Goal: Task Accomplishment & Management: Manage account settings

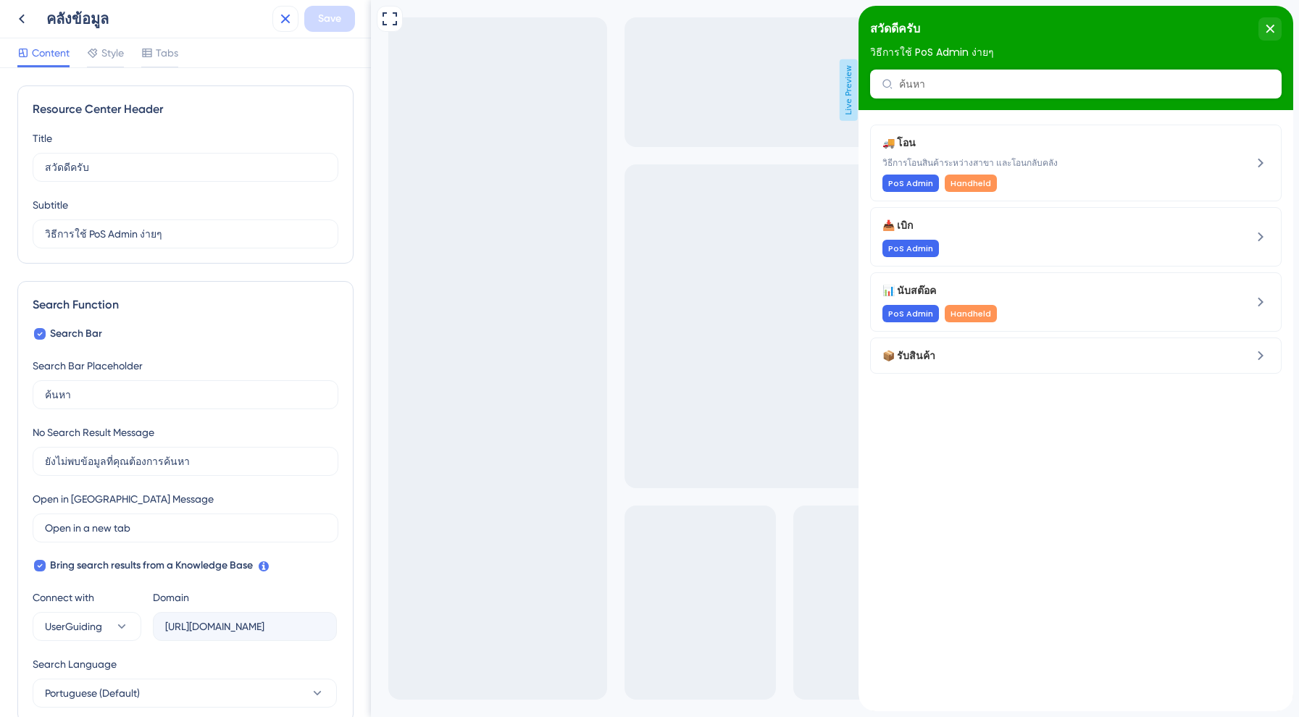
click at [292, 9] on button at bounding box center [285, 19] width 26 height 26
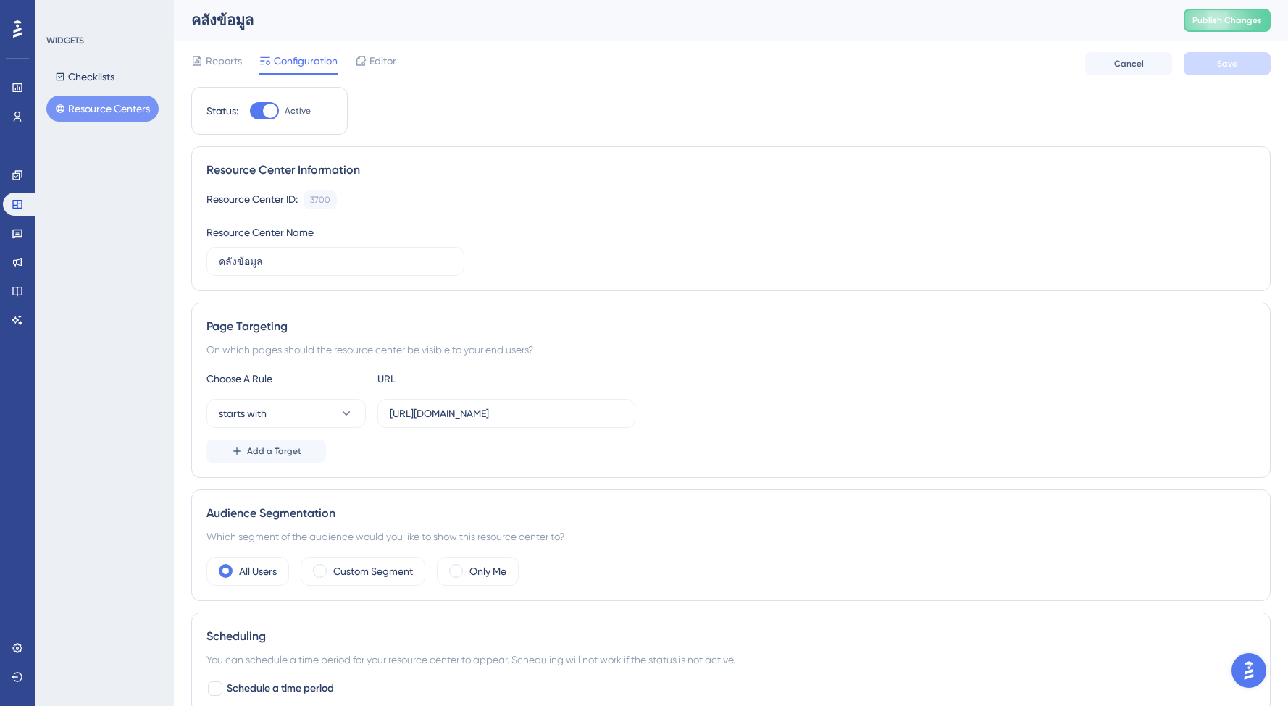
click at [243, 61] on div "Reports Configuration Editor" at bounding box center [293, 63] width 205 height 23
click at [215, 64] on span "Reports" at bounding box center [224, 60] width 36 height 17
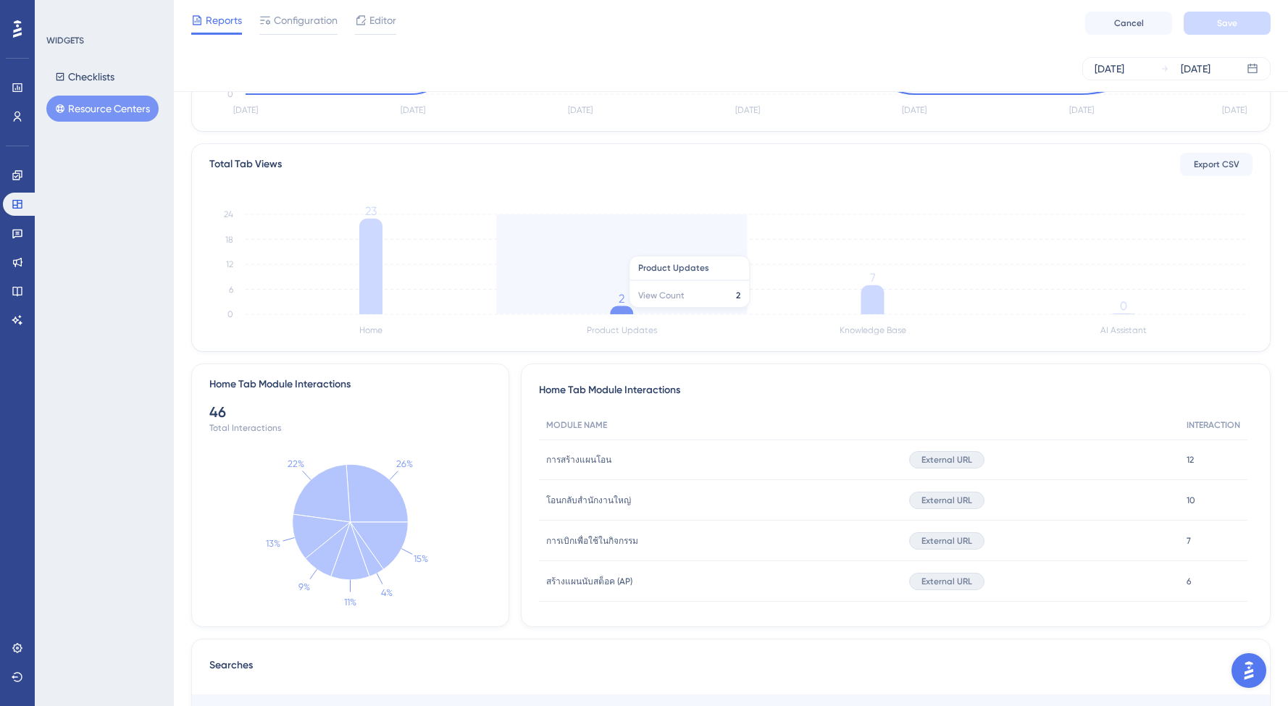
click at [625, 249] on icon "Home Product Updates Knowledge Base AI Assistant 0 6 12 18 24 23 2 7 0" at bounding box center [730, 270] width 1043 height 138
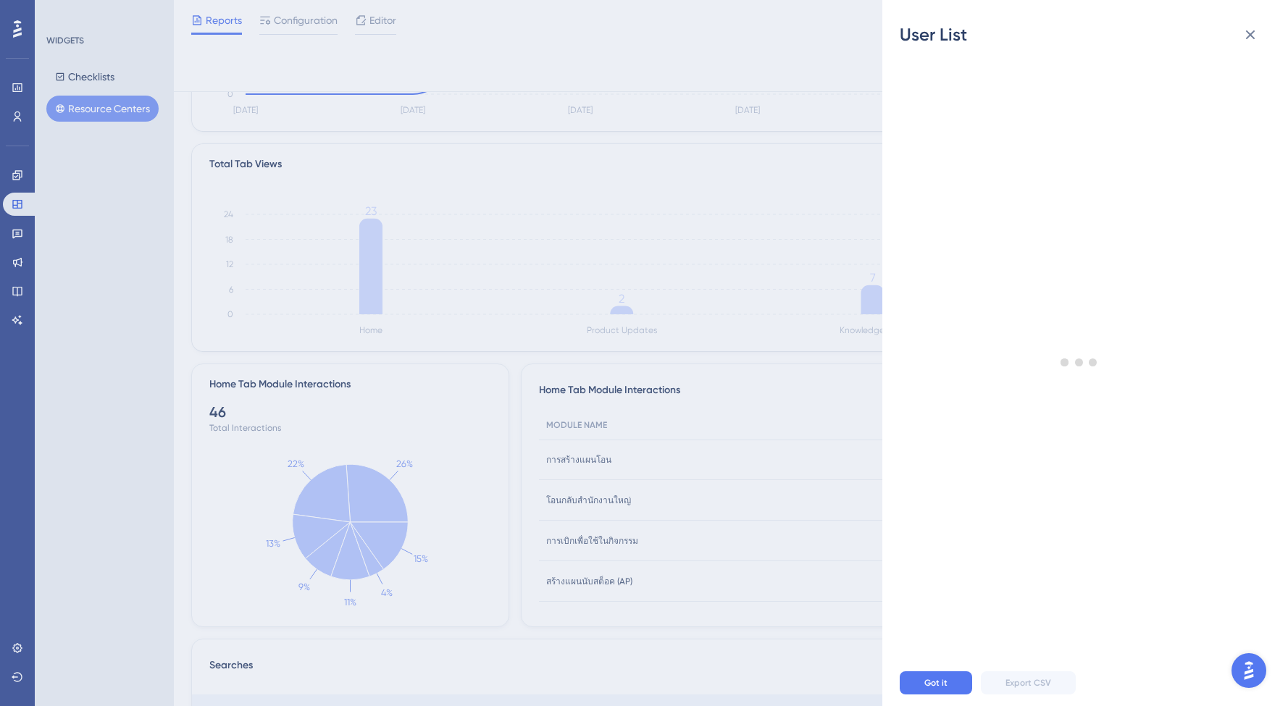
click at [730, 41] on div "User List Got it Export CSV" at bounding box center [644, 353] width 1288 height 706
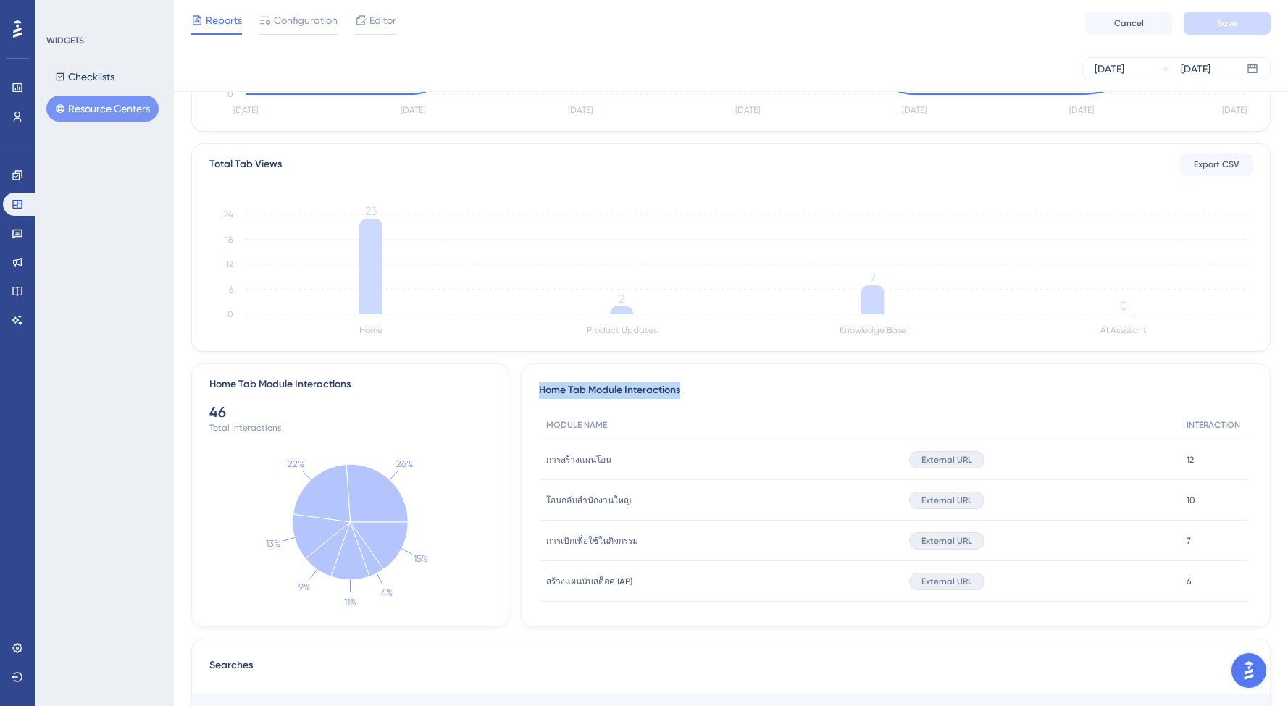
drag, startPoint x: 541, startPoint y: 391, endPoint x: 753, endPoint y: 400, distance: 211.8
click at [753, 400] on div "Home Tab Module Interactions MODULE NAME INTERACTION การสร้างแผนโอน การสร้างแผน…" at bounding box center [896, 496] width 750 height 264
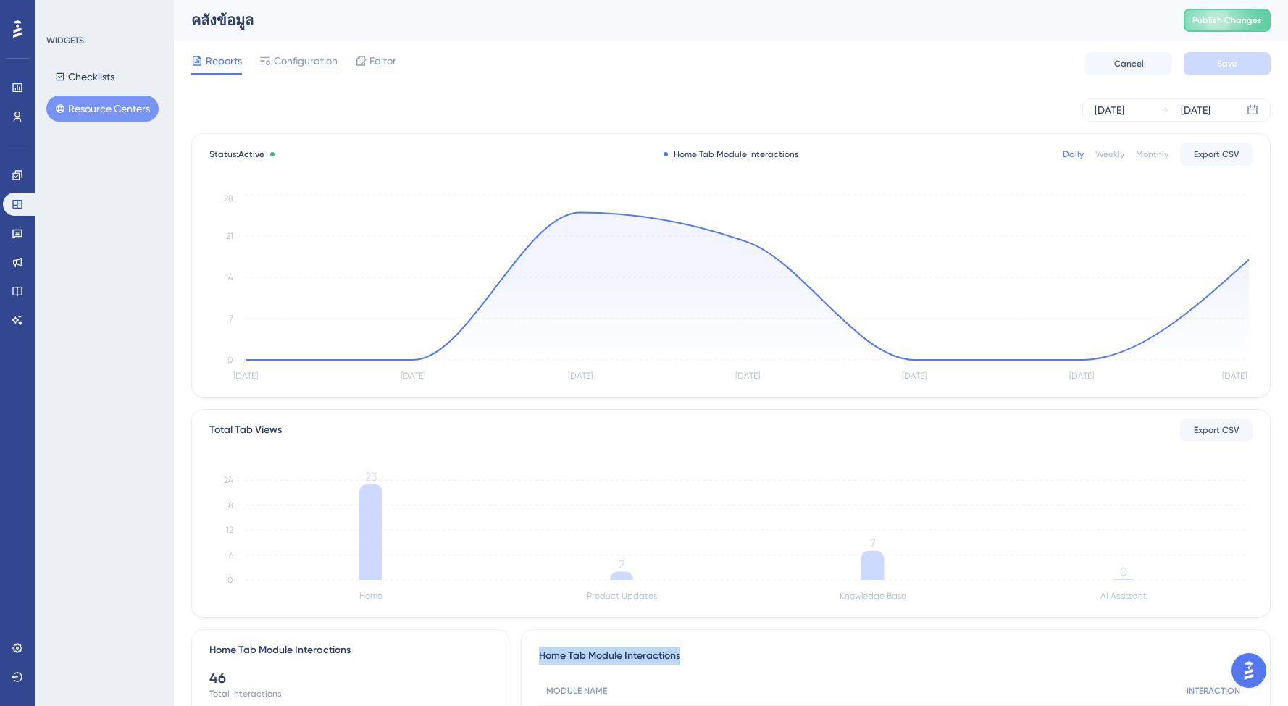
copy span "Home Tab Module Interactions"
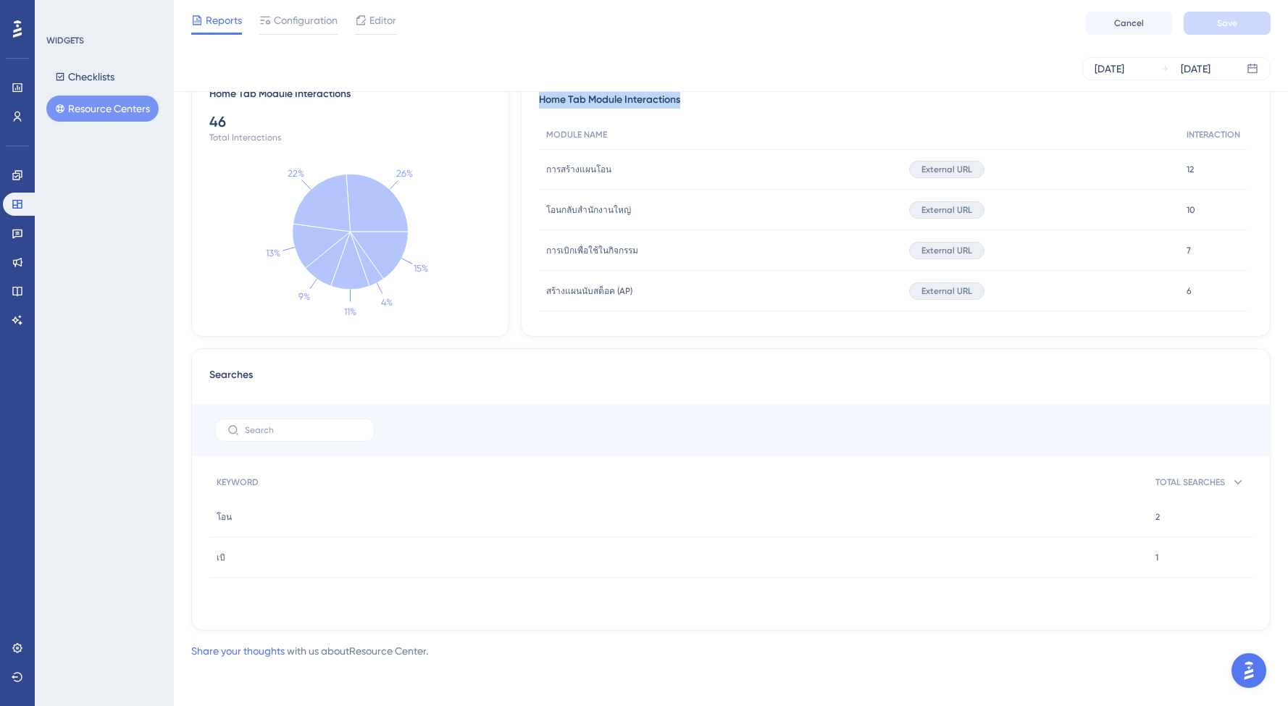
scroll to position [551, 0]
click at [578, 167] on span "การสร้างแผนโอน" at bounding box center [578, 170] width 65 height 12
click at [560, 167] on span "การสร้างแผนโอน" at bounding box center [578, 170] width 65 height 12
drag, startPoint x: 546, startPoint y: 167, endPoint x: 625, endPoint y: 171, distance: 79.8
click at [626, 171] on div "การสร้างแผนโอน การสร้างแผนโอน" at bounding box center [720, 169] width 363 height 41
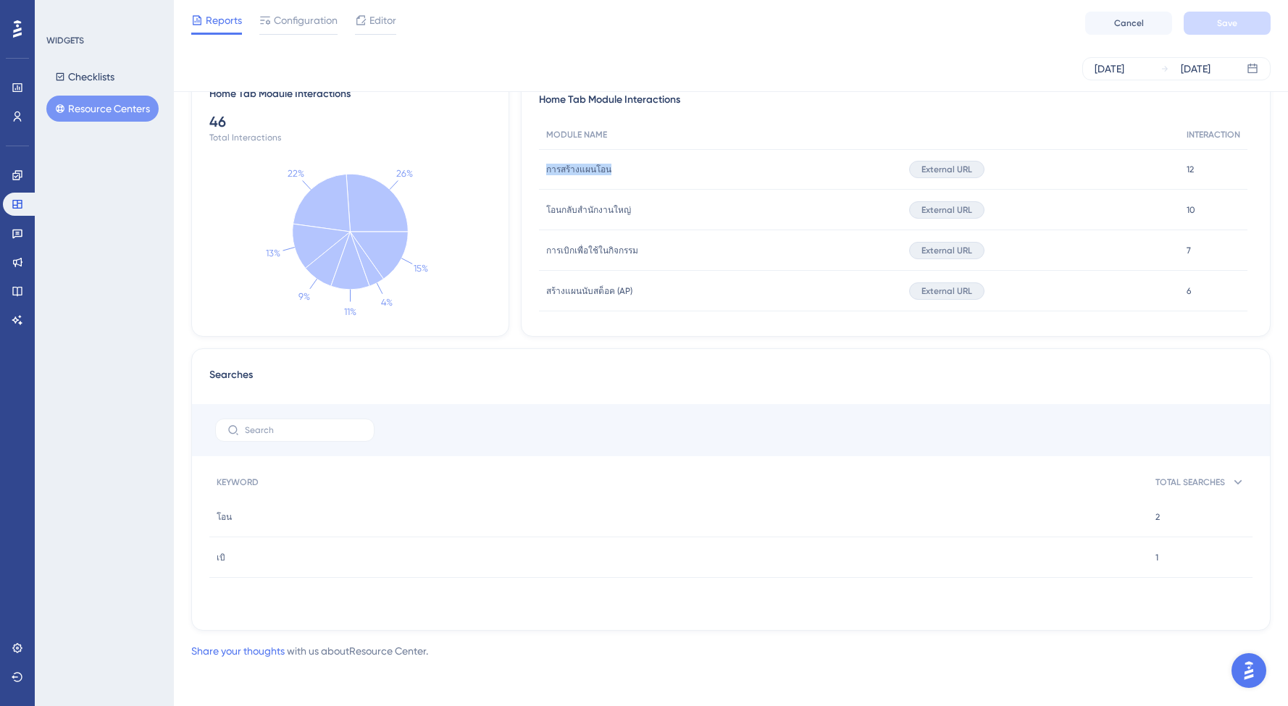
copy span "การสร้างแผนโอน"
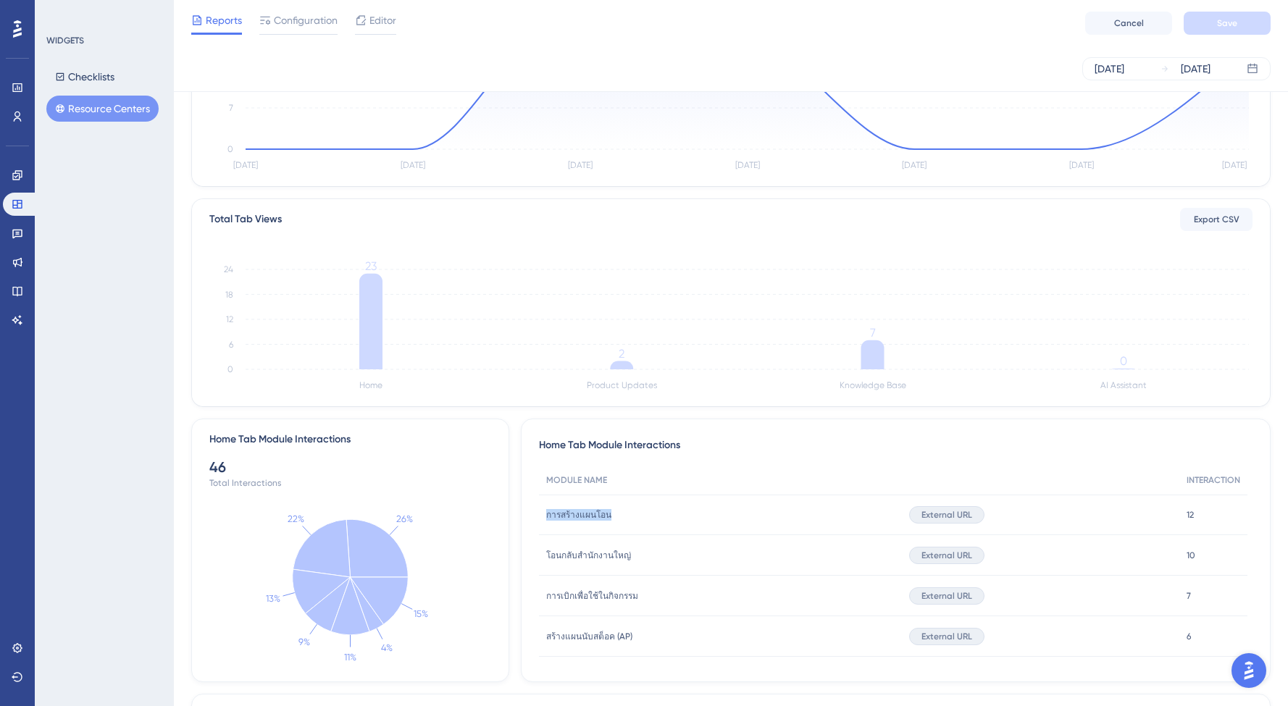
scroll to position [183, 0]
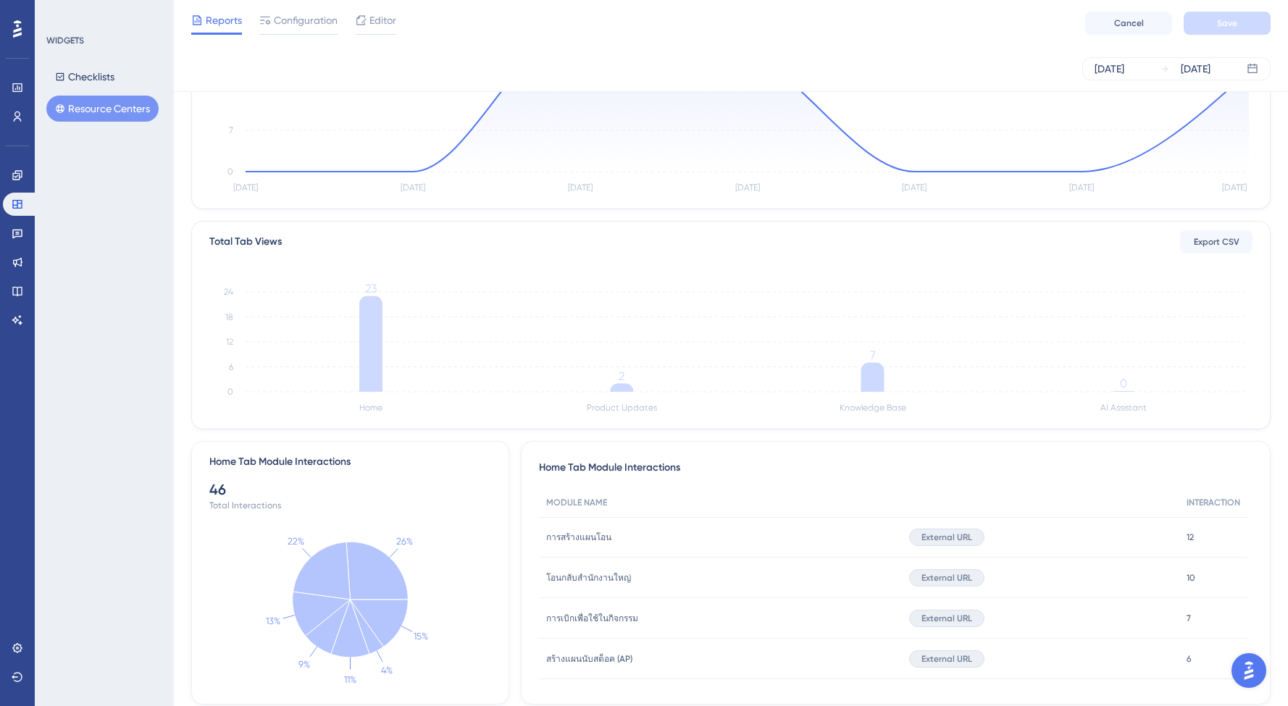
click at [685, 482] on div "Home Tab Module Interactions MODULE NAME INTERACTION การสร้างแผนโอน การสร้างแผน…" at bounding box center [896, 573] width 750 height 264
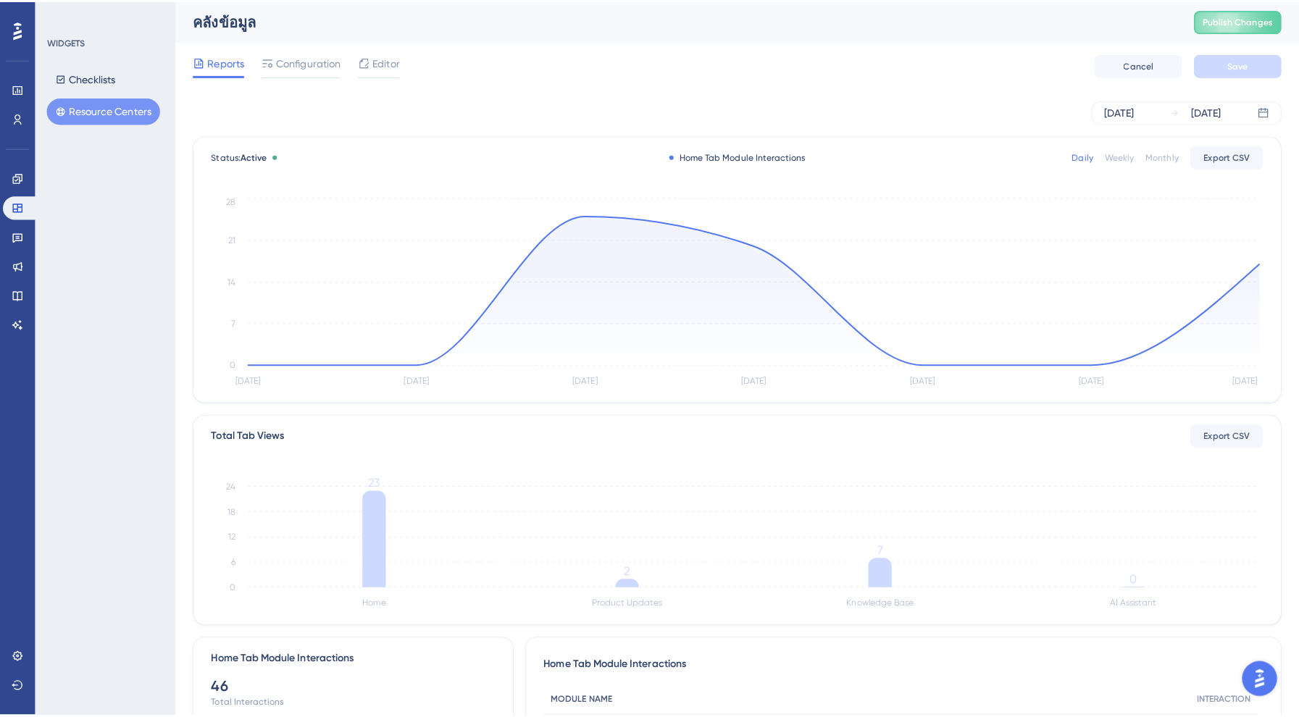
scroll to position [0, 0]
click at [310, 63] on span "Configuration" at bounding box center [306, 60] width 64 height 17
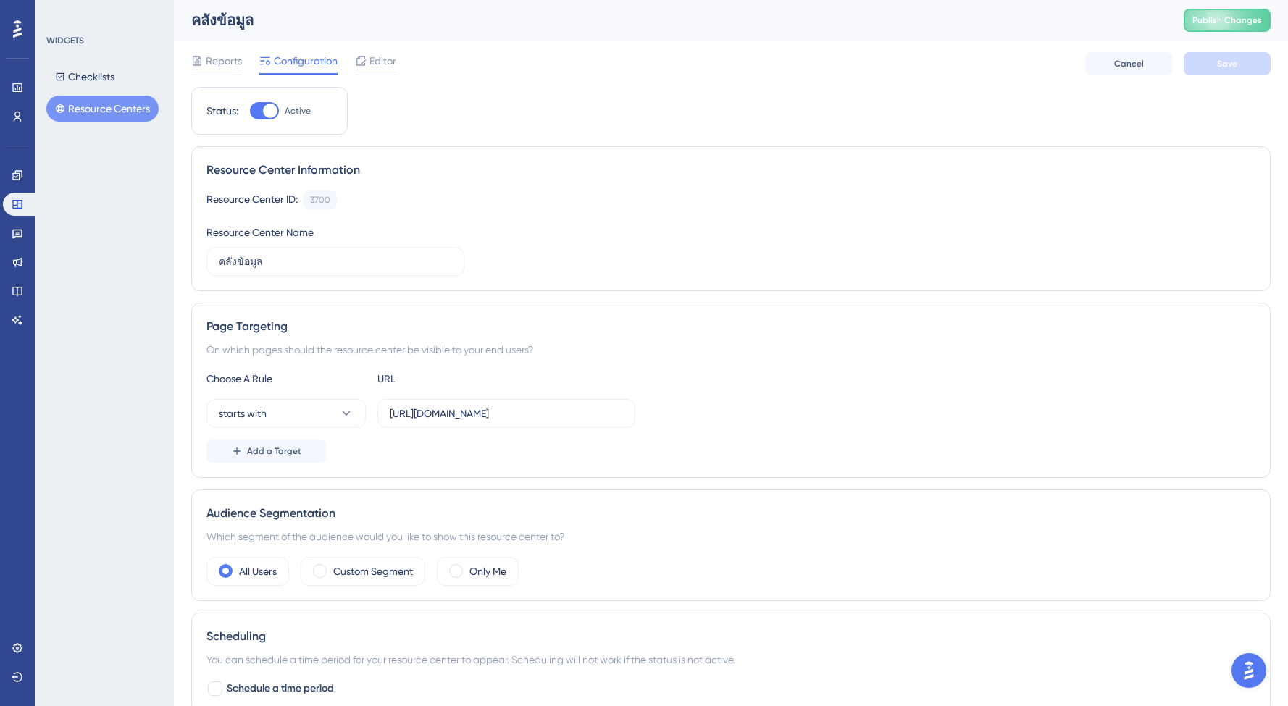
click at [90, 95] on div "Checklists Resource Centers" at bounding box center [104, 93] width 117 height 58
click at [191, 67] on div "Performance Users Engagement Widgets Feedback Product Updates Knowledge Base AI…" at bounding box center [731, 450] width 1114 height 900
click at [220, 67] on span "Reports" at bounding box center [224, 60] width 36 height 17
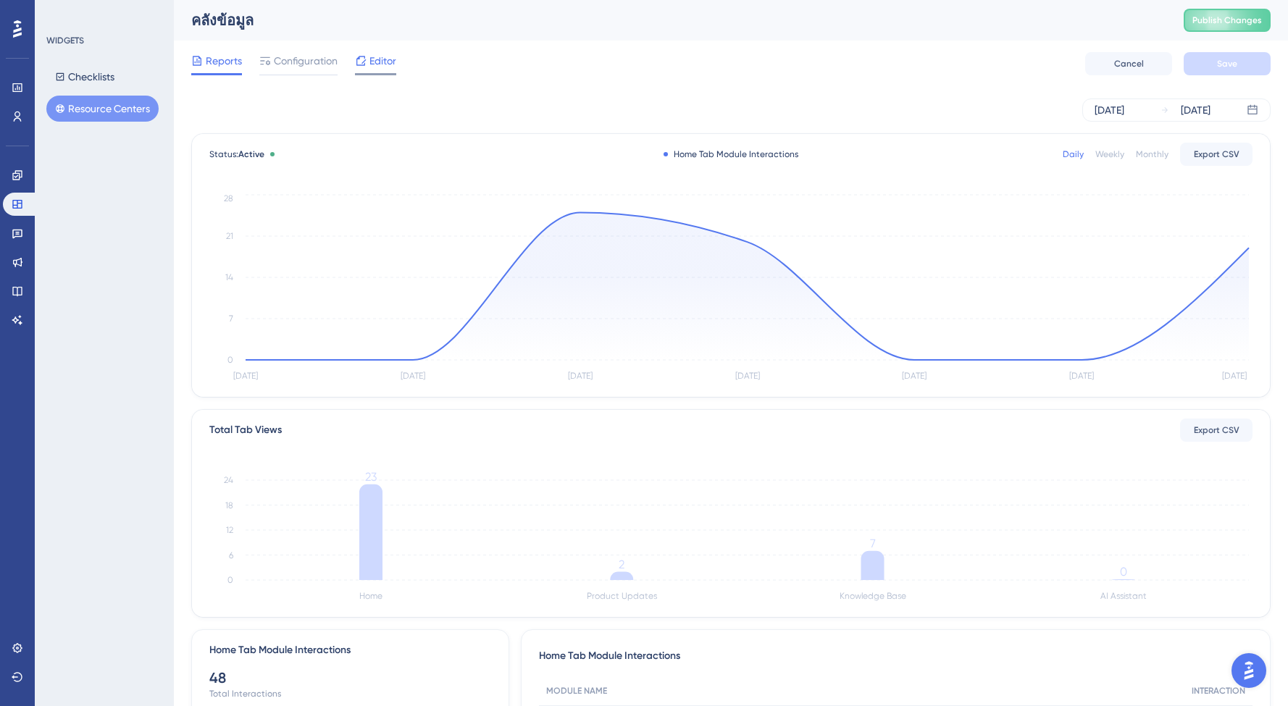
click at [381, 59] on span "Editor" at bounding box center [383, 60] width 27 height 17
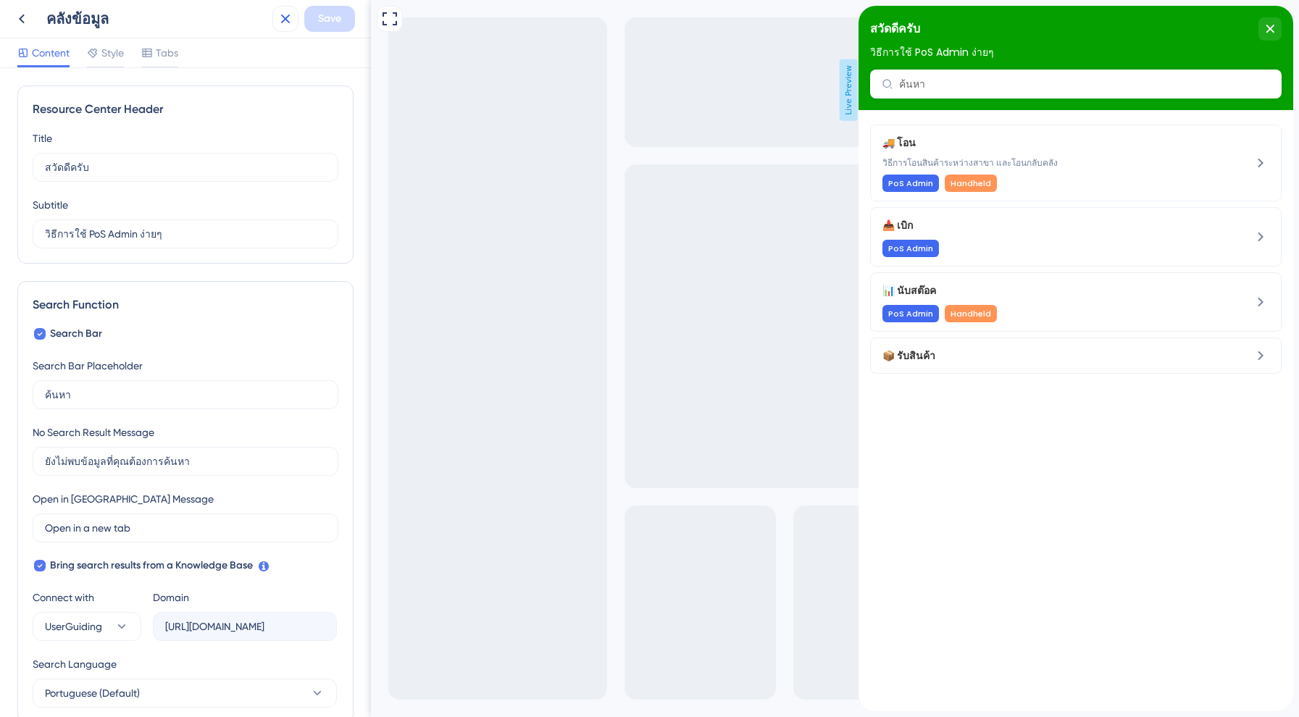
click at [285, 14] on icon at bounding box center [285, 18] width 17 height 17
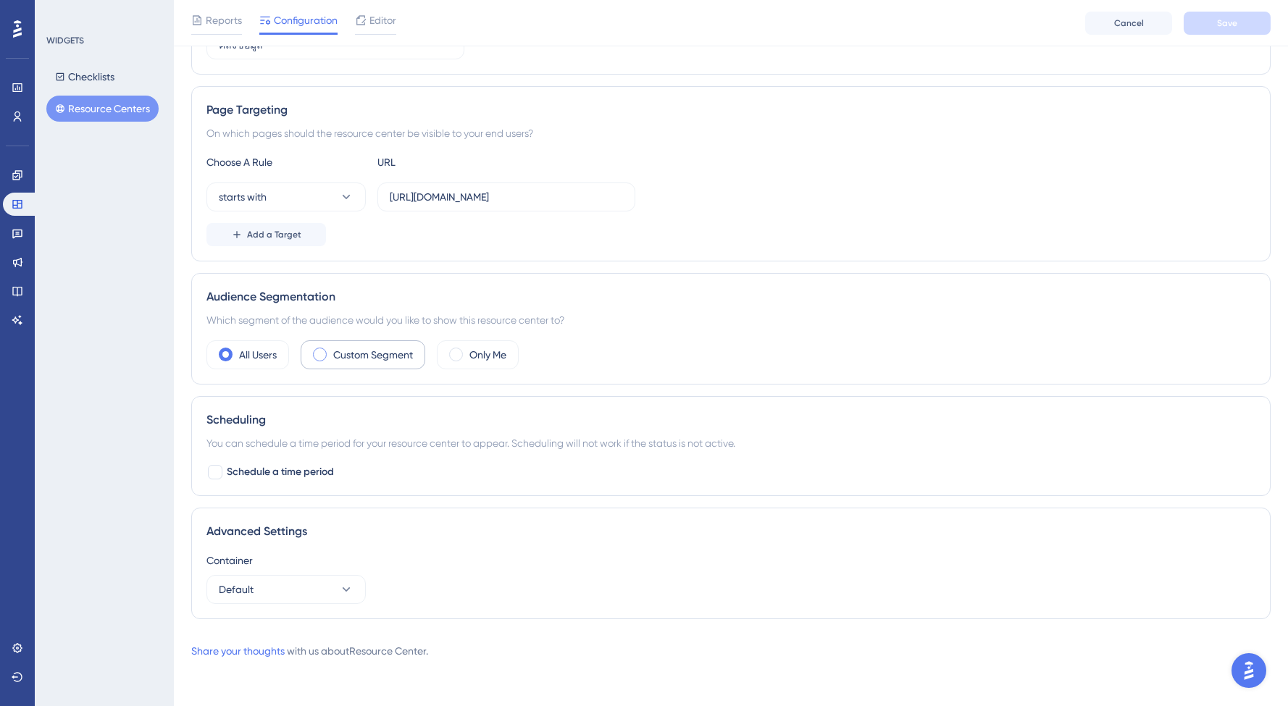
scroll to position [222, 0]
click at [336, 356] on label "Custom Segment" at bounding box center [373, 354] width 80 height 17
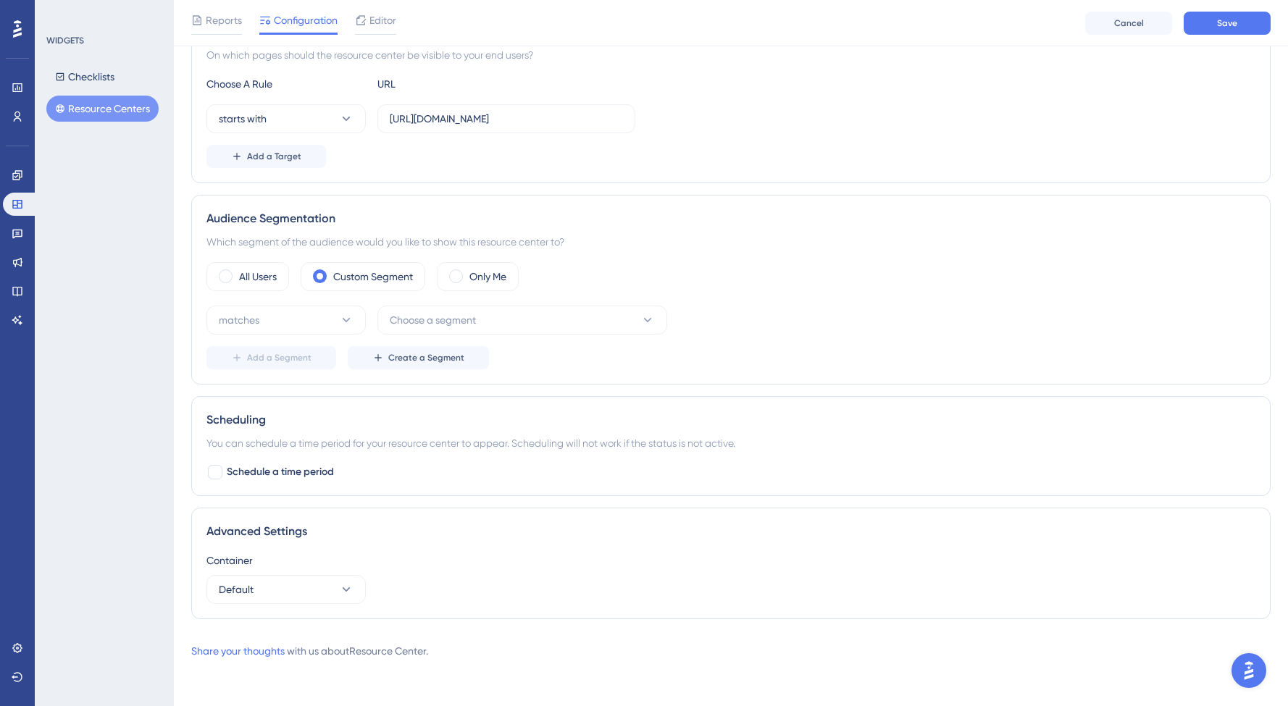
scroll to position [301, 0]
click at [348, 314] on icon at bounding box center [346, 320] width 14 height 14
click at [327, 376] on div "matches matches" at bounding box center [286, 364] width 117 height 29
click at [488, 330] on button "Choose a segment" at bounding box center [522, 320] width 290 height 29
click at [769, 354] on div "Add a Segment Create a Segment" at bounding box center [730, 357] width 1049 height 23
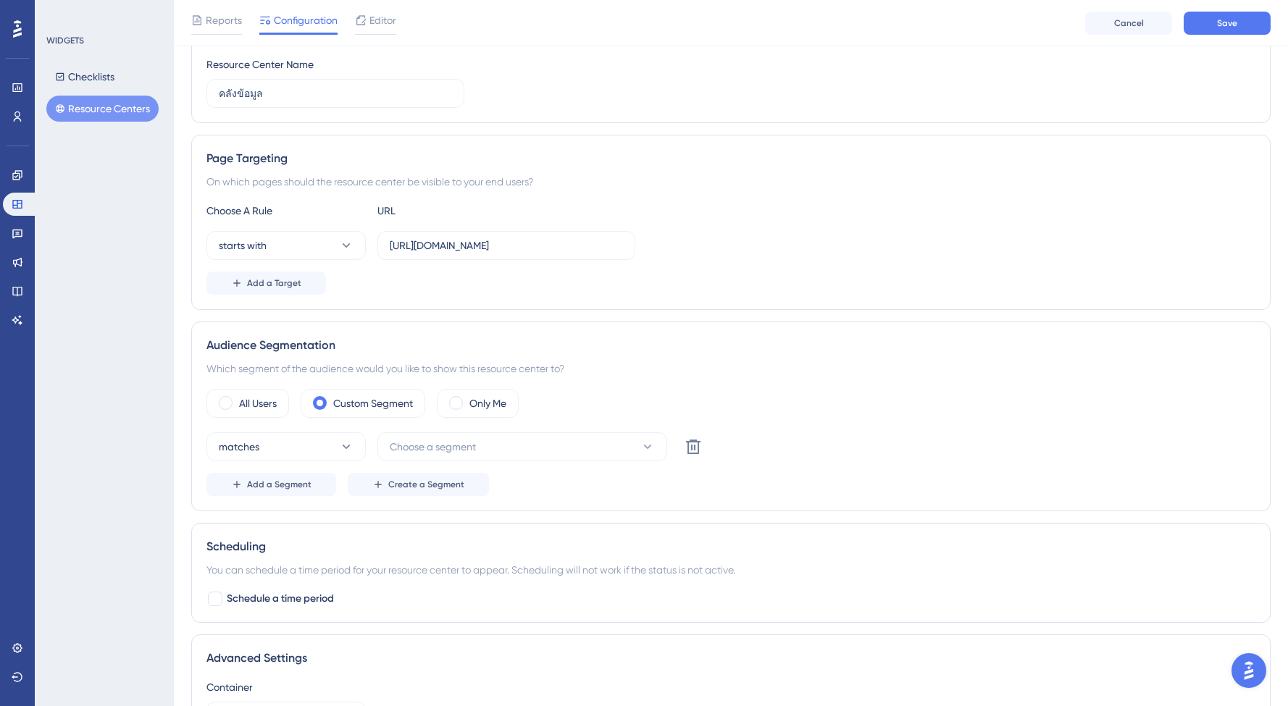
scroll to position [143, 0]
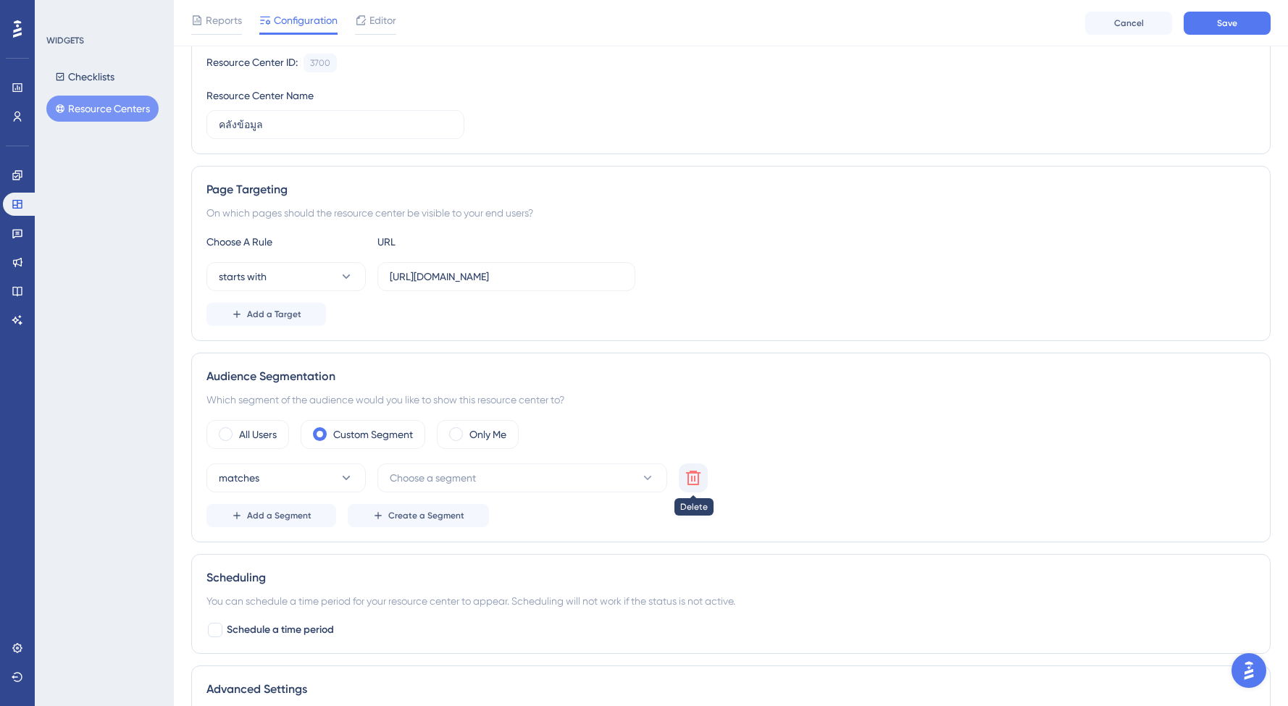
click at [706, 486] on button at bounding box center [693, 478] width 29 height 29
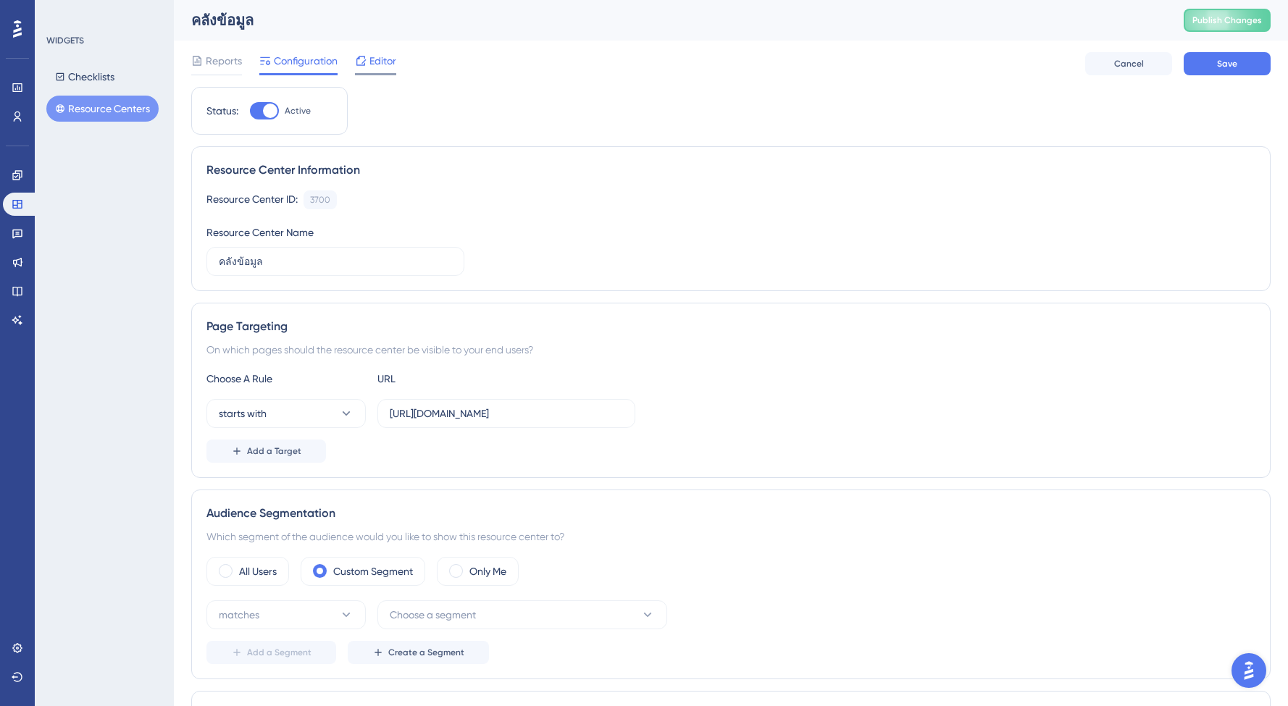
scroll to position [0, 0]
click at [380, 65] on span "Editor" at bounding box center [383, 60] width 27 height 17
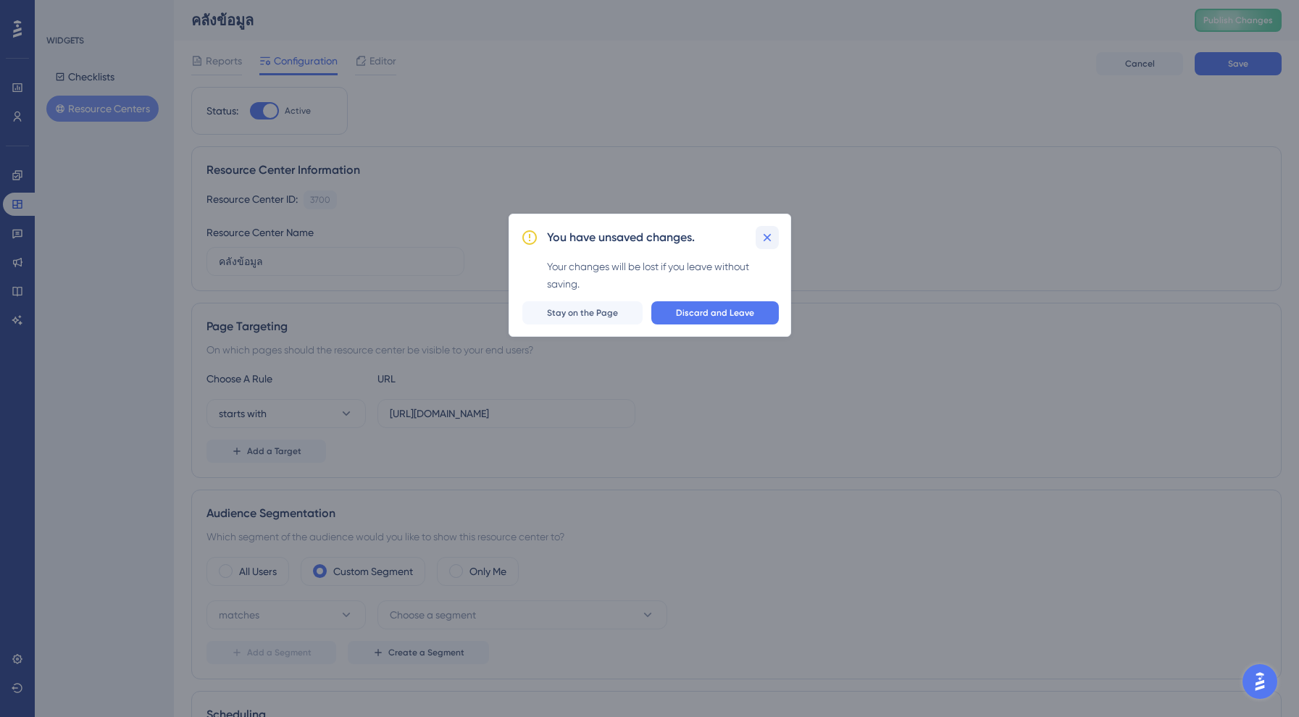
click at [766, 235] on icon at bounding box center [767, 237] width 14 height 14
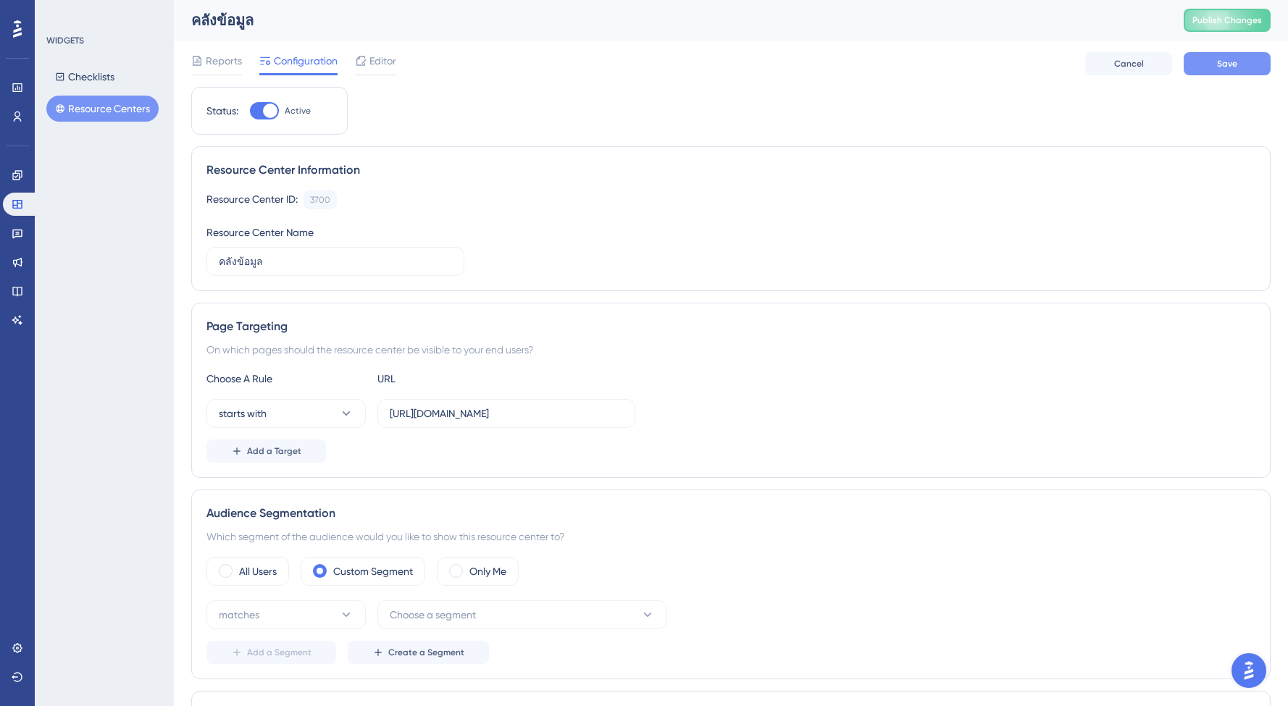
click at [1224, 70] on button "Save" at bounding box center [1227, 63] width 87 height 23
click at [380, 60] on span "Editor" at bounding box center [383, 60] width 27 height 17
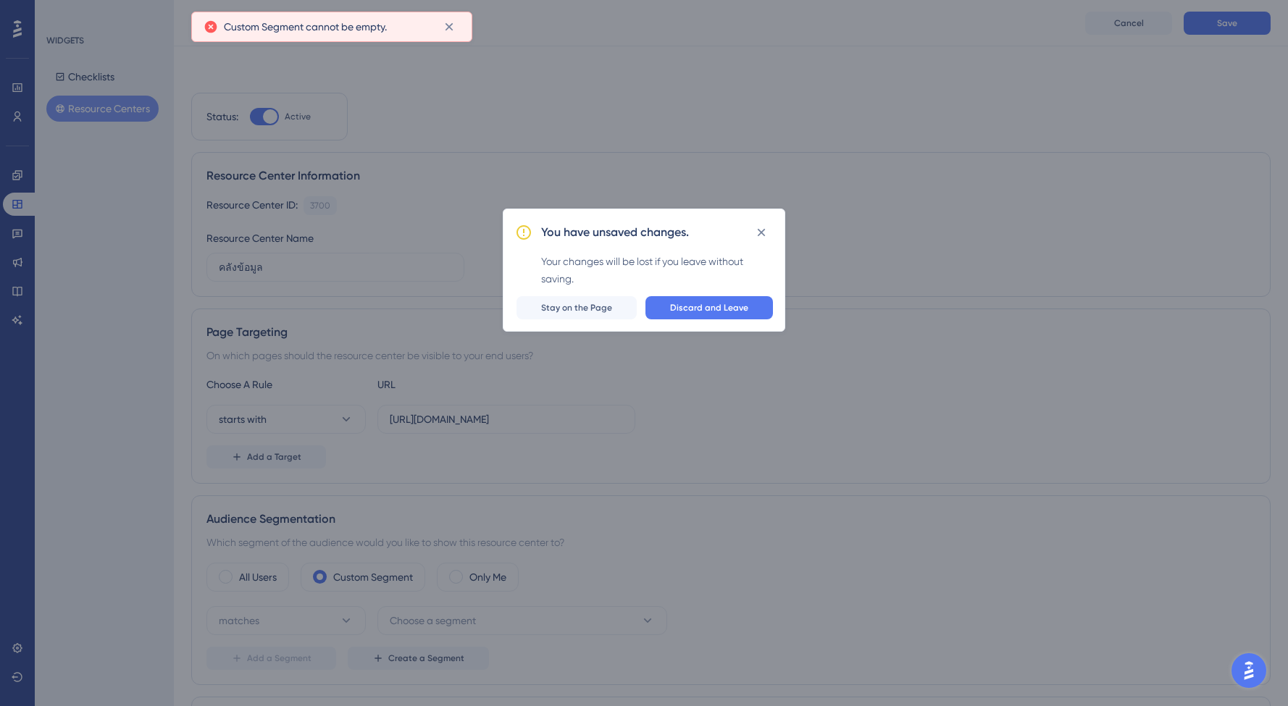
scroll to position [262, 0]
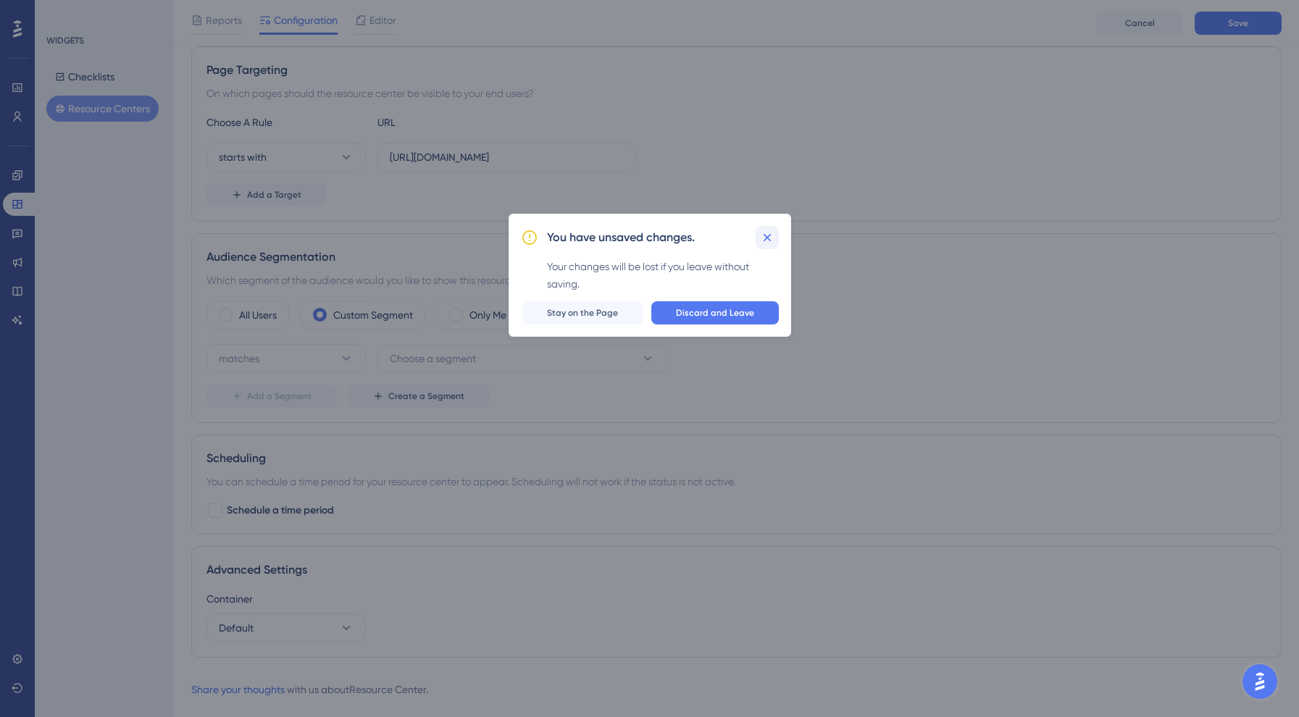
click at [767, 230] on icon at bounding box center [767, 237] width 14 height 14
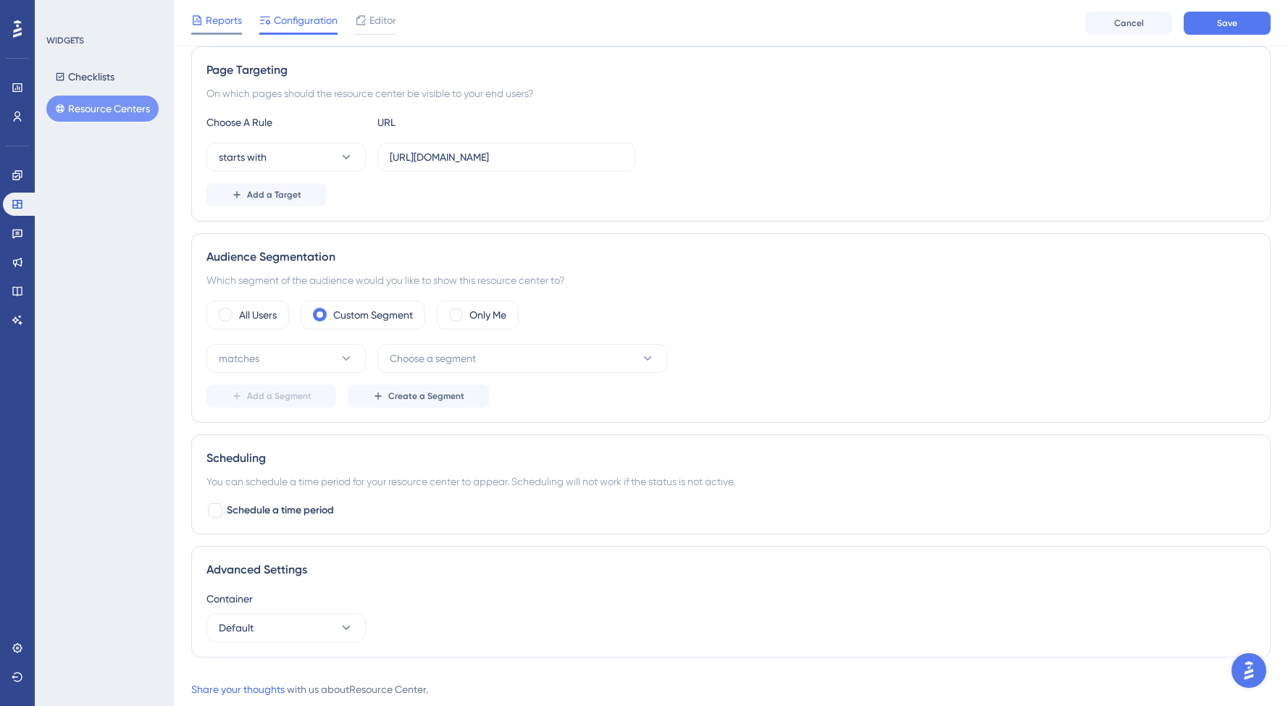
click at [222, 19] on span "Reports" at bounding box center [224, 20] width 36 height 17
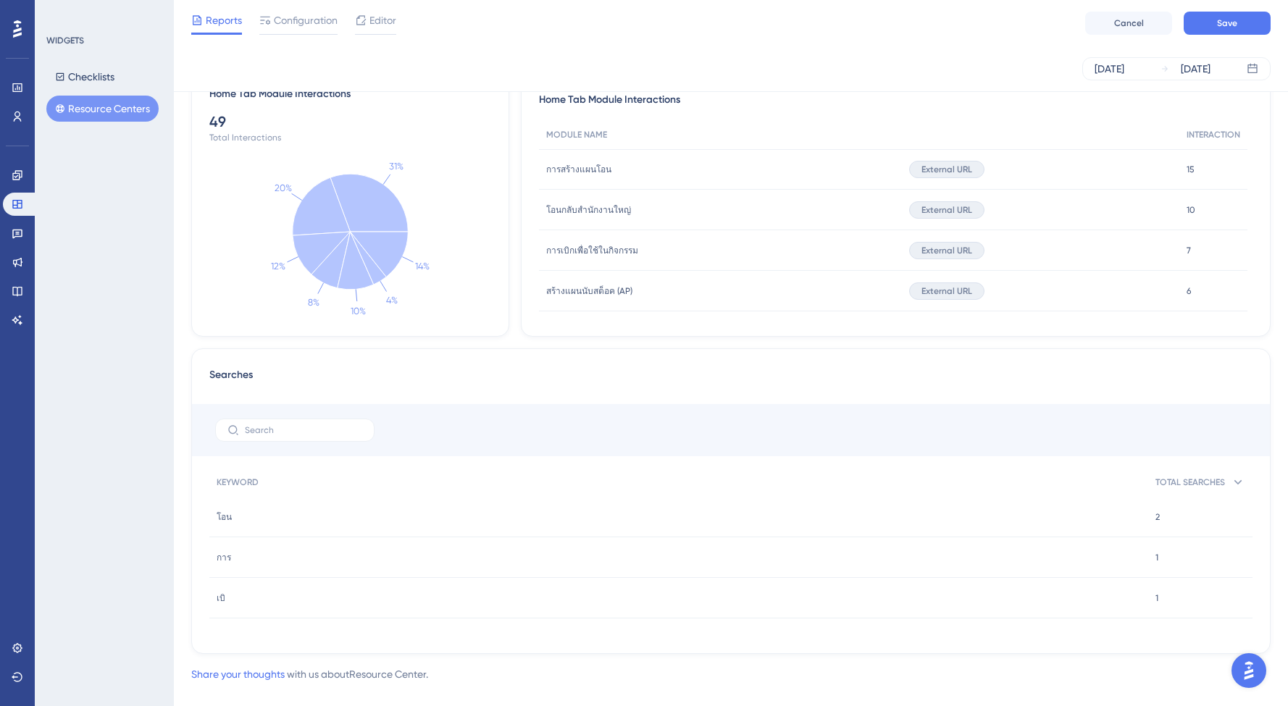
click at [696, 162] on div "การสร้างแผนโอน การสร้างแผนโอน" at bounding box center [720, 169] width 363 height 41
click at [229, 498] on div "โอน โอน" at bounding box center [678, 517] width 939 height 41
click at [228, 531] on div "โอน โอน" at bounding box center [678, 517] width 939 height 41
click at [1223, 480] on div "TOTAL SEARCHES" at bounding box center [1200, 483] width 104 height 30
click at [1235, 483] on icon at bounding box center [1239, 482] width 8 height 4
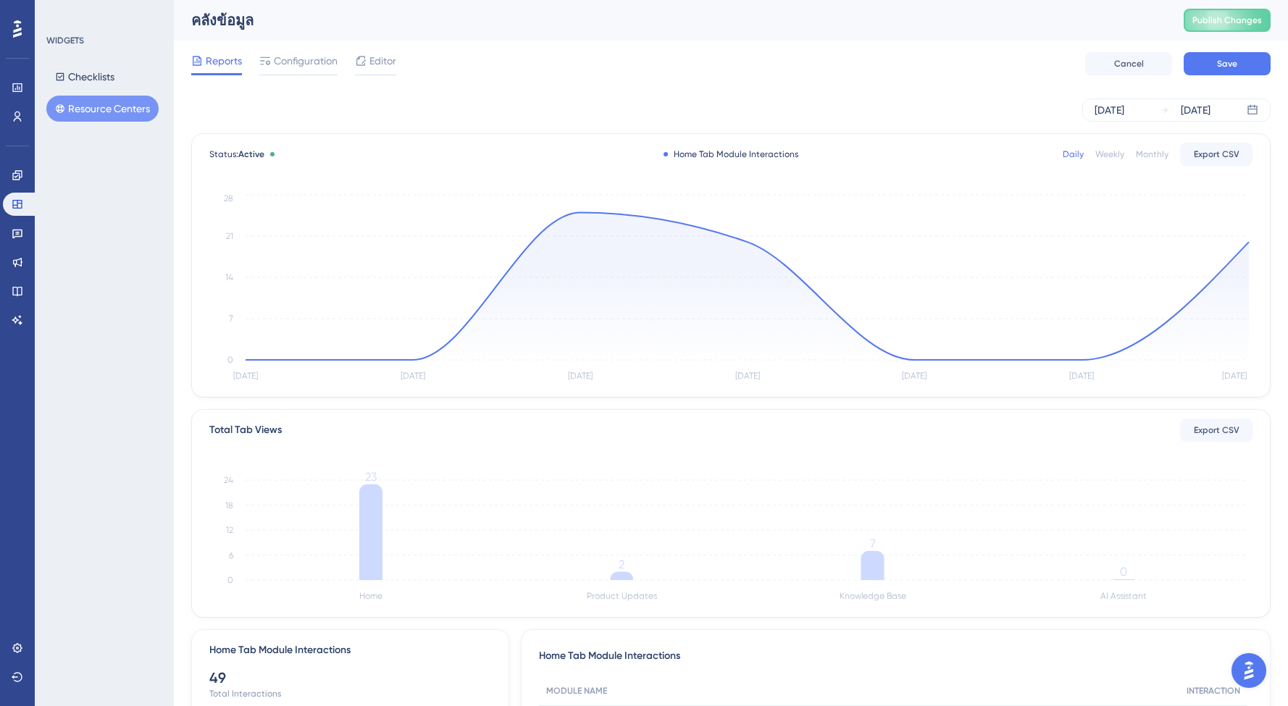
scroll to position [0, 2]
click at [23, 170] on link at bounding box center [17, 175] width 29 height 23
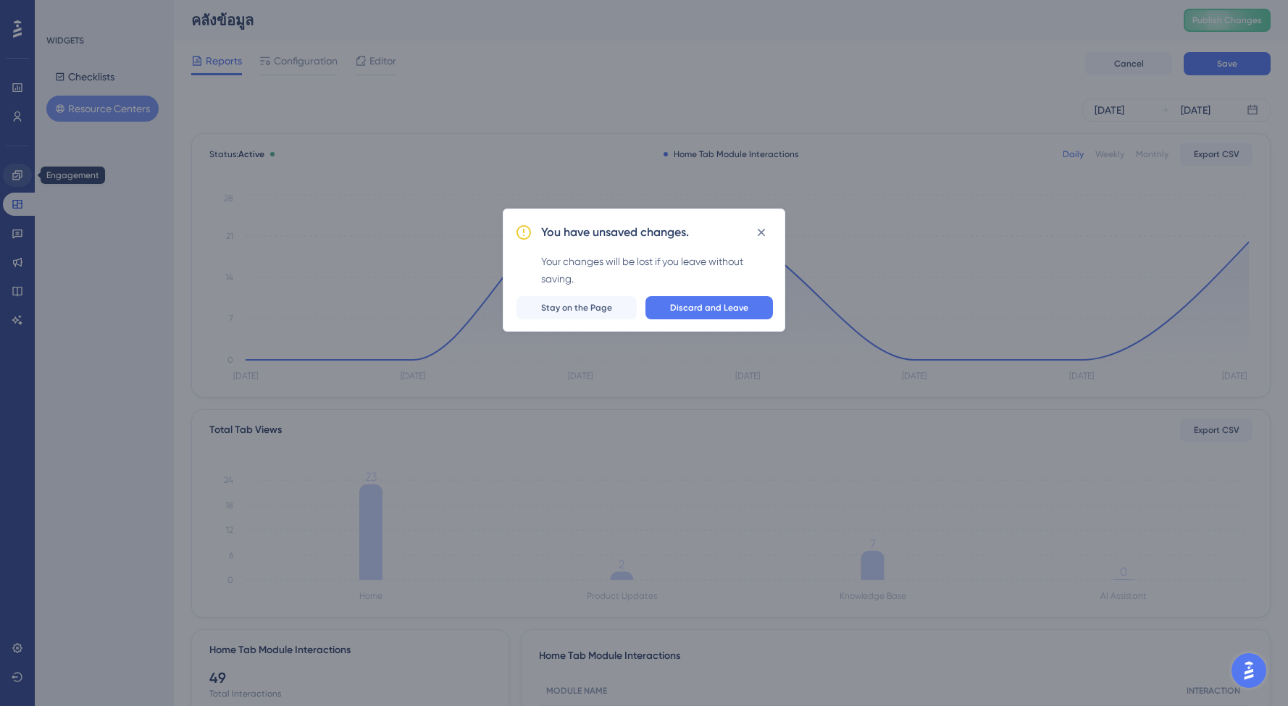
scroll to position [0, 0]
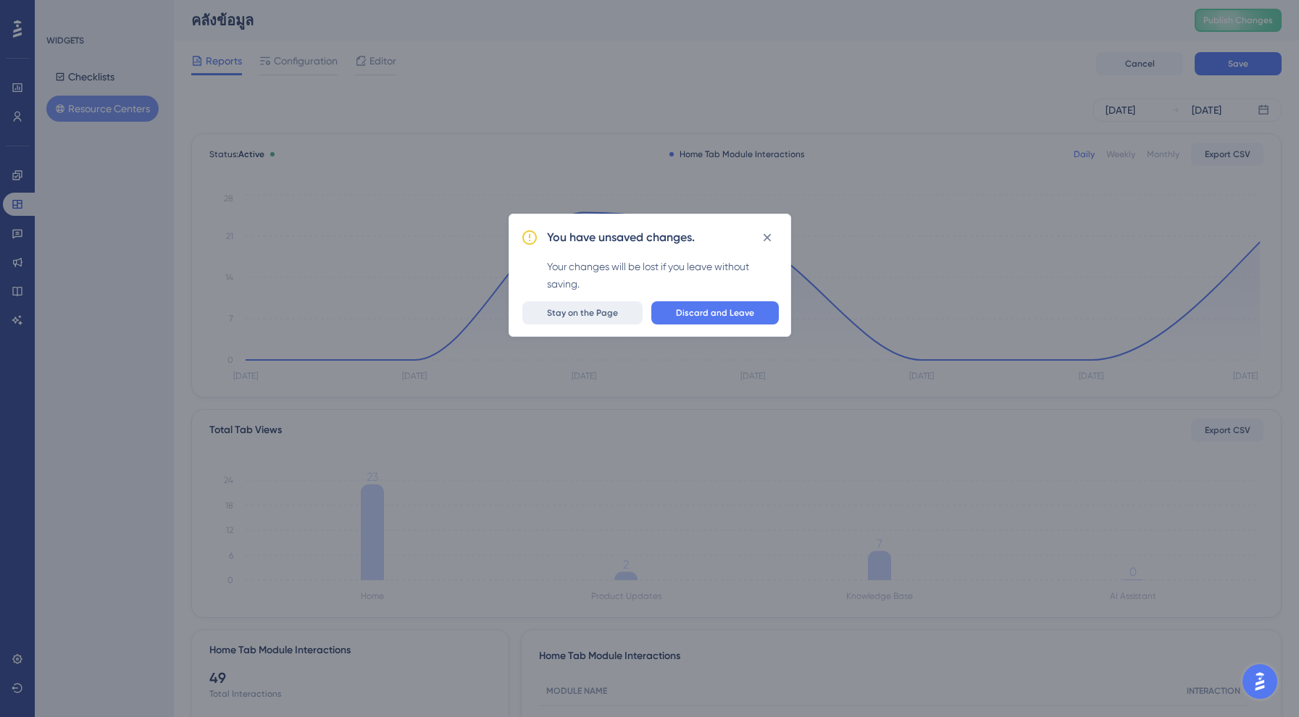
click at [576, 313] on span "Stay on the Page" at bounding box center [582, 313] width 71 height 12
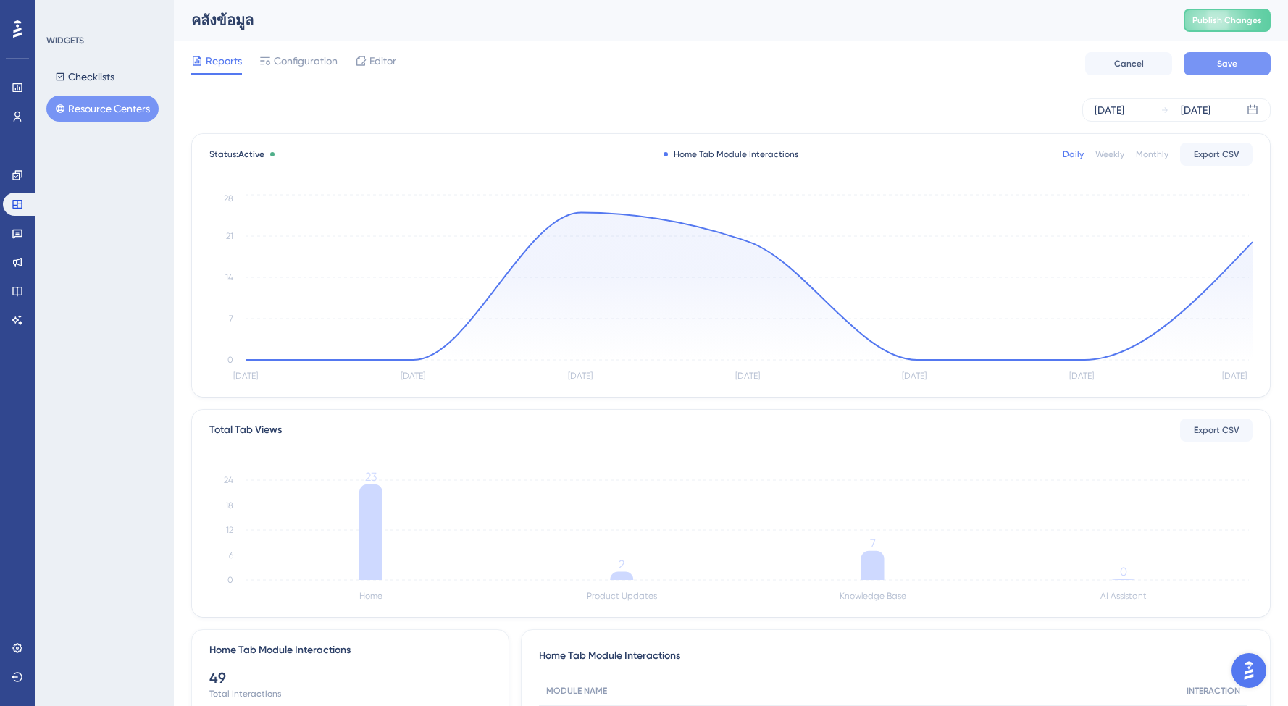
click at [1219, 61] on span "Save" at bounding box center [1227, 64] width 20 height 12
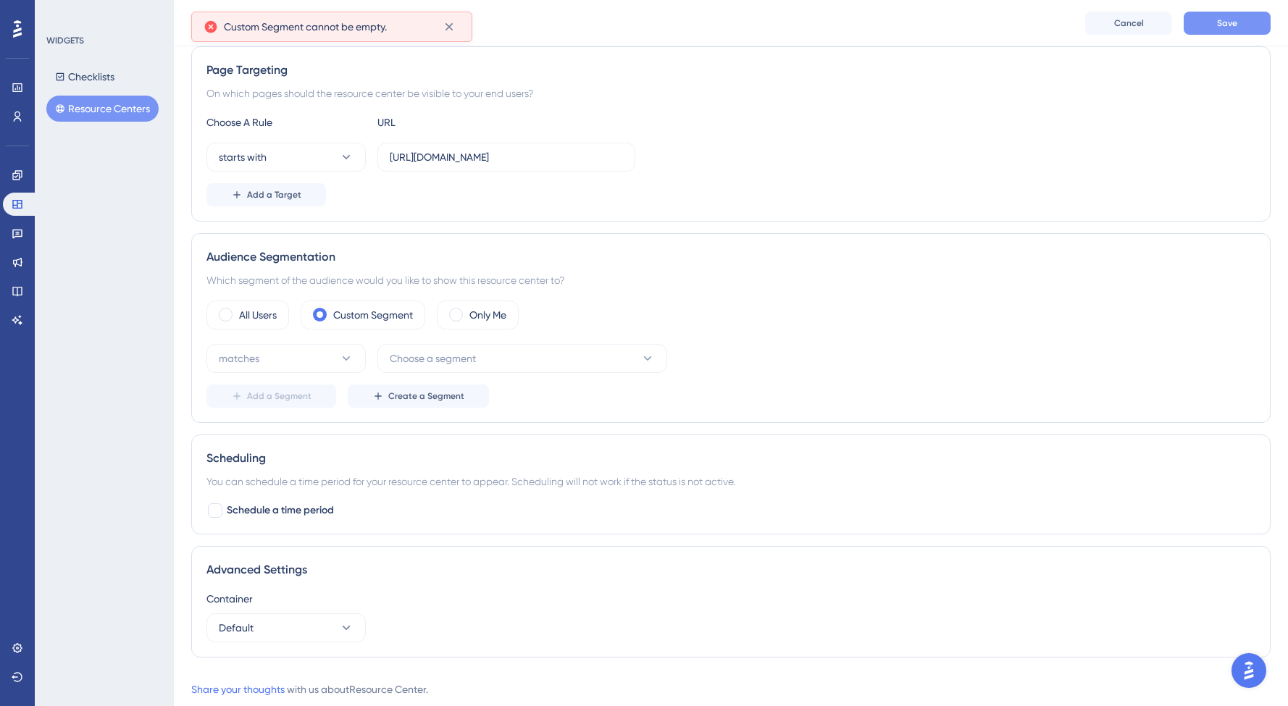
click at [1232, 17] on span "Save" at bounding box center [1227, 23] width 20 height 12
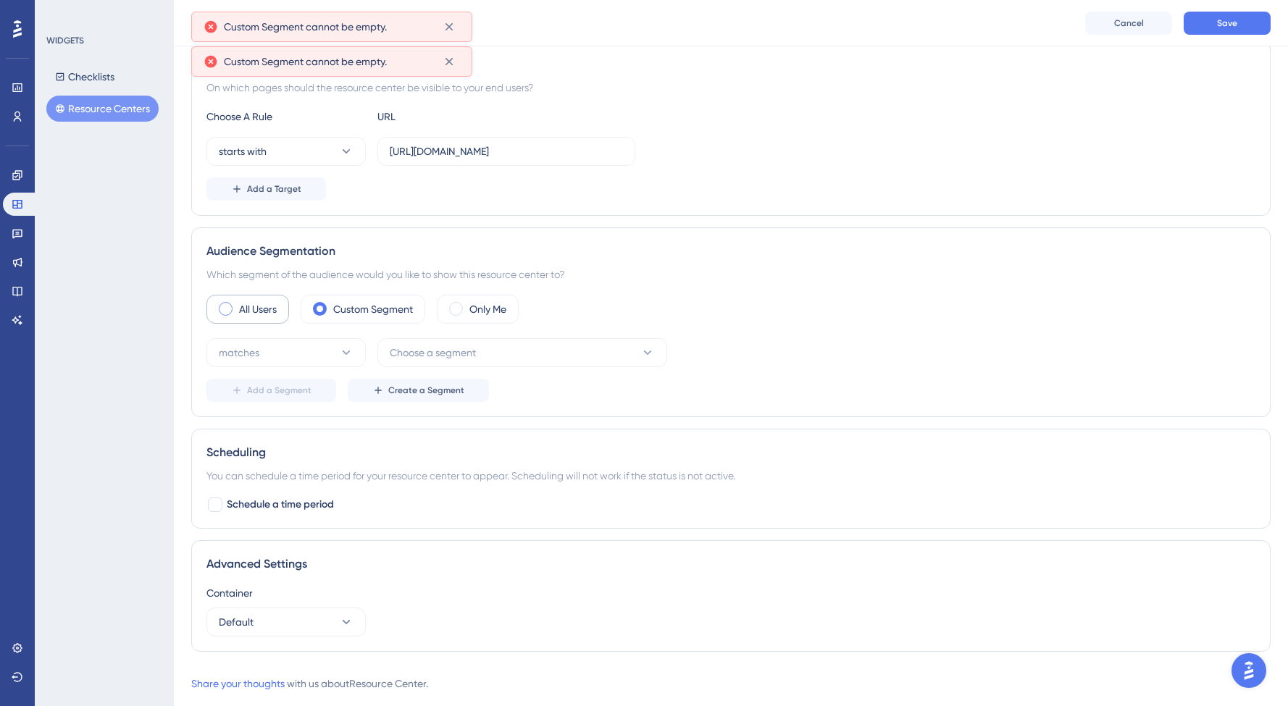
click at [235, 304] on div "All Users" at bounding box center [247, 309] width 83 height 29
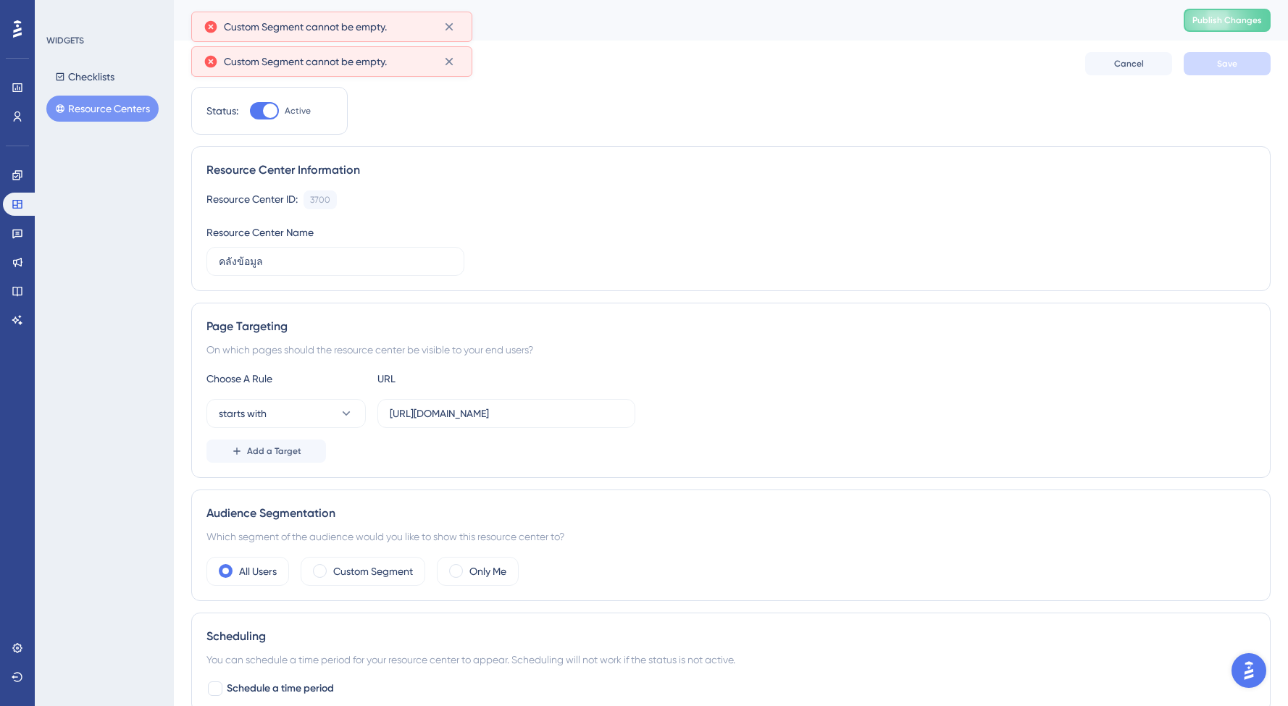
scroll to position [0, 0]
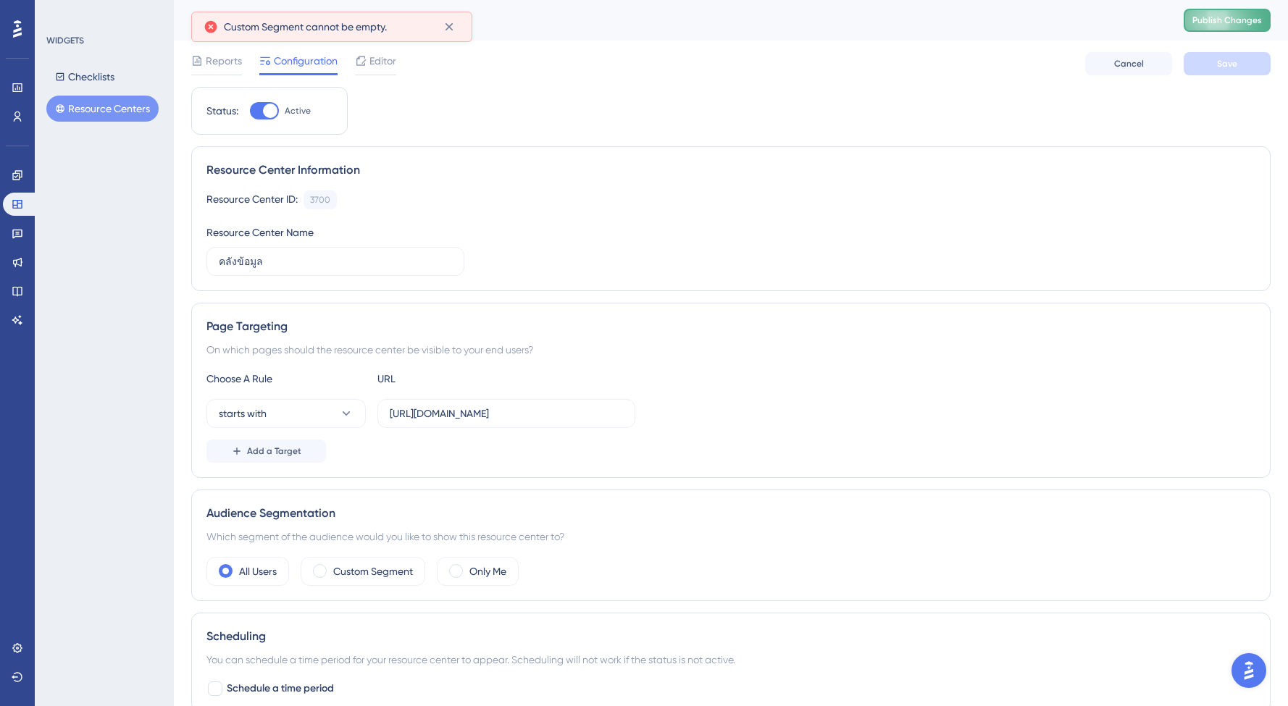
click at [1237, 14] on button "Publish Changes" at bounding box center [1227, 20] width 87 height 23
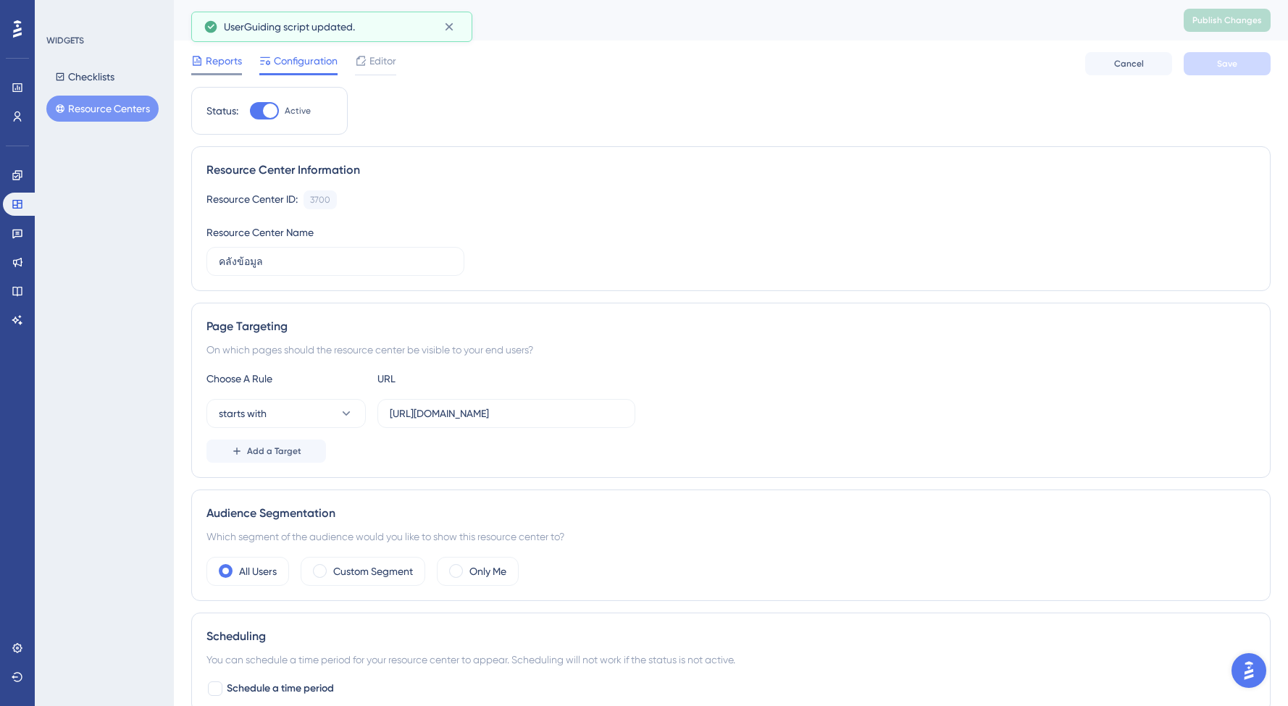
click at [209, 53] on span "Reports" at bounding box center [224, 60] width 36 height 17
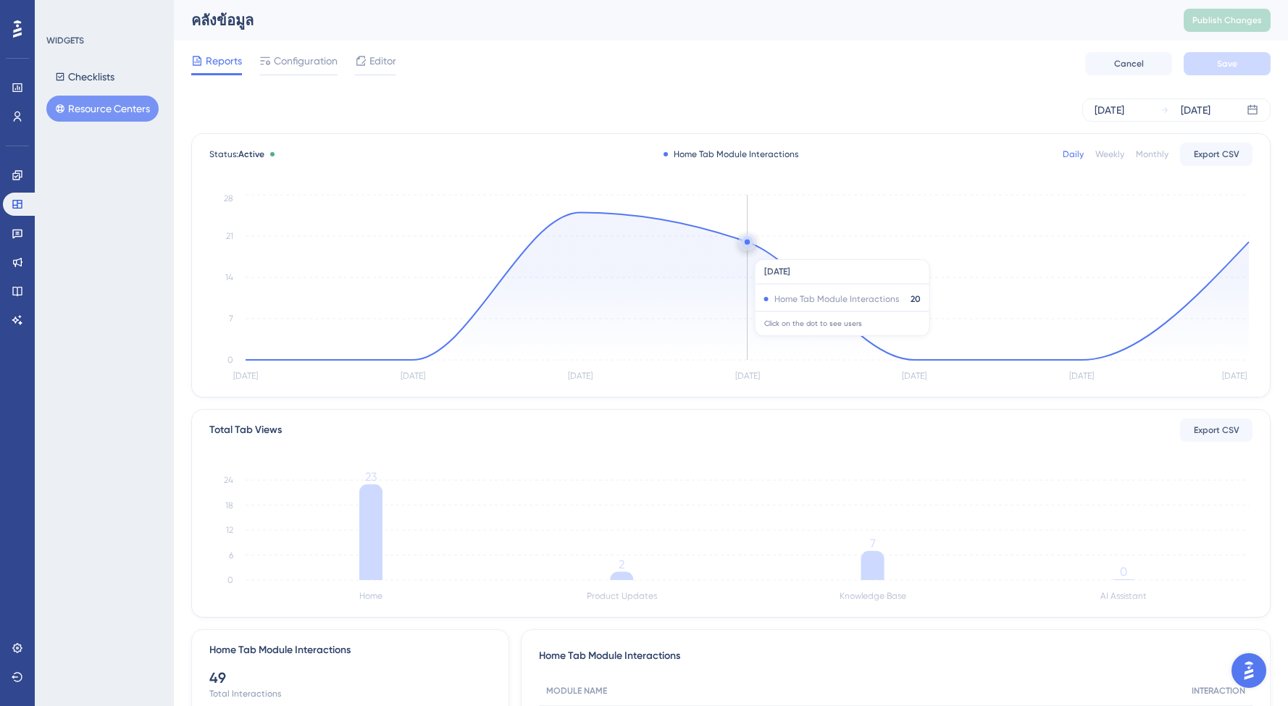
click at [755, 252] on icon at bounding box center [747, 286] width 1003 height 148
click at [746, 243] on circle at bounding box center [747, 241] width 5 height 5
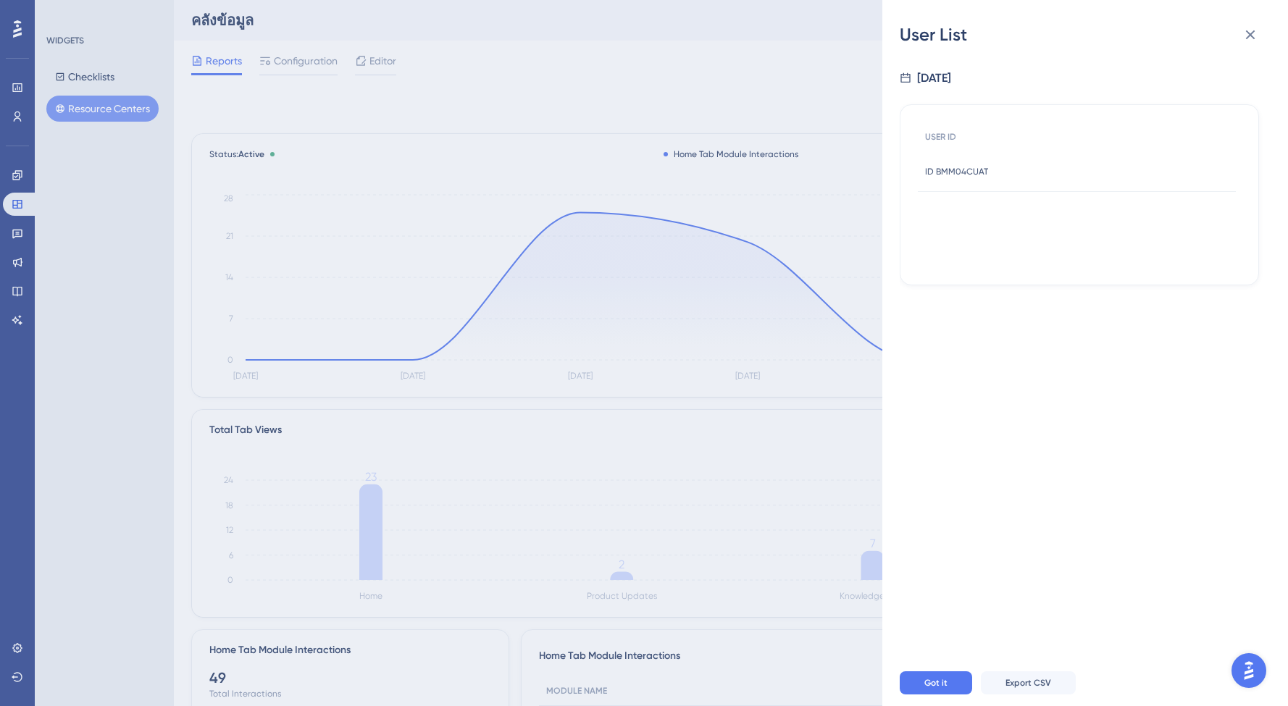
click at [973, 222] on div "USER ID ID BMM04CUAT ID BMM04CUAT" at bounding box center [1079, 194] width 323 height 145
drag, startPoint x: 1046, startPoint y: 191, endPoint x: 895, endPoint y: 144, distance: 158.6
click at [895, 144] on div "User List [DATE] USER ID ID BMM04CUAT ID BMM04CUAT Got it Export CSV" at bounding box center [1085, 353] width 406 height 706
click at [999, 212] on div "USER ID ID BMM04CUAT ID BMM04CUAT" at bounding box center [1079, 194] width 323 height 145
click at [1030, 688] on span "Export CSV" at bounding box center [1029, 683] width 46 height 12
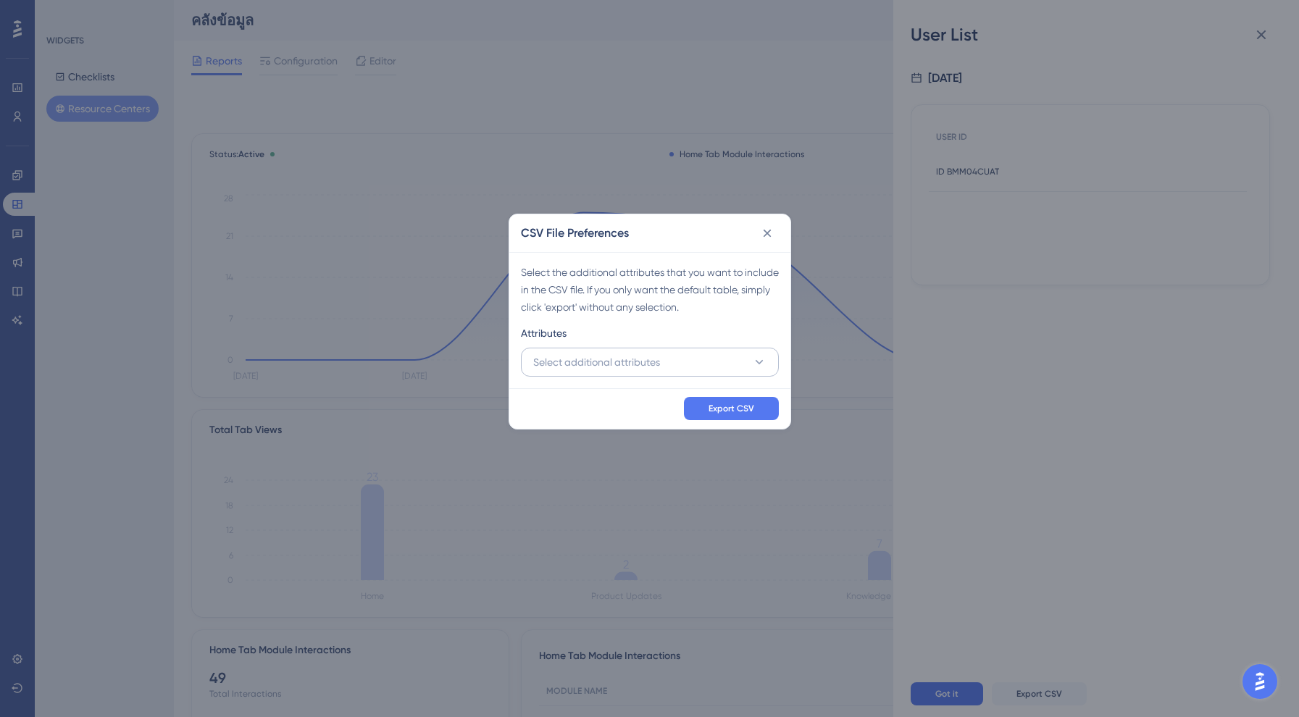
click at [705, 358] on button "Select additional attributes" at bounding box center [650, 362] width 258 height 29
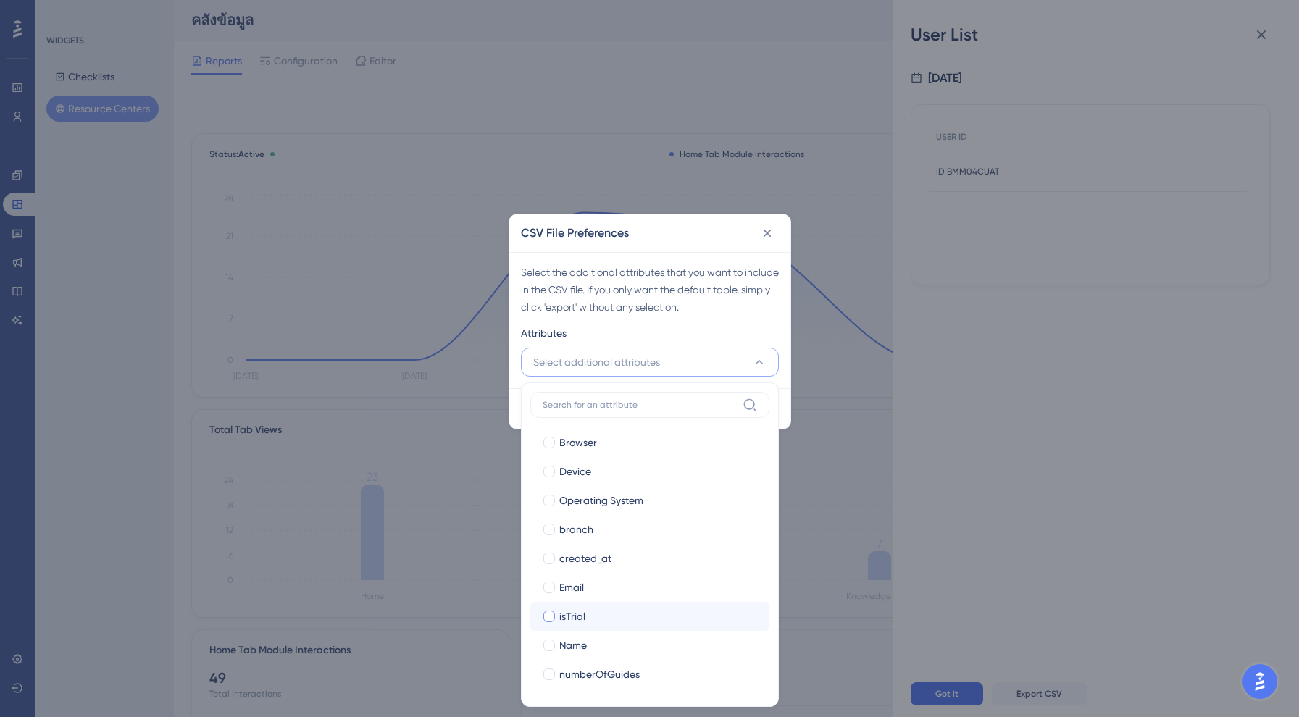
scroll to position [124, 0]
click at [553, 525] on div at bounding box center [549, 530] width 12 height 12
checkbox input "true"
click at [545, 647] on div at bounding box center [549, 646] width 12 height 12
checkbox input "true"
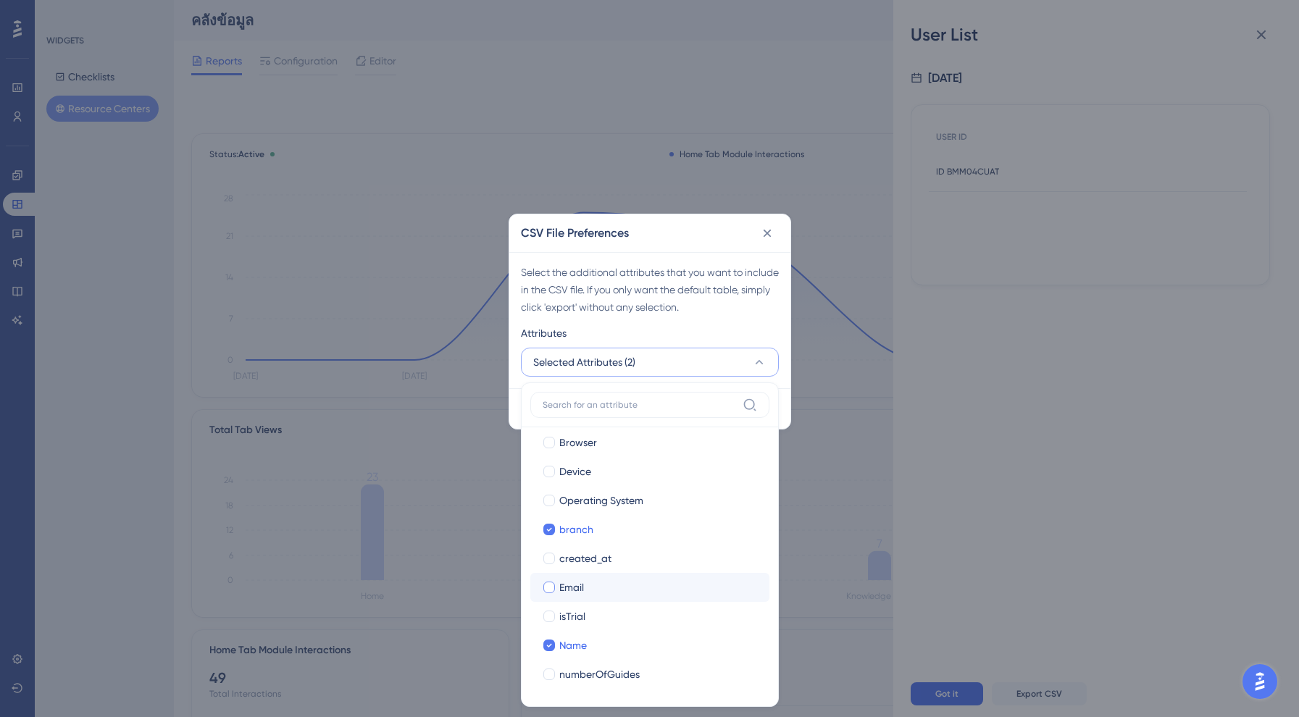
click at [548, 583] on div at bounding box center [549, 588] width 12 height 12
checkbox input "true"
click at [554, 556] on div at bounding box center [549, 559] width 12 height 12
checkbox input "true"
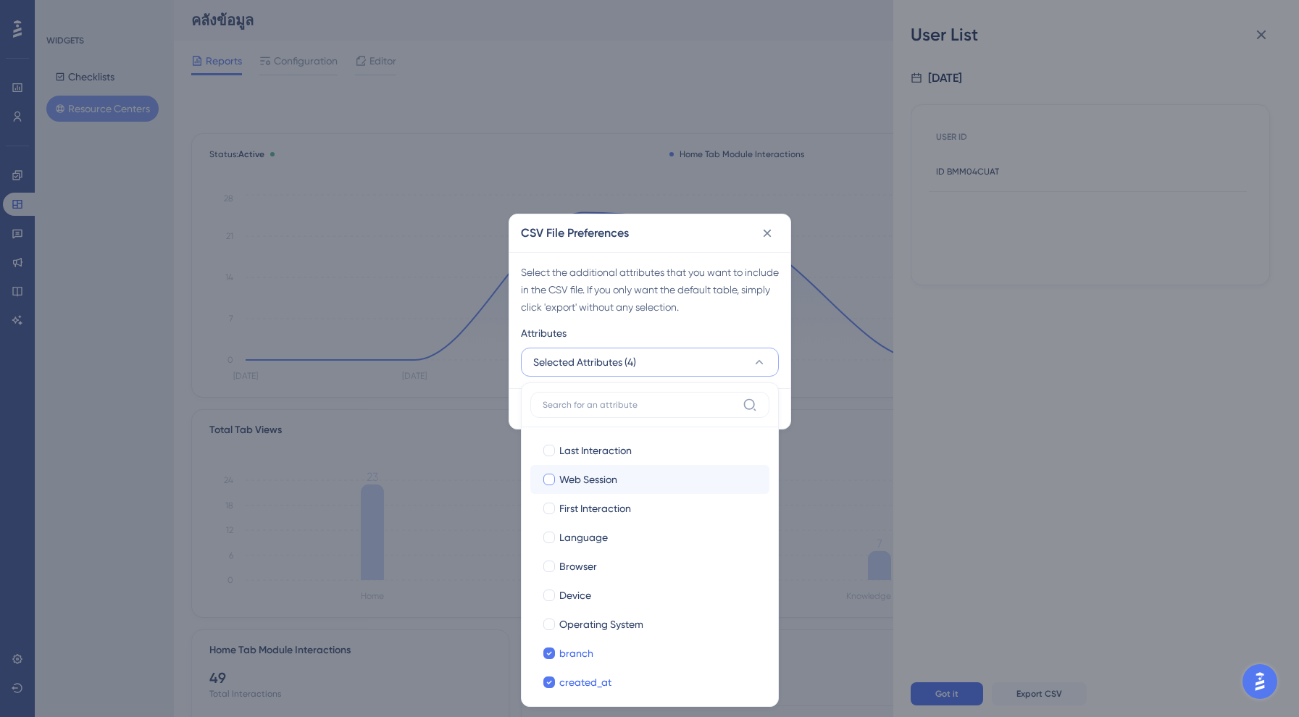
scroll to position [0, 0]
click at [548, 449] on div at bounding box center [549, 451] width 12 height 12
checkbox input "true"
click at [554, 480] on div at bounding box center [549, 480] width 12 height 12
checkbox input "true"
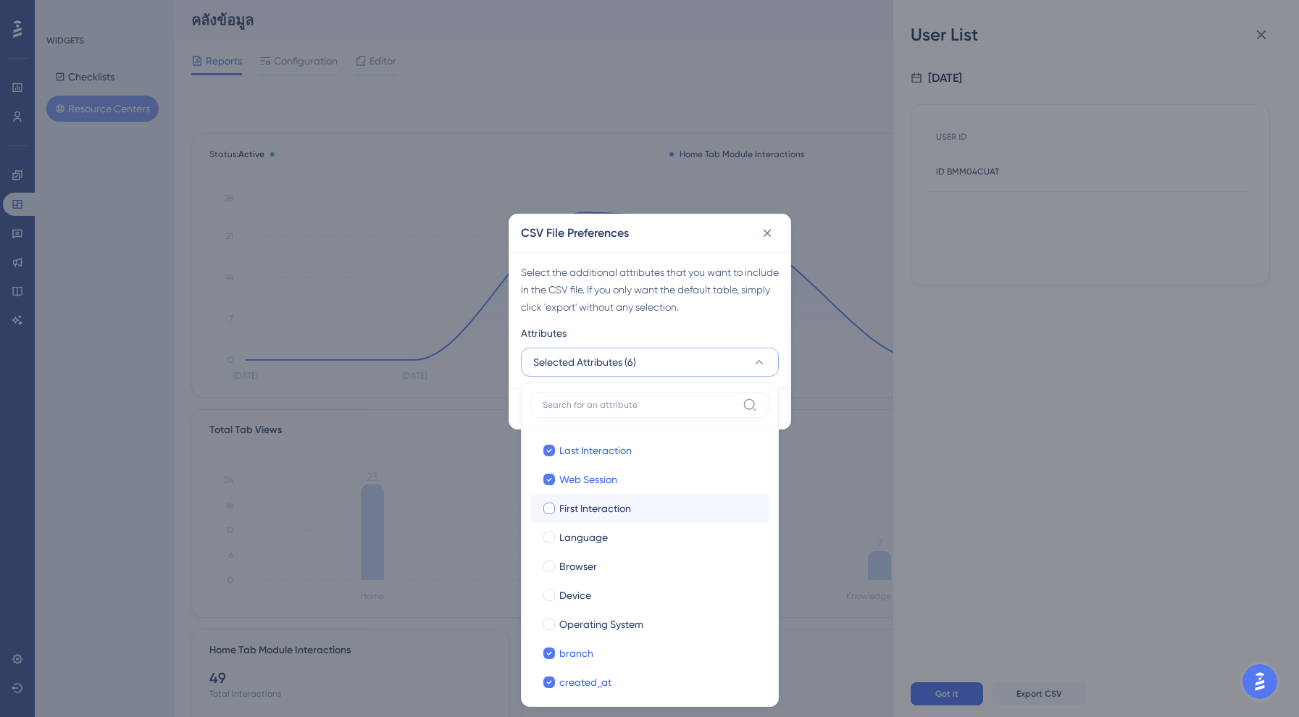
click at [548, 512] on div at bounding box center [549, 509] width 12 height 12
checkbox input "true"
click at [556, 538] on div at bounding box center [549, 537] width 14 height 14
click at [554, 535] on div at bounding box center [549, 538] width 12 height 12
checkbox input "false"
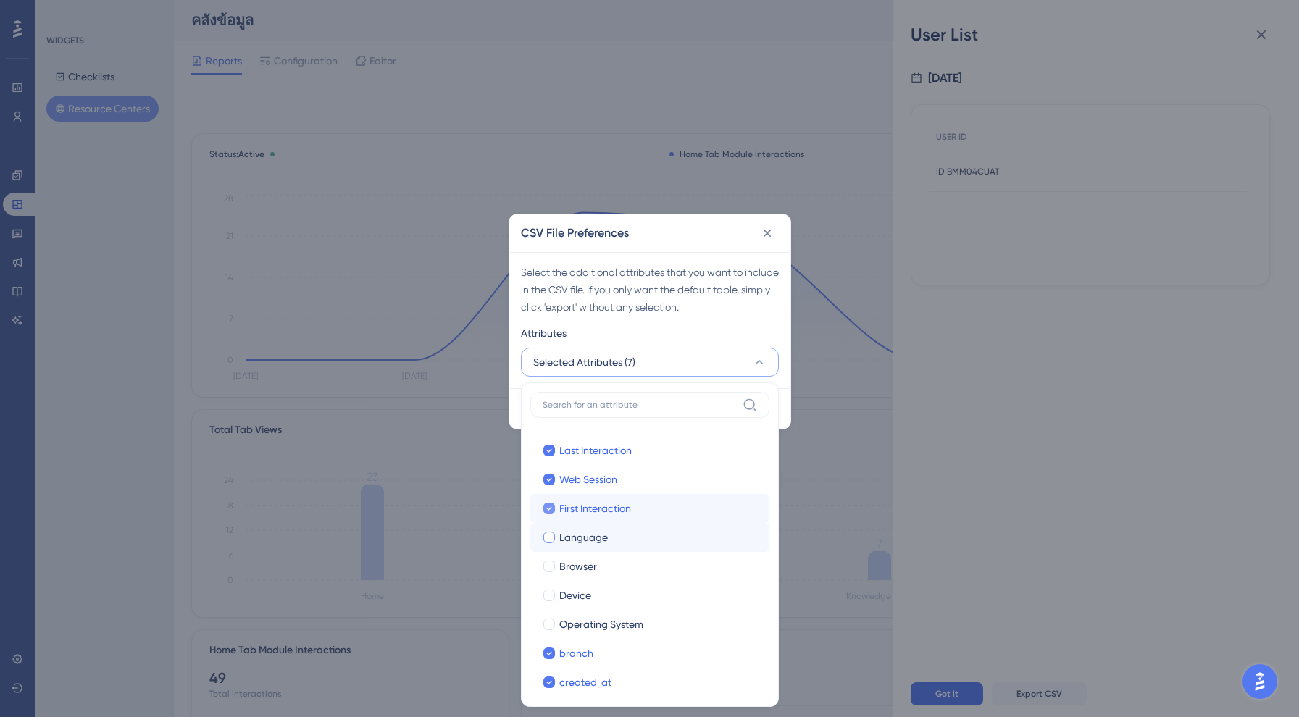
click at [546, 510] on icon at bounding box center [549, 509] width 6 height 10
checkbox input "false"
click at [550, 475] on icon at bounding box center [549, 480] width 6 height 10
checkbox input "false"
click at [551, 452] on icon at bounding box center [549, 451] width 6 height 10
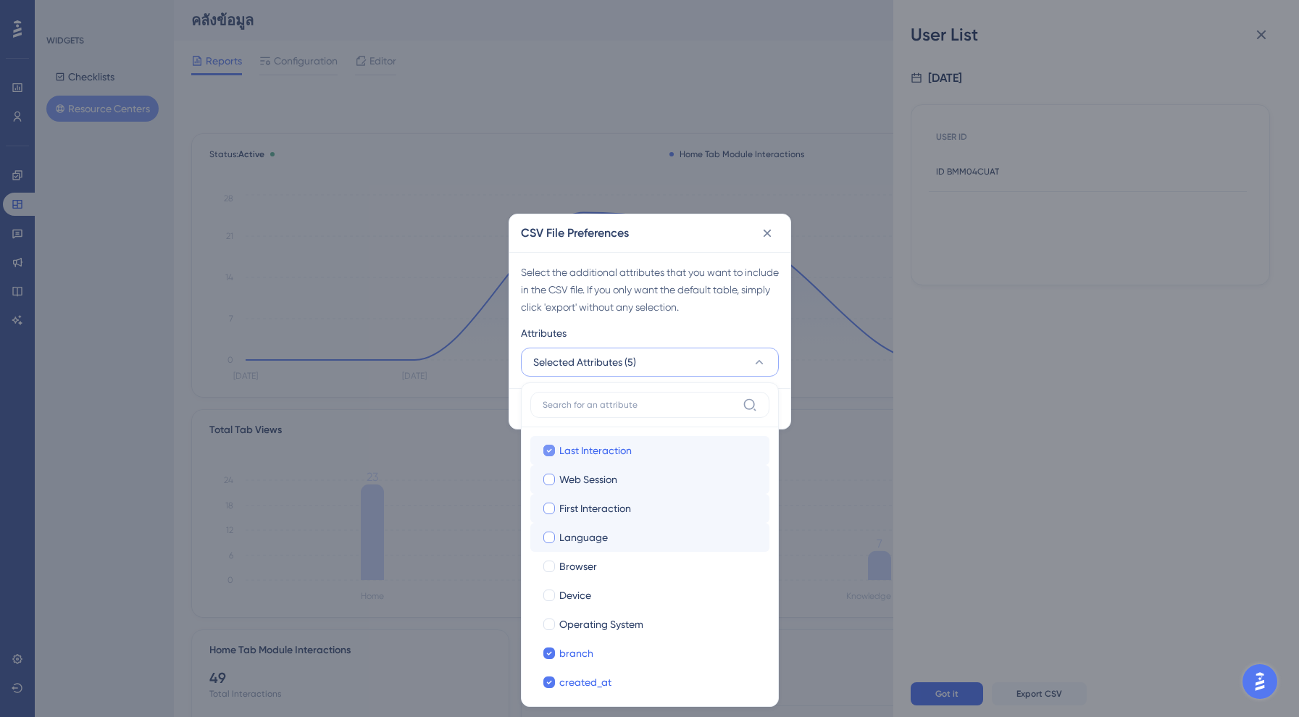
checkbox input "false"
click at [547, 592] on div at bounding box center [549, 596] width 12 height 12
checkbox input "true"
click at [551, 563] on div at bounding box center [549, 567] width 12 height 12
checkbox input "true"
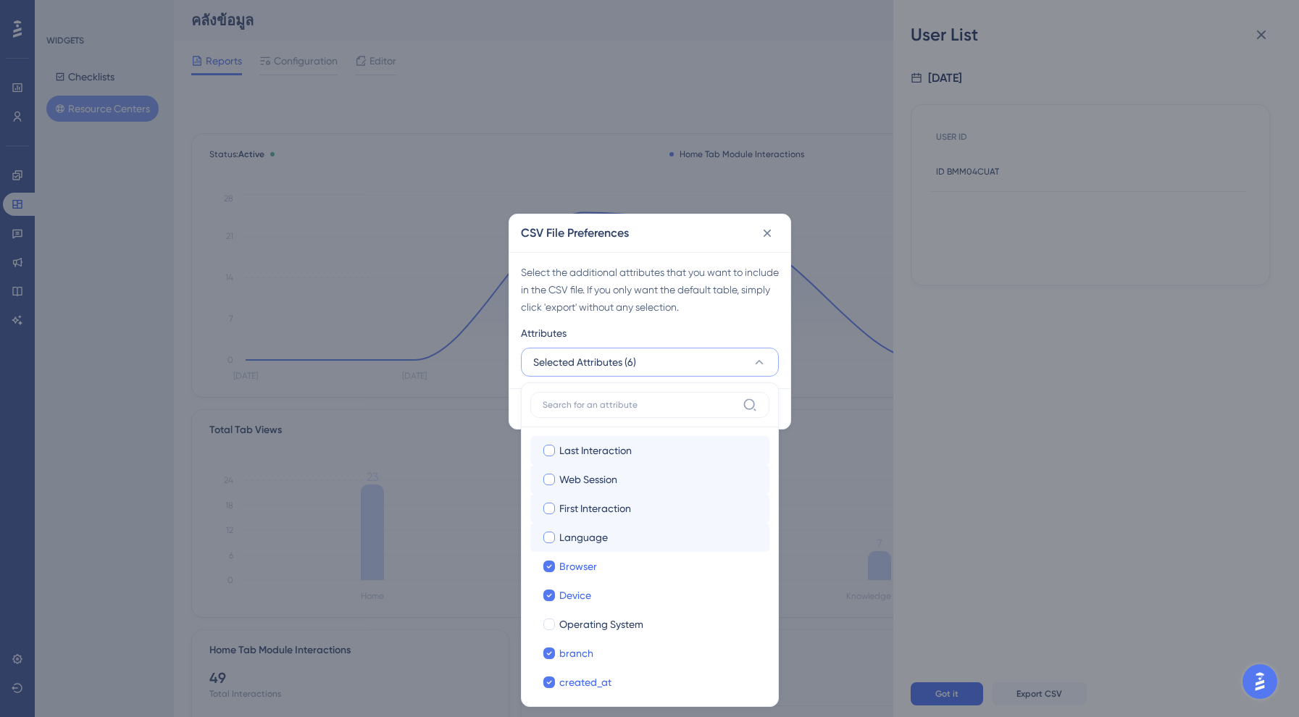
click at [551, 479] on div at bounding box center [549, 480] width 12 height 12
checkbox input "true"
click at [752, 321] on div "Select the additional attributes that you want to include in the CSV file. If y…" at bounding box center [649, 320] width 281 height 136
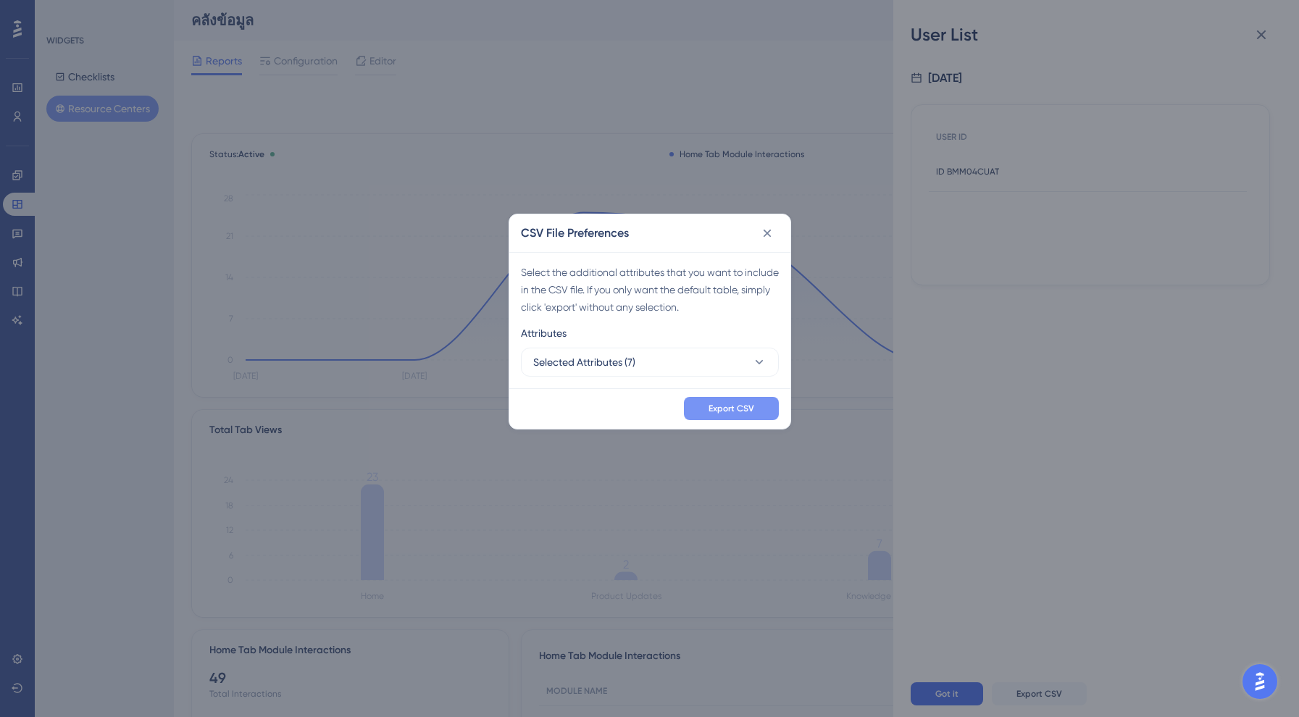
click at [751, 418] on button "Export CSV" at bounding box center [731, 408] width 95 height 23
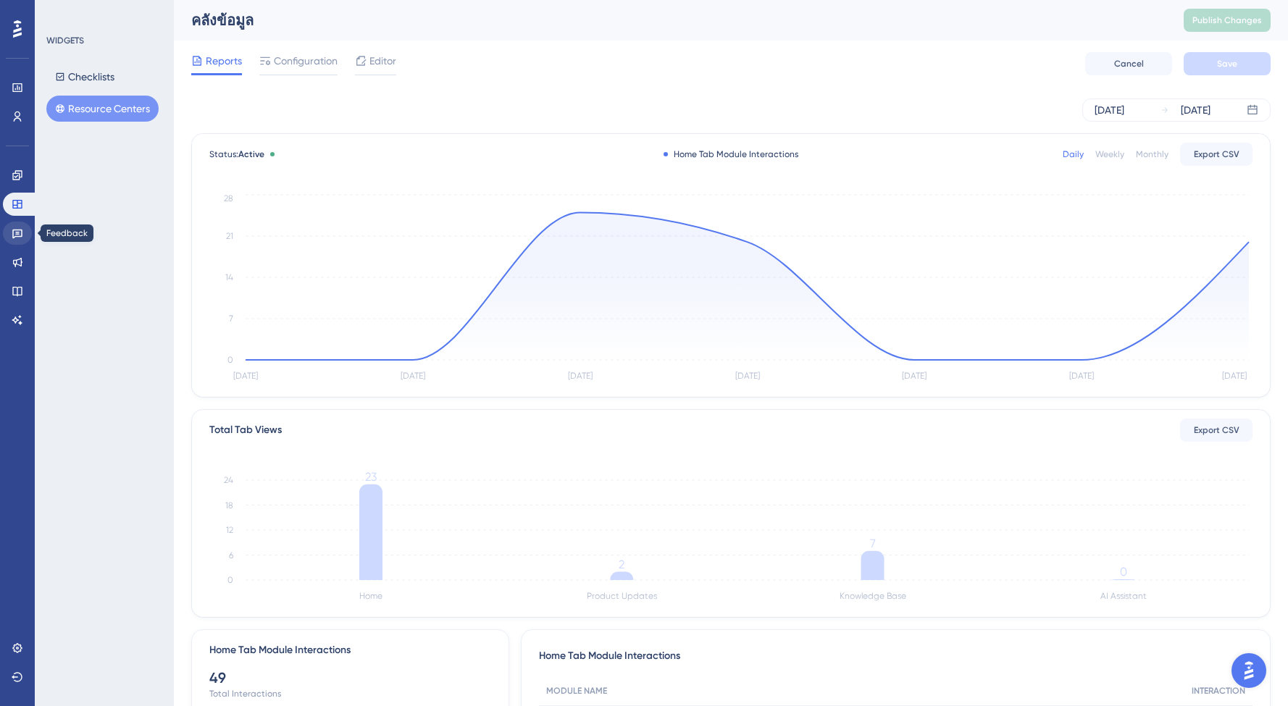
click at [16, 230] on icon at bounding box center [17, 234] width 10 height 9
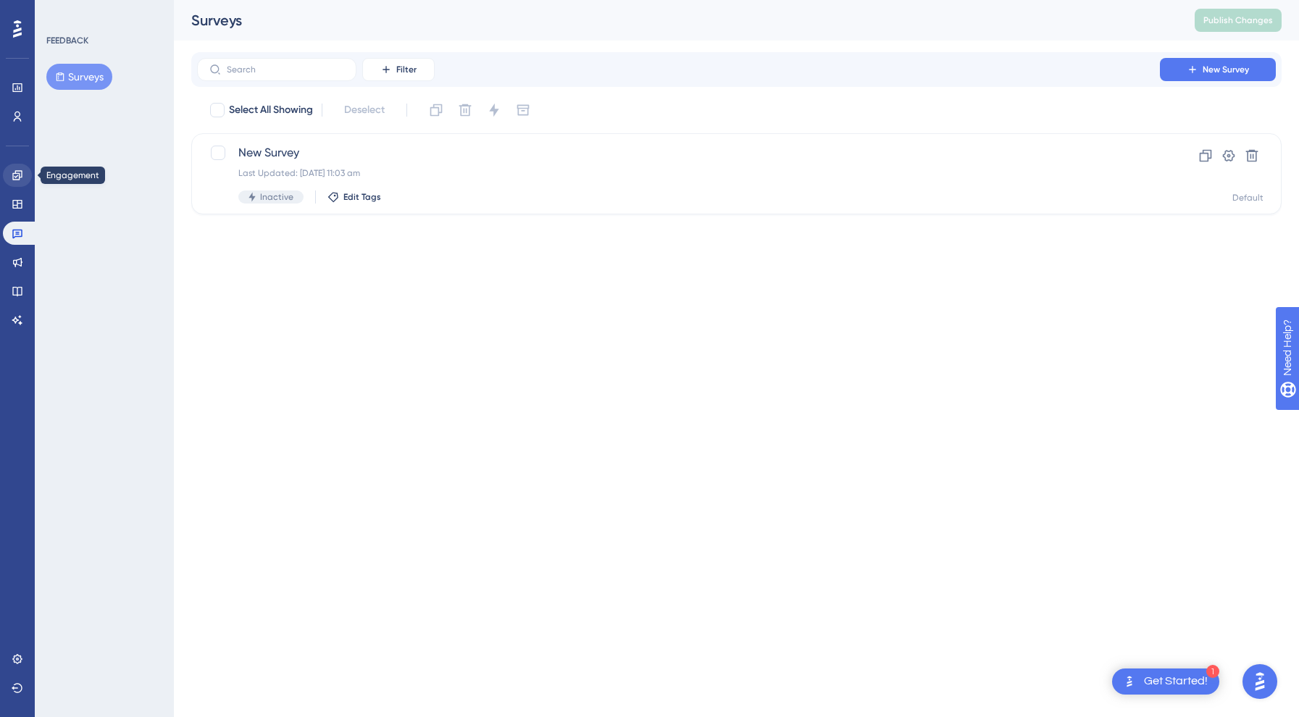
click at [20, 174] on icon at bounding box center [18, 176] width 12 height 12
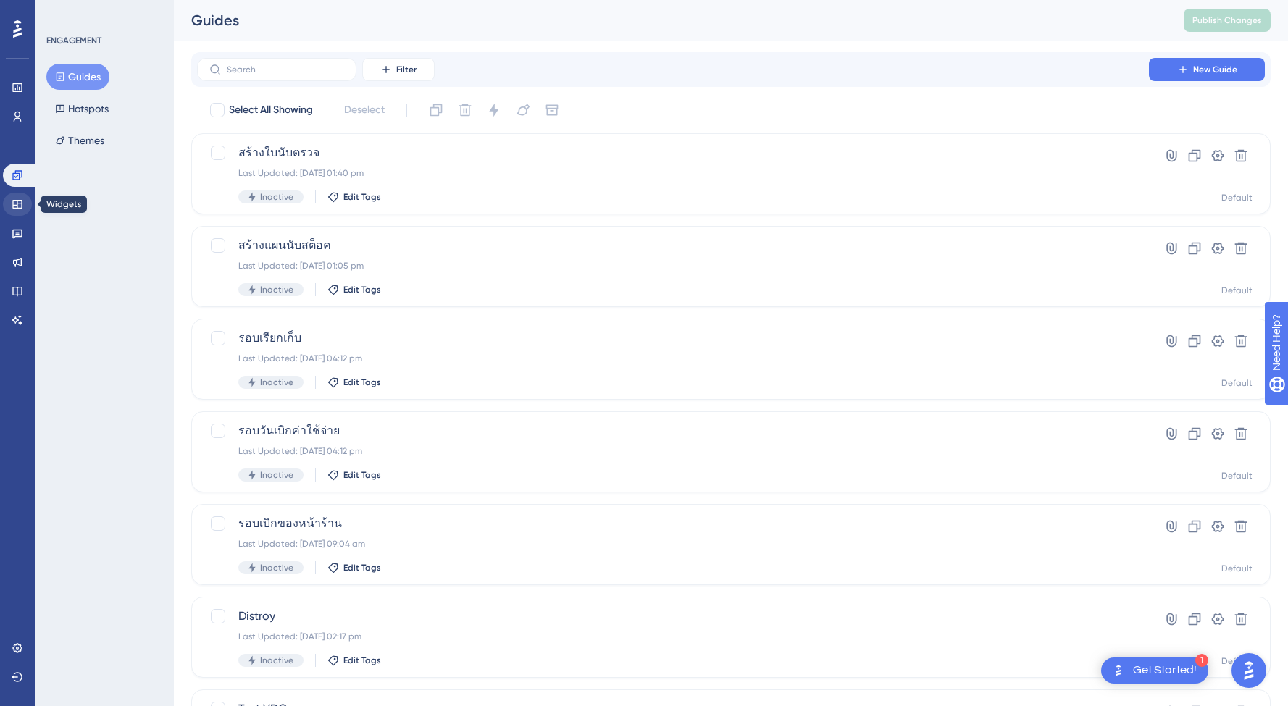
click at [12, 207] on icon at bounding box center [18, 205] width 12 height 12
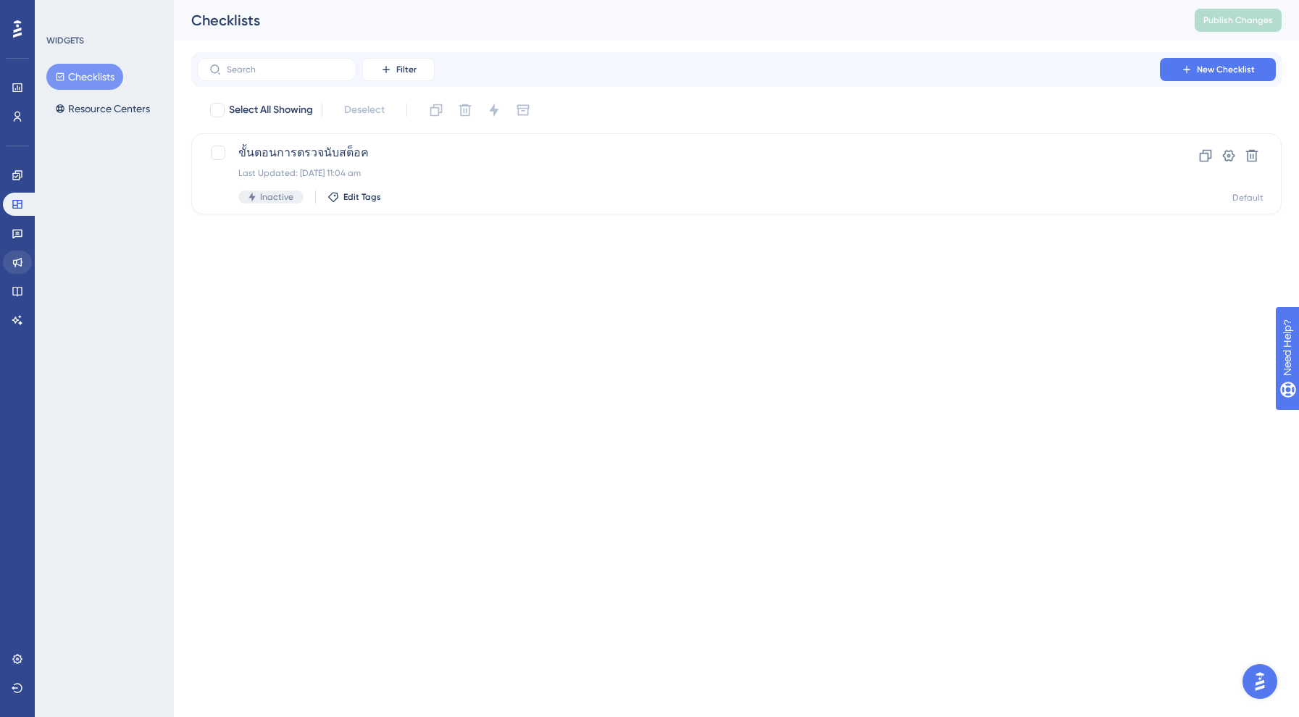
click at [19, 253] on link at bounding box center [17, 262] width 29 height 23
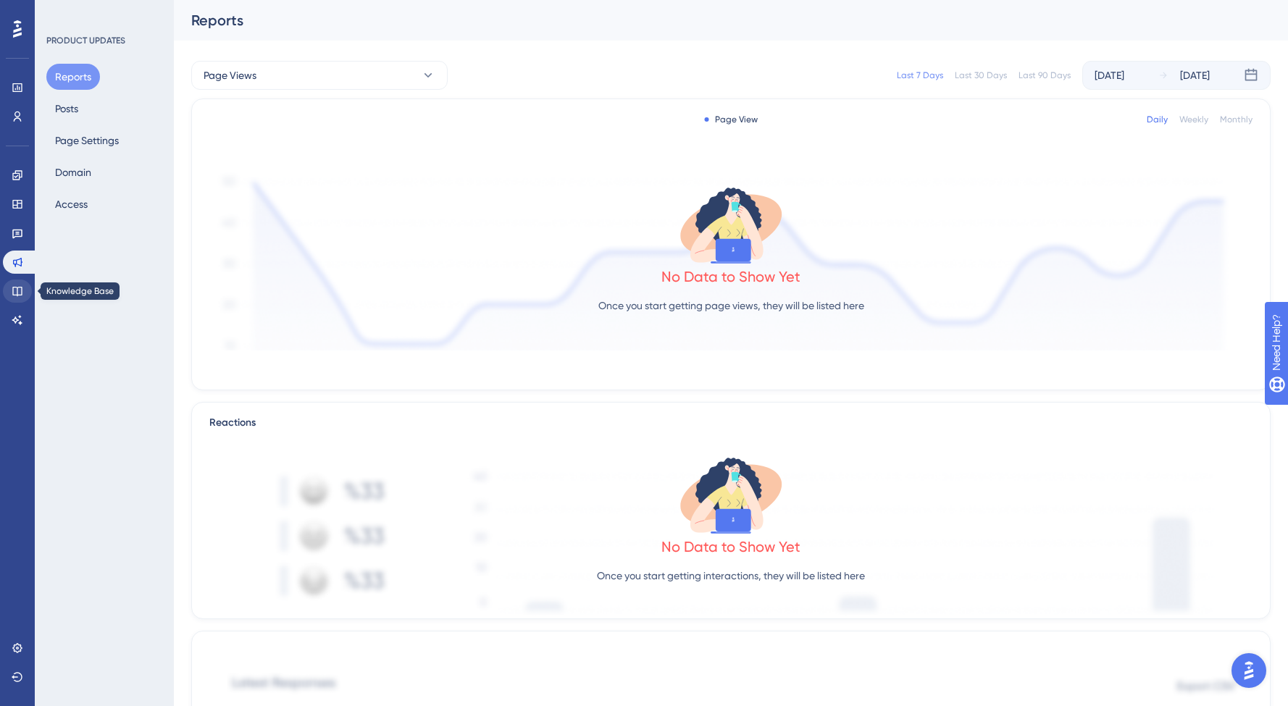
click at [9, 301] on link at bounding box center [17, 291] width 29 height 23
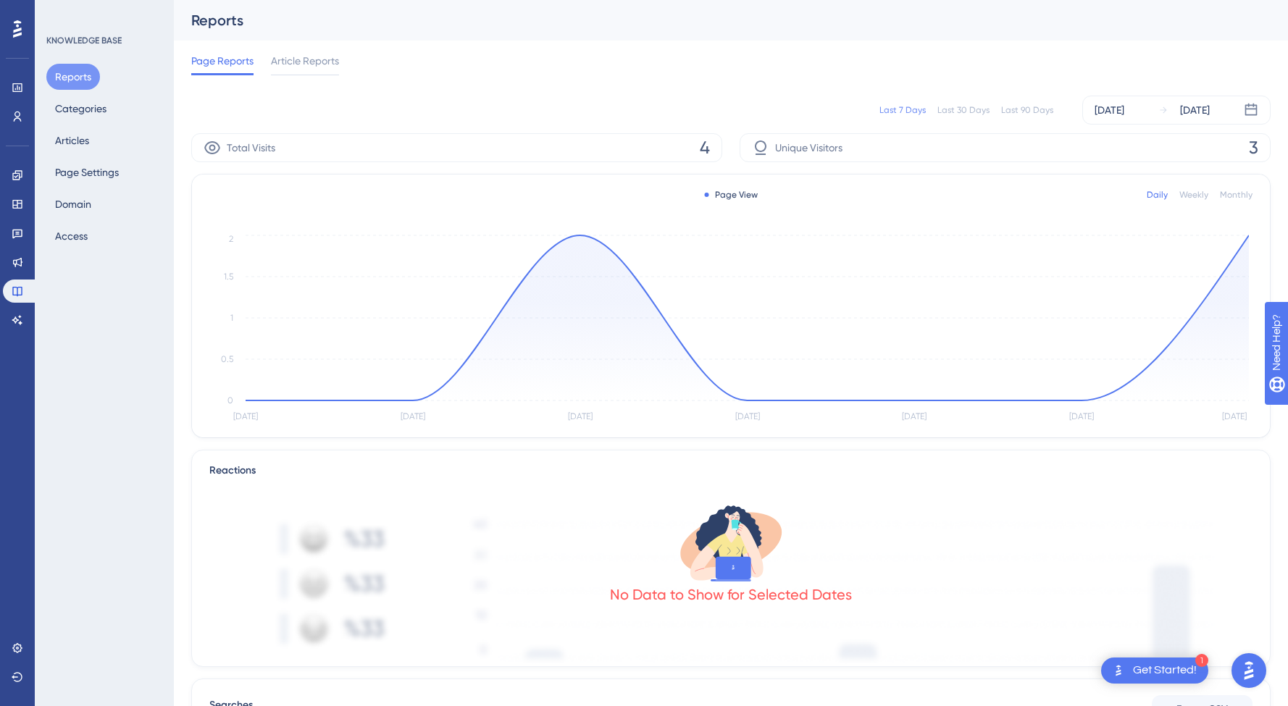
click at [575, 233] on icon "[DATE] Aug [DATE] Aug [DATE] Aug [DATE] 0 0.5 1 1.5 2" at bounding box center [730, 329] width 1043 height 194
click at [579, 236] on circle at bounding box center [579, 235] width 5 height 5
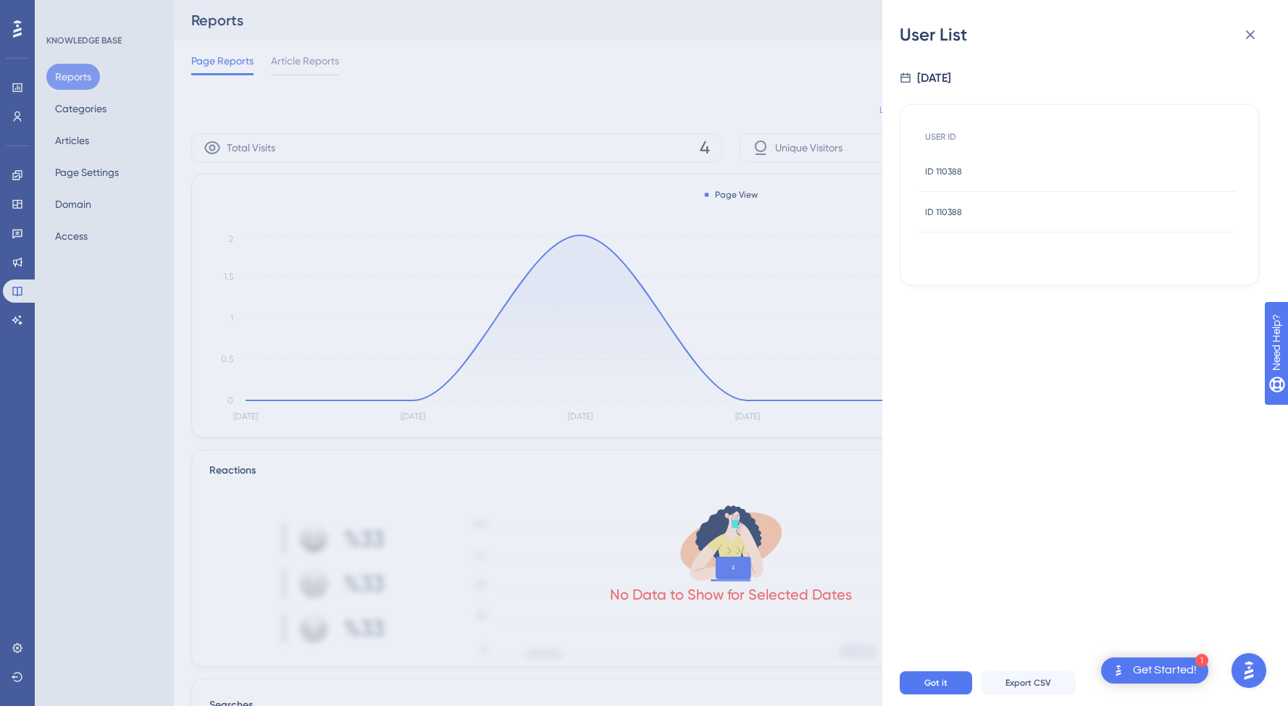
click at [954, 220] on div "ID 110388 ID 110388" at bounding box center [943, 212] width 37 height 41
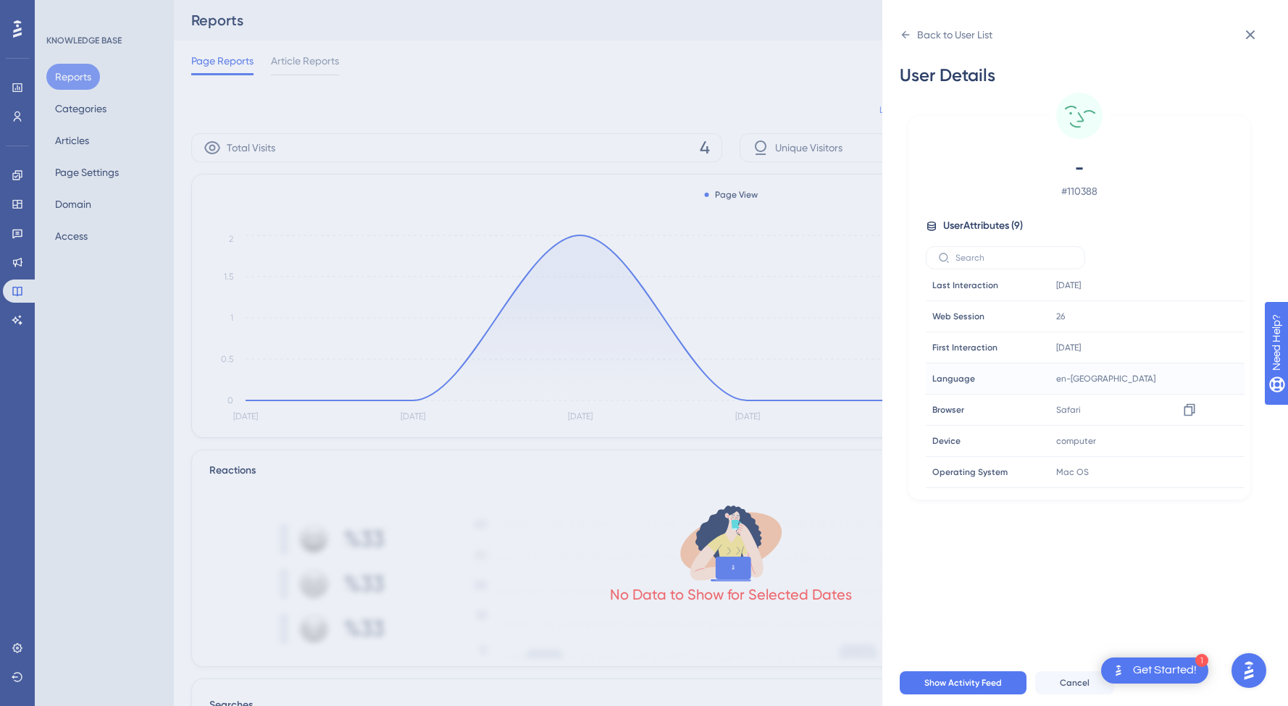
scroll to position [67, 0]
click at [1243, 32] on icon at bounding box center [1250, 34] width 17 height 17
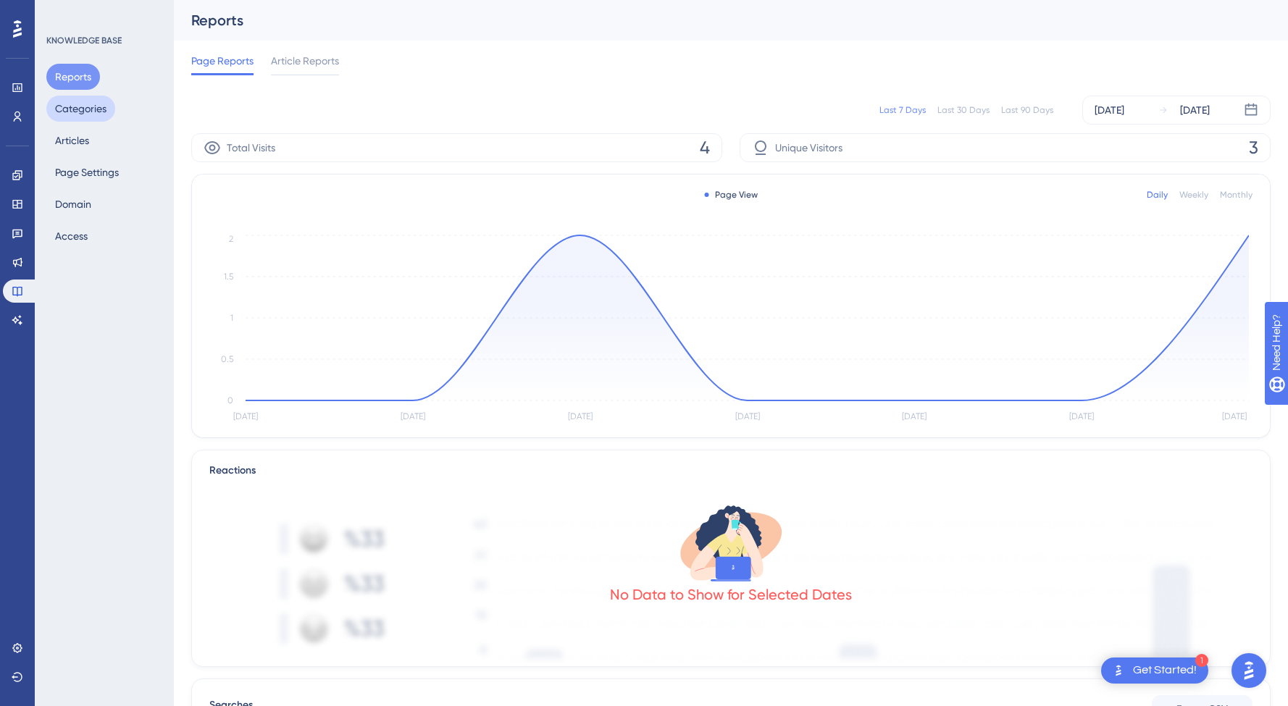
click at [80, 118] on button "Categories" at bounding box center [80, 109] width 69 height 26
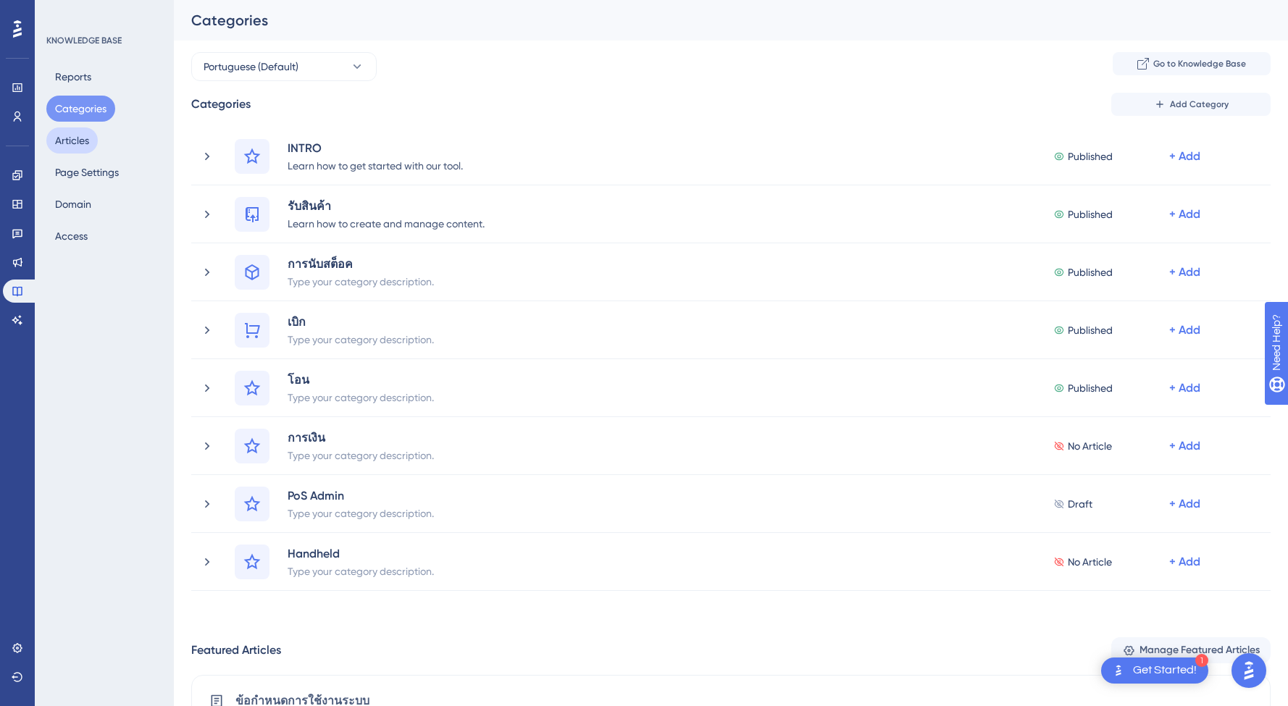
click at [76, 150] on button "Articles" at bounding box center [71, 141] width 51 height 26
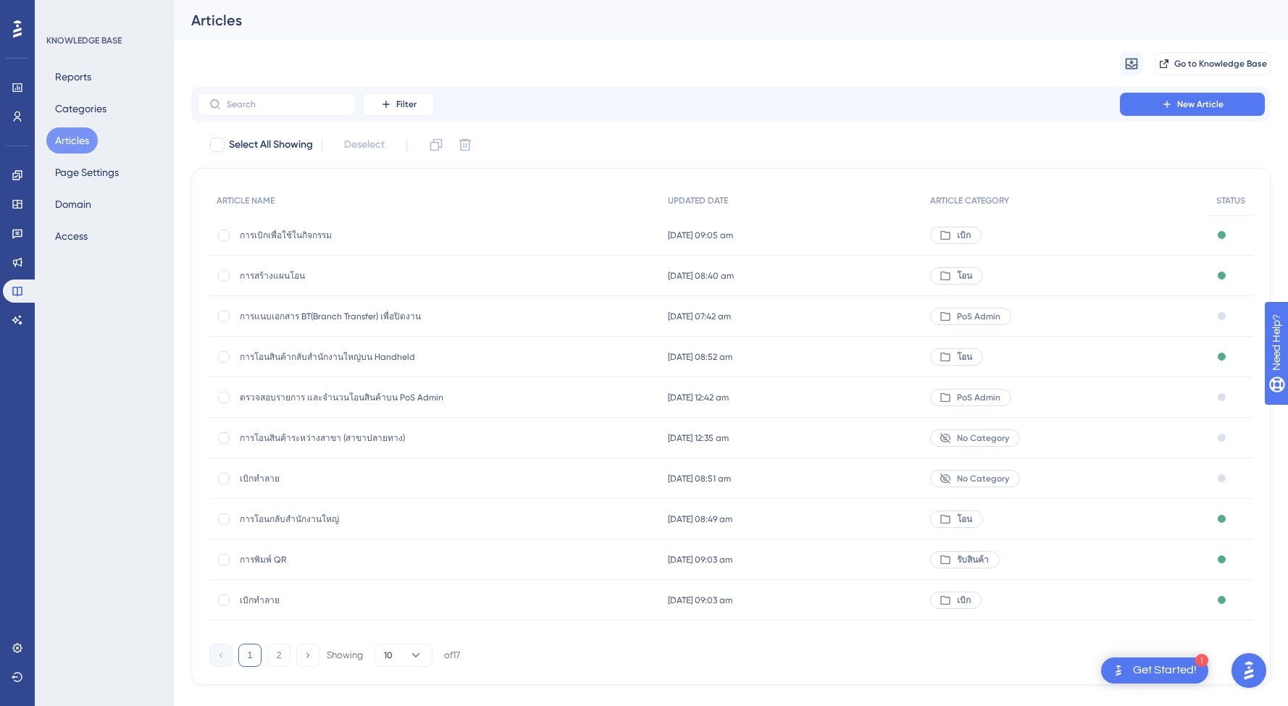
click at [80, 220] on div "Reports Categories Articles Page Settings Domain Access" at bounding box center [104, 156] width 117 height 185
click at [86, 233] on button "Access" at bounding box center [71, 236] width 50 height 26
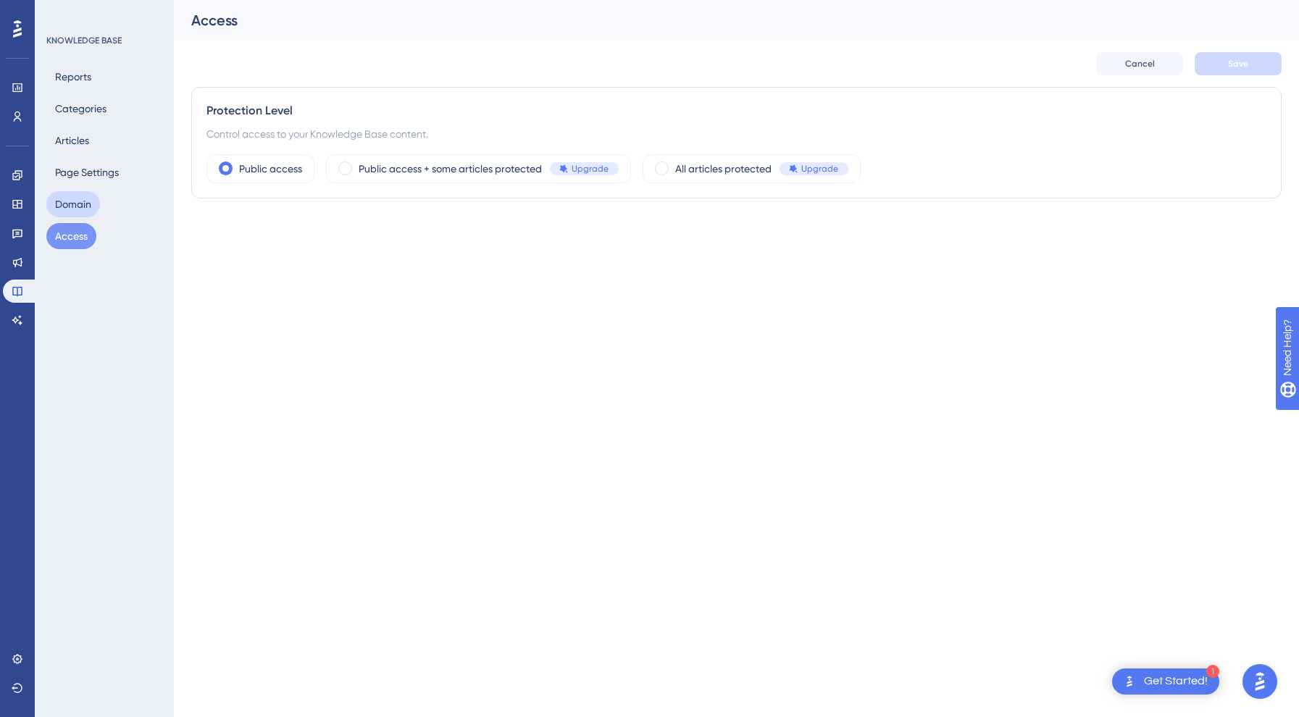
click at [78, 203] on button "Domain" at bounding box center [73, 204] width 54 height 26
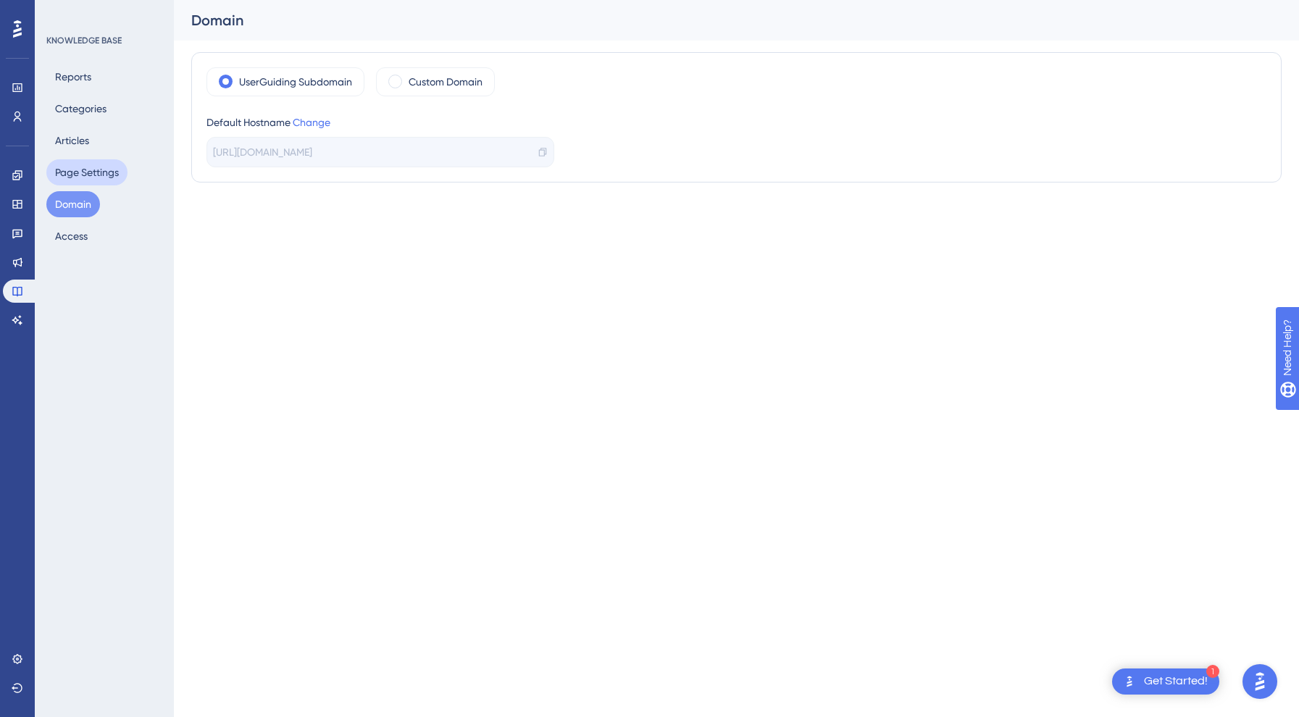
click at [112, 178] on button "Page Settings" at bounding box center [86, 172] width 81 height 26
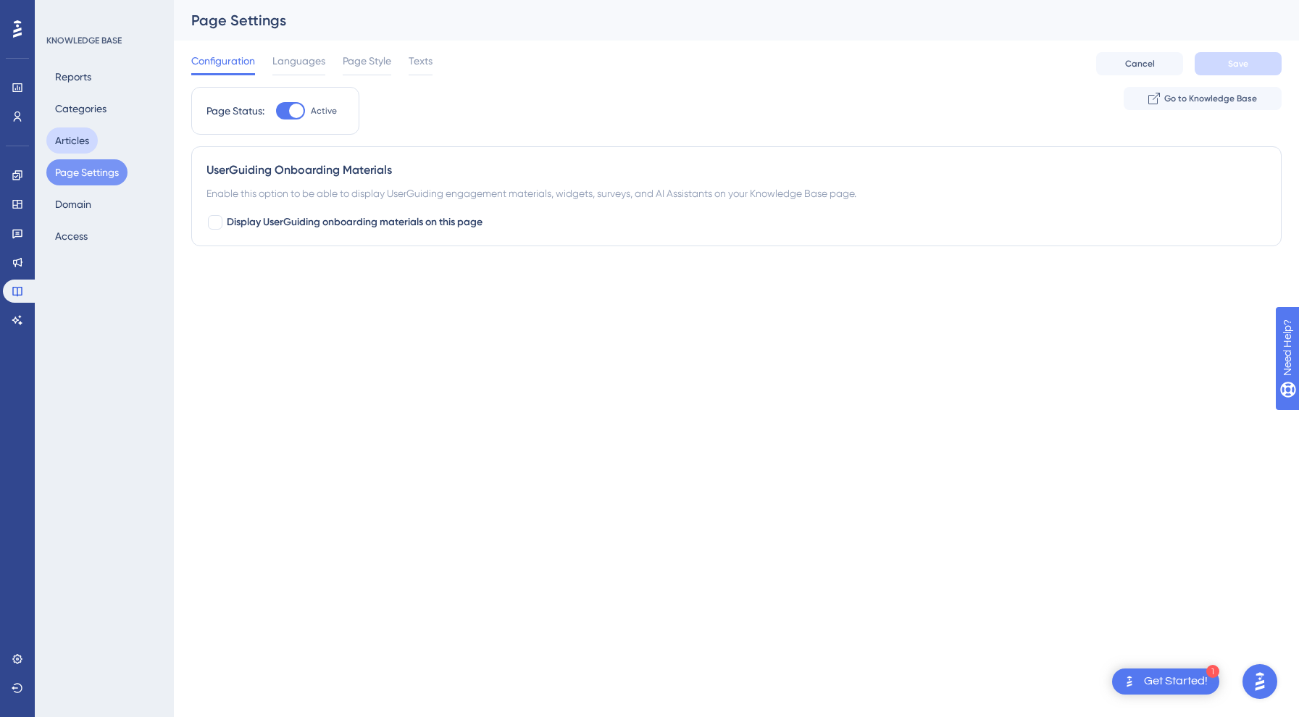
click at [80, 136] on button "Articles" at bounding box center [71, 141] width 51 height 26
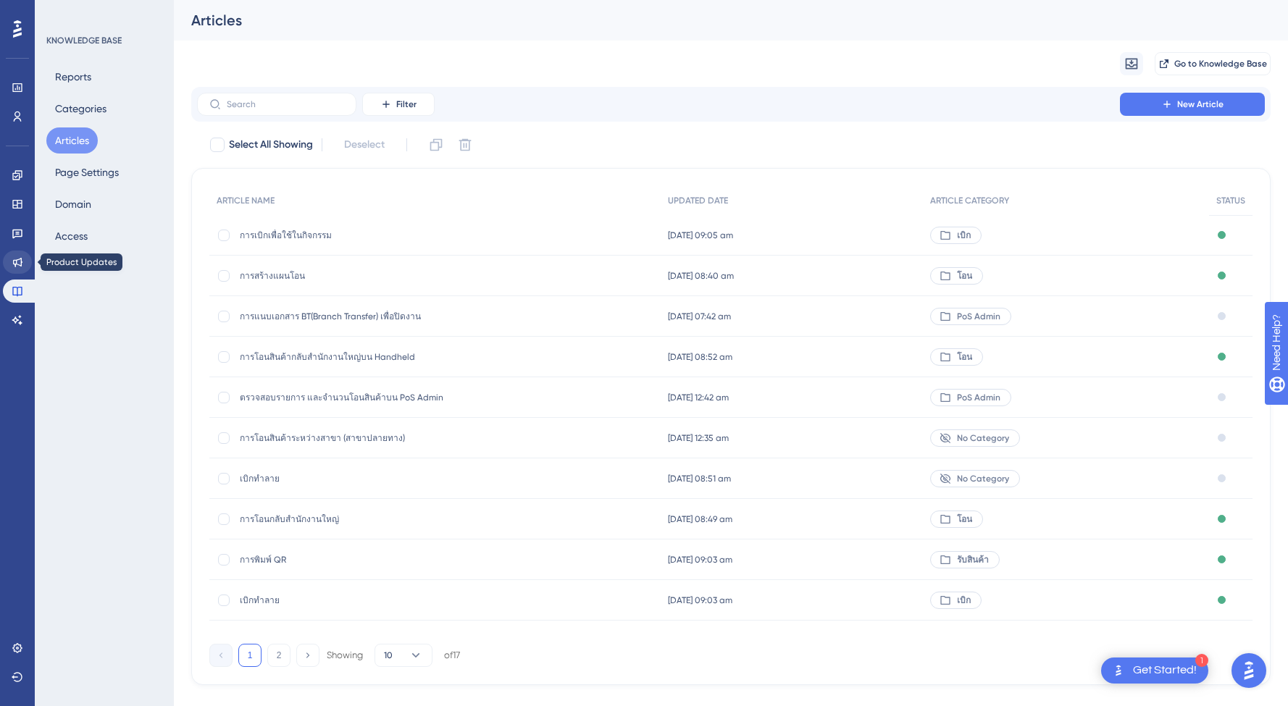
click at [20, 257] on icon at bounding box center [18, 262] width 12 height 12
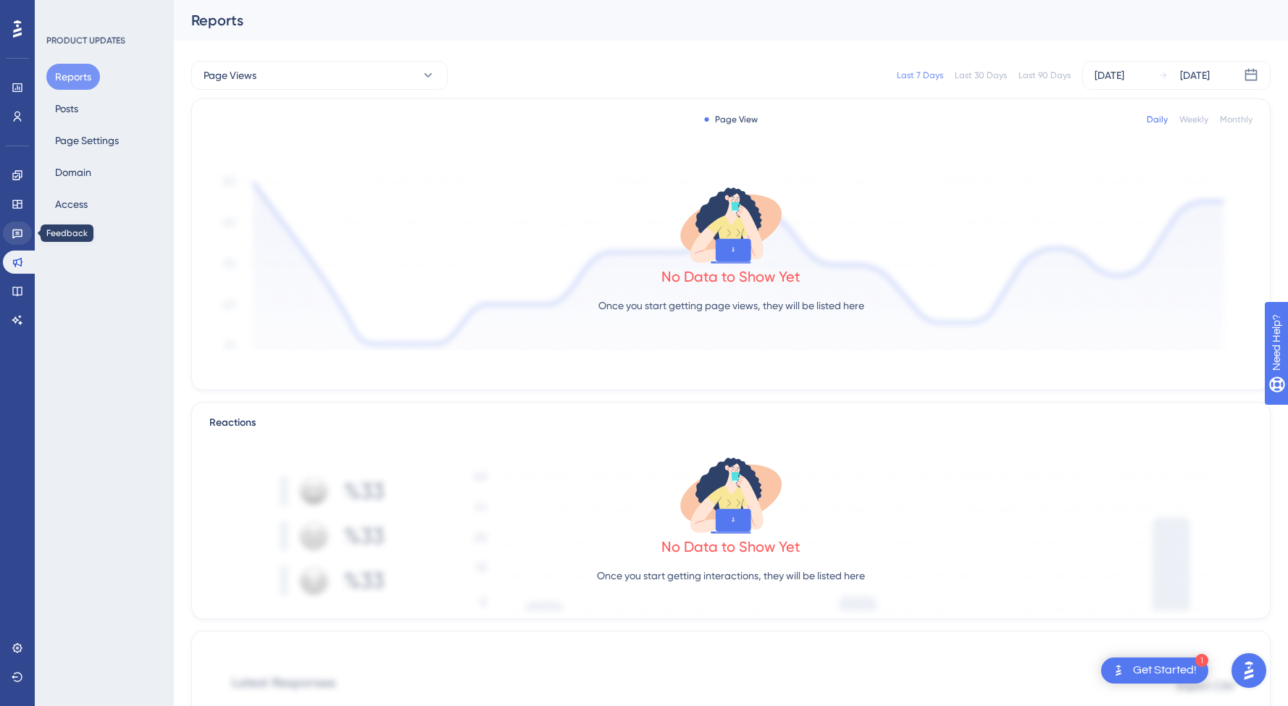
click at [14, 222] on link at bounding box center [17, 233] width 29 height 23
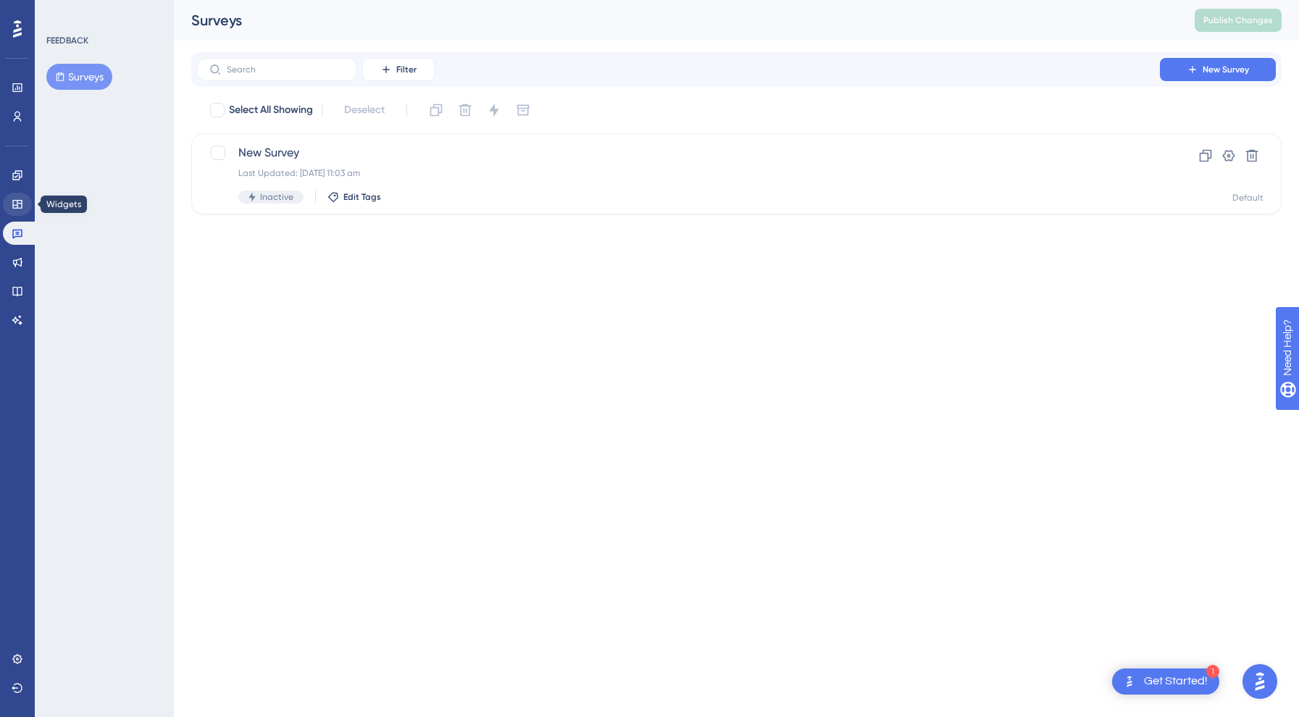
click at [24, 204] on link at bounding box center [17, 204] width 29 height 23
click at [22, 172] on icon at bounding box center [16, 174] width 9 height 9
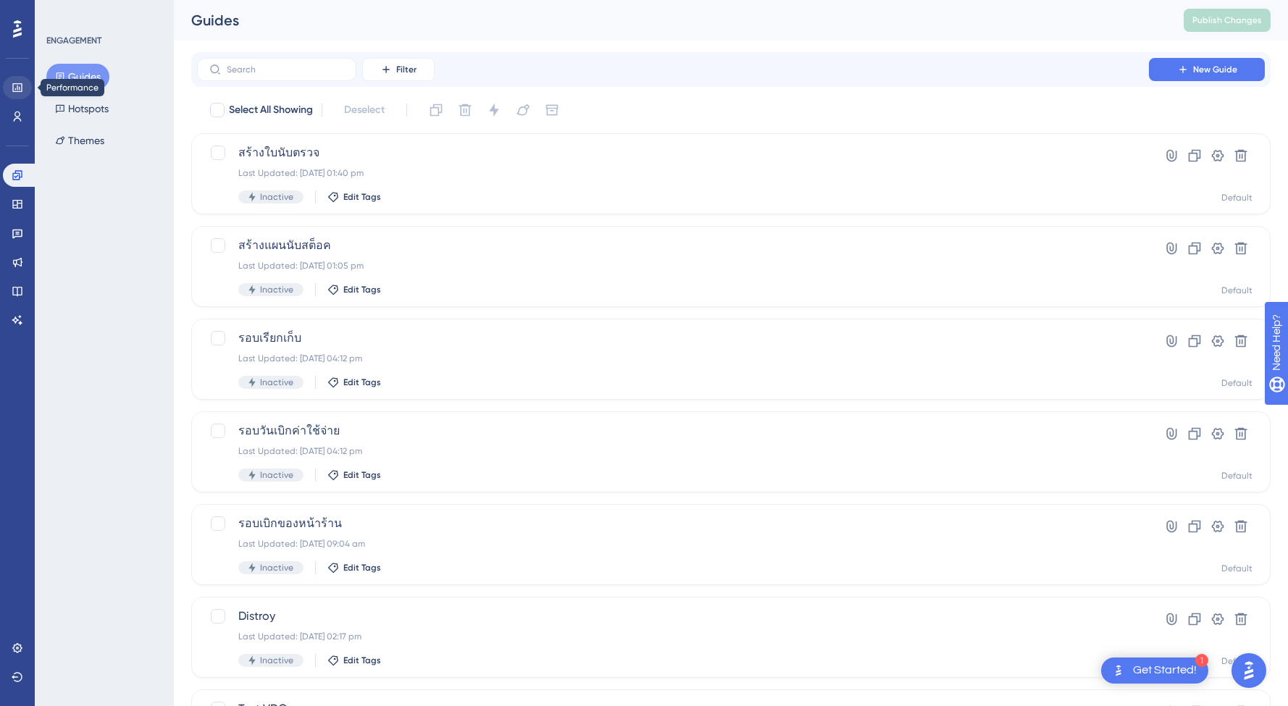
click at [17, 88] on icon at bounding box center [16, 87] width 9 height 9
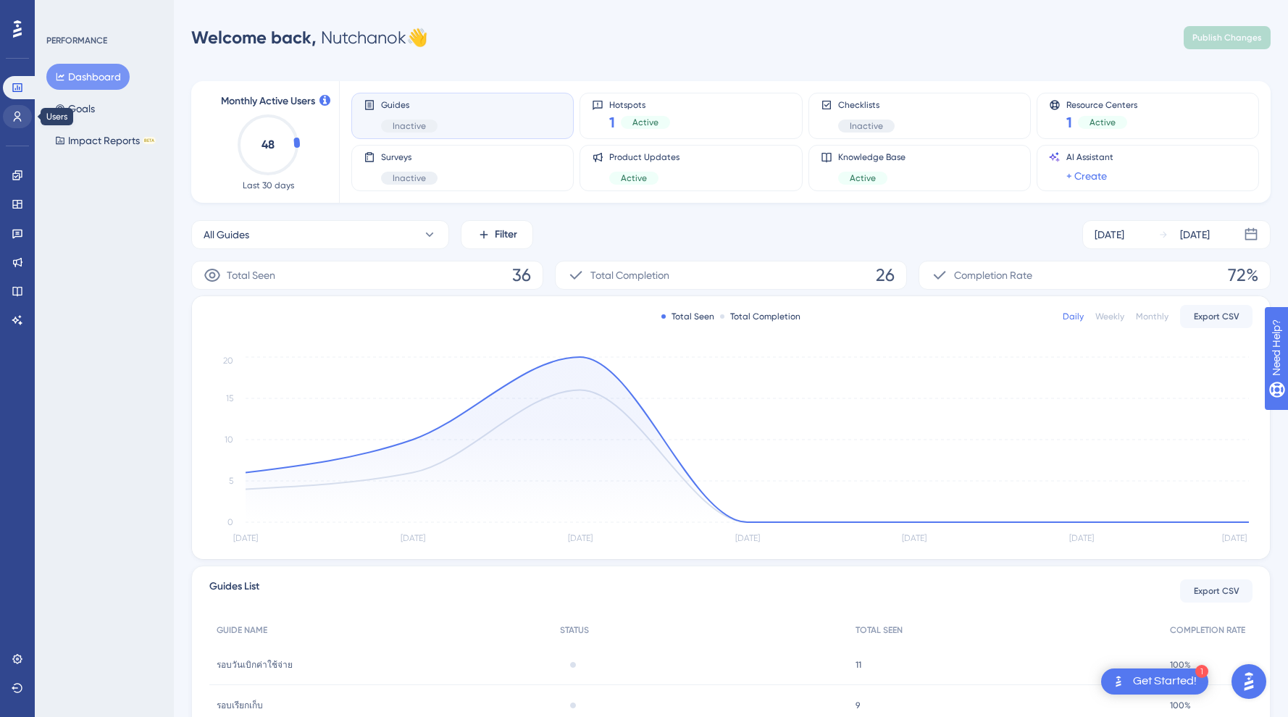
click at [12, 114] on icon at bounding box center [18, 117] width 12 height 12
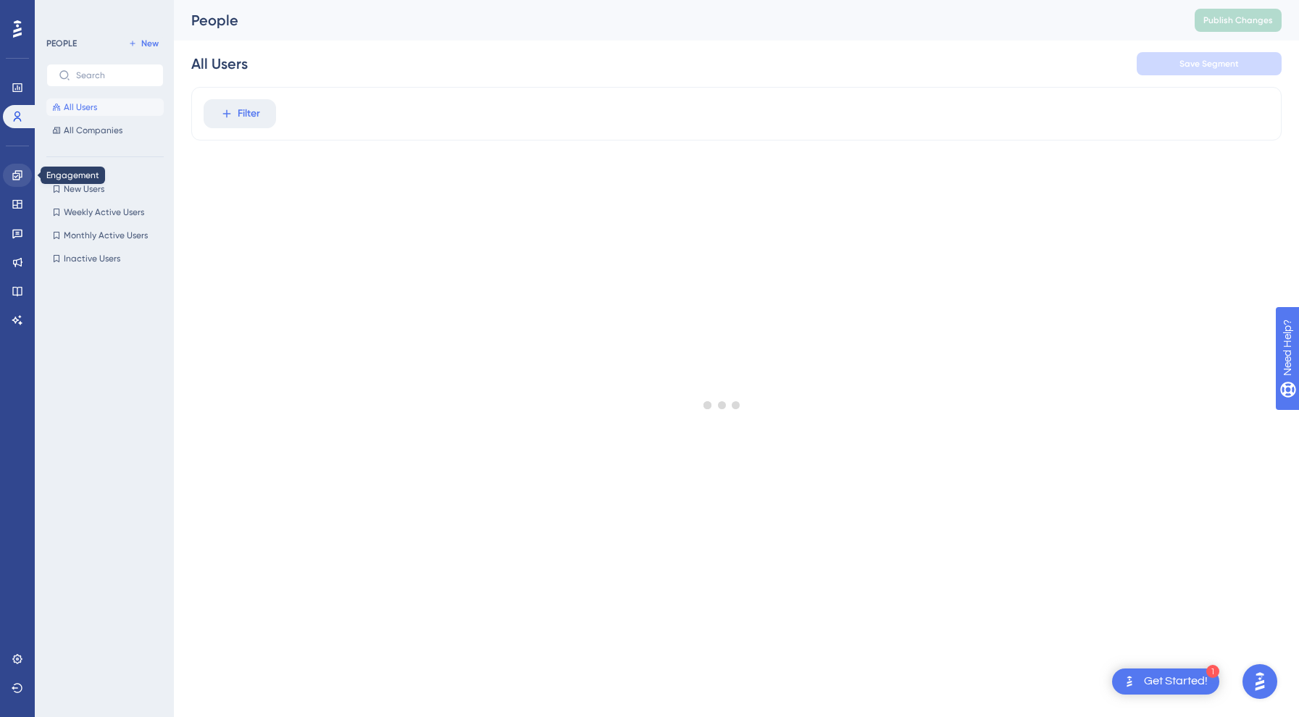
click at [20, 175] on icon at bounding box center [18, 176] width 12 height 12
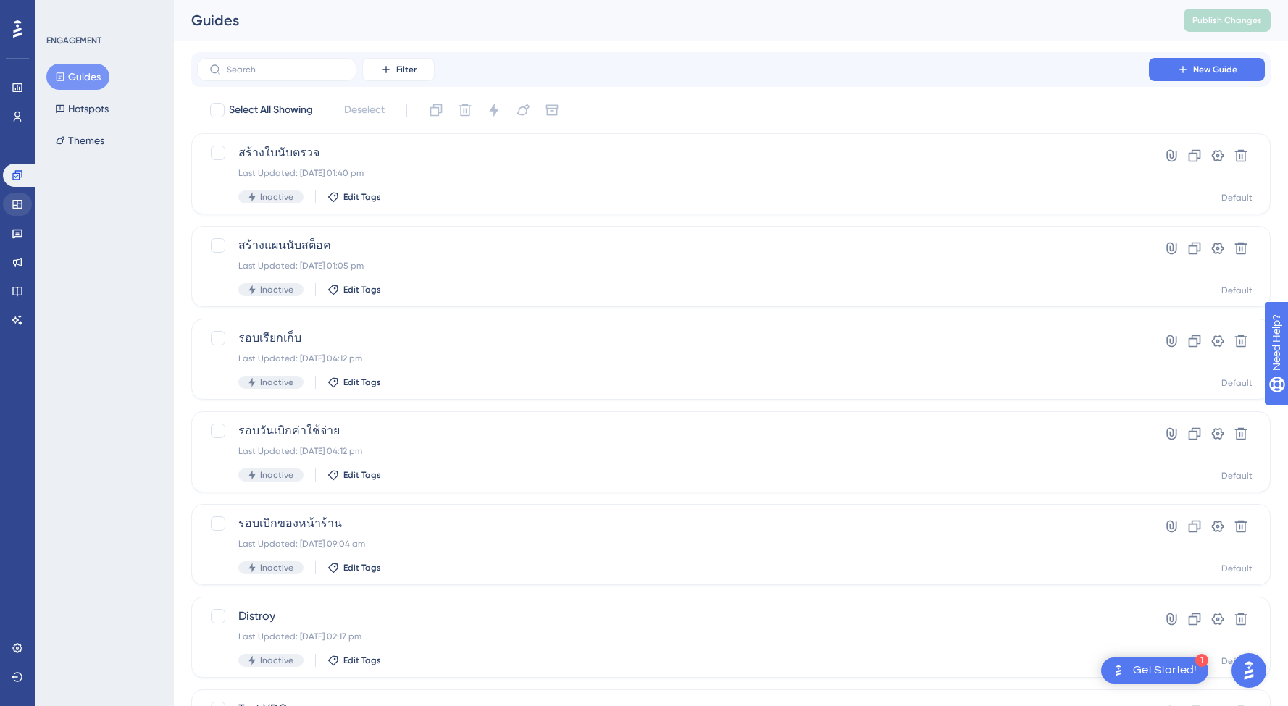
click at [11, 197] on link at bounding box center [17, 204] width 29 height 23
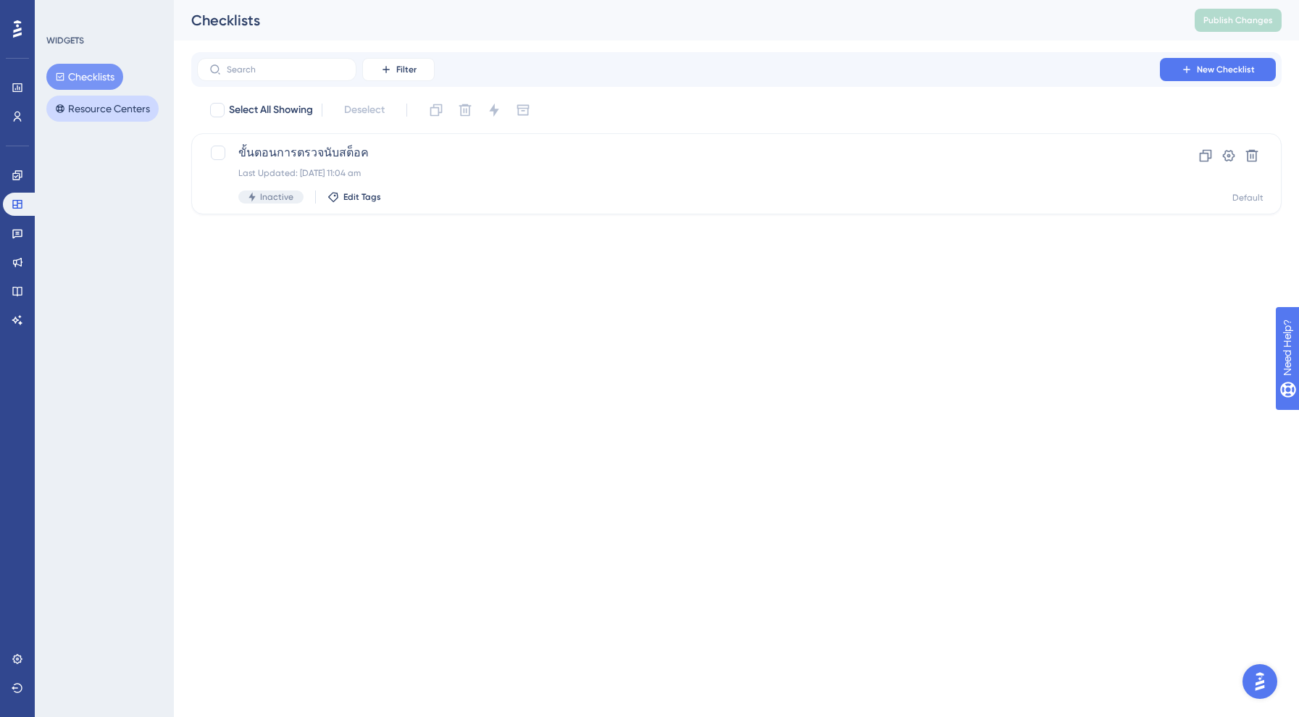
click at [87, 108] on button "Resource Centers" at bounding box center [102, 109] width 112 height 26
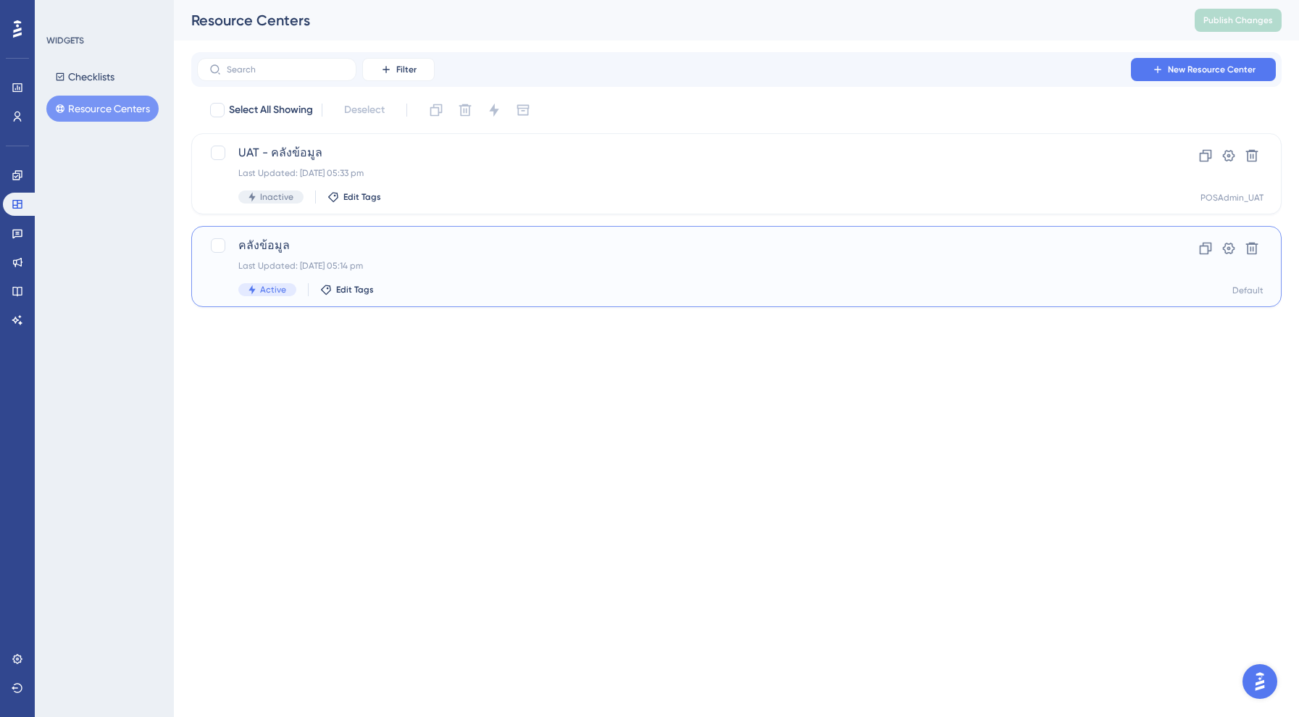
click at [330, 255] on div "คลังข้อมูล Last Updated: [DATE] 05:14 pm Active Edit Tags" at bounding box center [678, 266] width 880 height 59
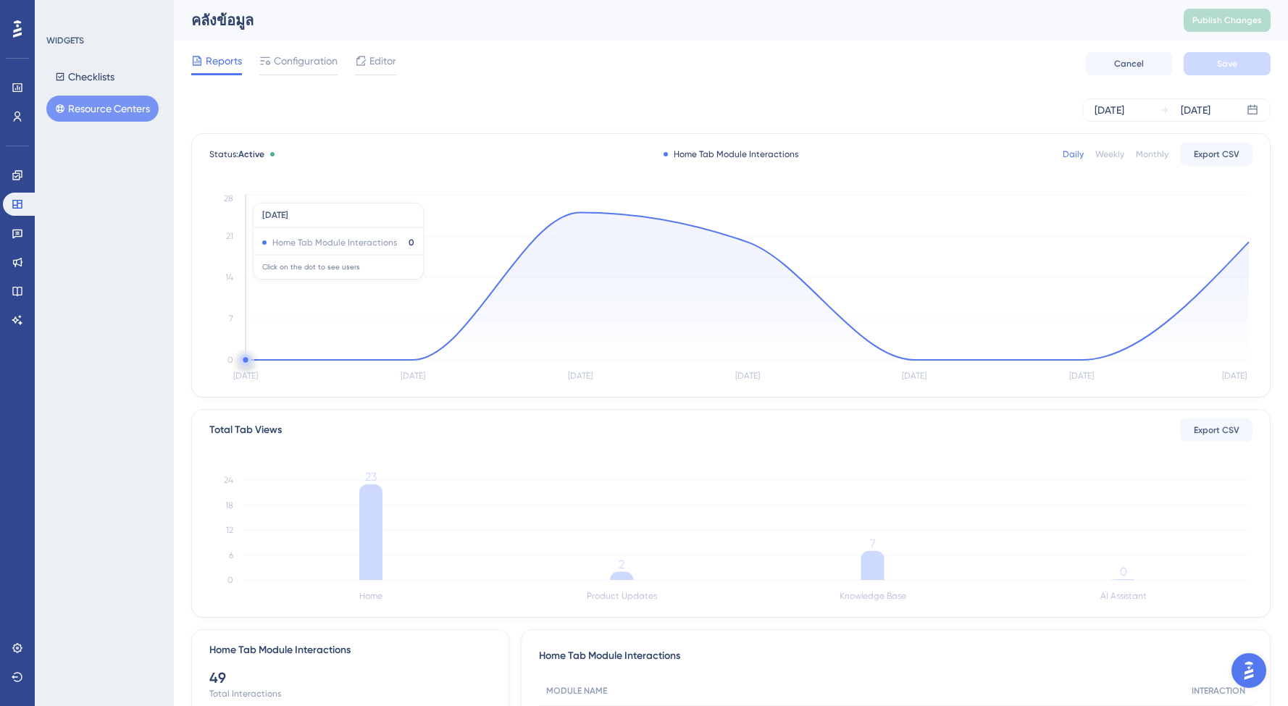
scroll to position [0, 2]
click at [14, 95] on link at bounding box center [17, 87] width 29 height 23
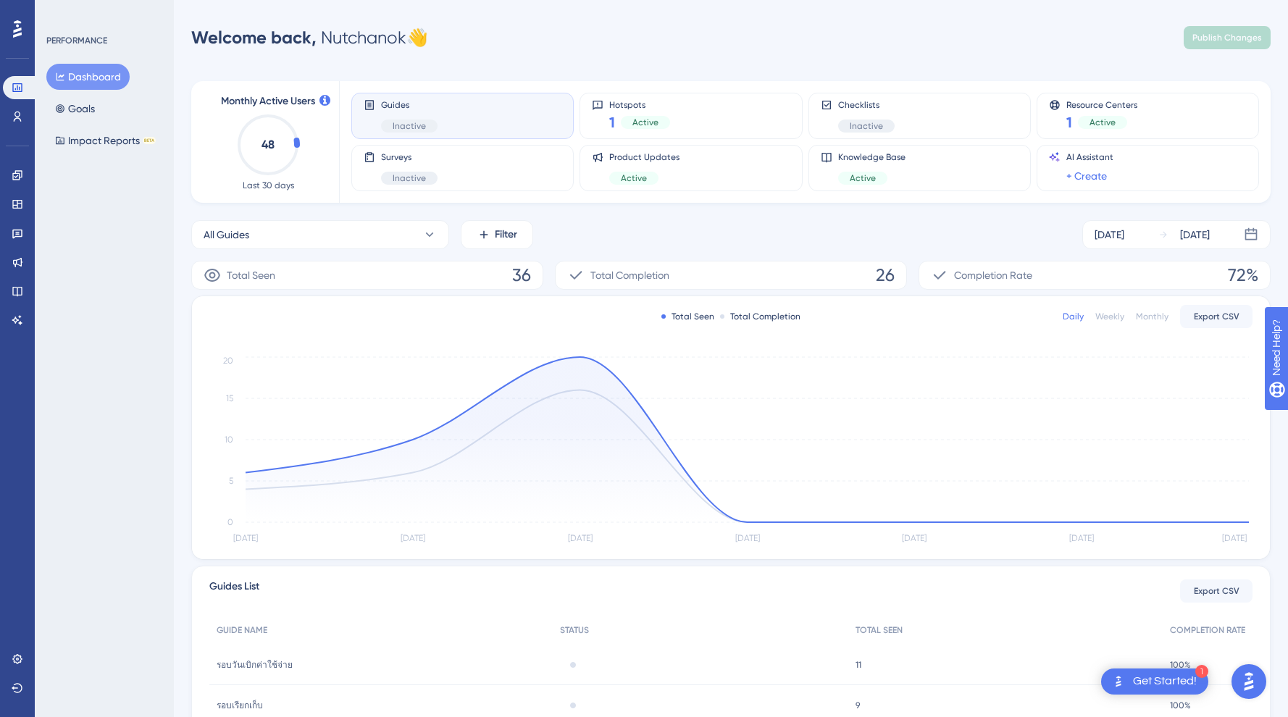
click at [112, 344] on div "PERFORMANCE Dashboard Goals Impact Reports BETA" at bounding box center [104, 358] width 139 height 717
click at [20, 116] on icon at bounding box center [18, 117] width 12 height 12
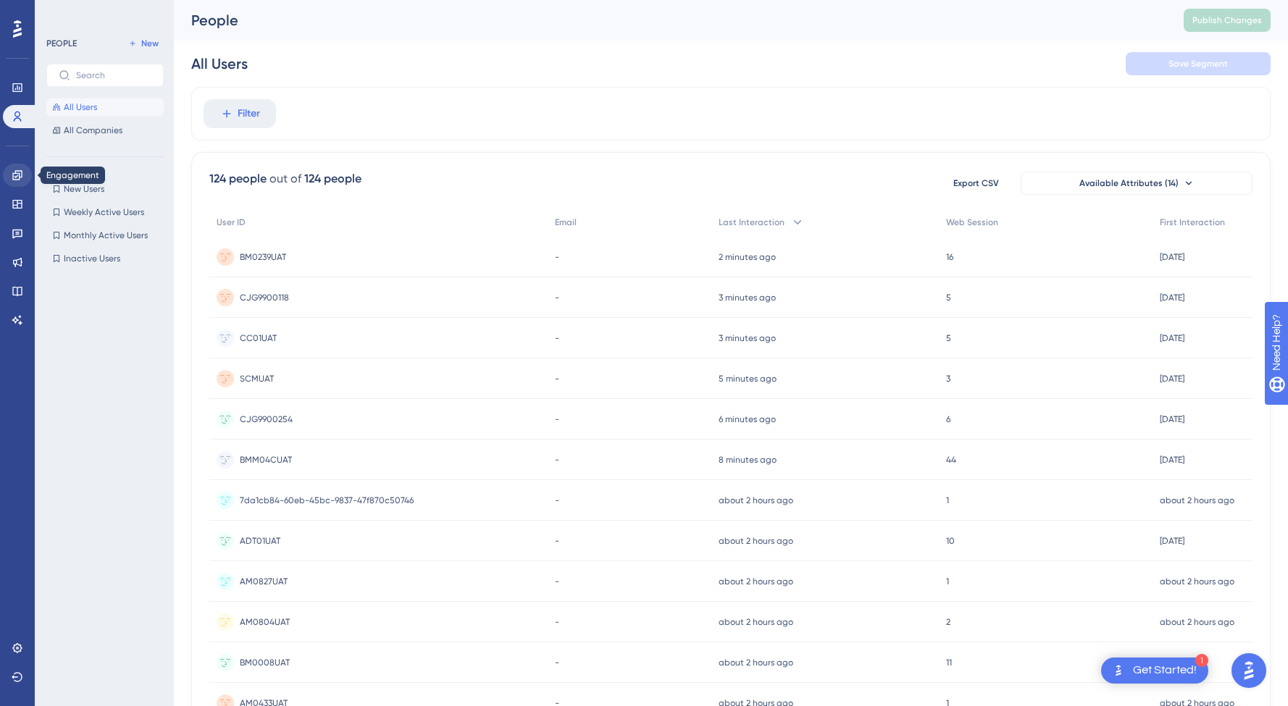
click at [13, 176] on icon at bounding box center [16, 174] width 9 height 9
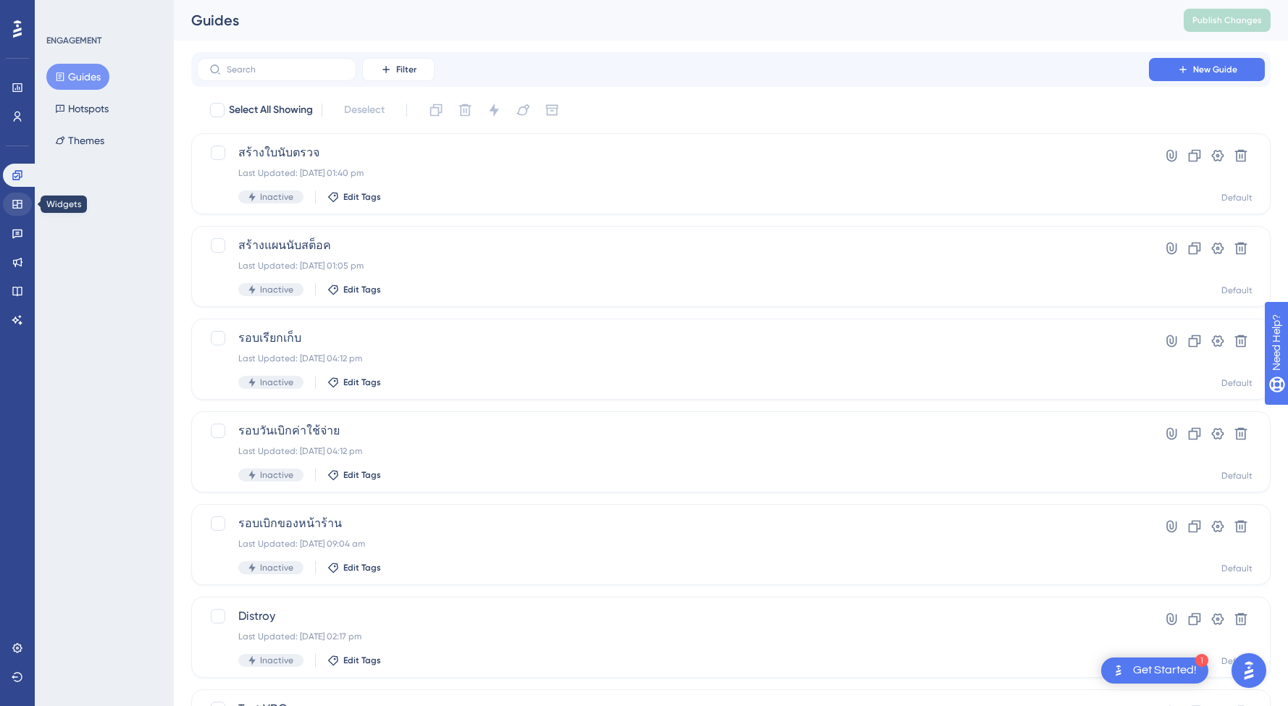
click at [18, 211] on link at bounding box center [17, 204] width 29 height 23
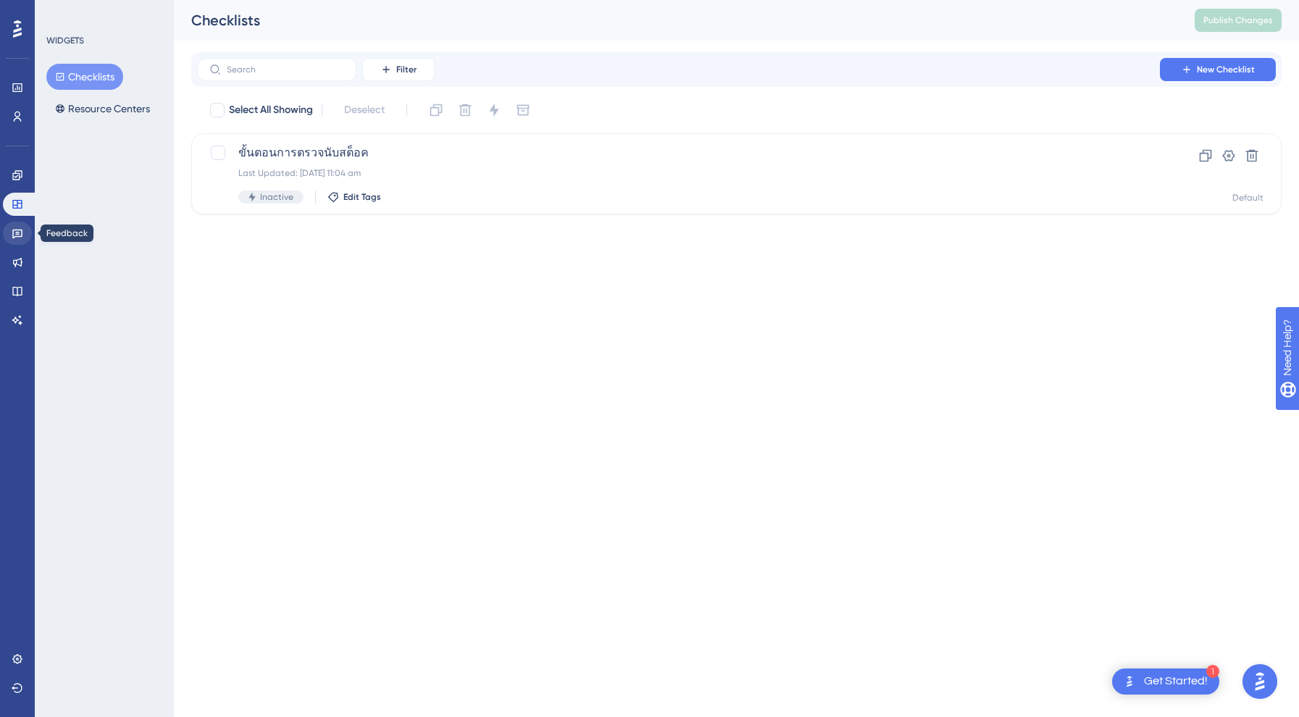
click at [14, 237] on icon at bounding box center [17, 234] width 10 height 9
click at [14, 191] on div "Engagement Widgets Feedback Product Updates Knowledge Base AI Assistant" at bounding box center [17, 248] width 29 height 168
click at [16, 172] on icon at bounding box center [18, 176] width 12 height 12
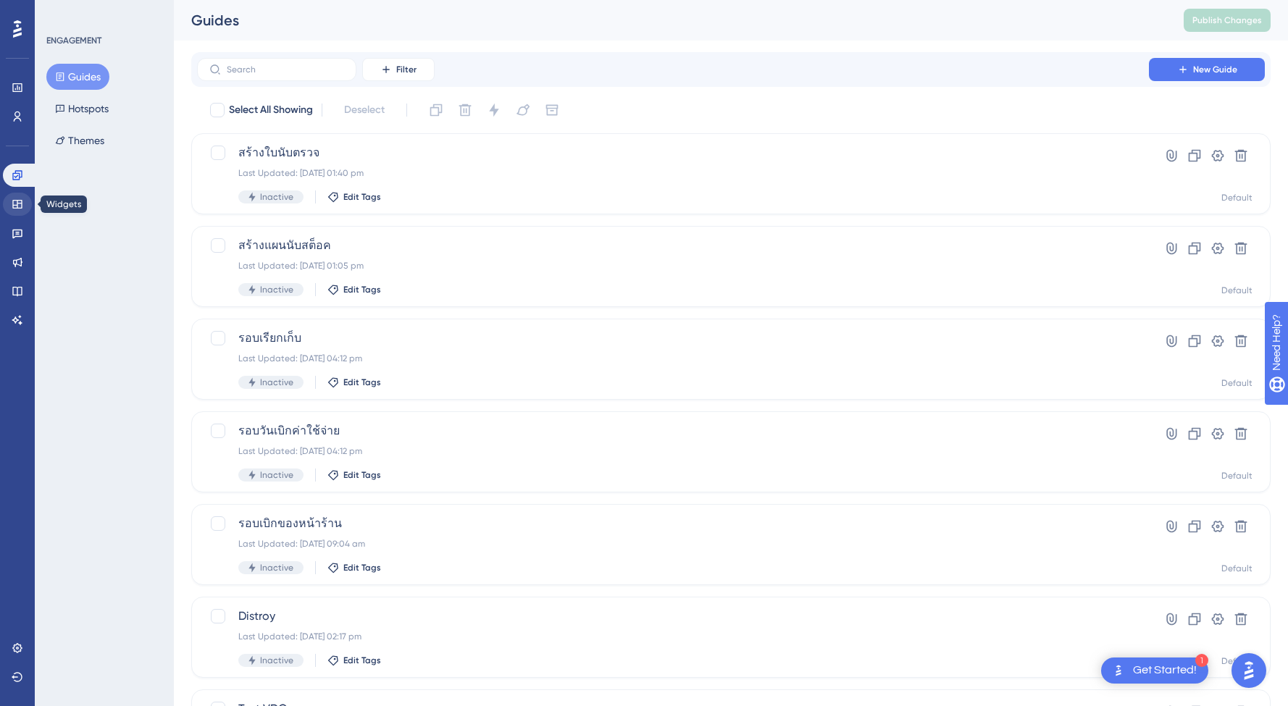
click at [17, 206] on icon at bounding box center [16, 204] width 9 height 9
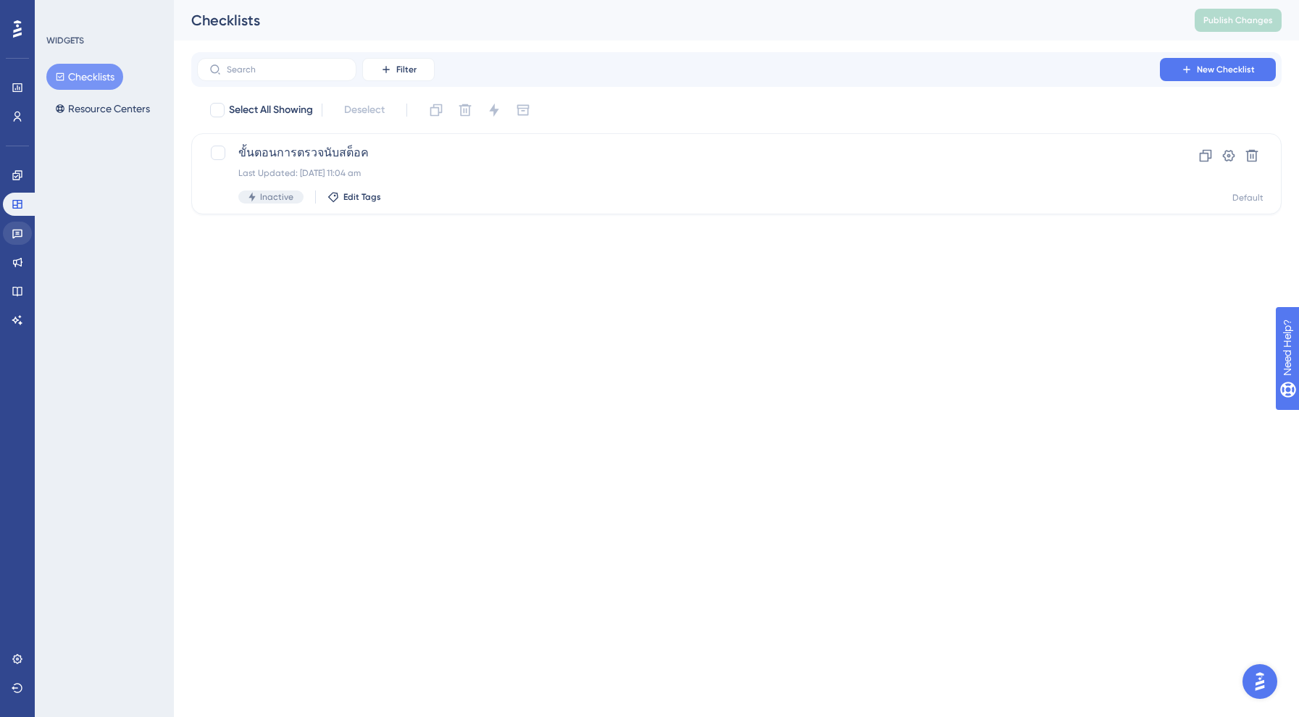
click at [22, 241] on link at bounding box center [17, 233] width 29 height 23
click at [20, 270] on link at bounding box center [17, 262] width 29 height 23
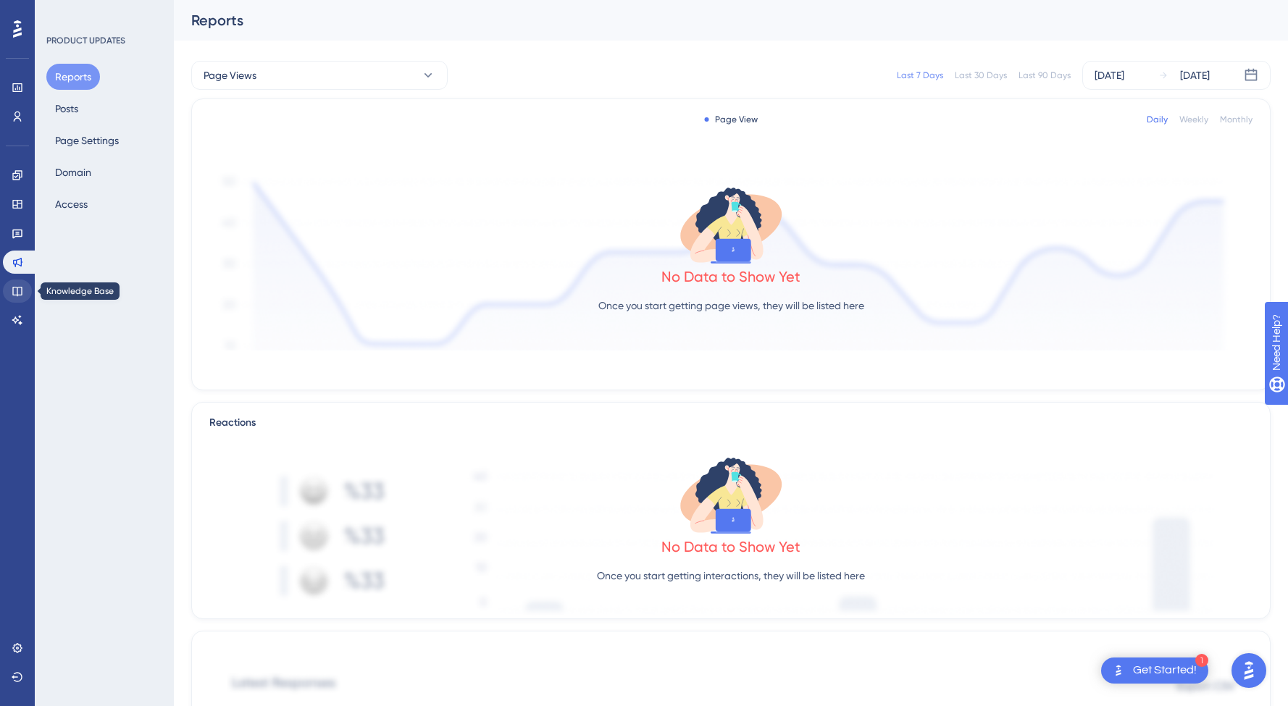
click at [17, 297] on link at bounding box center [17, 291] width 29 height 23
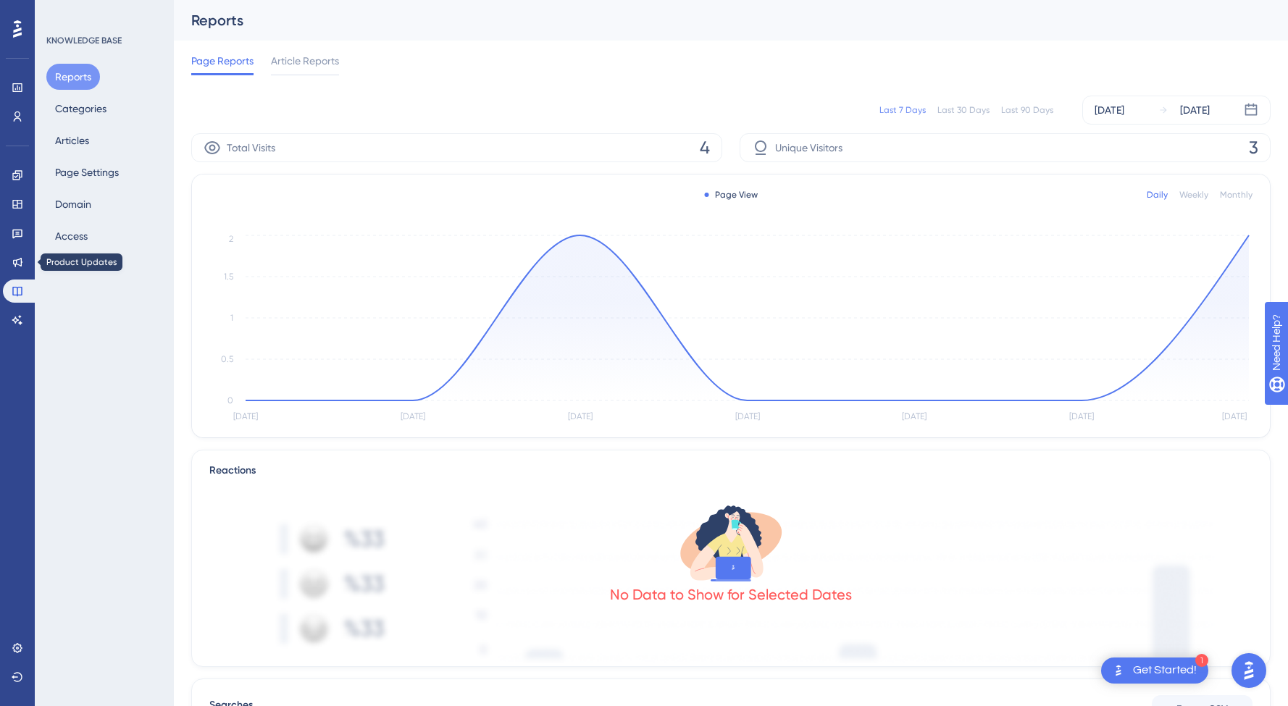
click at [17, 250] on div "Engagement Widgets Feedback Product Updates Knowledge Base AI Assistant" at bounding box center [17, 248] width 29 height 168
click at [22, 253] on link at bounding box center [17, 262] width 29 height 23
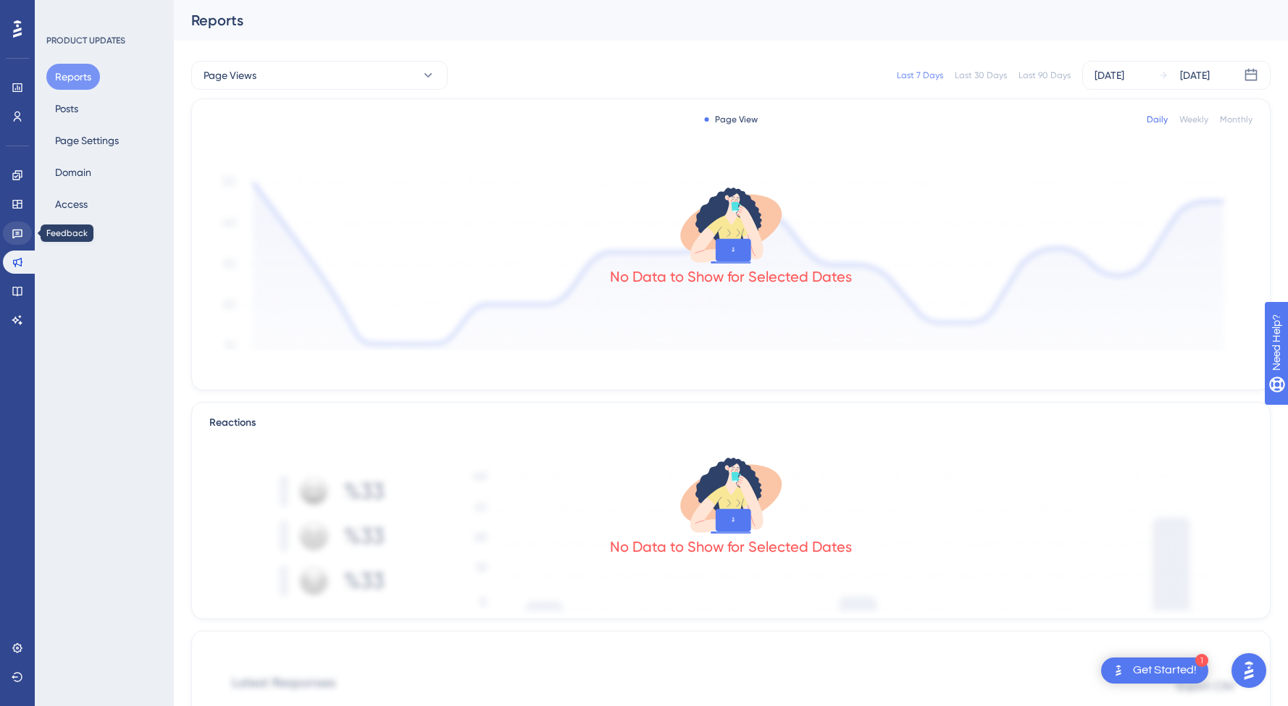
click at [21, 233] on icon at bounding box center [18, 234] width 12 height 12
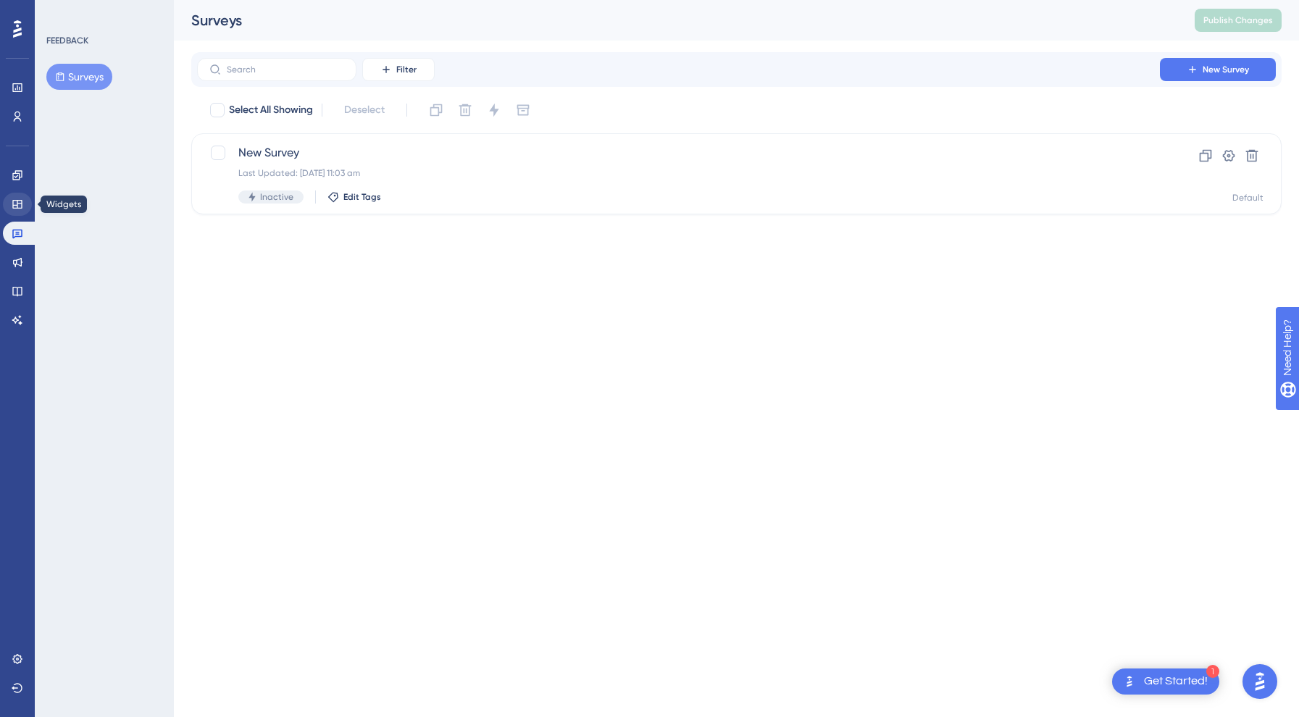
click at [20, 211] on link at bounding box center [17, 204] width 29 height 23
click at [22, 179] on icon at bounding box center [18, 176] width 12 height 12
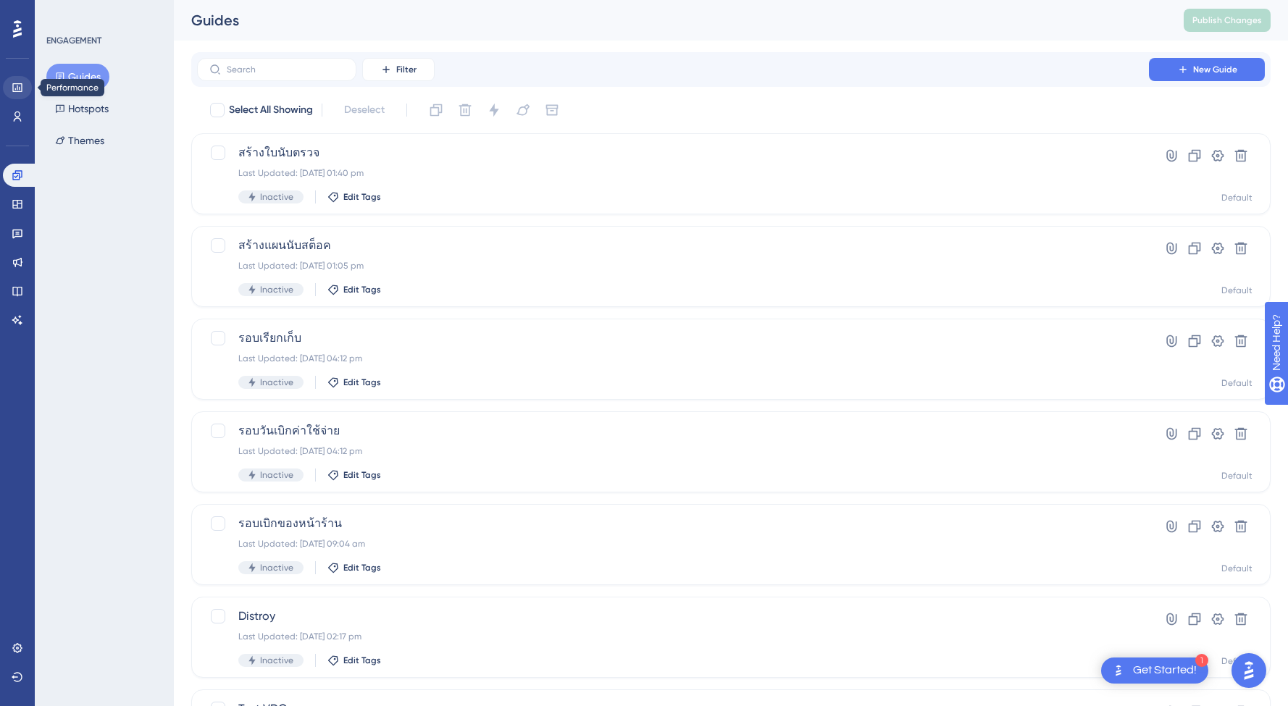
click at [19, 86] on icon at bounding box center [18, 88] width 12 height 12
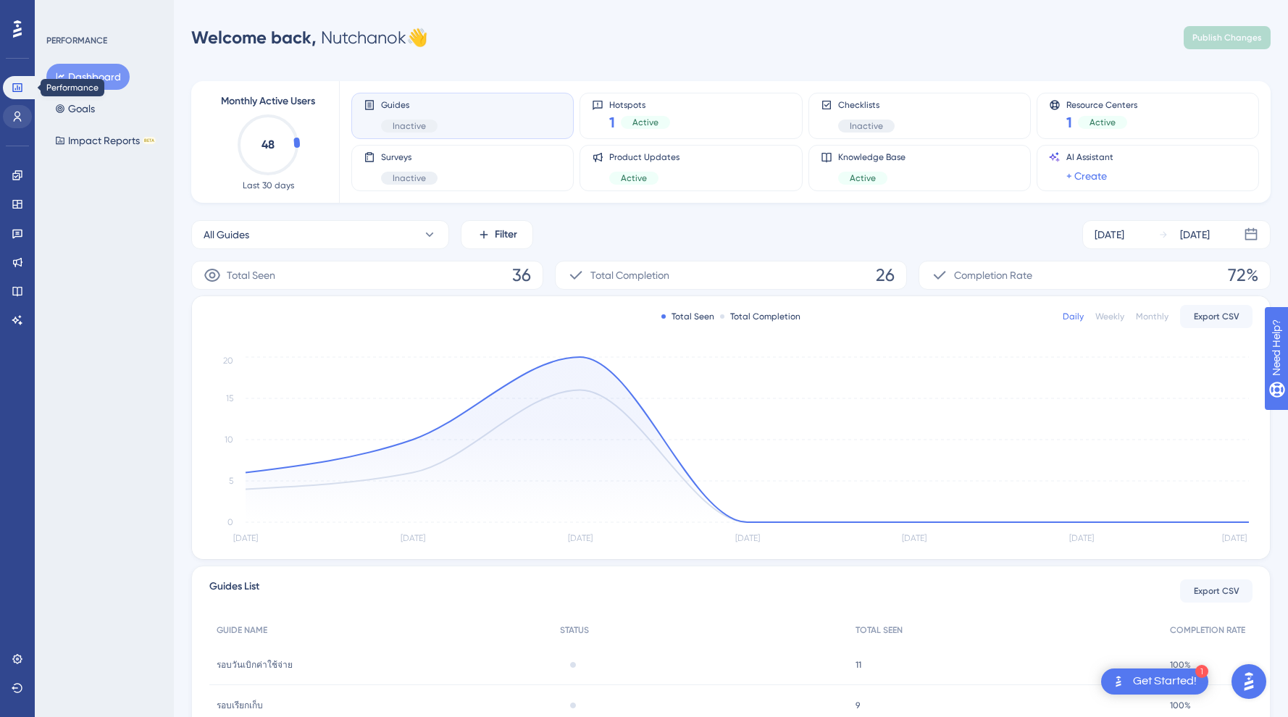
click at [17, 128] on link at bounding box center [17, 116] width 29 height 23
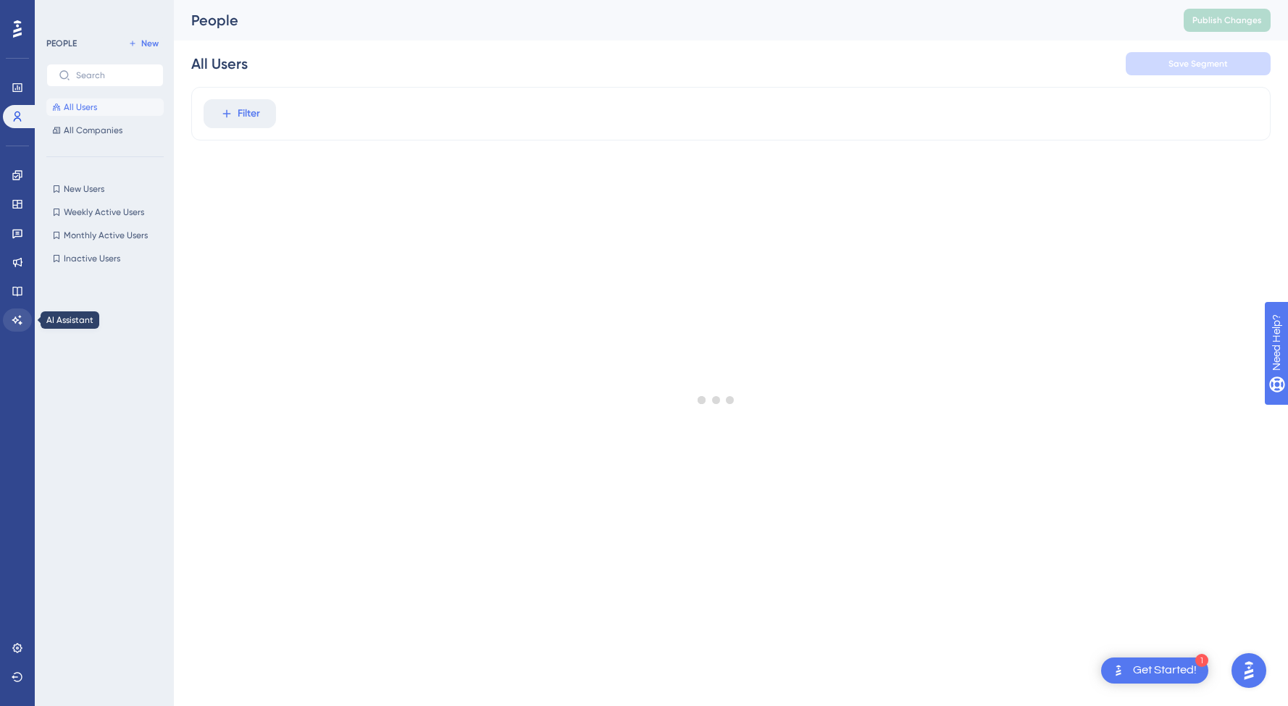
click at [17, 319] on icon at bounding box center [17, 319] width 10 height 9
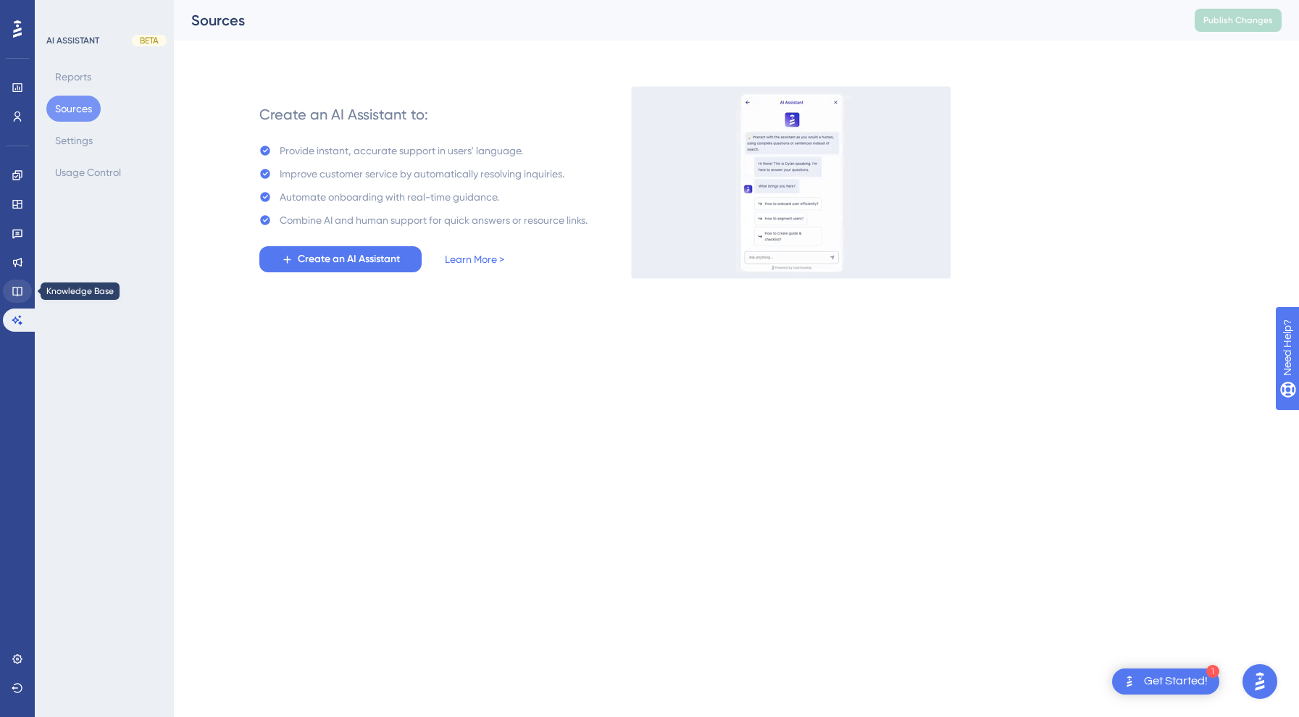
click at [17, 295] on icon at bounding box center [16, 291] width 9 height 9
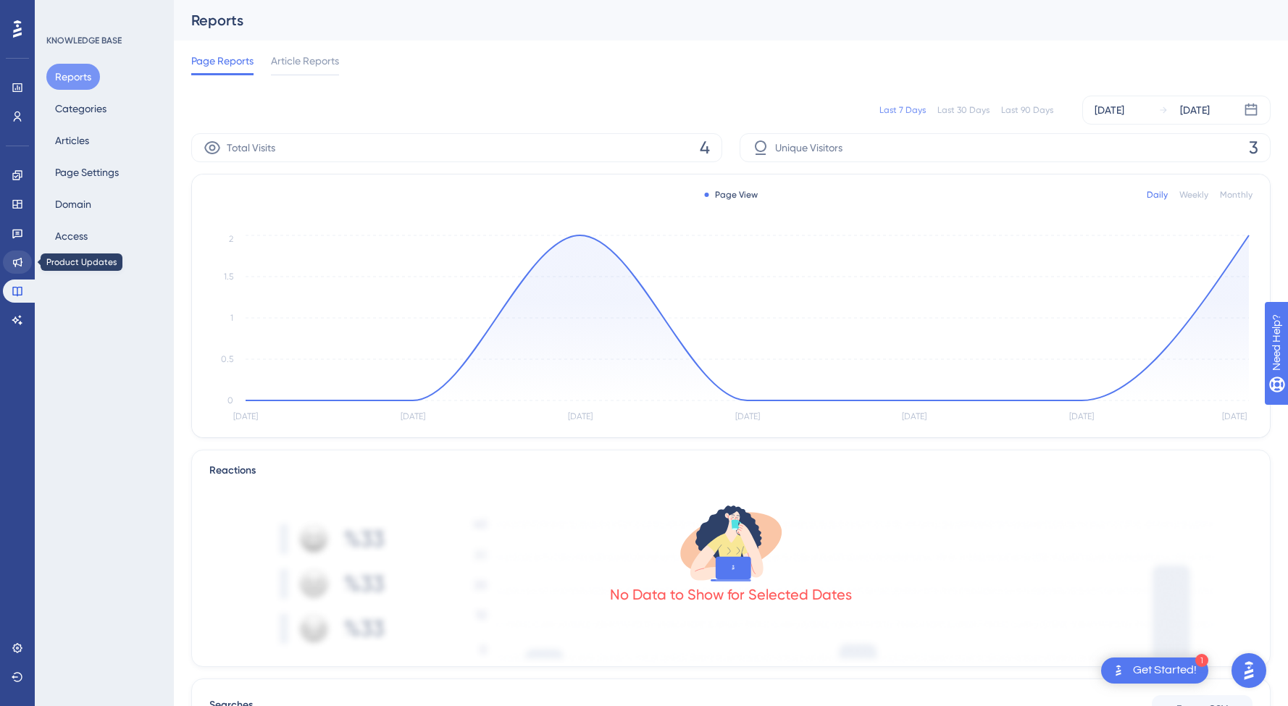
click at [22, 259] on icon at bounding box center [17, 262] width 9 height 9
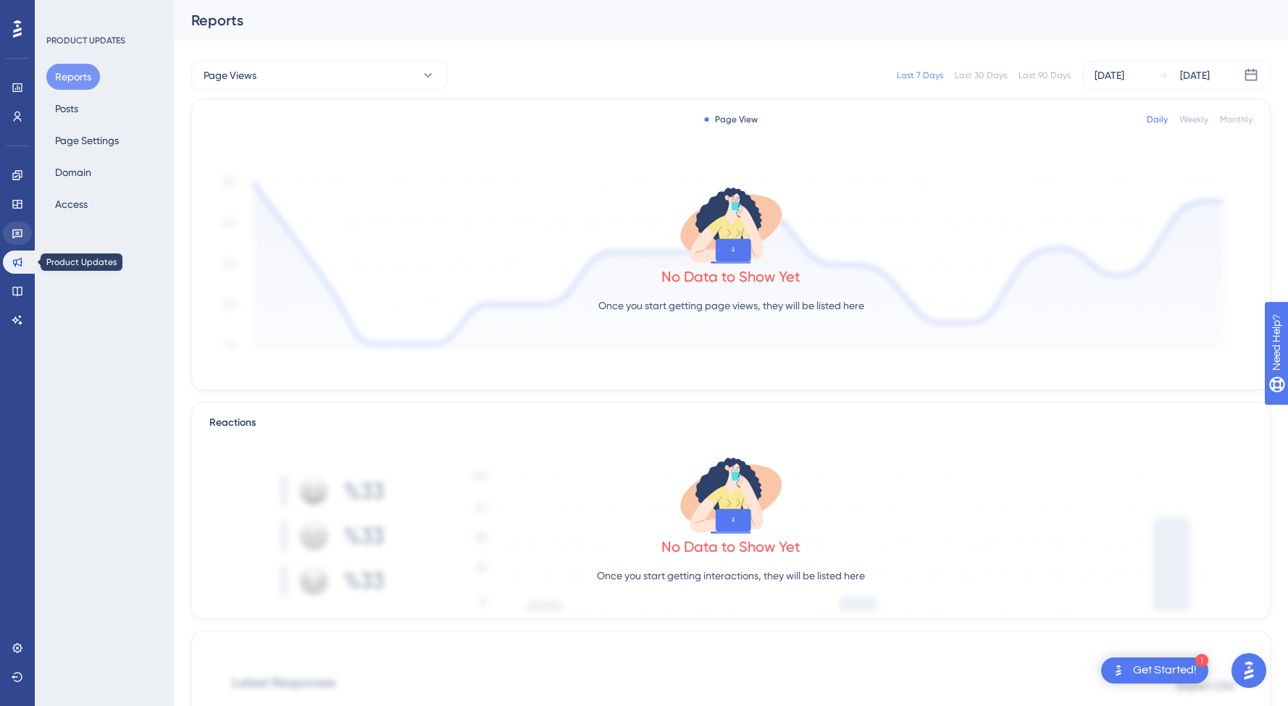
click at [20, 236] on icon at bounding box center [17, 234] width 10 height 9
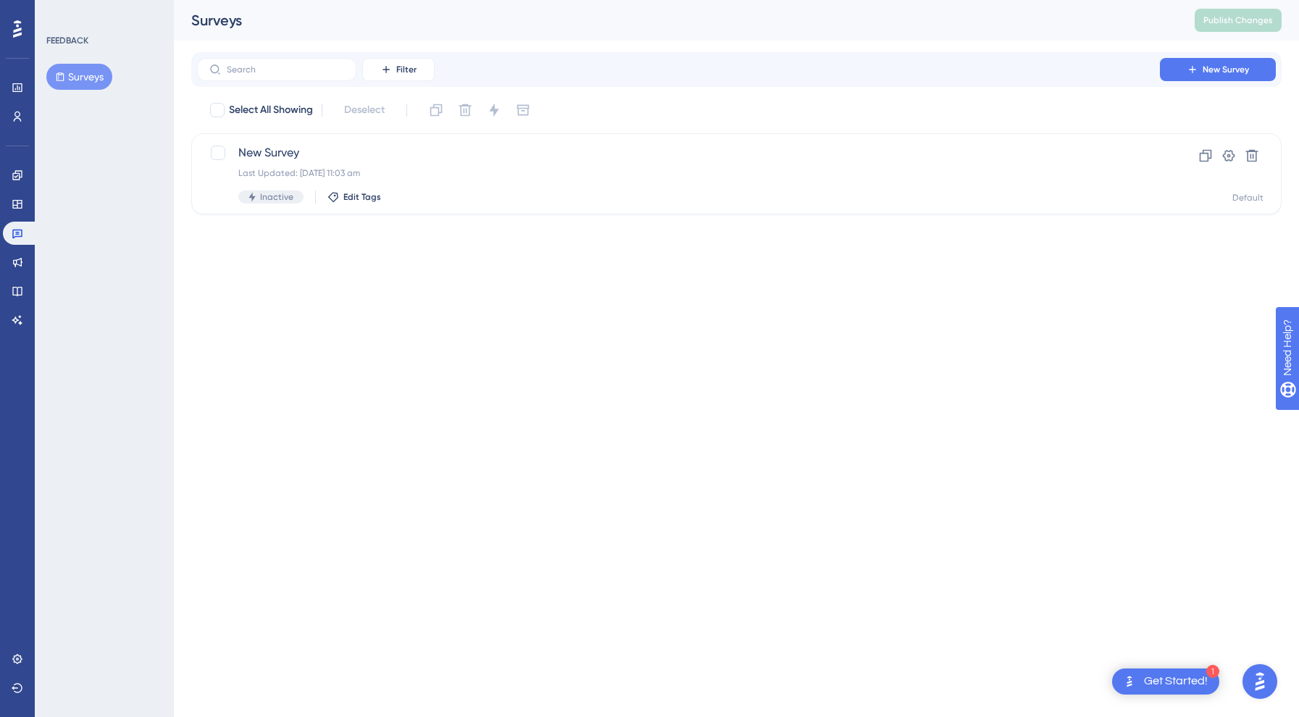
click at [17, 276] on div "Engagement Widgets Feedback Product Updates Knowledge Base AI Assistant" at bounding box center [17, 248] width 29 height 168
click at [18, 282] on link at bounding box center [17, 291] width 29 height 23
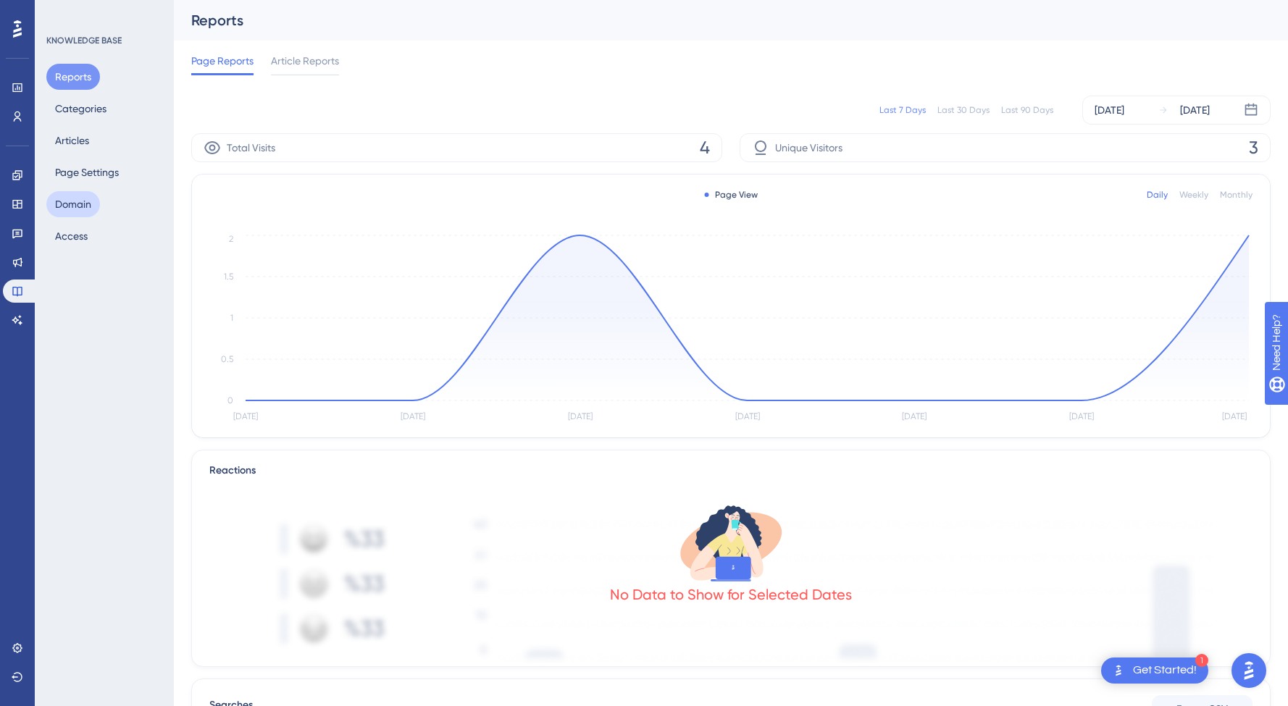
click at [81, 201] on button "Domain" at bounding box center [73, 204] width 54 height 26
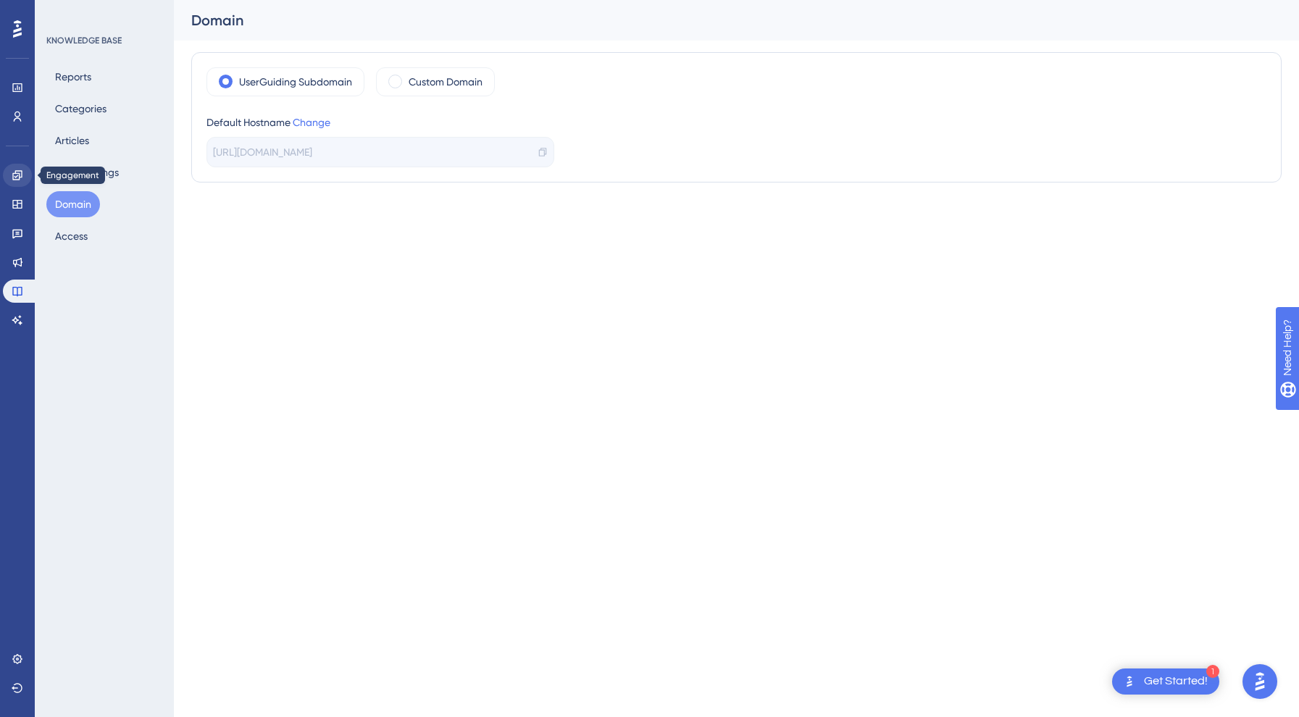
click at [12, 170] on icon at bounding box center [18, 176] width 12 height 12
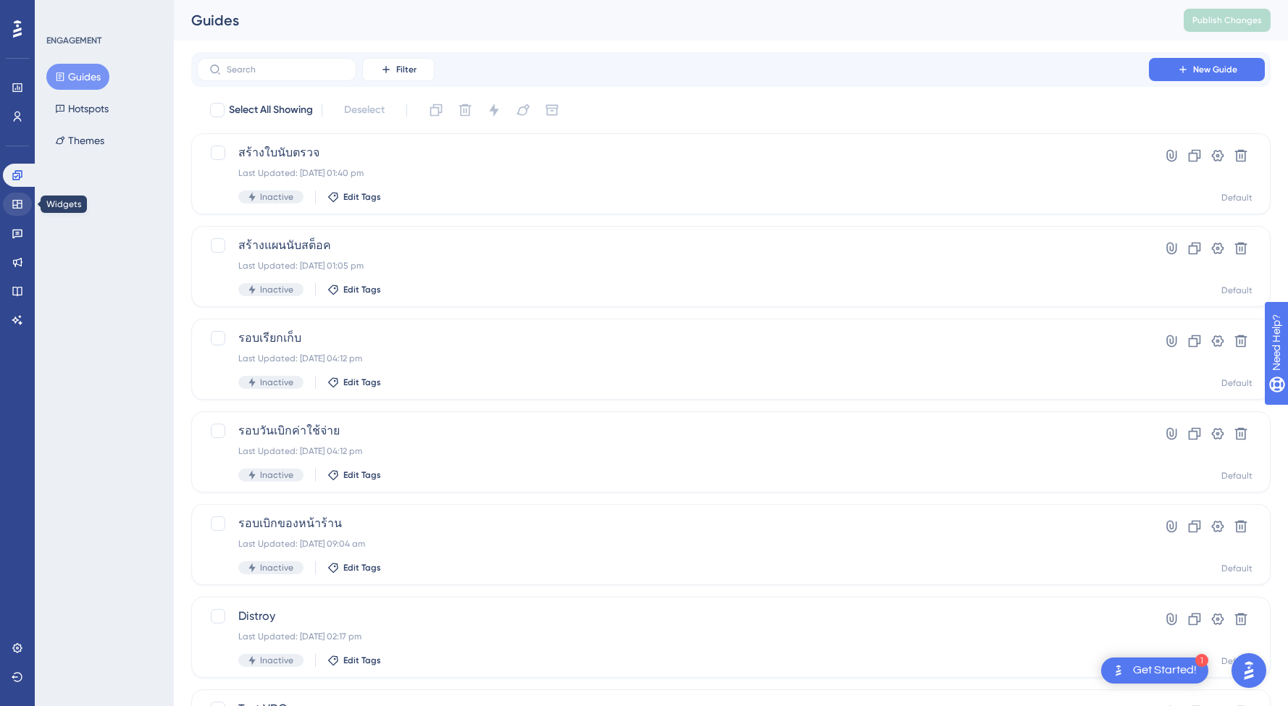
click at [16, 206] on icon at bounding box center [18, 205] width 12 height 12
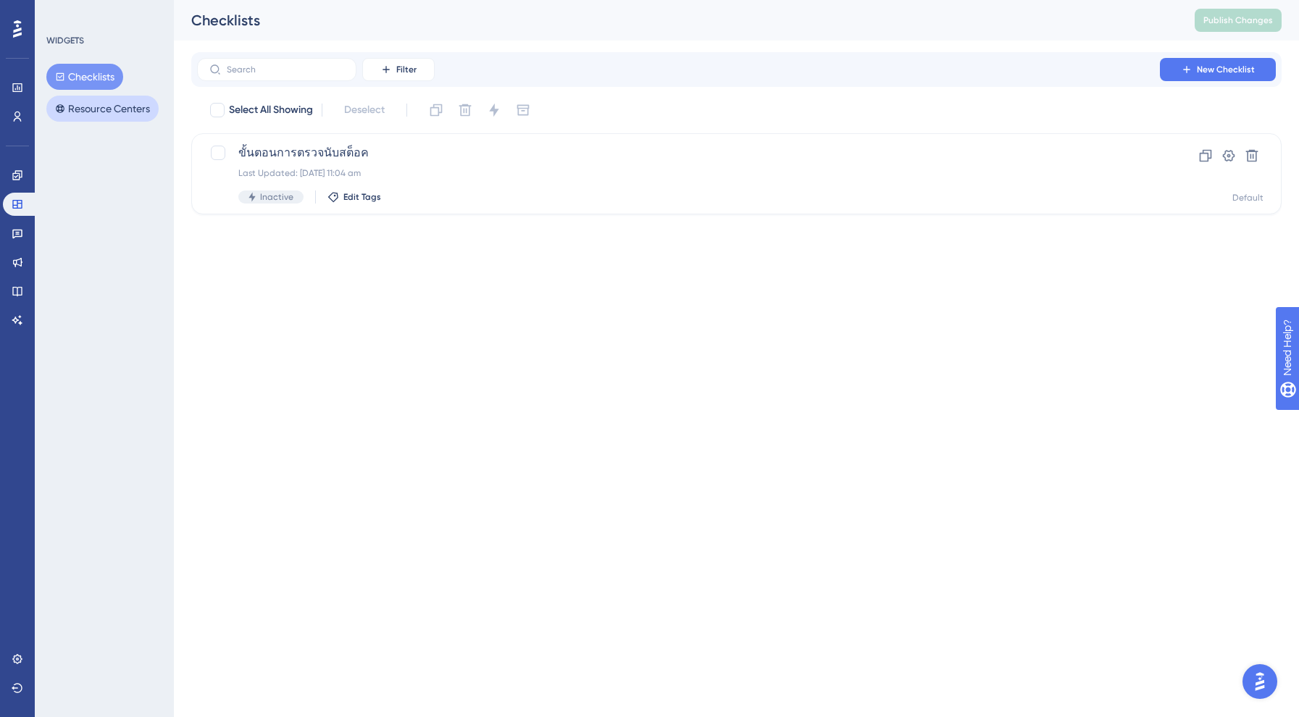
click at [132, 109] on button "Resource Centers" at bounding box center [102, 109] width 112 height 26
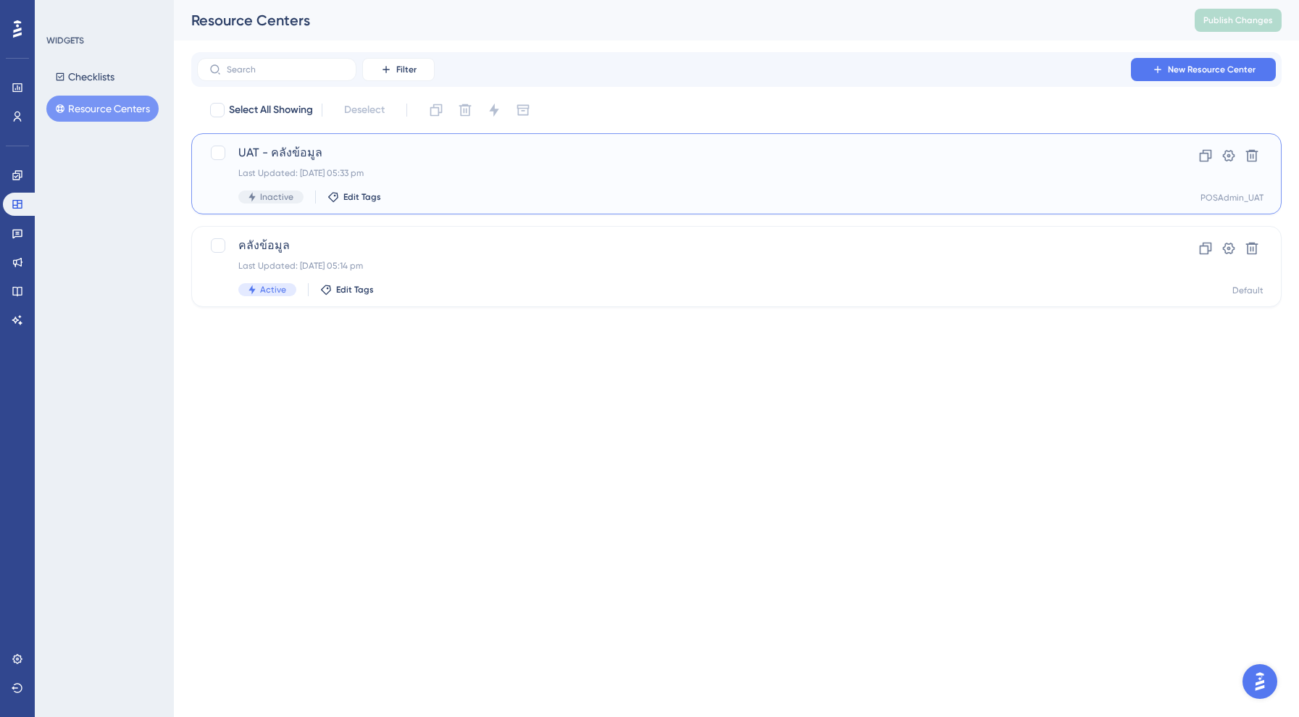
click at [959, 181] on div "UAT - คลังข้อมูล Last Updated: [DATE] 05:33 pm Inactive Edit Tags" at bounding box center [678, 173] width 880 height 59
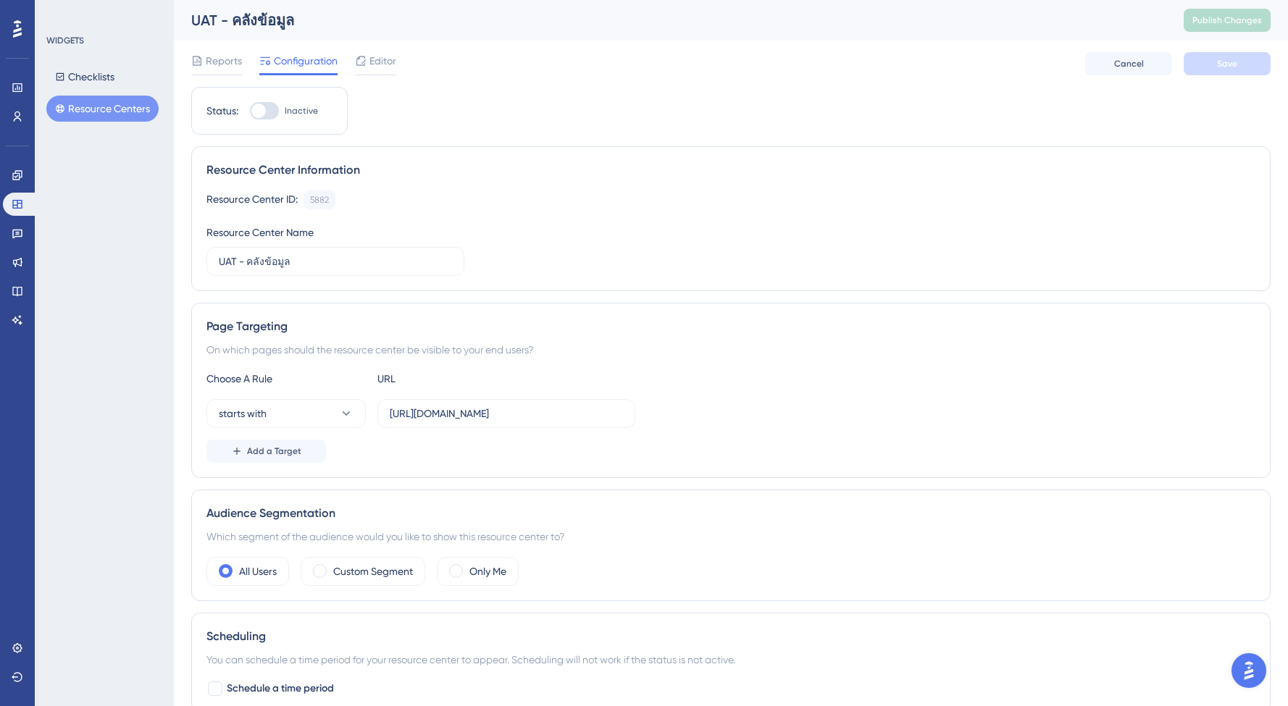
click at [534, 244] on div "Resource Center ID: 5882 Copy Resource Center Name UAT - คลังข้อมูล" at bounding box center [730, 233] width 1049 height 85
click at [220, 60] on span "Reports" at bounding box center [224, 60] width 36 height 17
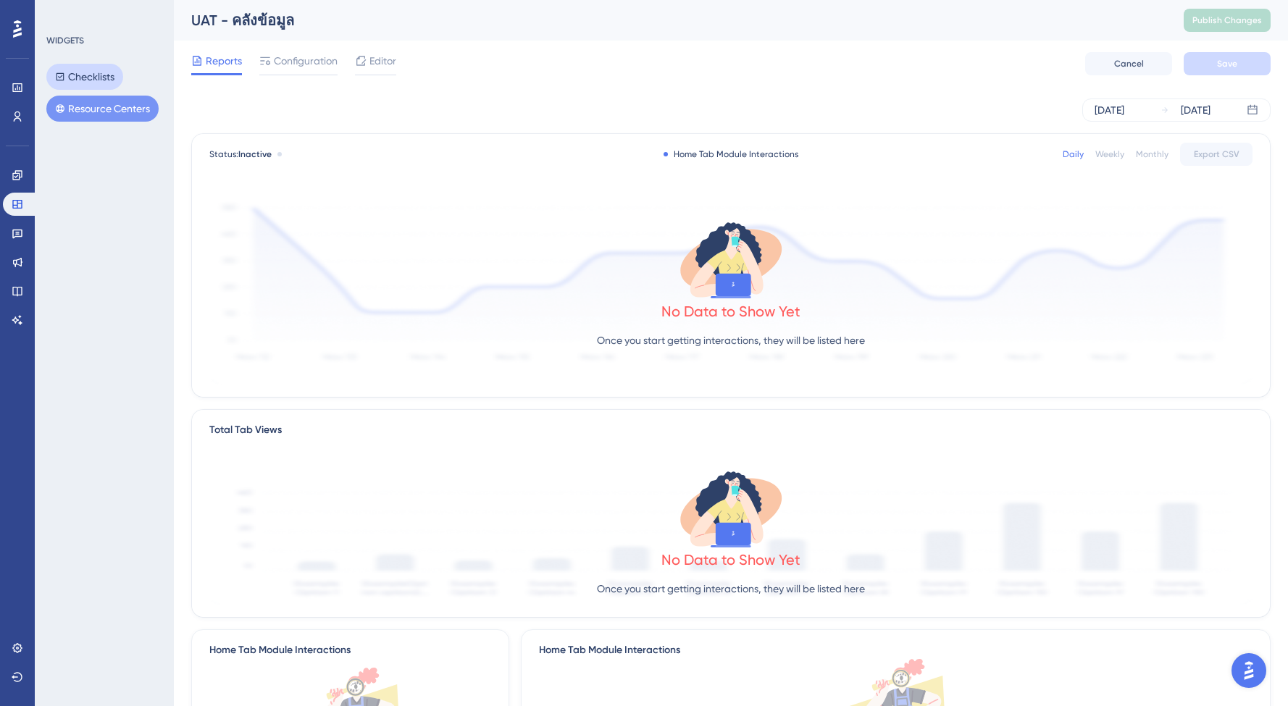
click at [107, 81] on button "Checklists" at bounding box center [84, 77] width 77 height 26
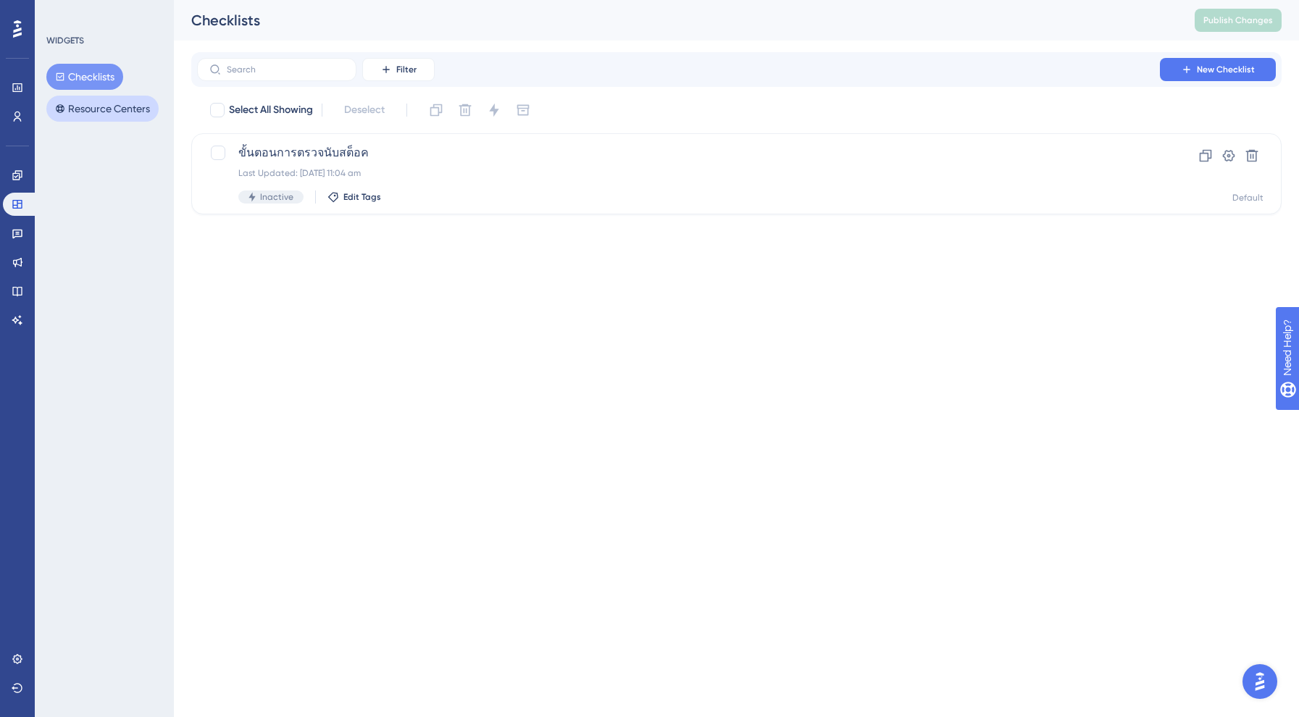
click at [100, 103] on button "Resource Centers" at bounding box center [102, 109] width 112 height 26
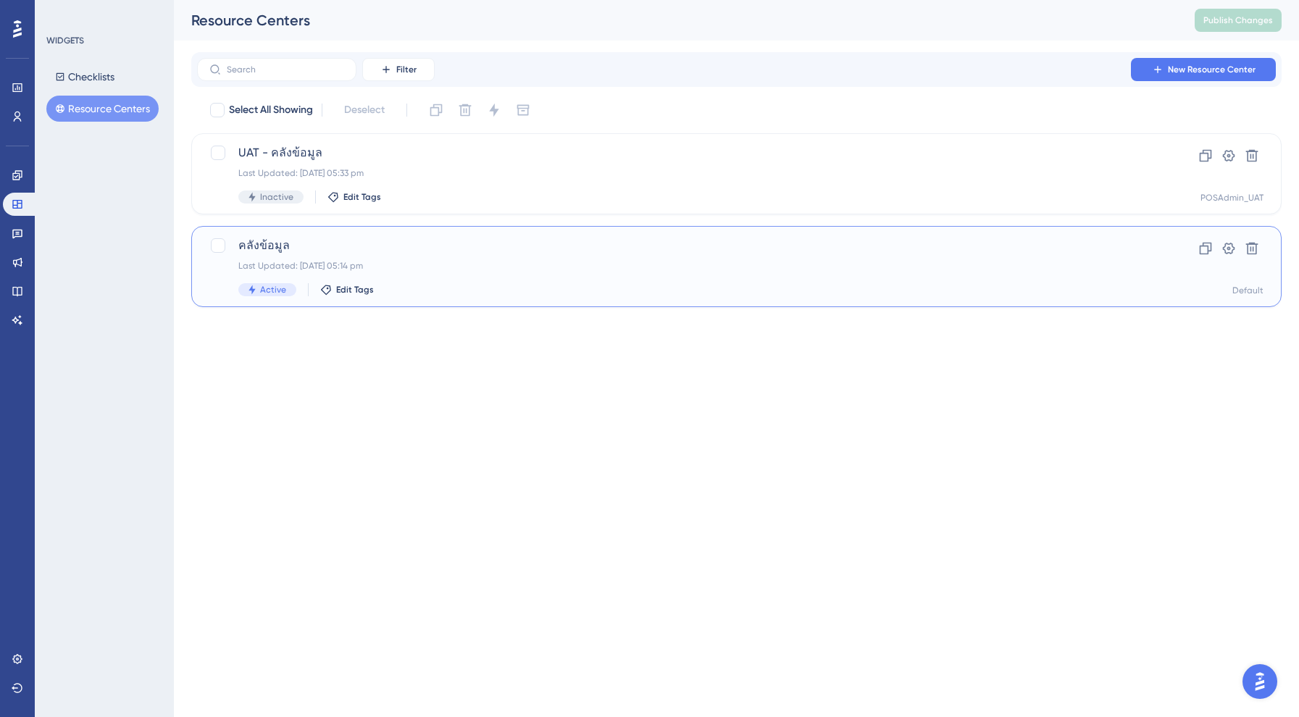
click at [1063, 243] on span "คลังข้อมูล" at bounding box center [678, 245] width 880 height 17
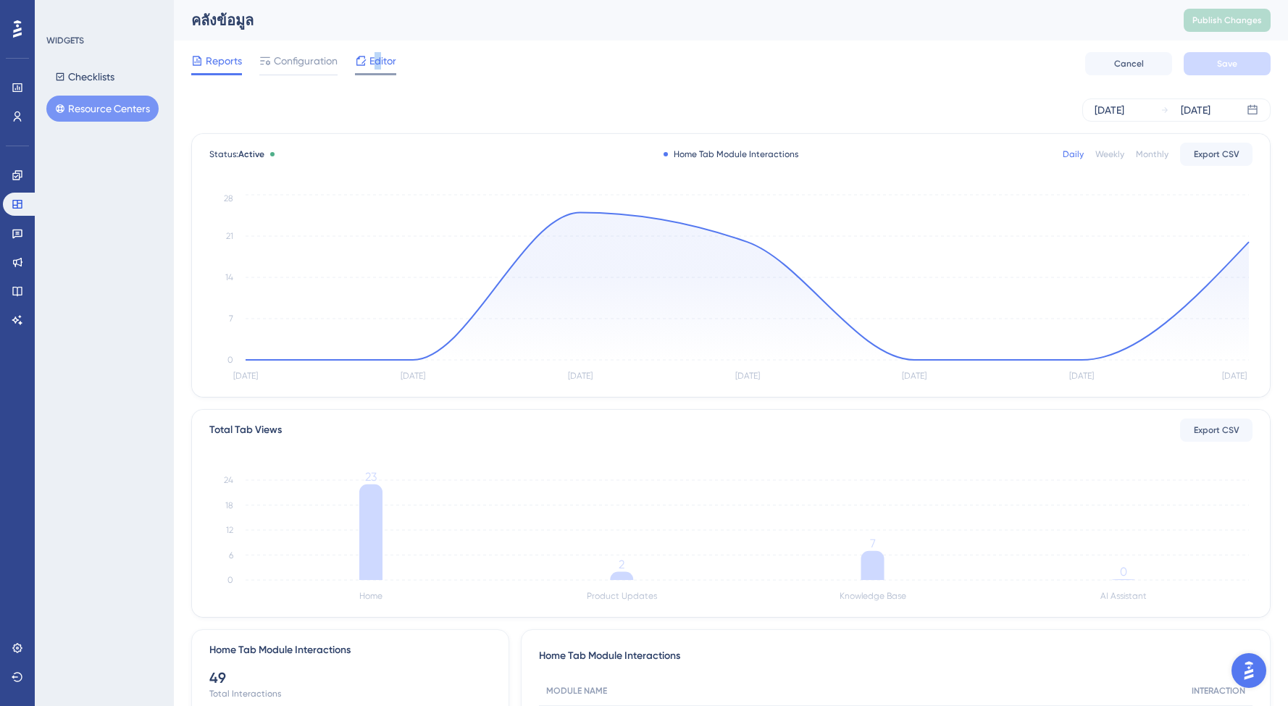
click at [378, 61] on span "Editor" at bounding box center [383, 60] width 27 height 17
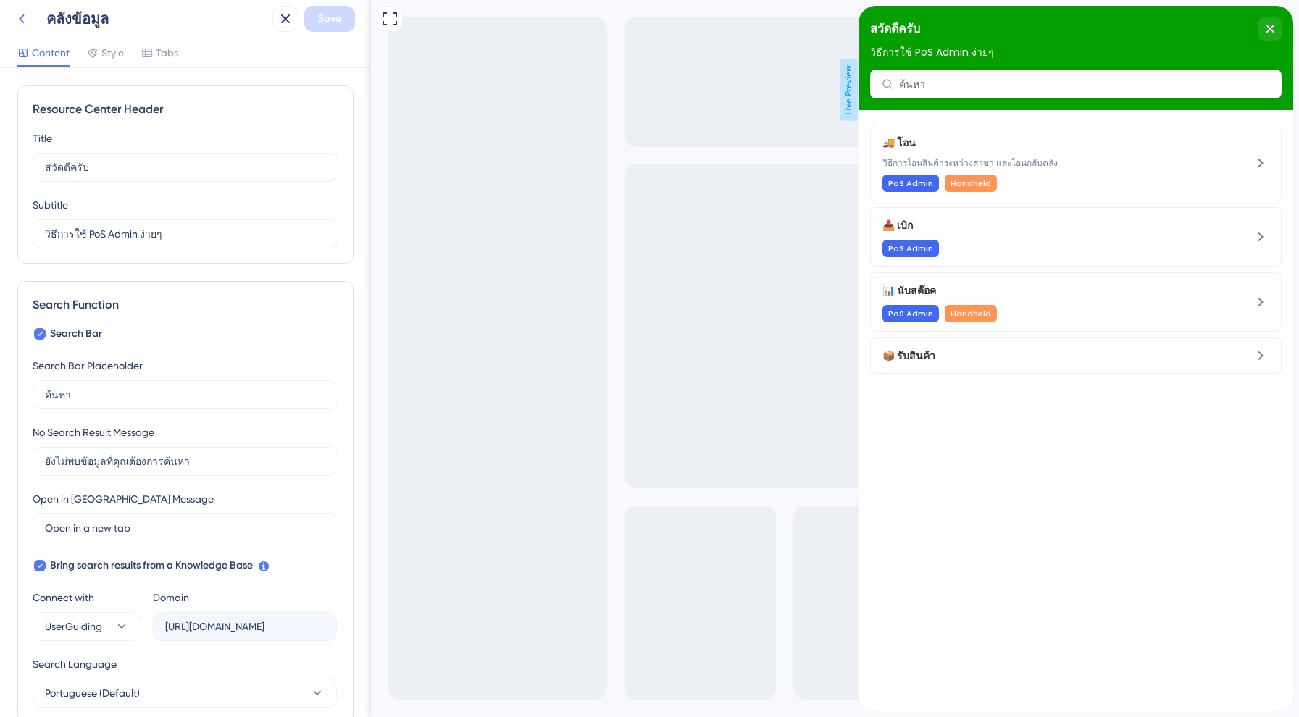
click at [20, 21] on icon at bounding box center [21, 18] width 17 height 17
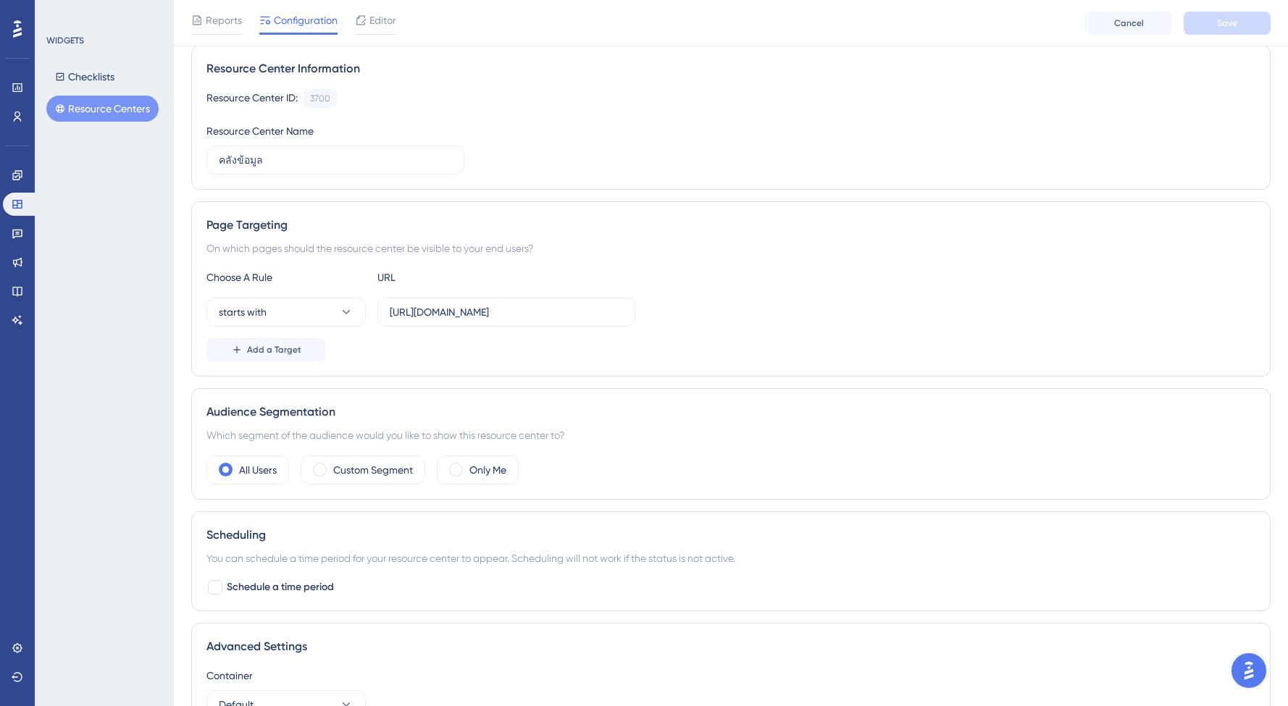
scroll to position [108, 0]
click at [493, 312] on input "[URL][DOMAIN_NAME]" at bounding box center [506, 312] width 233 height 16
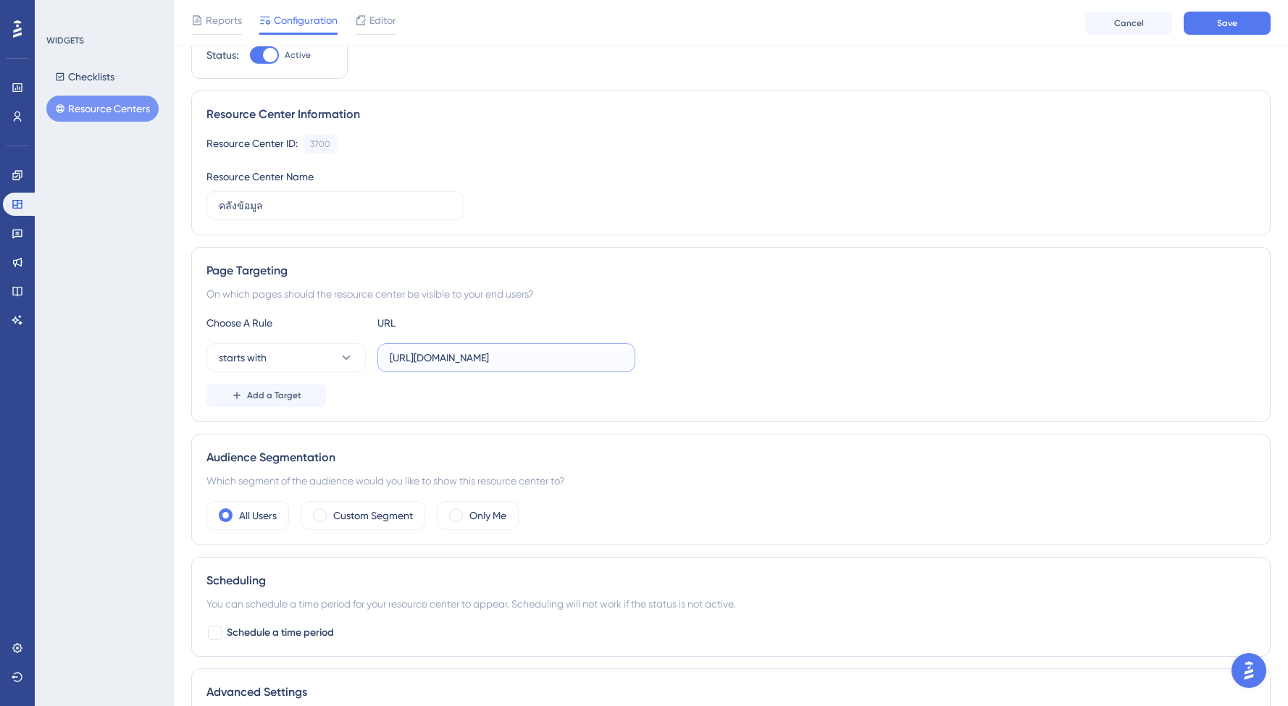
scroll to position [67, 0]
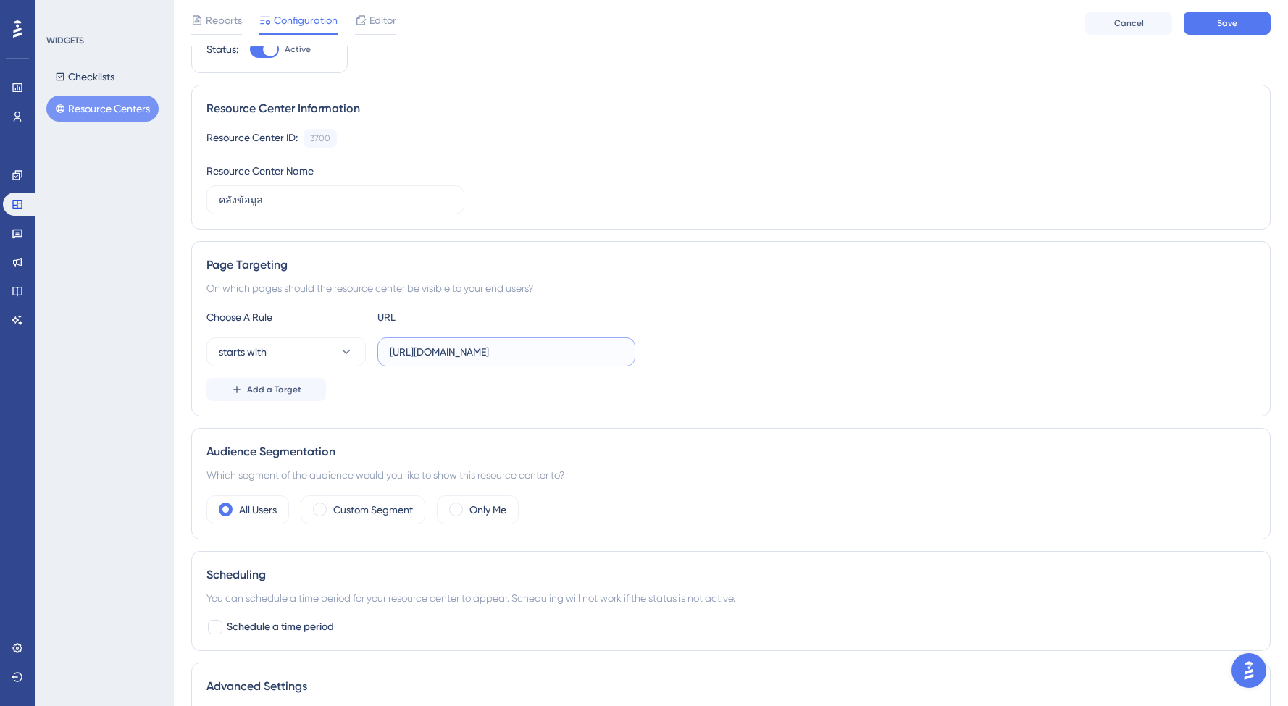
type input "[URL][DOMAIN_NAME]"
click at [964, 238] on div "Status: Active Resource Center Information Resource Center ID: 3700 Copy Resour…" at bounding box center [731, 405] width 1080 height 761
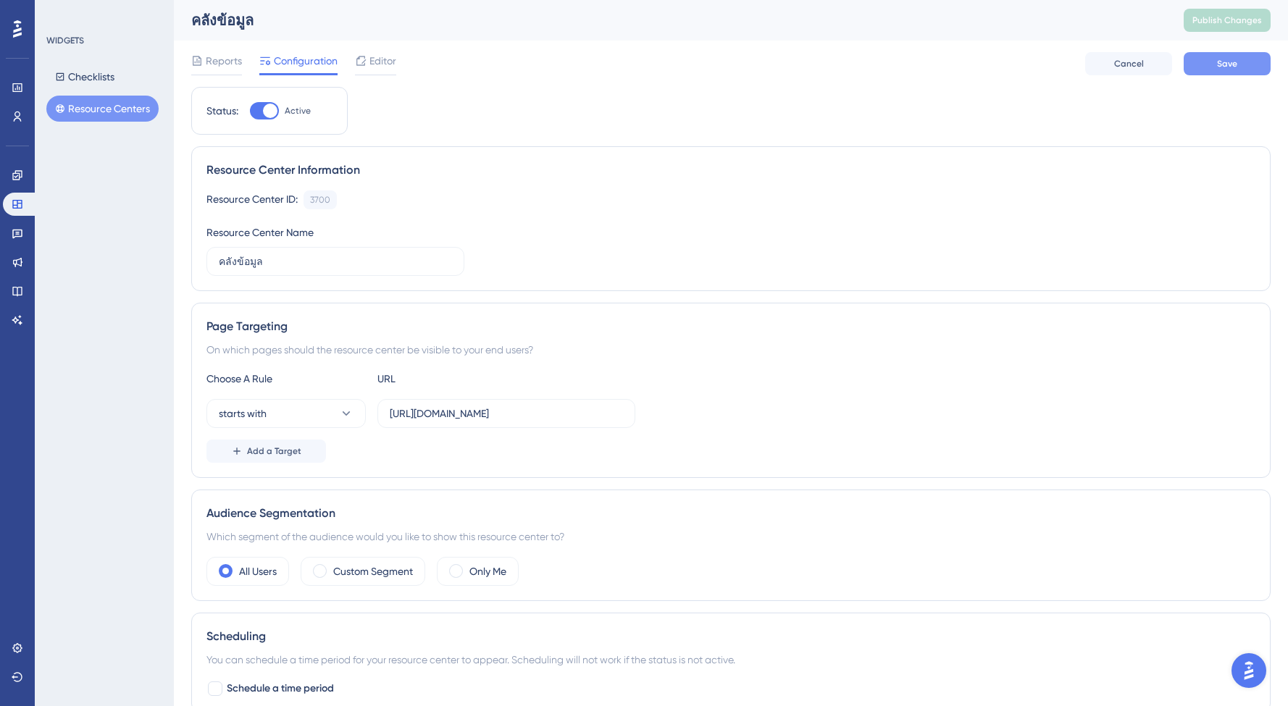
scroll to position [0, 0]
click at [1223, 66] on span "Save" at bounding box center [1227, 64] width 20 height 12
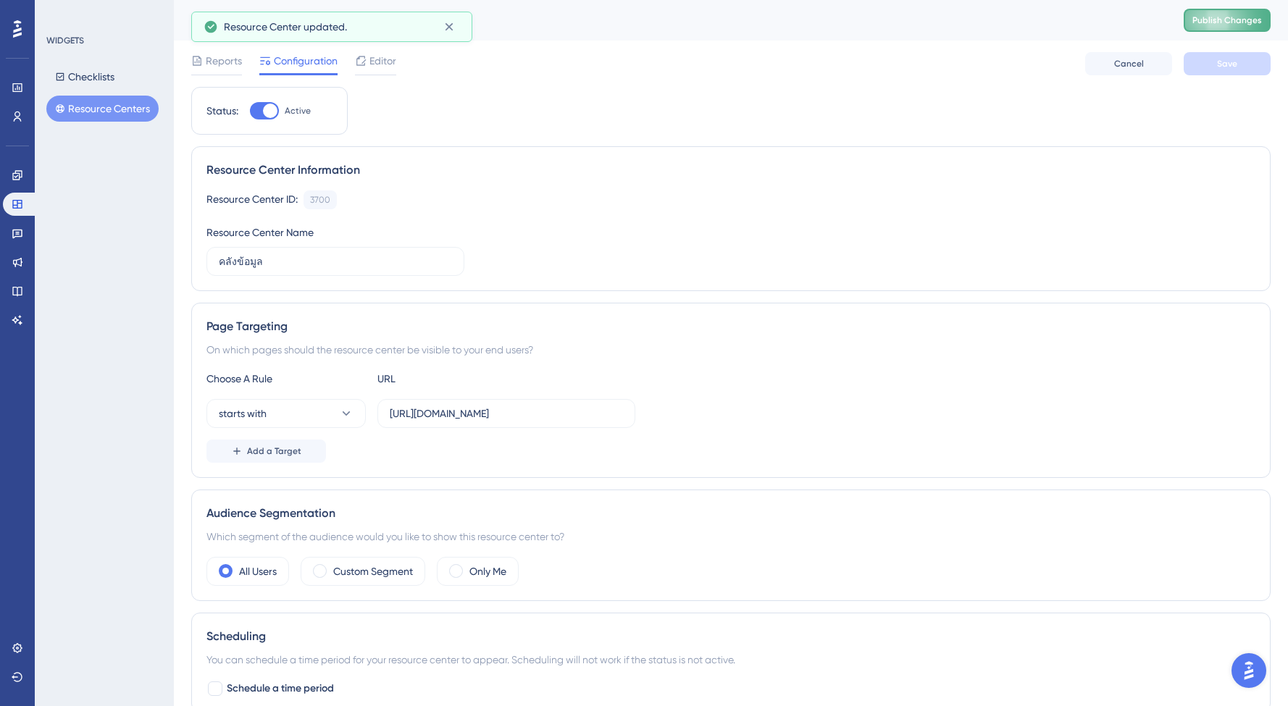
click at [1232, 15] on span "Publish Changes" at bounding box center [1228, 20] width 70 height 12
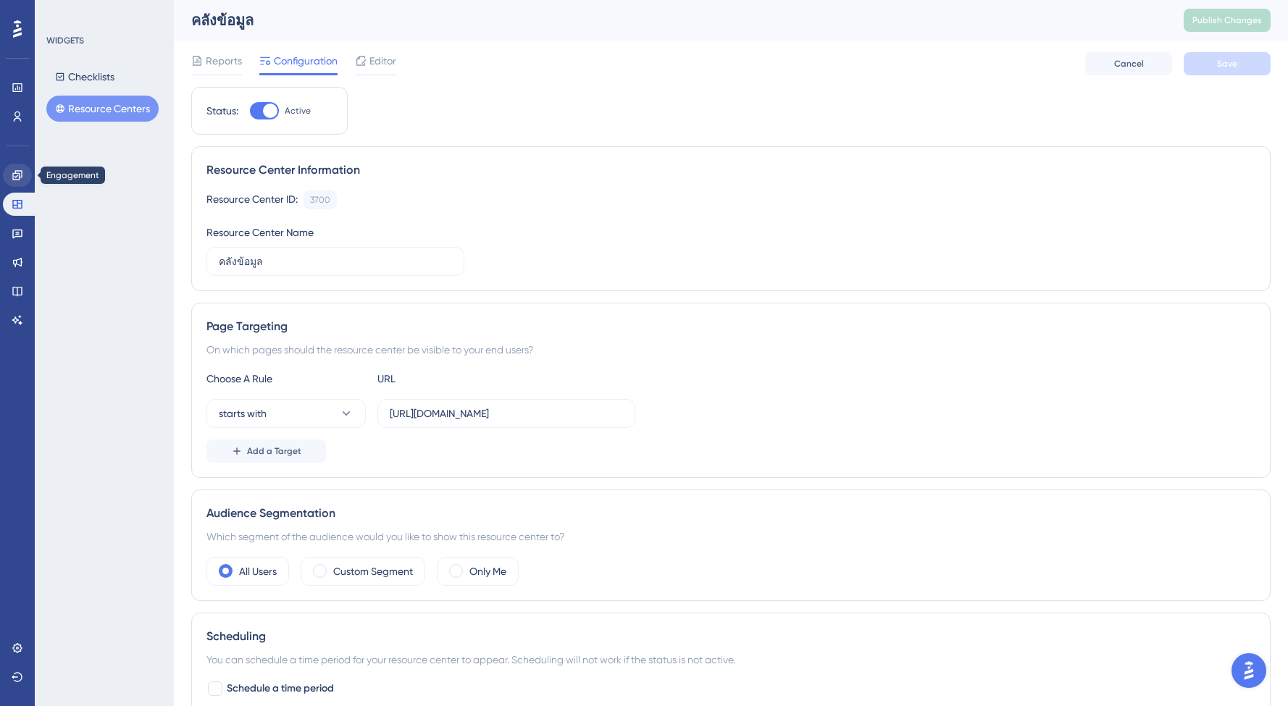
click at [13, 174] on icon at bounding box center [16, 174] width 9 height 9
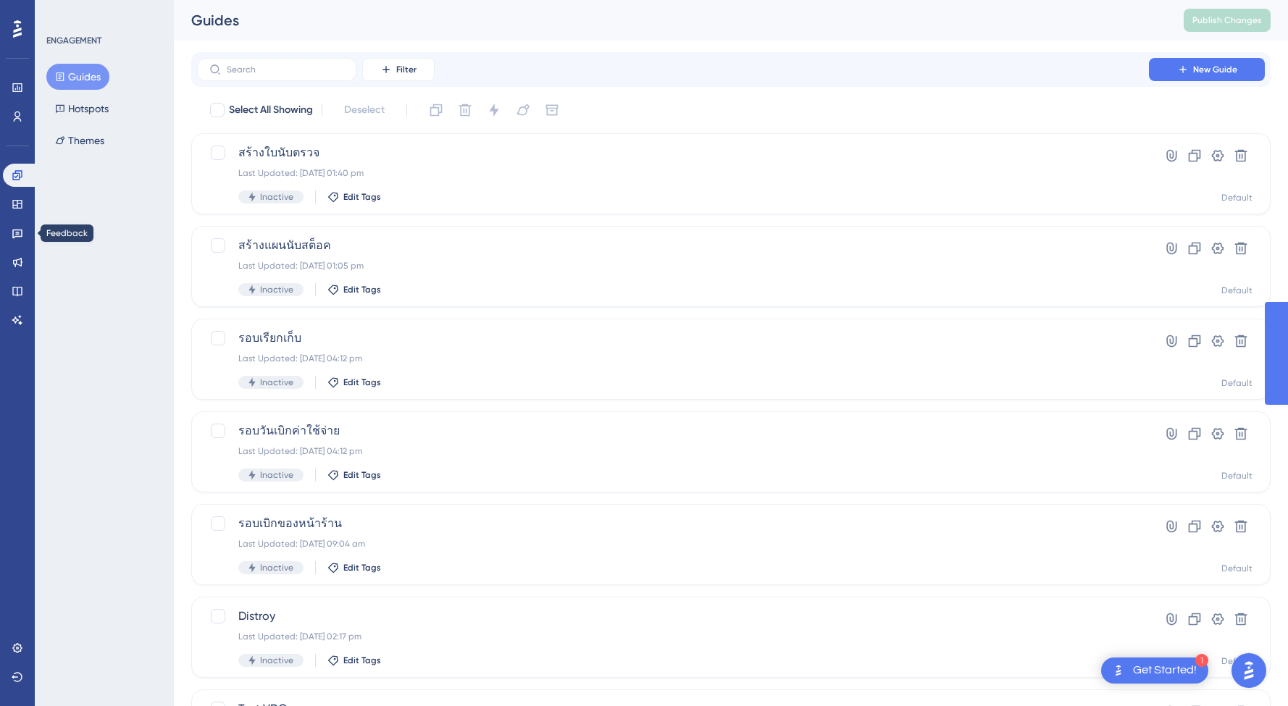
click at [17, 247] on div "Engagement Widgets Feedback Product Updates Knowledge Base AI Assistant" at bounding box center [17, 248] width 29 height 168
click at [17, 238] on icon at bounding box center [18, 234] width 12 height 12
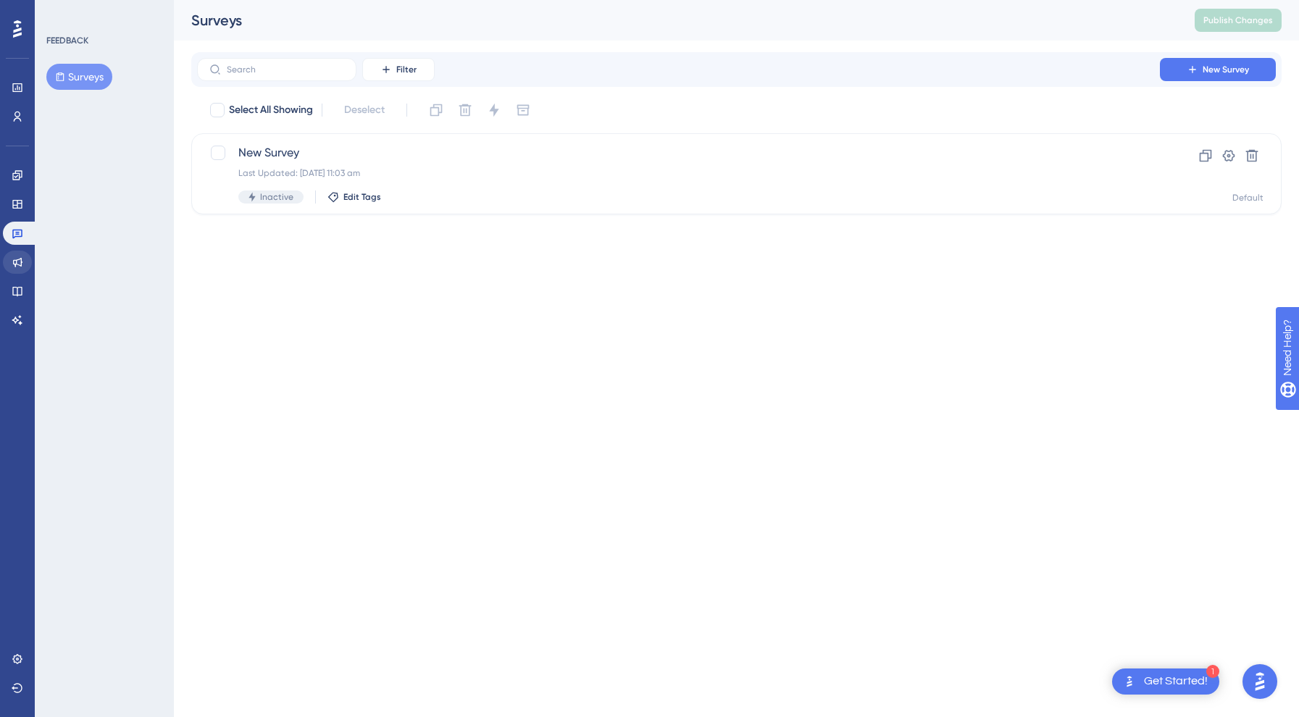
click at [14, 255] on link at bounding box center [17, 262] width 29 height 23
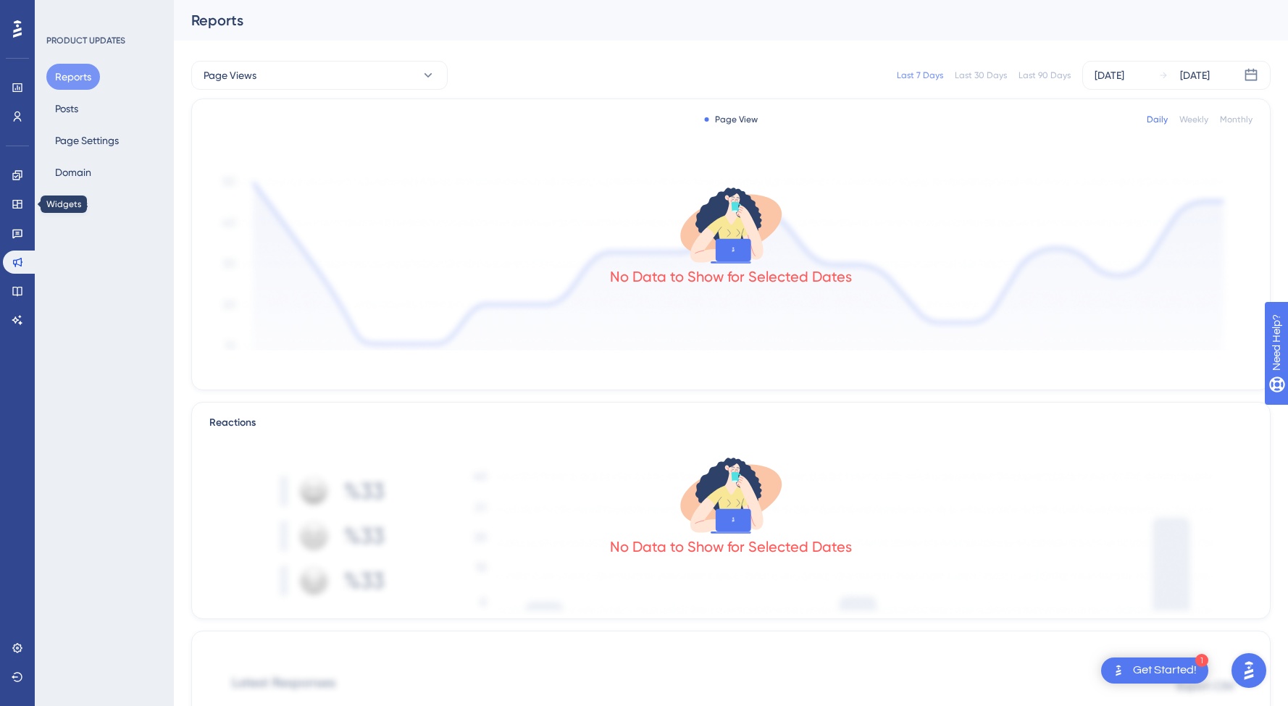
click at [9, 193] on div "Widgets" at bounding box center [17, 204] width 29 height 23
click at [20, 199] on icon at bounding box center [18, 205] width 12 height 12
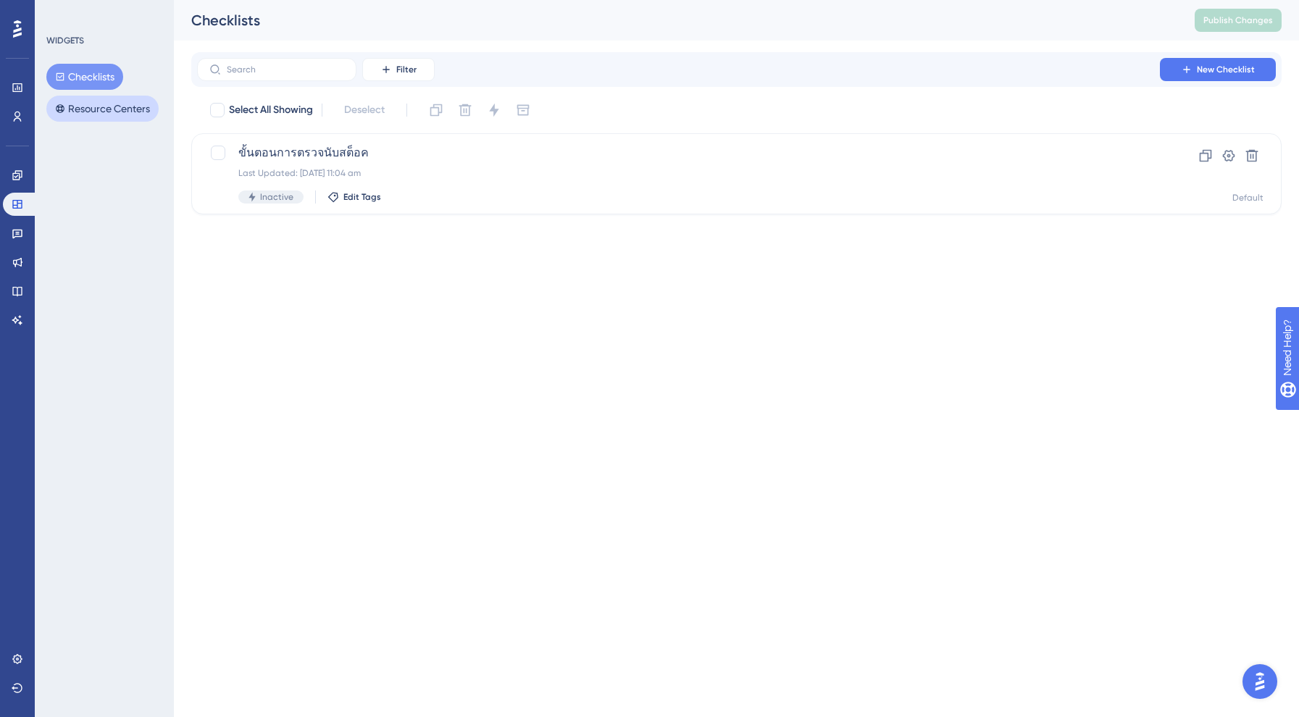
click at [77, 108] on button "Resource Centers" at bounding box center [102, 109] width 112 height 26
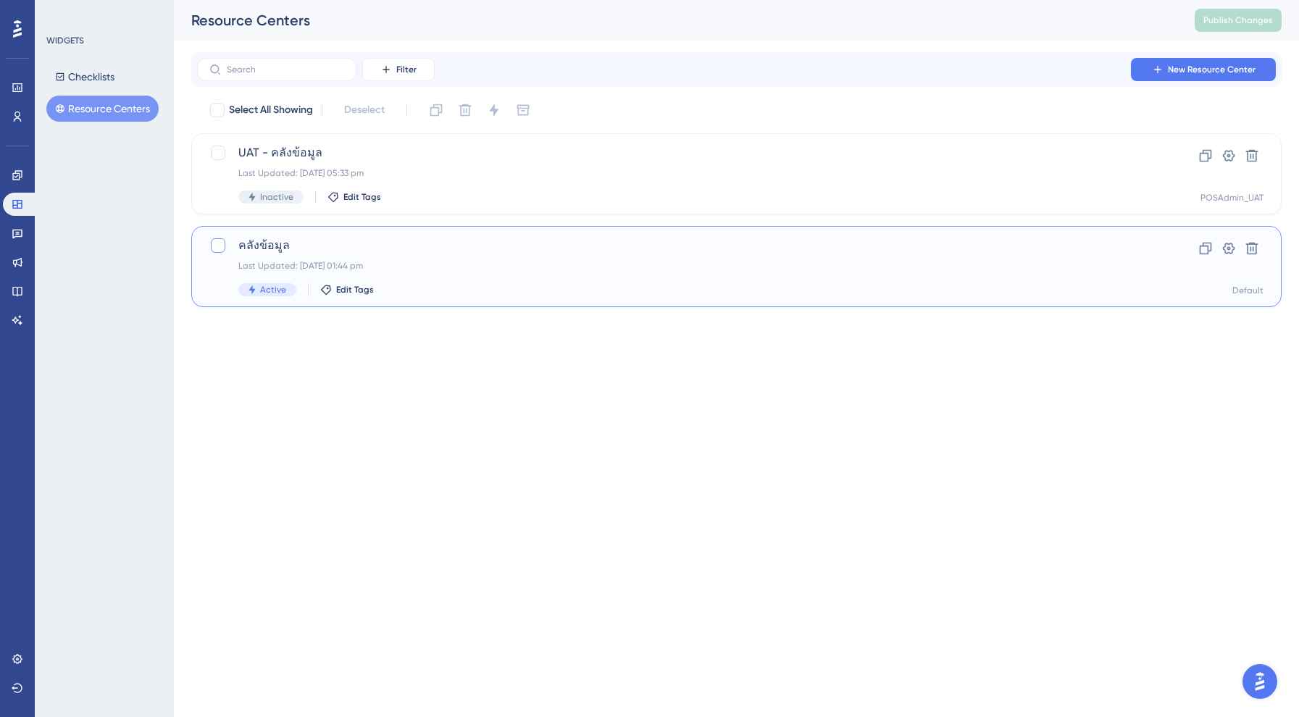
click at [227, 246] on label at bounding box center [219, 245] width 20 height 17
checkbox input "true"
click at [208, 242] on div "คลังข้อมูล Last Updated: [DATE] 01:44 pm Active Edit Tags Clone Settings Delete…" at bounding box center [736, 266] width 1090 height 81
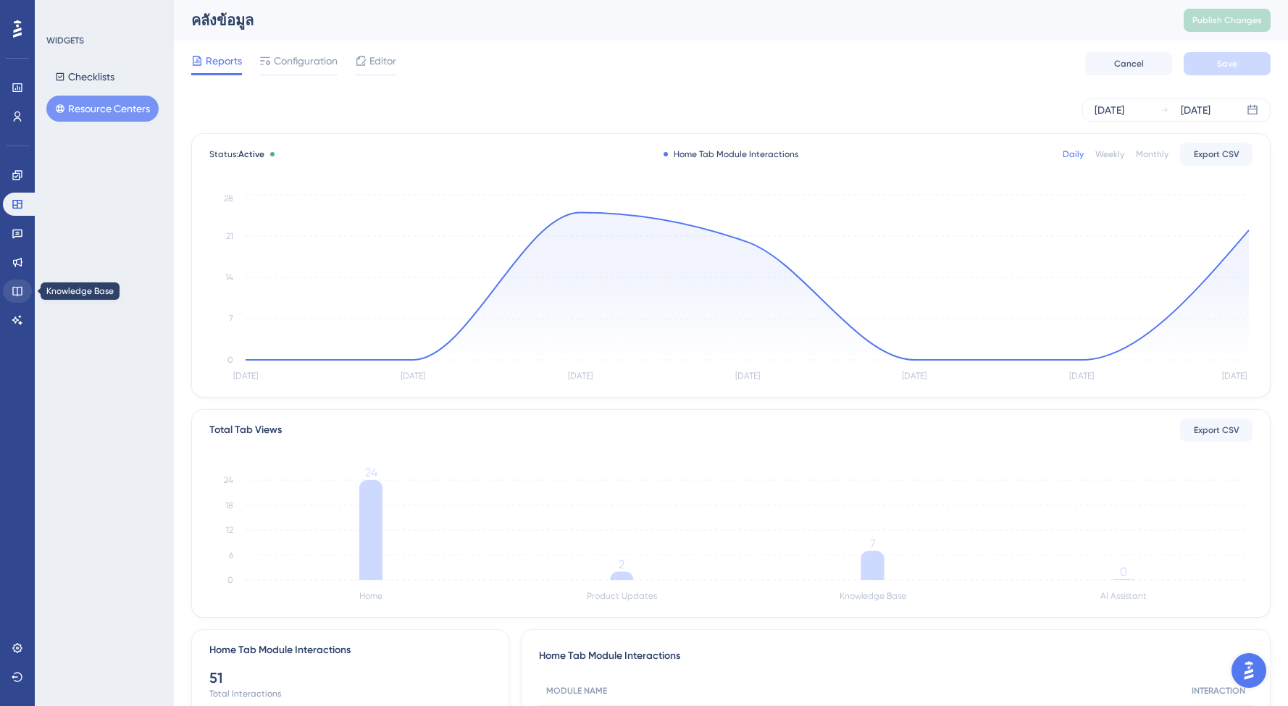
click at [22, 289] on icon at bounding box center [18, 291] width 12 height 12
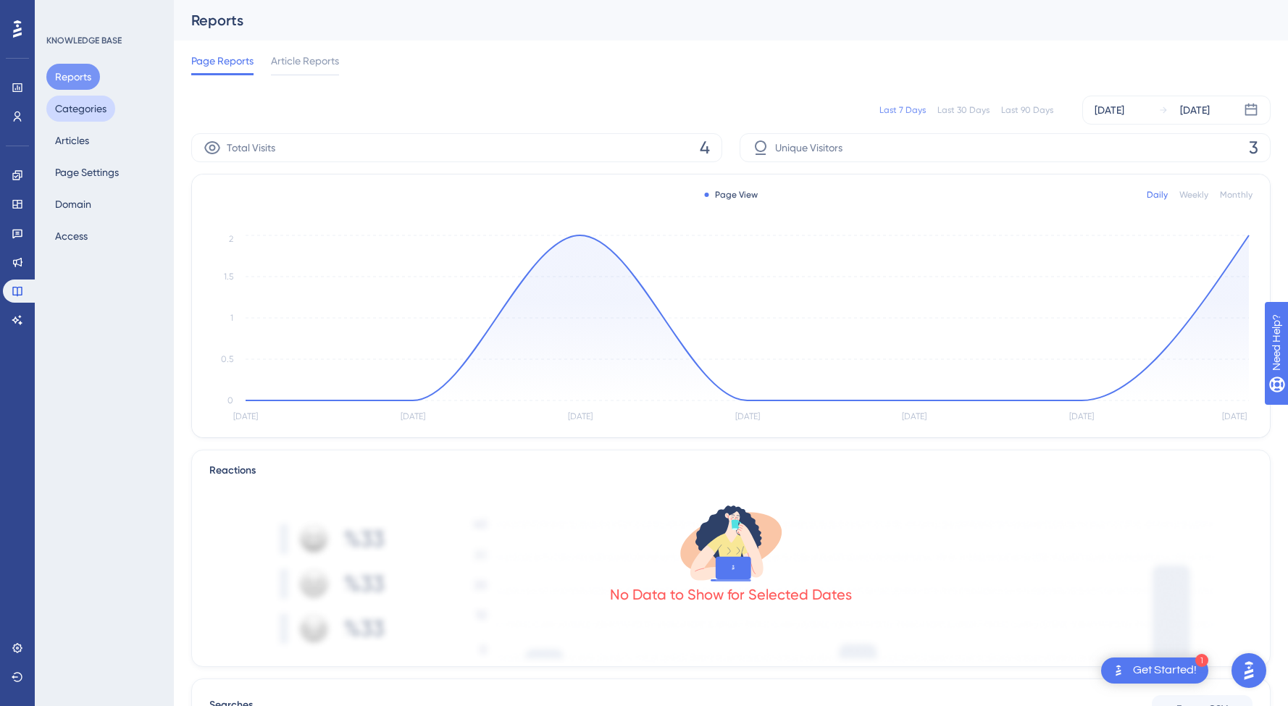
click at [89, 112] on button "Categories" at bounding box center [80, 109] width 69 height 26
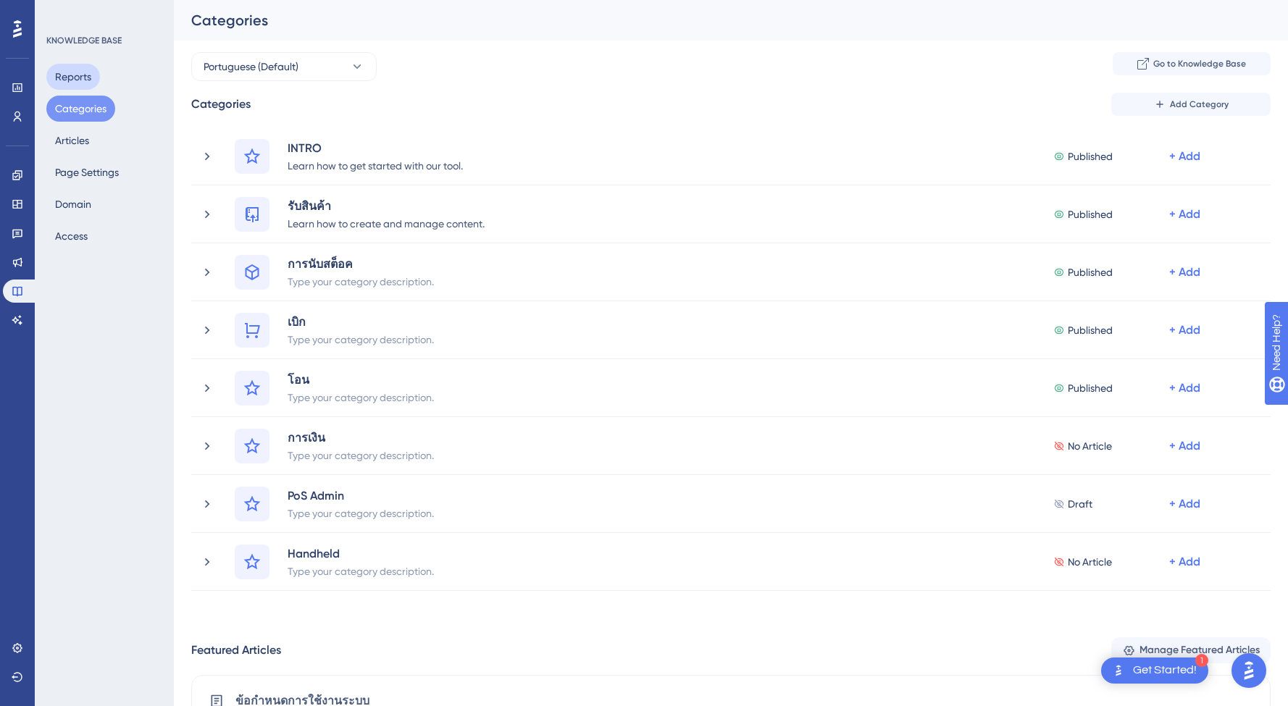
click at [84, 82] on button "Reports" at bounding box center [73, 77] width 54 height 26
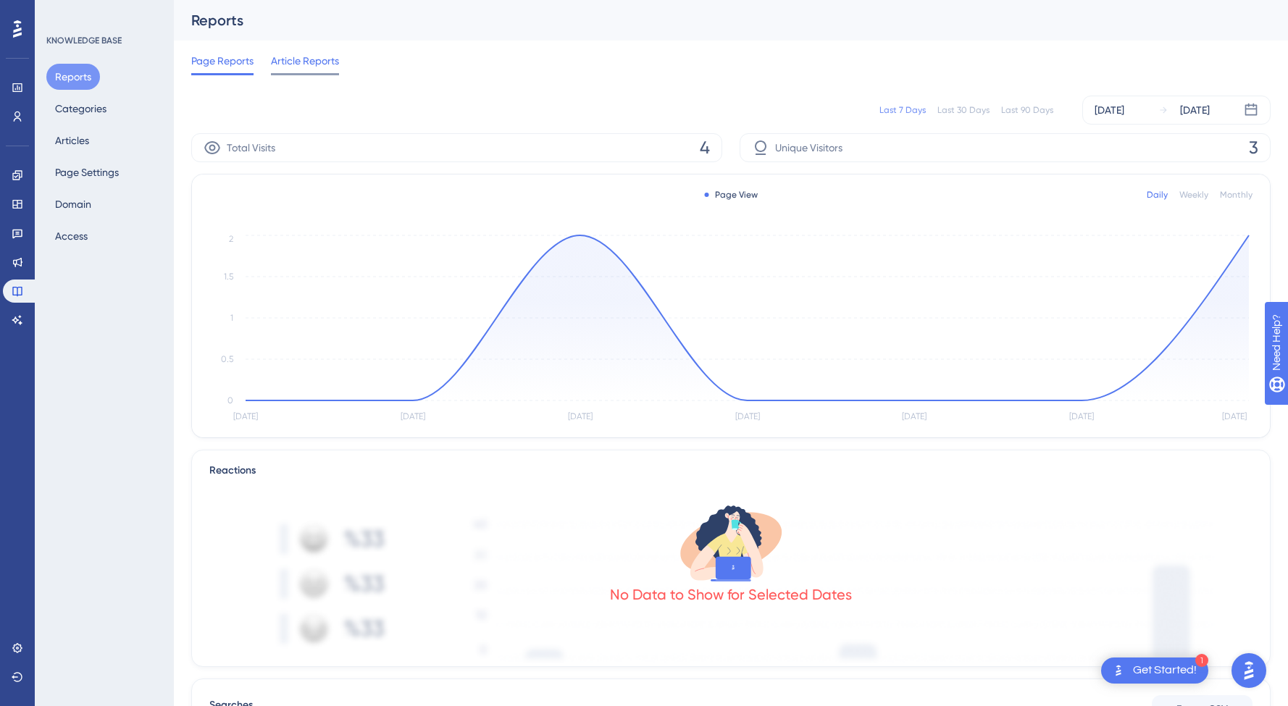
click at [309, 57] on span "Article Reports" at bounding box center [305, 60] width 68 height 17
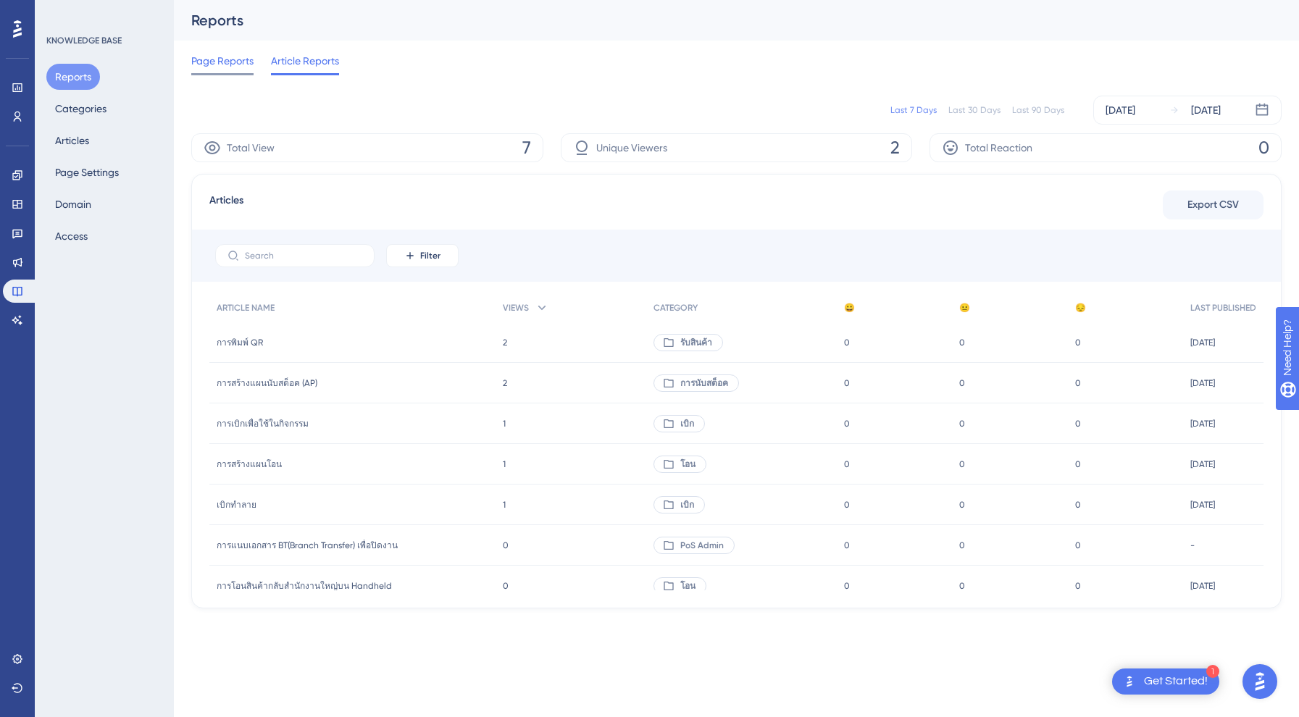
click at [225, 59] on span "Page Reports" at bounding box center [222, 60] width 62 height 17
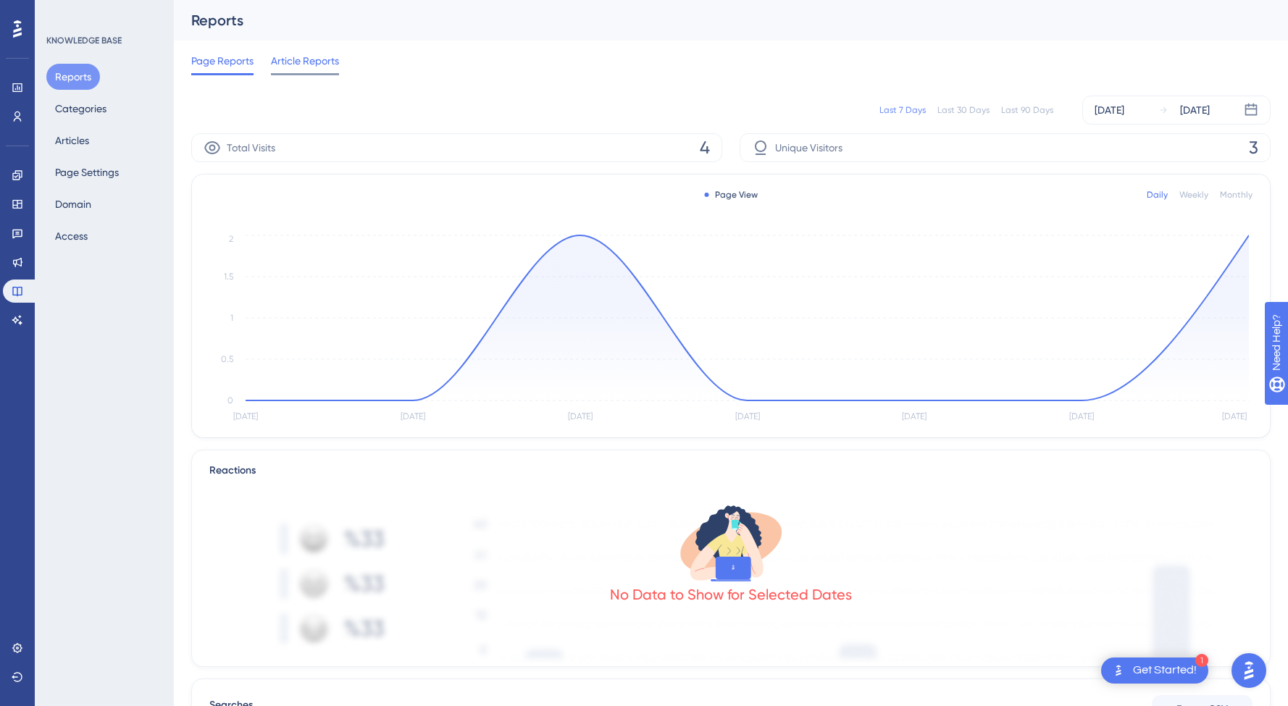
click at [339, 72] on div "Article Reports" at bounding box center [305, 63] width 68 height 23
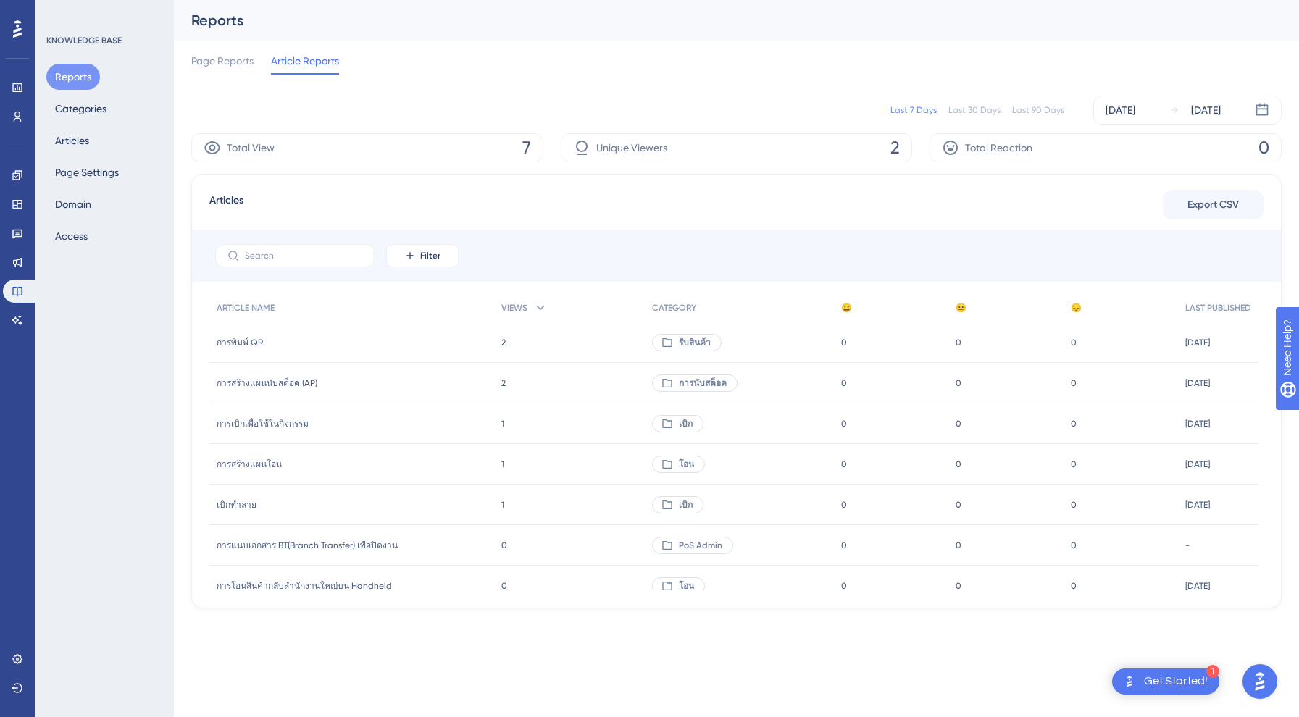
click at [239, 338] on span "การพิมพ์ QR" at bounding box center [240, 343] width 46 height 12
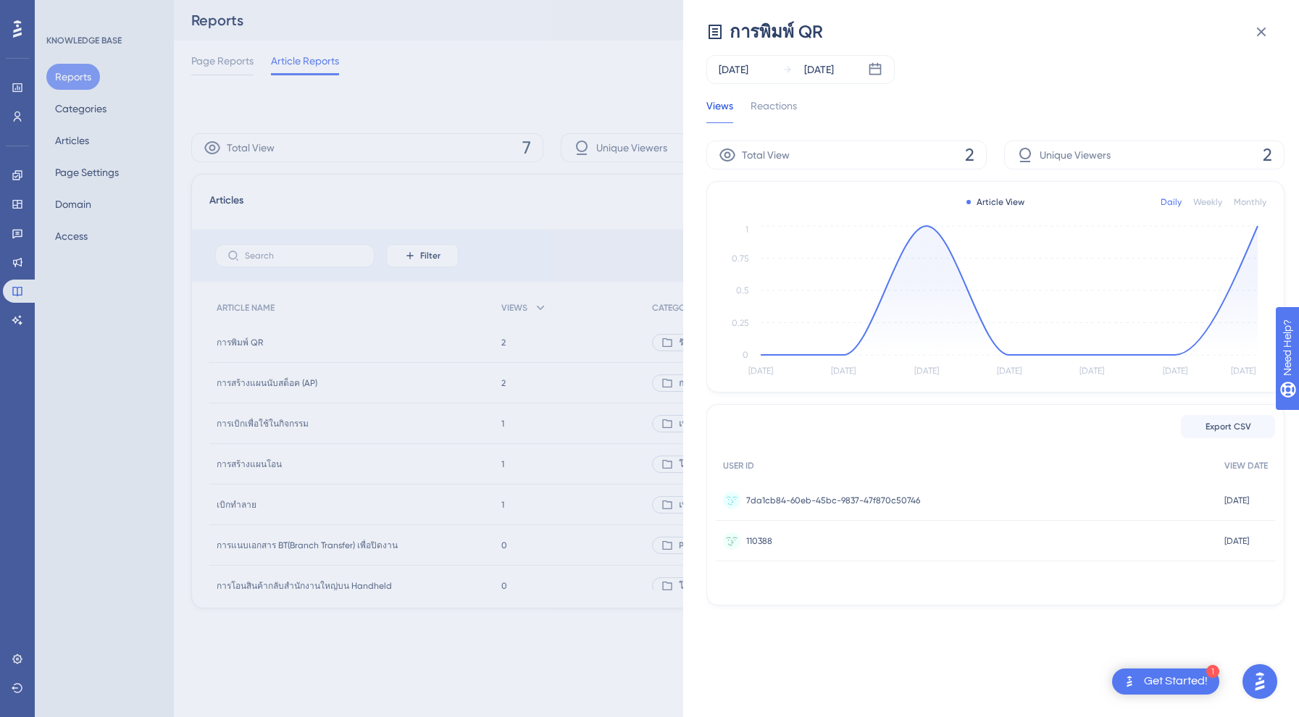
click at [1193, 204] on div "Weekly" at bounding box center [1207, 202] width 29 height 12
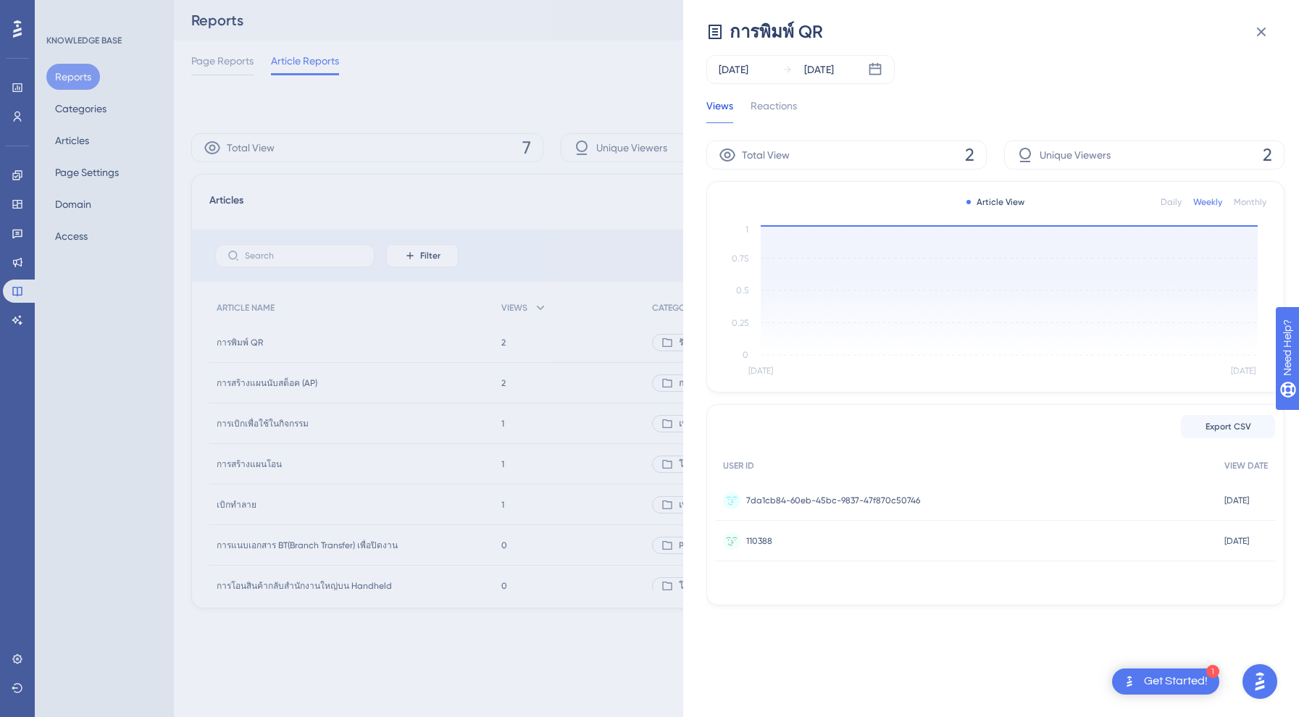
click at [1243, 197] on div "Monthly" at bounding box center [1250, 202] width 33 height 12
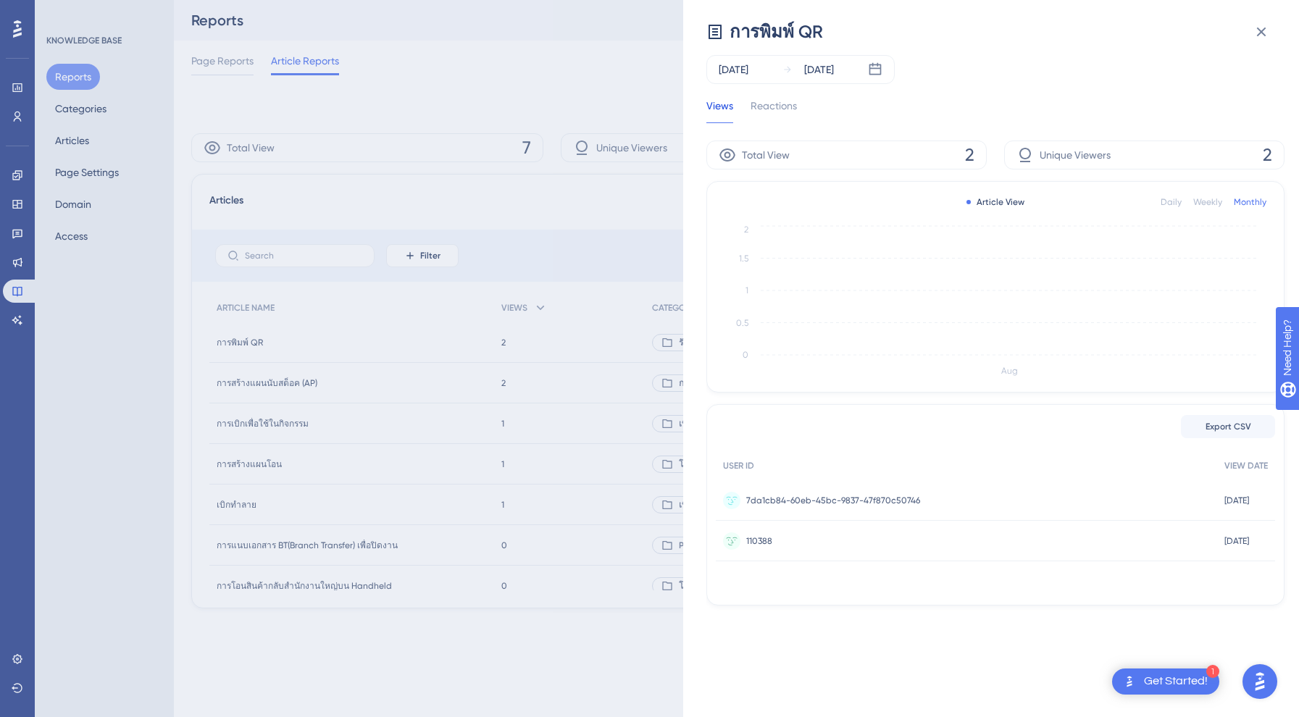
click at [1154, 205] on div "Article View Daily Weekly Monthly" at bounding box center [996, 201] width 542 height 17
click at [527, 580] on div "การพิมพ์ QR [DATE] [DATE] Views Reactions Total View 2 Unique Viewers 2 Article…" at bounding box center [649, 358] width 1299 height 717
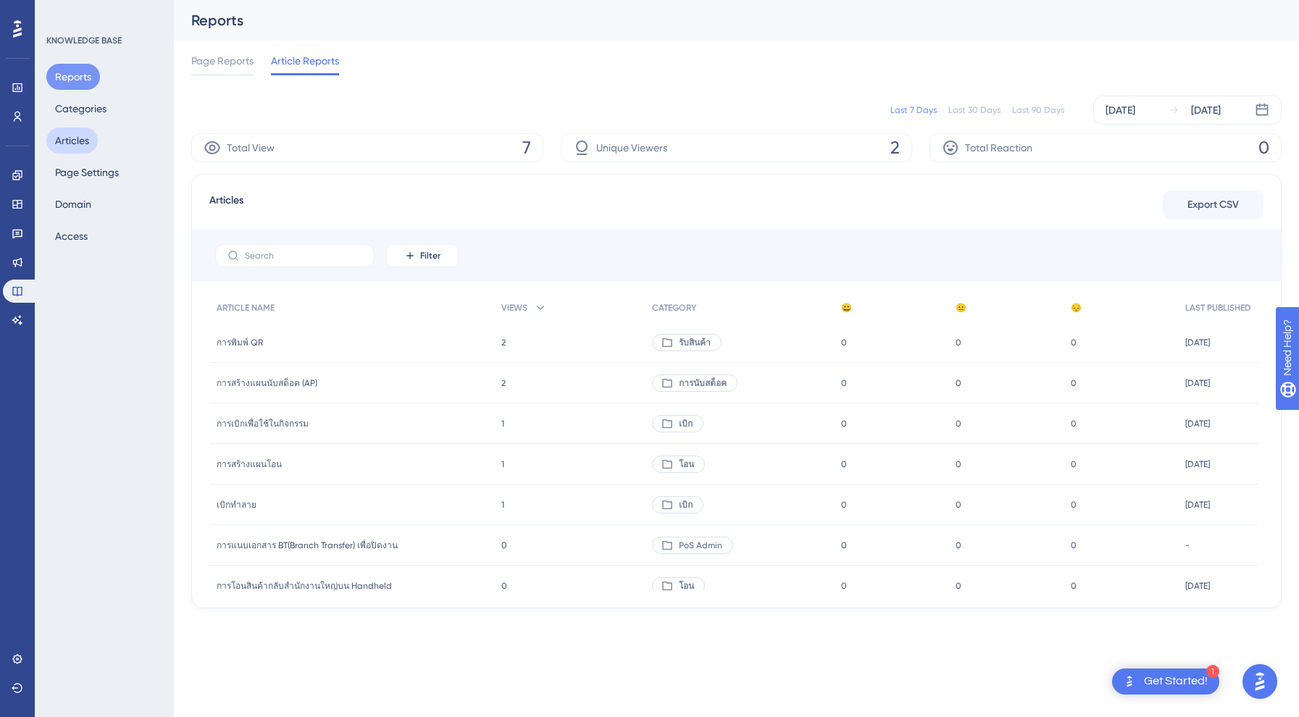
click at [57, 138] on button "Articles" at bounding box center [71, 141] width 51 height 26
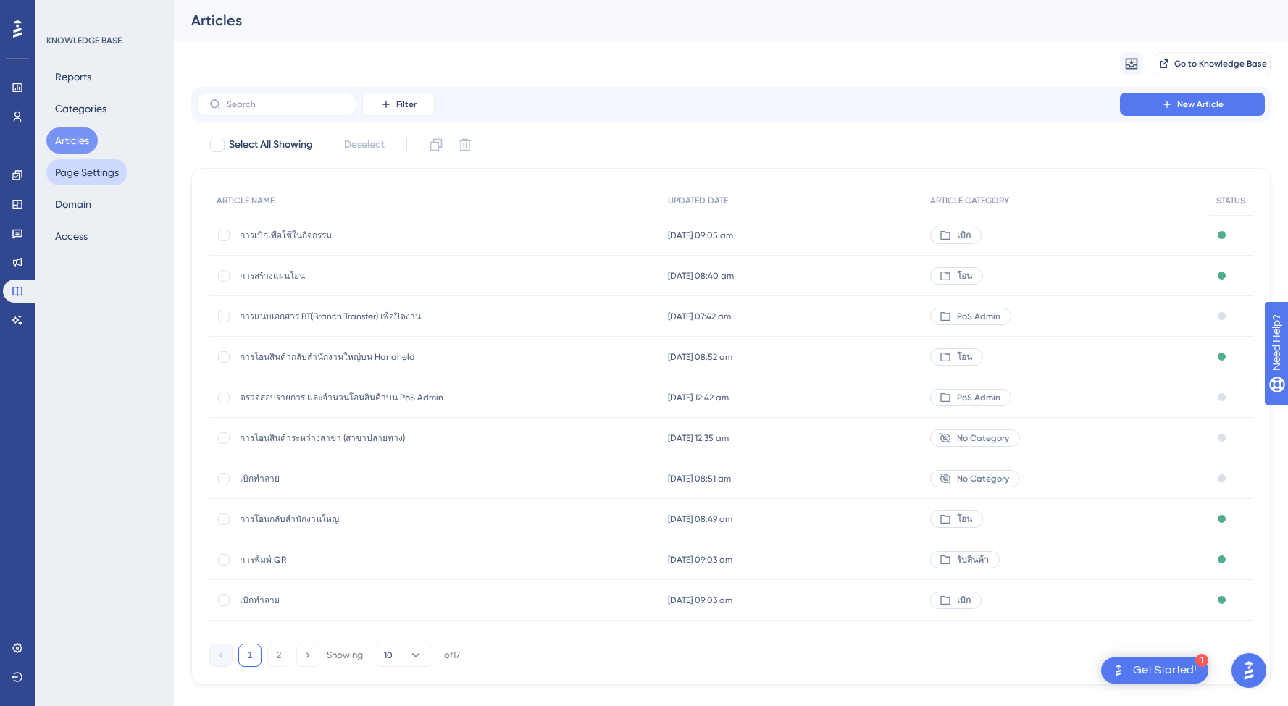
click at [72, 175] on button "Page Settings" at bounding box center [86, 172] width 81 height 26
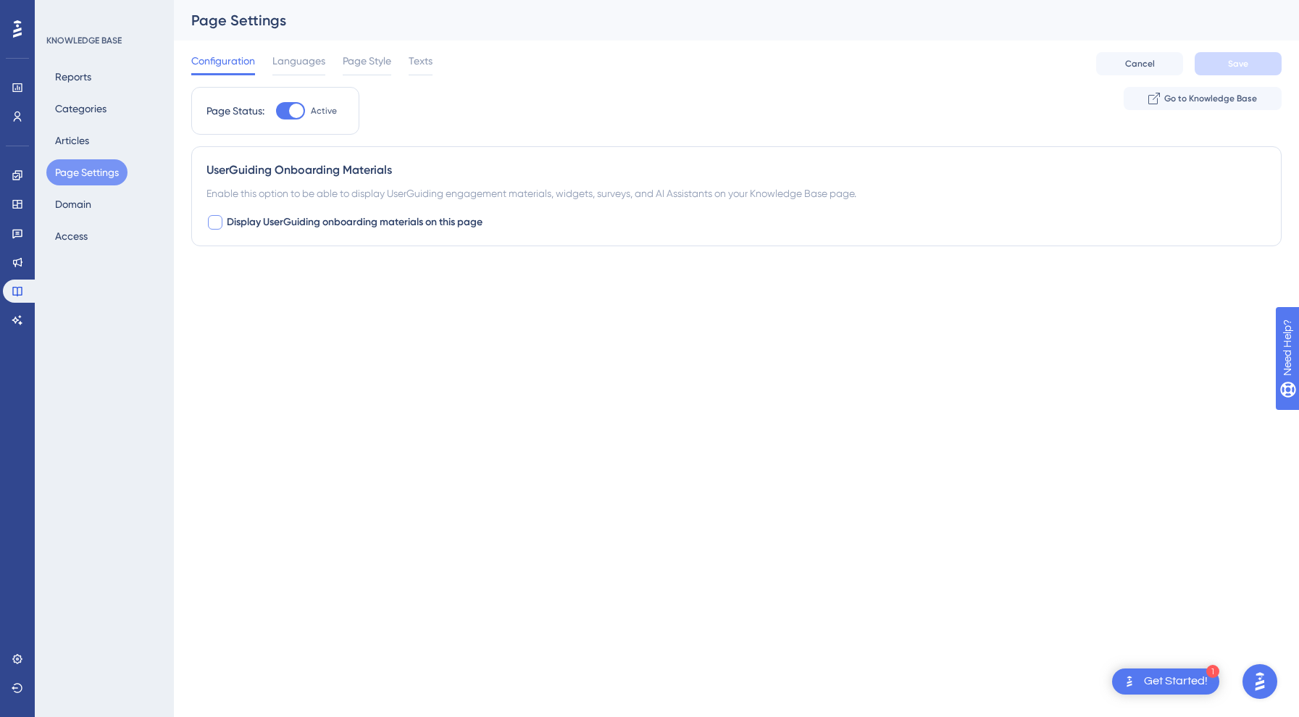
click at [299, 220] on span "Display UserGuiding onboarding materials on this page" at bounding box center [355, 222] width 256 height 17
click at [246, 318] on span "Default" at bounding box center [236, 312] width 35 height 17
click at [257, 221] on span "Display UserGuiding onboarding materials on this page" at bounding box center [355, 222] width 256 height 17
checkbox input "false"
click at [287, 49] on div "Configuration Languages Page Style Texts Cancel Save" at bounding box center [736, 64] width 1090 height 46
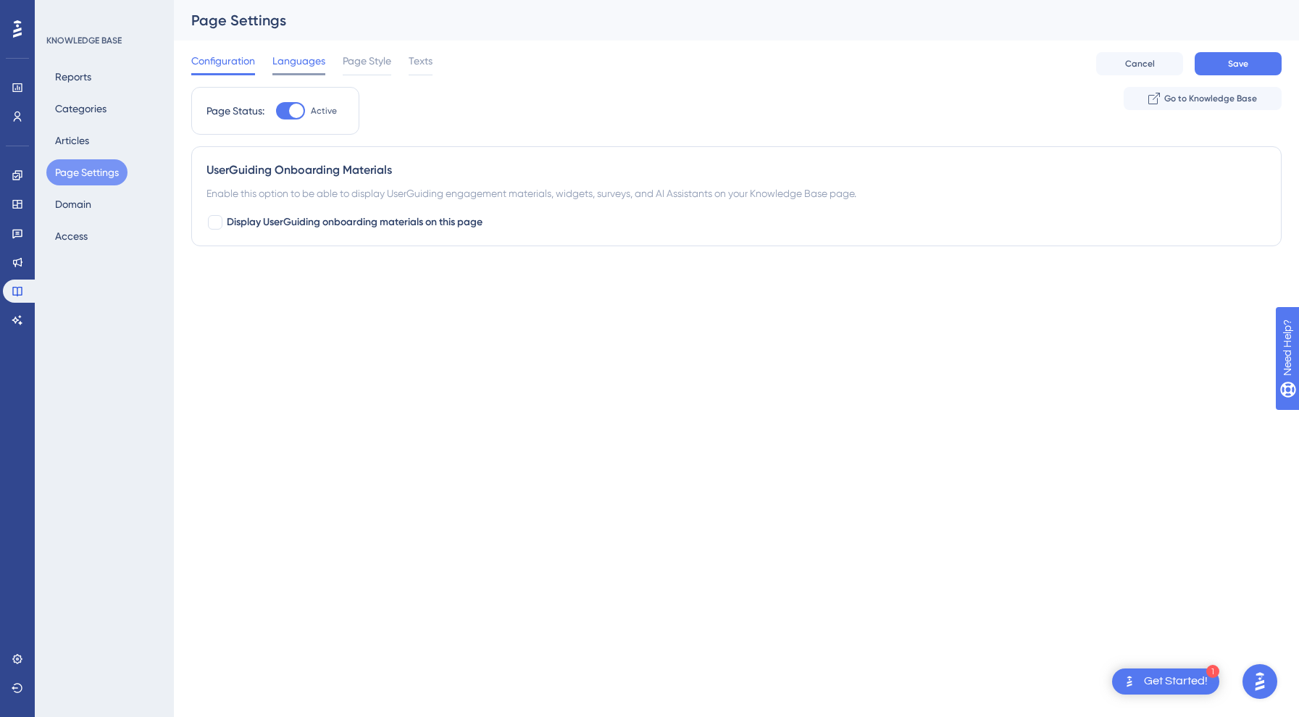
click at [287, 59] on span "Languages" at bounding box center [298, 60] width 53 height 17
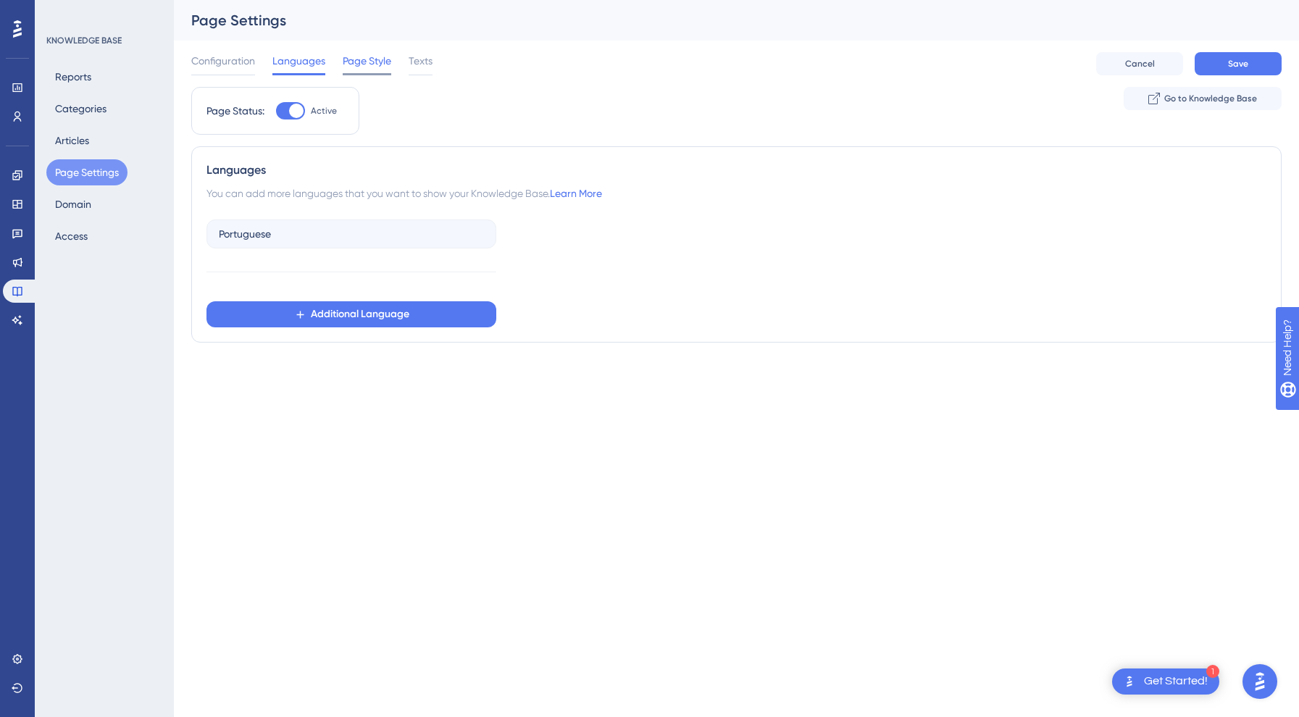
click at [348, 64] on span "Page Style" at bounding box center [367, 60] width 49 height 17
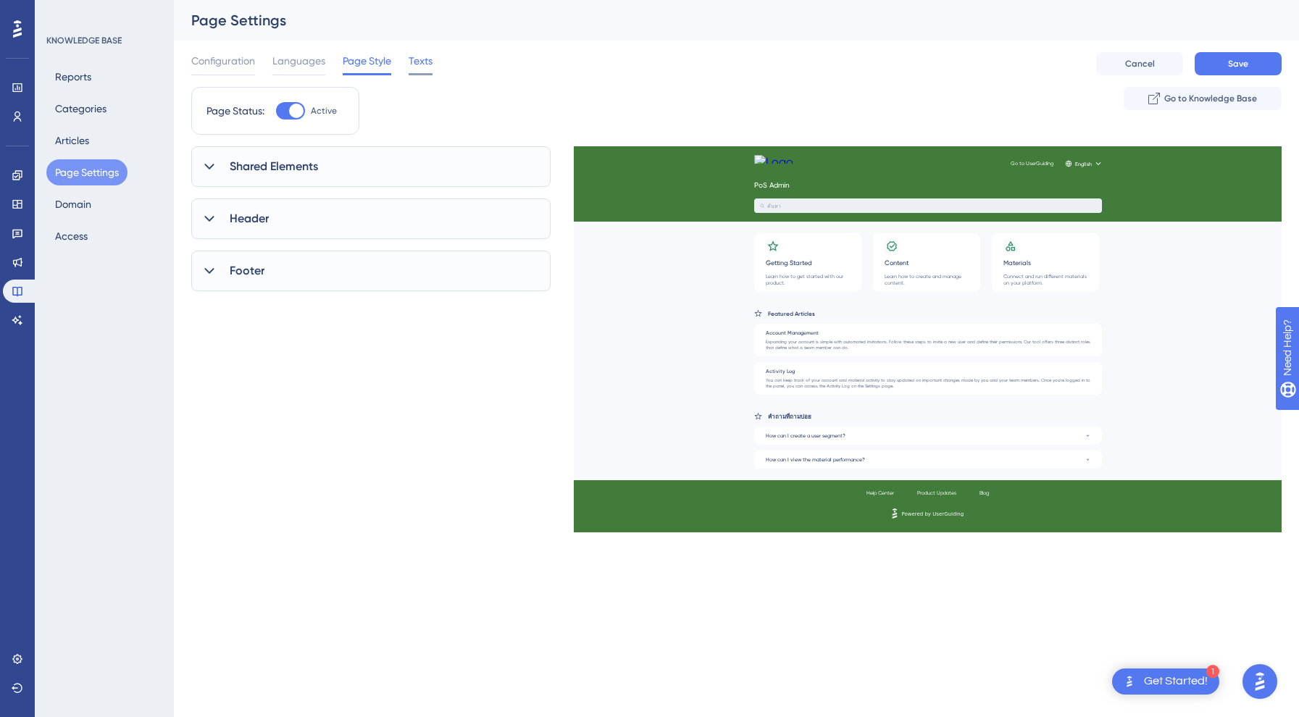
click at [421, 63] on span "Texts" at bounding box center [421, 60] width 24 height 17
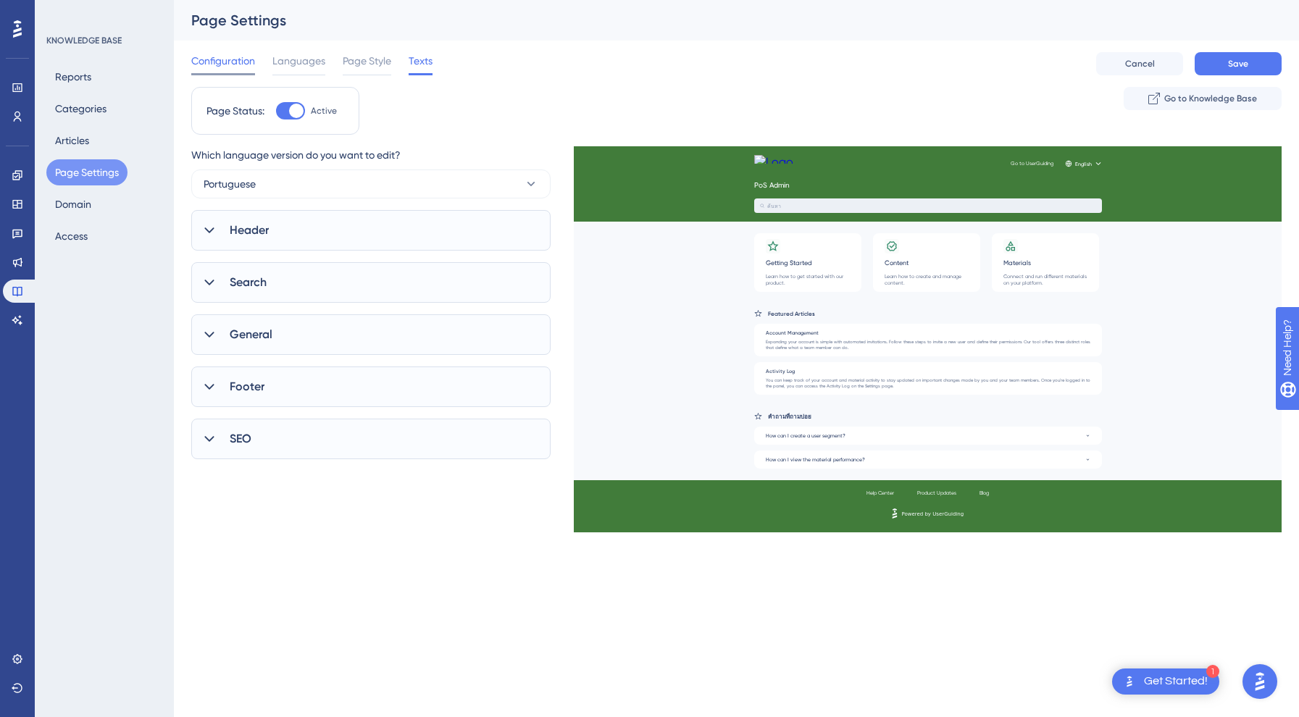
click at [229, 60] on span "Configuration" at bounding box center [223, 60] width 64 height 17
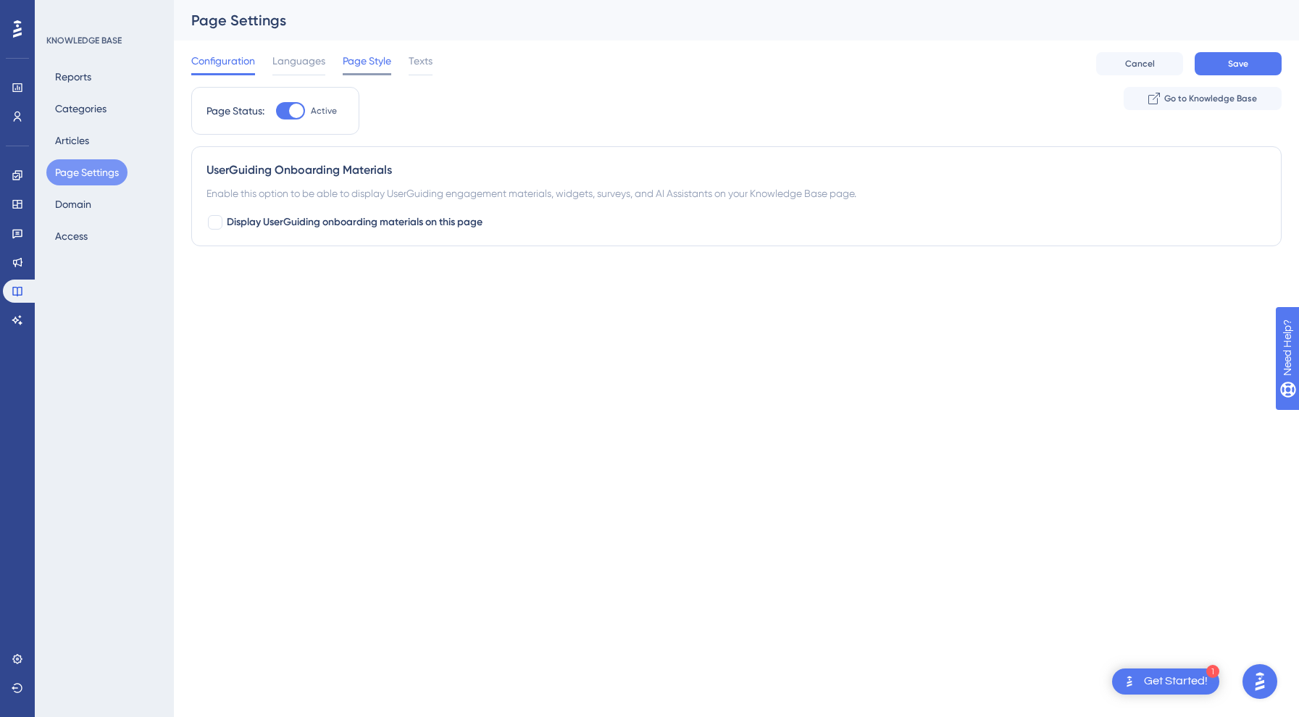
click at [362, 64] on span "Page Style" at bounding box center [367, 60] width 49 height 17
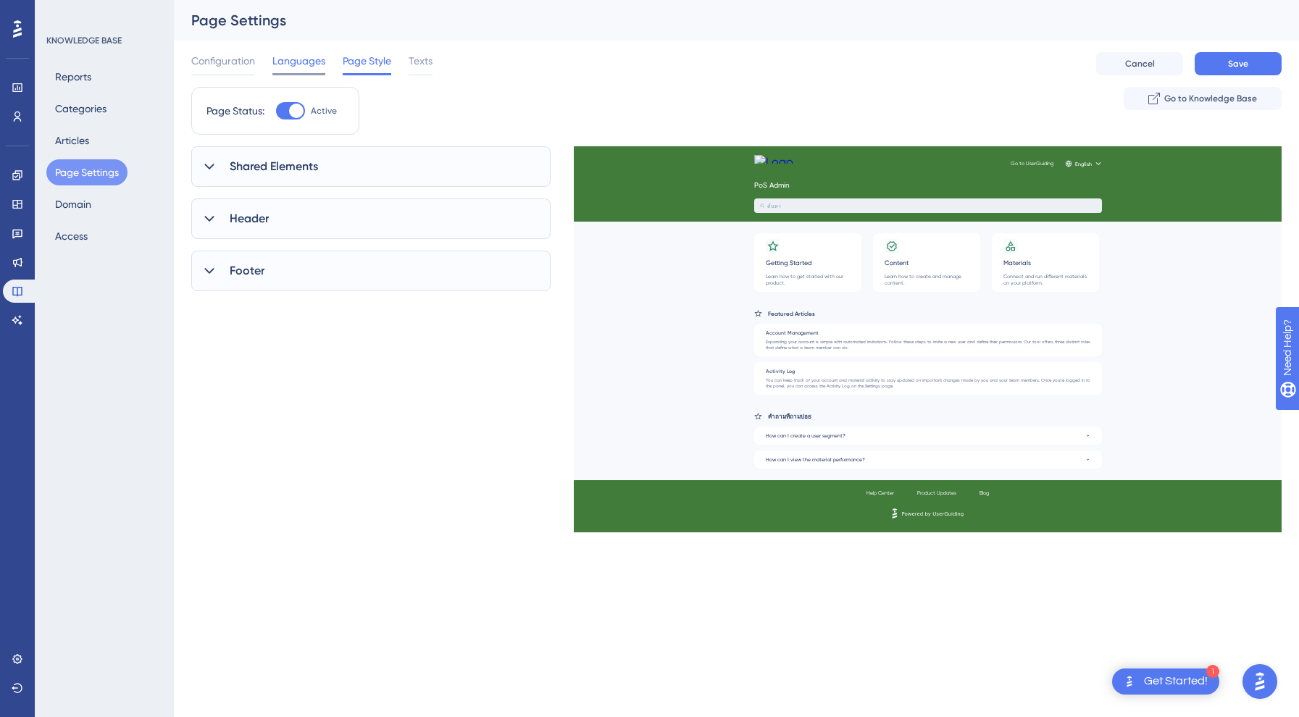
click at [290, 64] on span "Languages" at bounding box center [298, 60] width 53 height 17
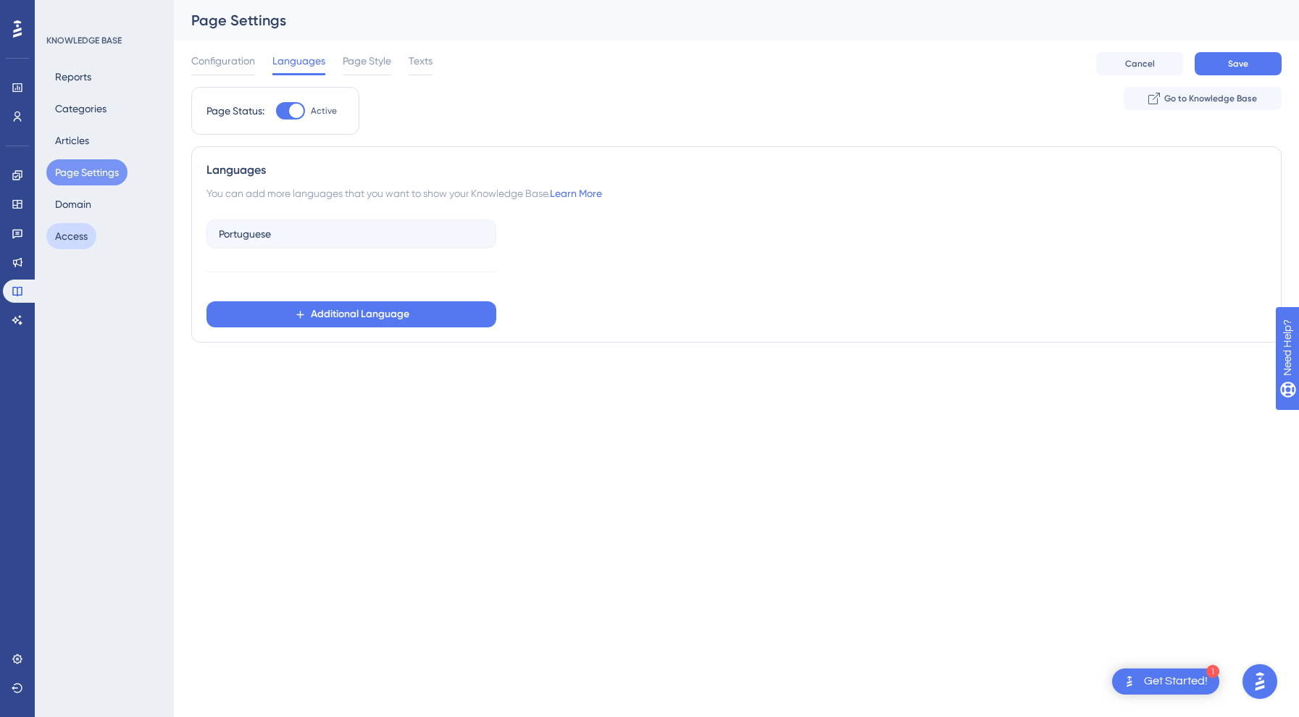
click at [79, 223] on button "Access" at bounding box center [71, 236] width 50 height 26
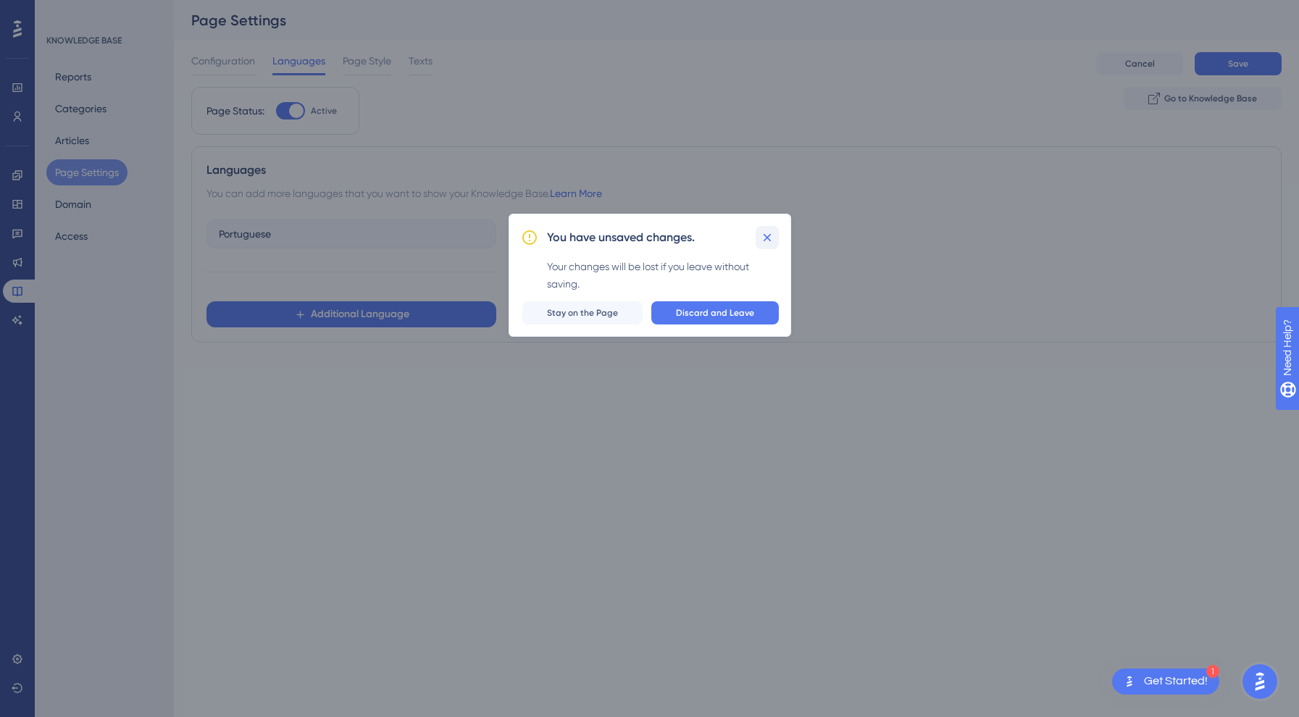
click at [767, 235] on icon at bounding box center [767, 237] width 14 height 14
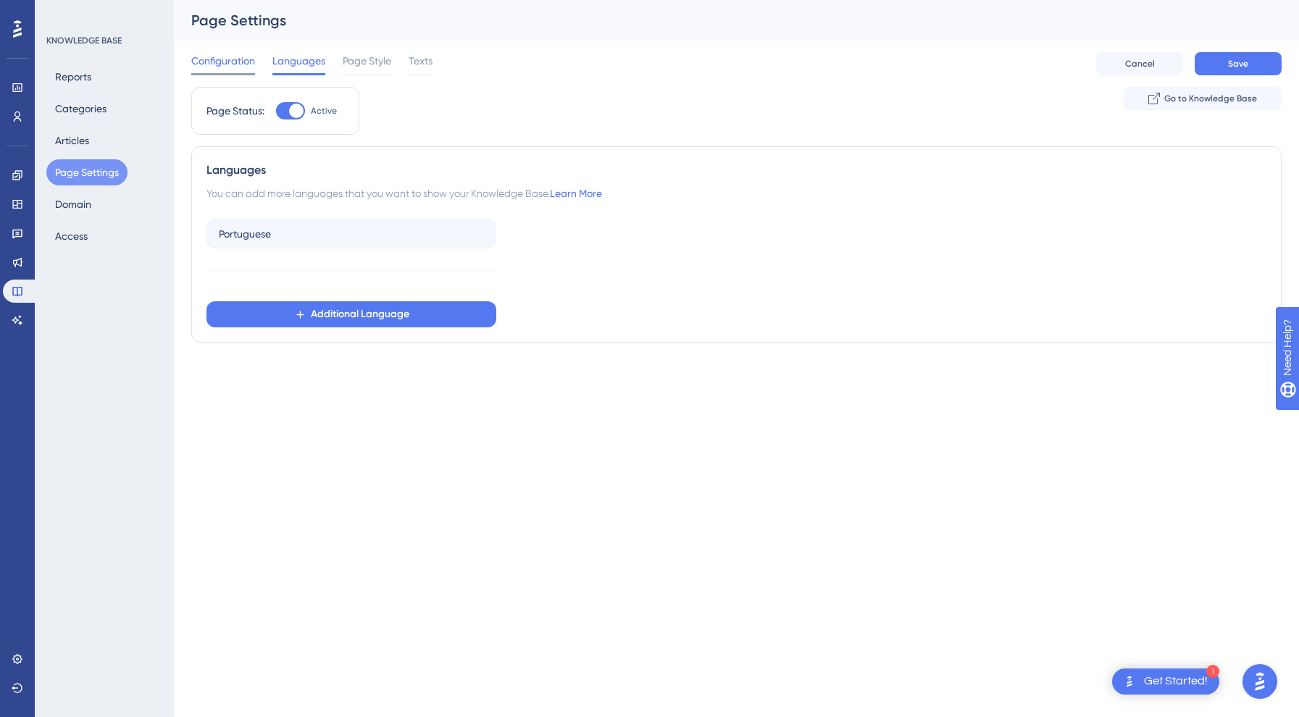
click at [251, 59] on span "Configuration" at bounding box center [223, 60] width 64 height 17
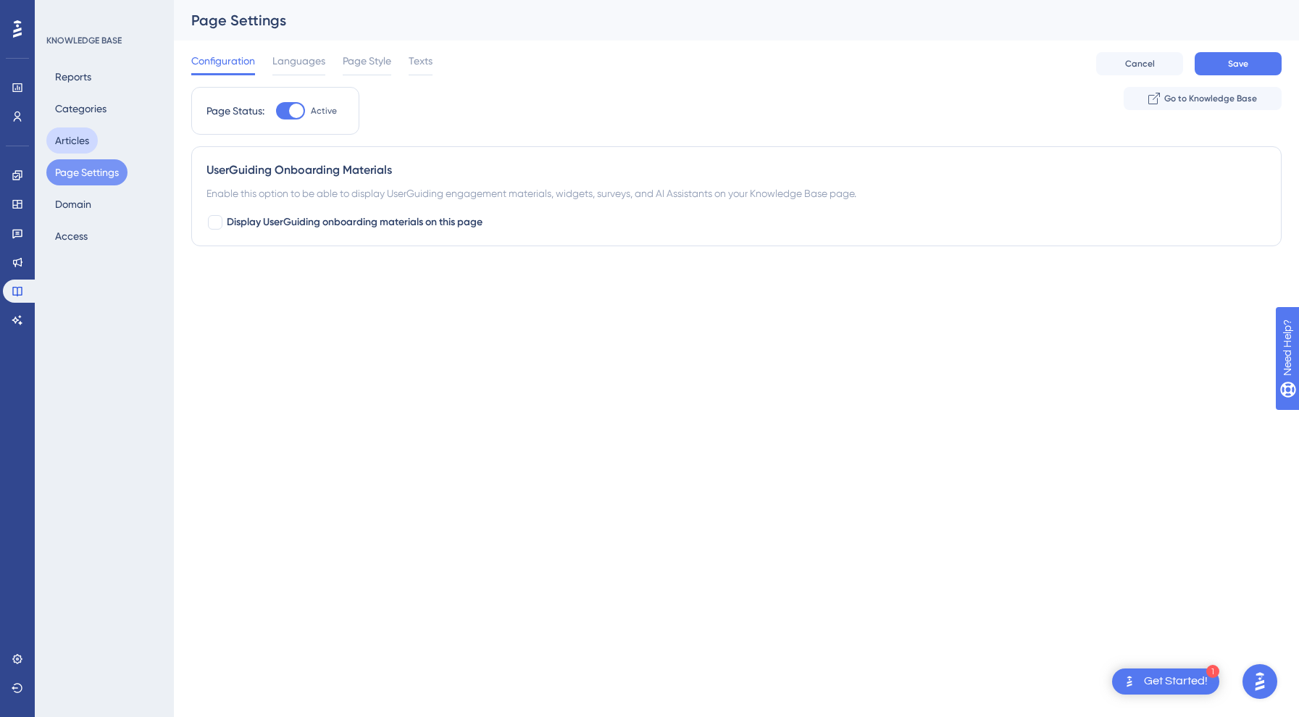
click at [75, 136] on button "Articles" at bounding box center [71, 141] width 51 height 26
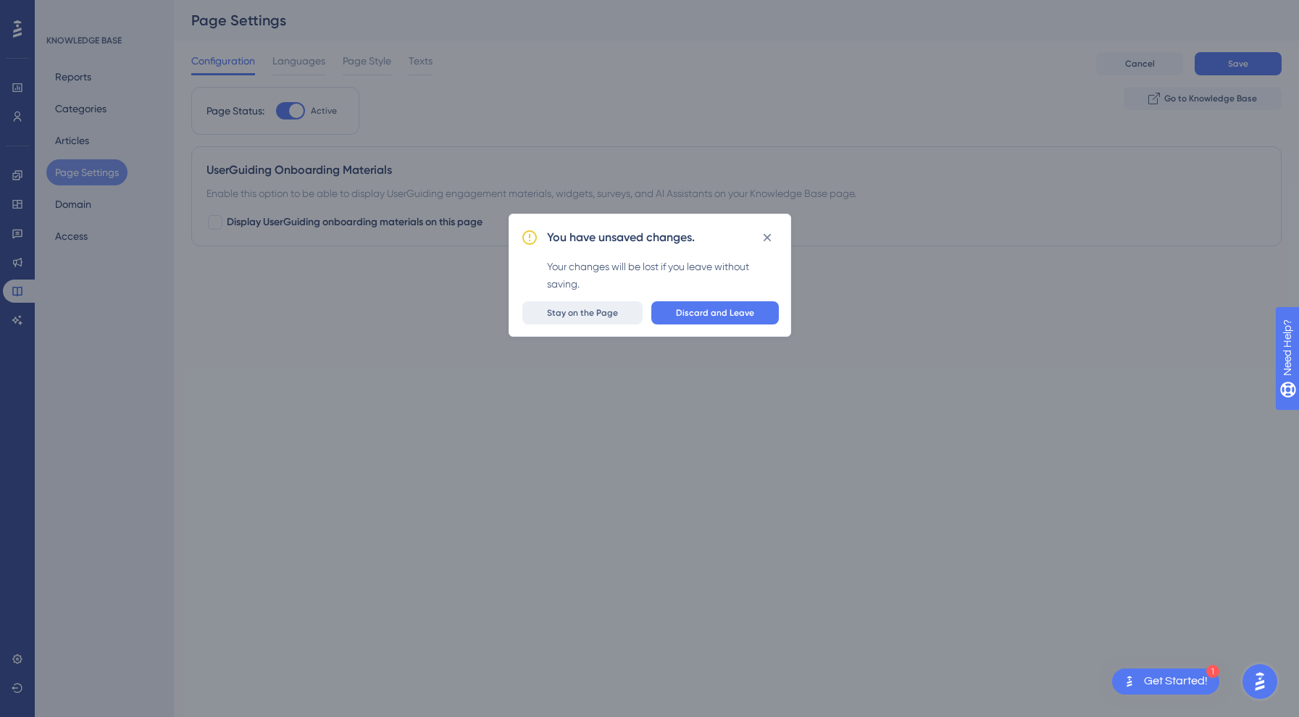
click at [626, 312] on button "Stay on the Page" at bounding box center [582, 312] width 120 height 23
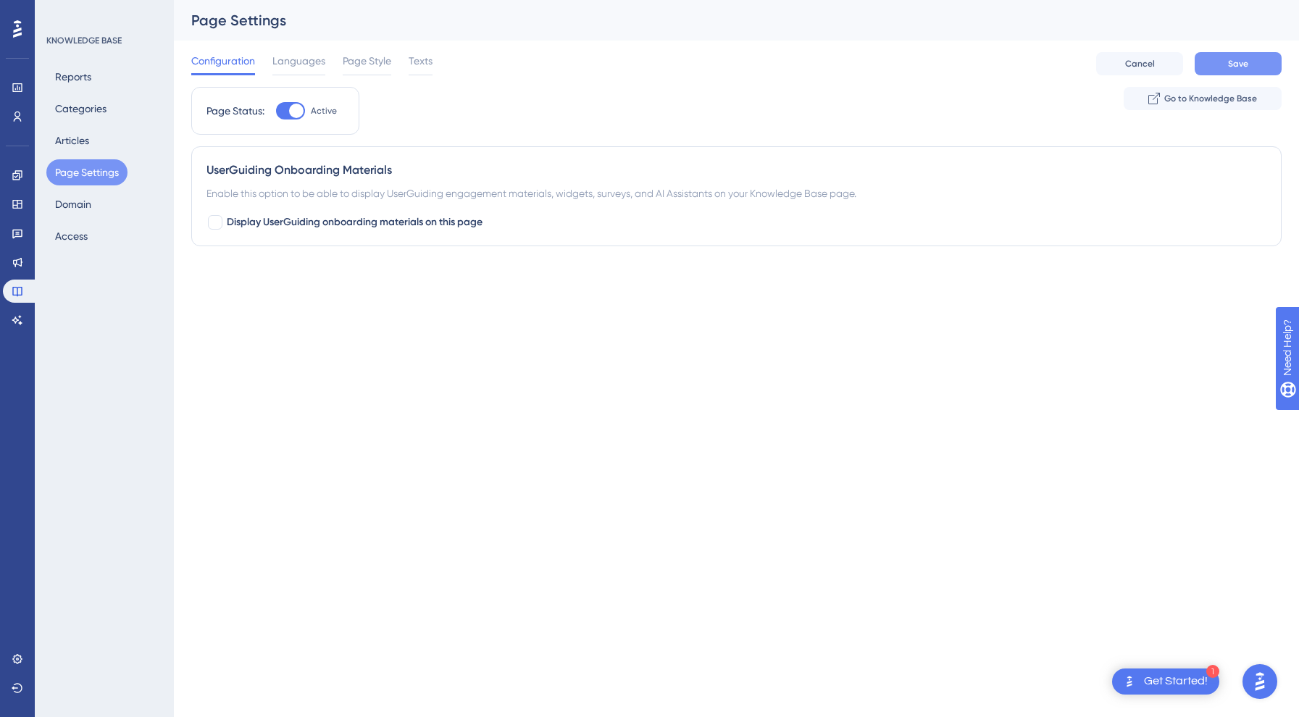
click at [1234, 69] on span "Save" at bounding box center [1238, 64] width 20 height 12
click at [84, 171] on button "Page Settings" at bounding box center [86, 172] width 81 height 26
click at [85, 143] on button "Articles" at bounding box center [71, 141] width 51 height 26
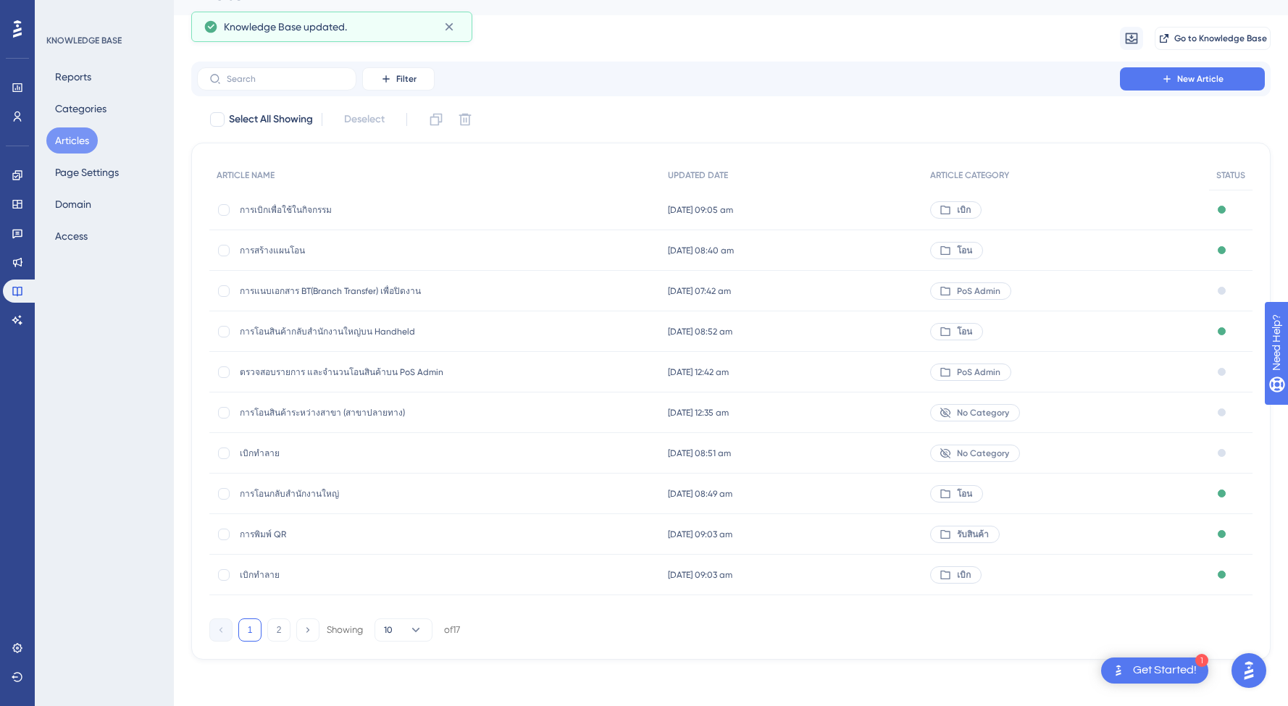
scroll to position [25, 0]
click at [271, 533] on span "การพิมพ์ QR" at bounding box center [356, 535] width 232 height 12
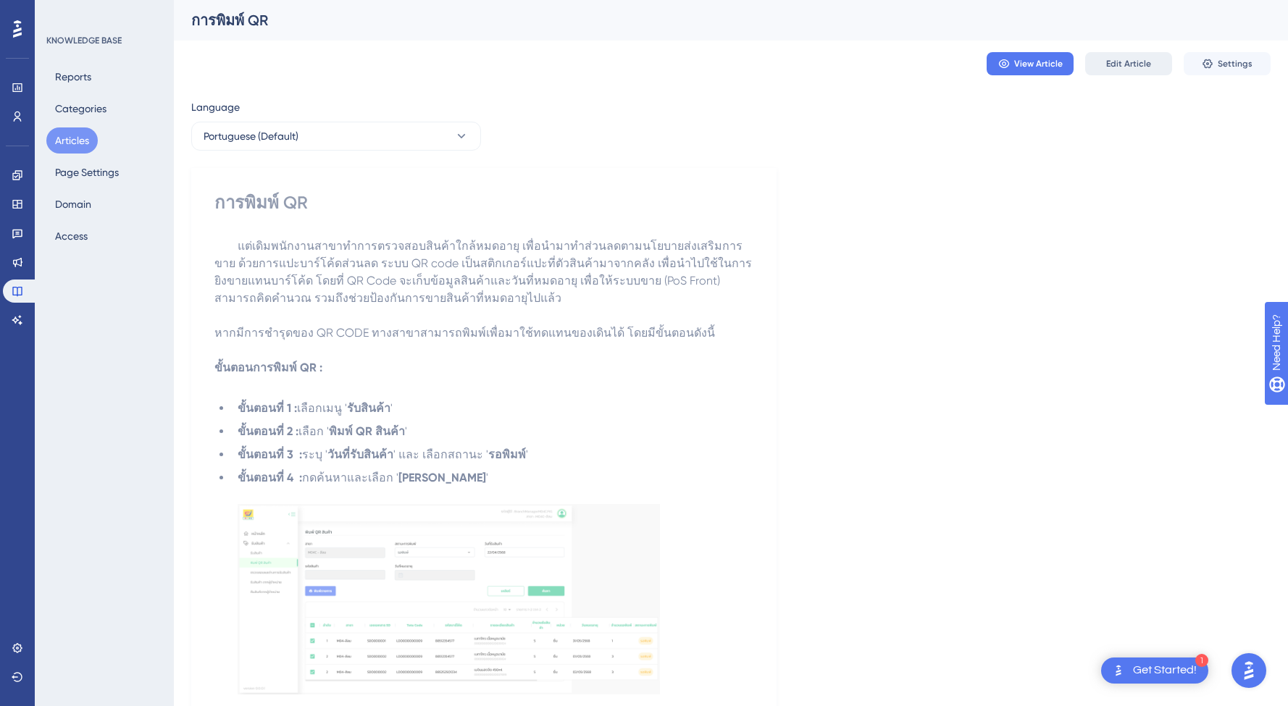
click at [1155, 66] on button "Edit Article" at bounding box center [1128, 63] width 87 height 23
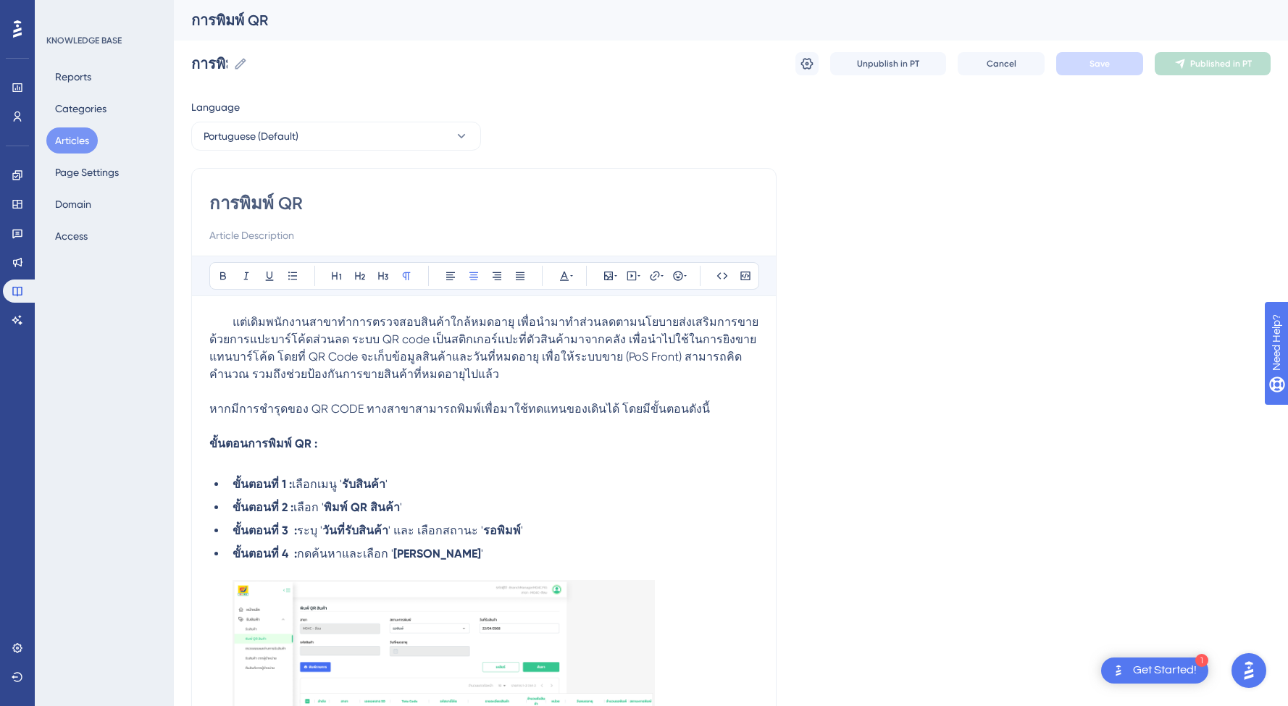
scroll to position [174, 0]
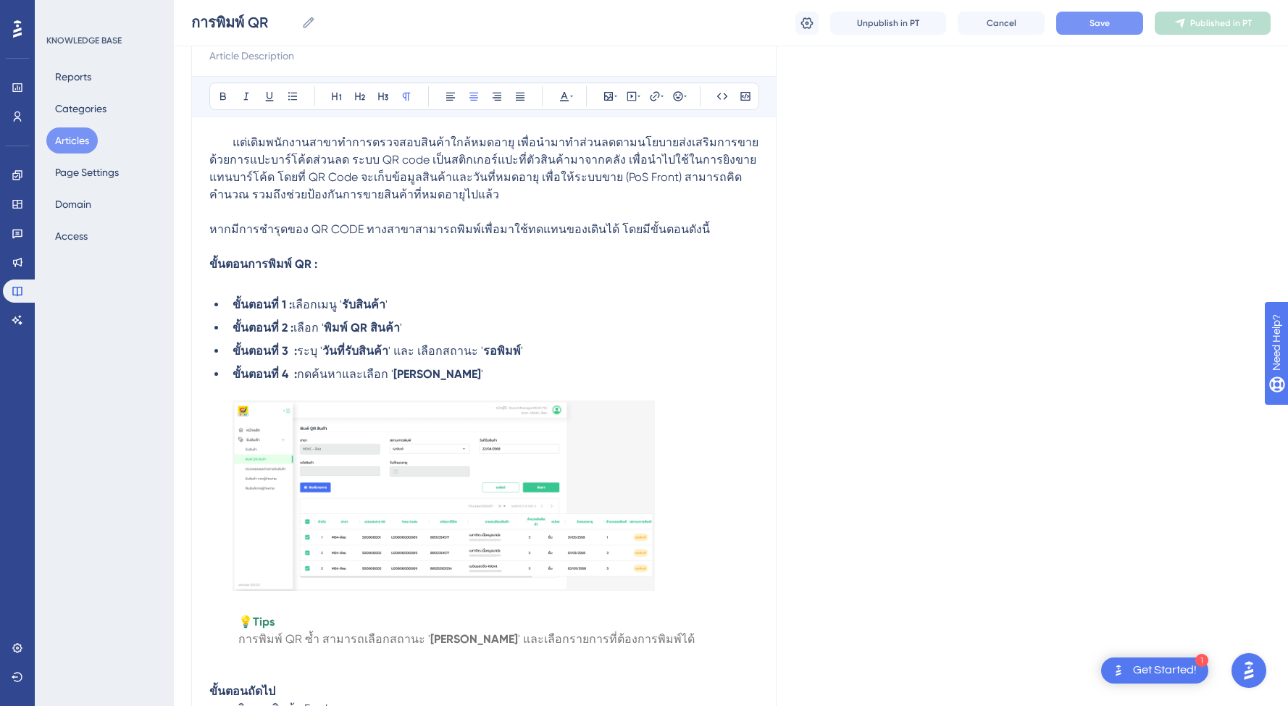
click at [1115, 19] on button "Save" at bounding box center [1099, 23] width 87 height 23
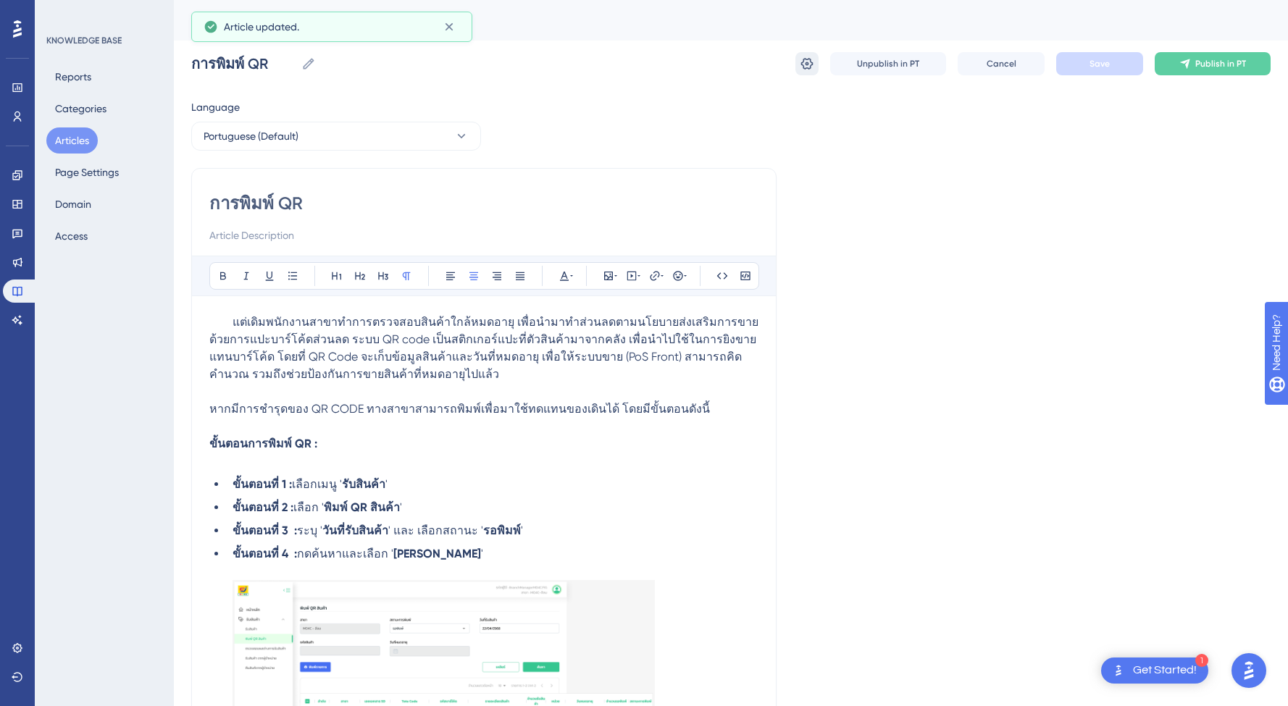
scroll to position [0, 0]
click at [1003, 63] on span "Cancel" at bounding box center [1002, 64] width 30 height 12
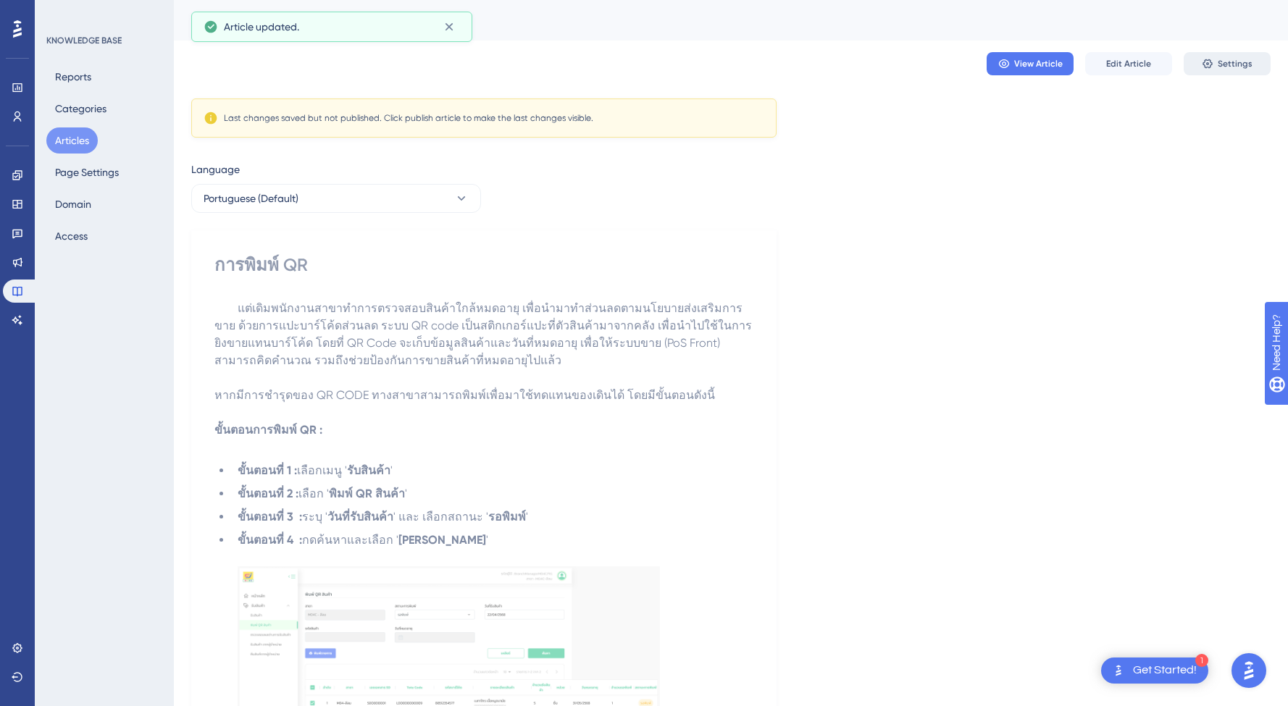
click at [1232, 64] on span "Settings" at bounding box center [1235, 64] width 35 height 12
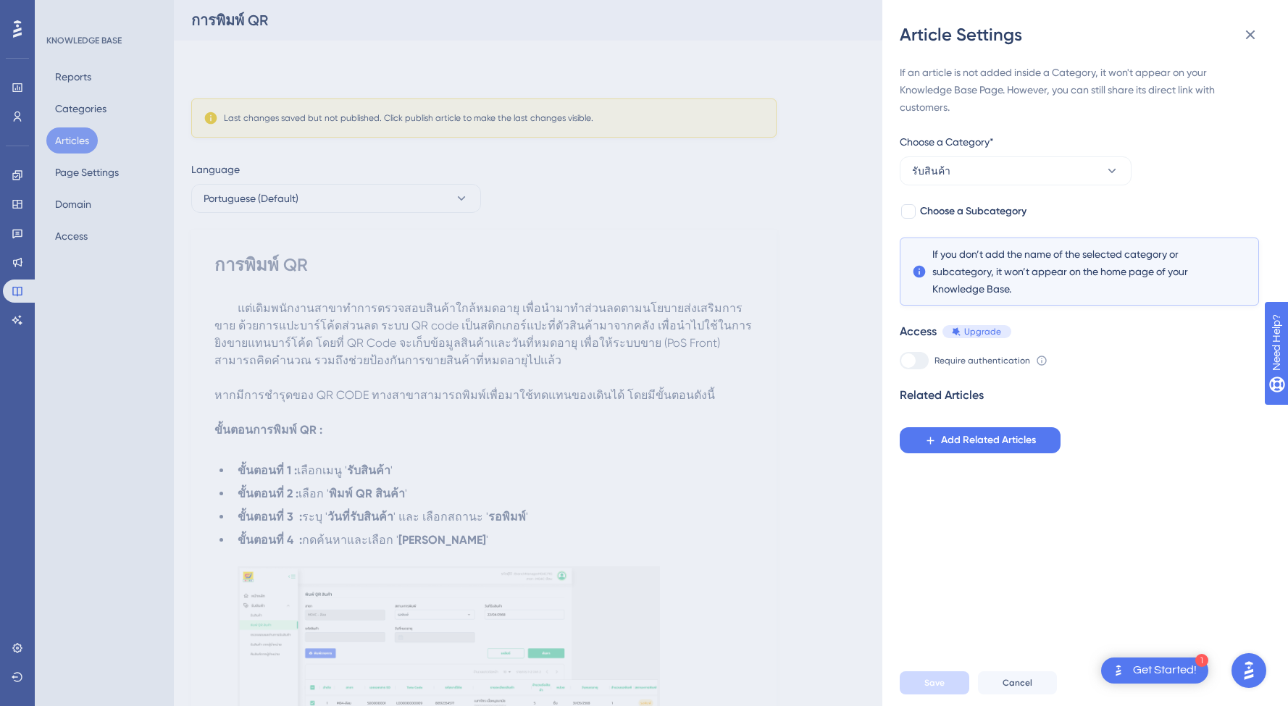
click at [915, 364] on div at bounding box center [908, 361] width 14 height 14
click at [1252, 29] on icon at bounding box center [1250, 34] width 17 height 17
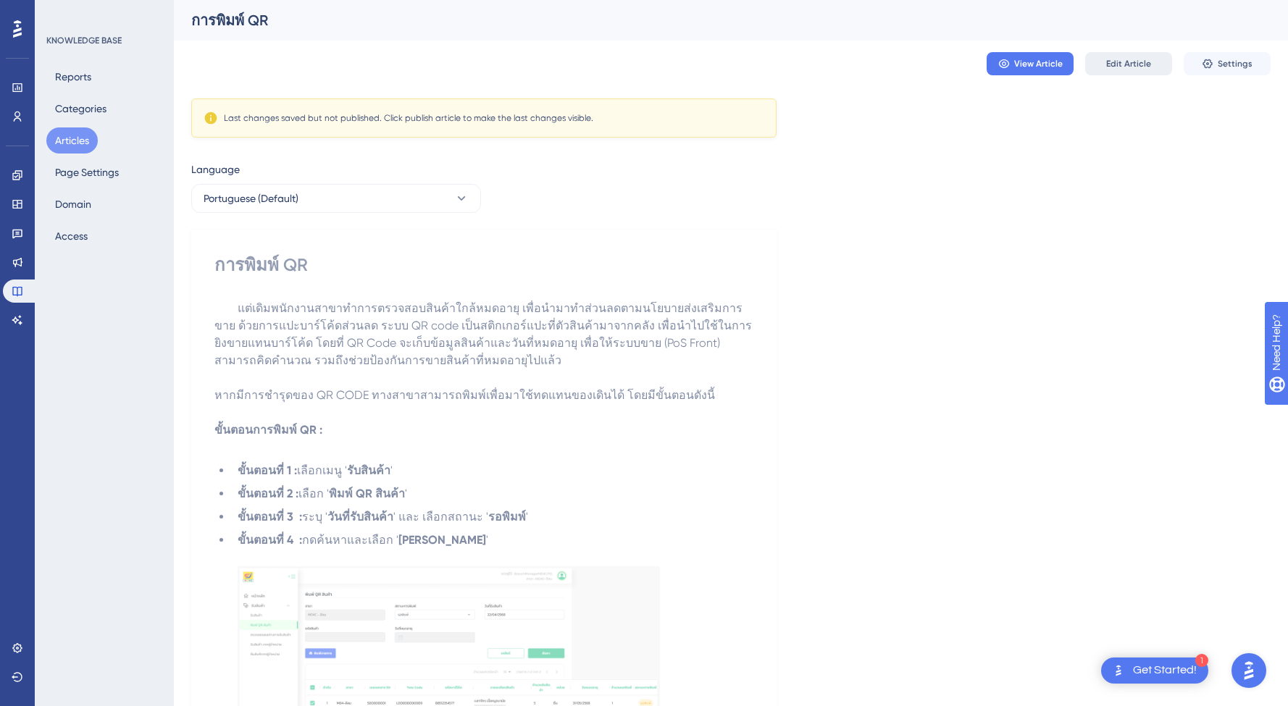
click at [1128, 63] on span "Edit Article" at bounding box center [1128, 64] width 45 height 12
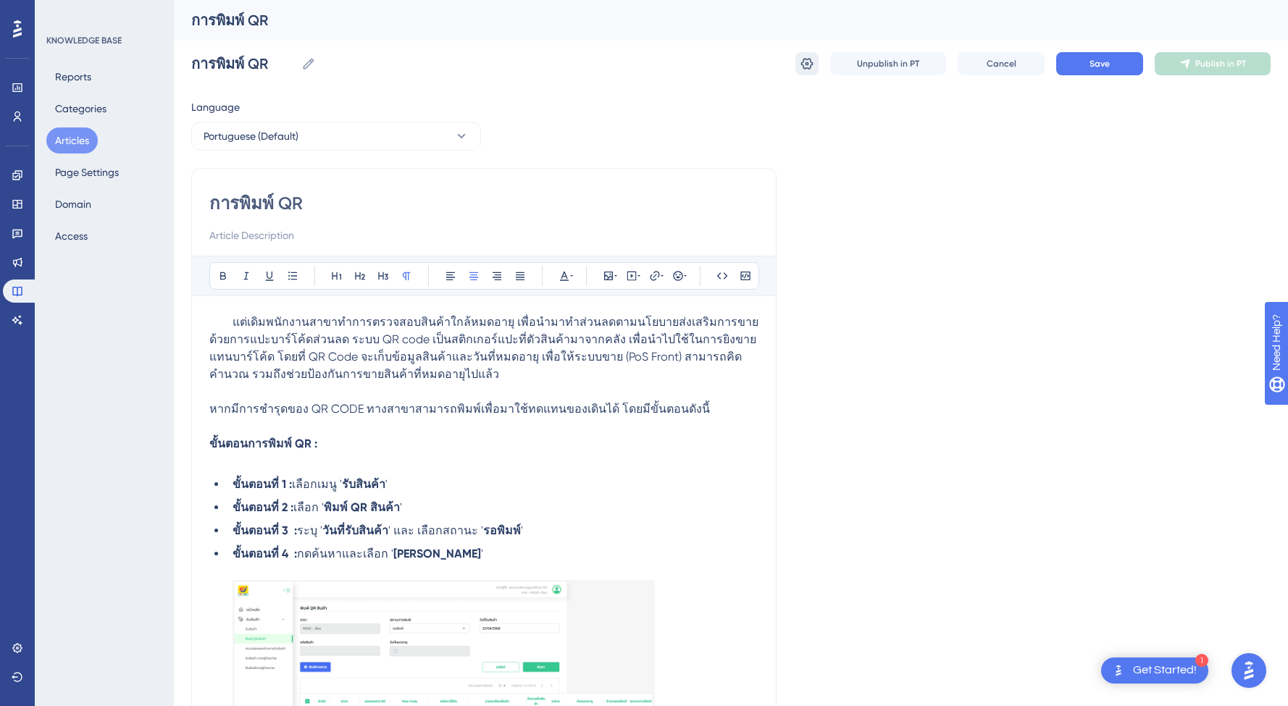
click at [803, 64] on icon at bounding box center [807, 64] width 14 height 14
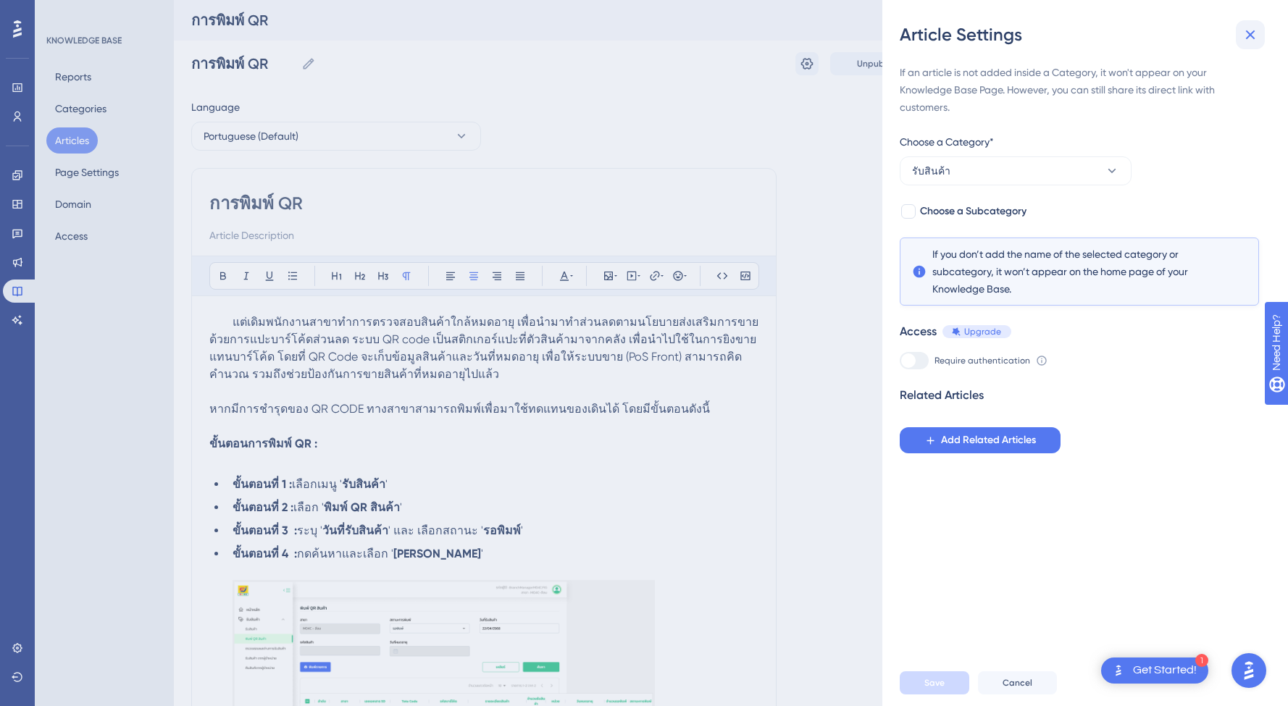
click at [1251, 32] on icon at bounding box center [1250, 34] width 17 height 17
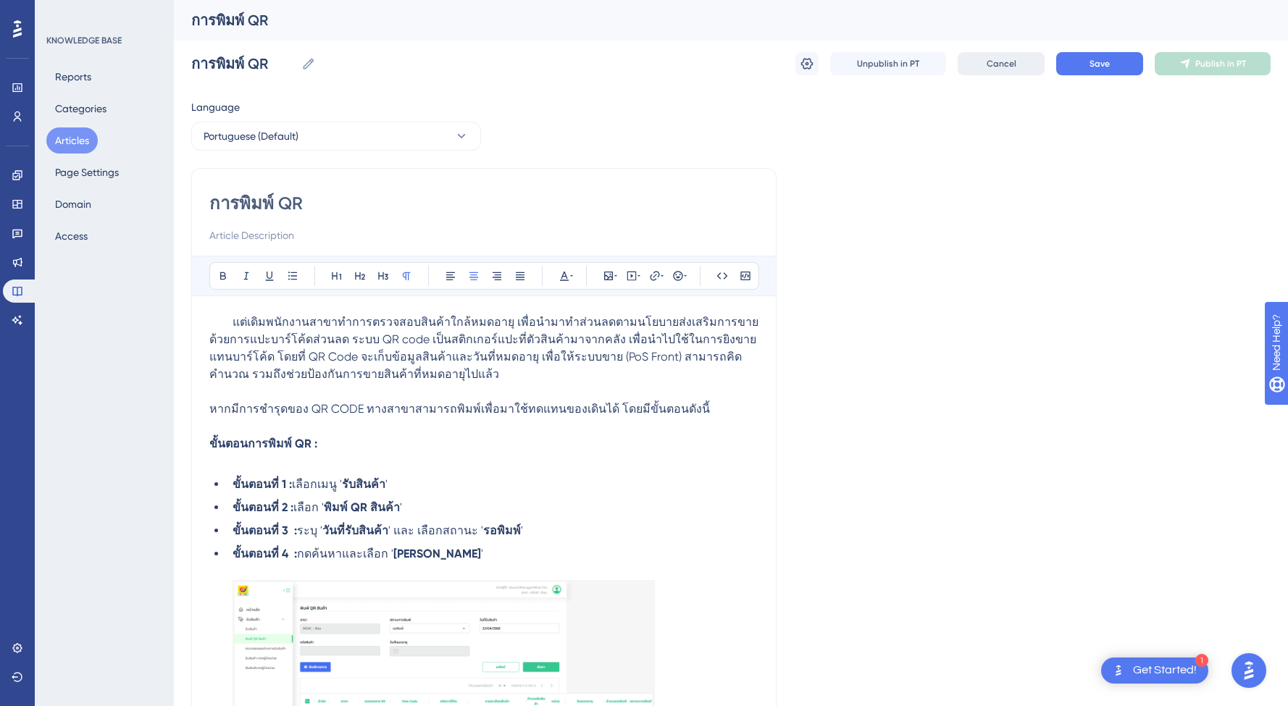
click at [1020, 61] on button "Cancel" at bounding box center [1001, 63] width 87 height 23
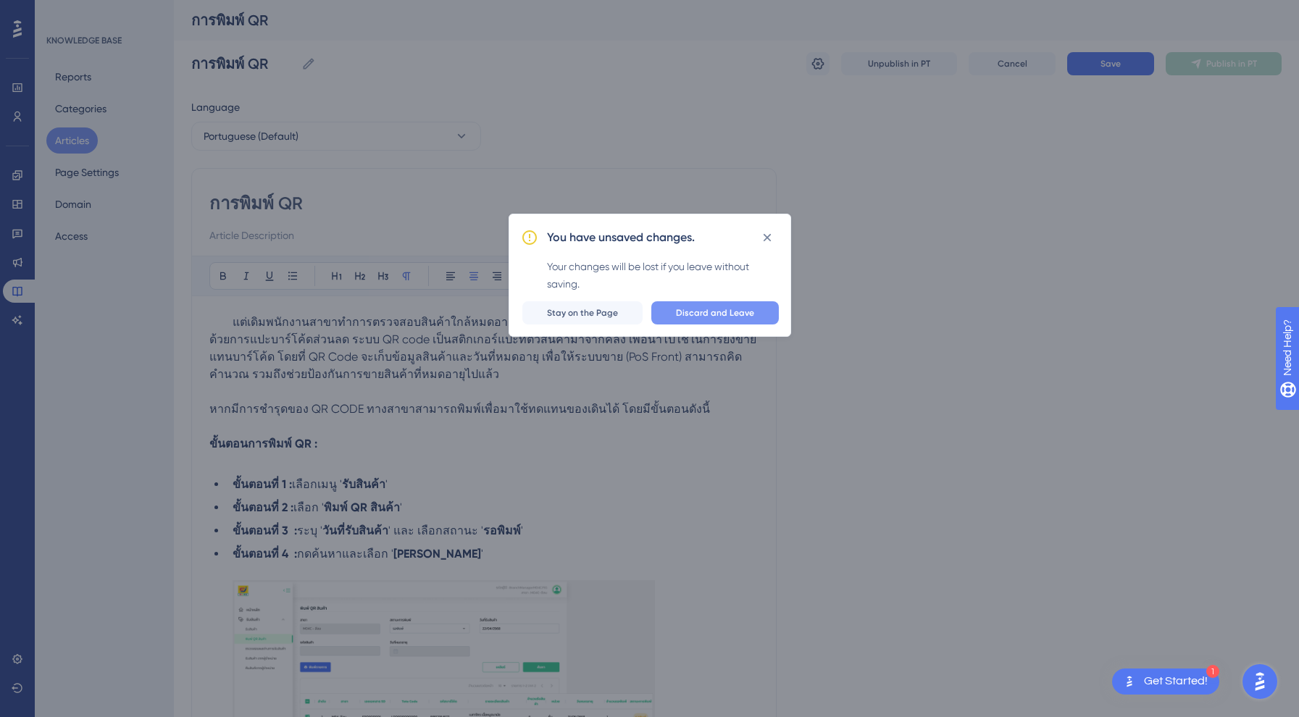
click at [727, 322] on button "Discard and Leave" at bounding box center [715, 312] width 128 height 23
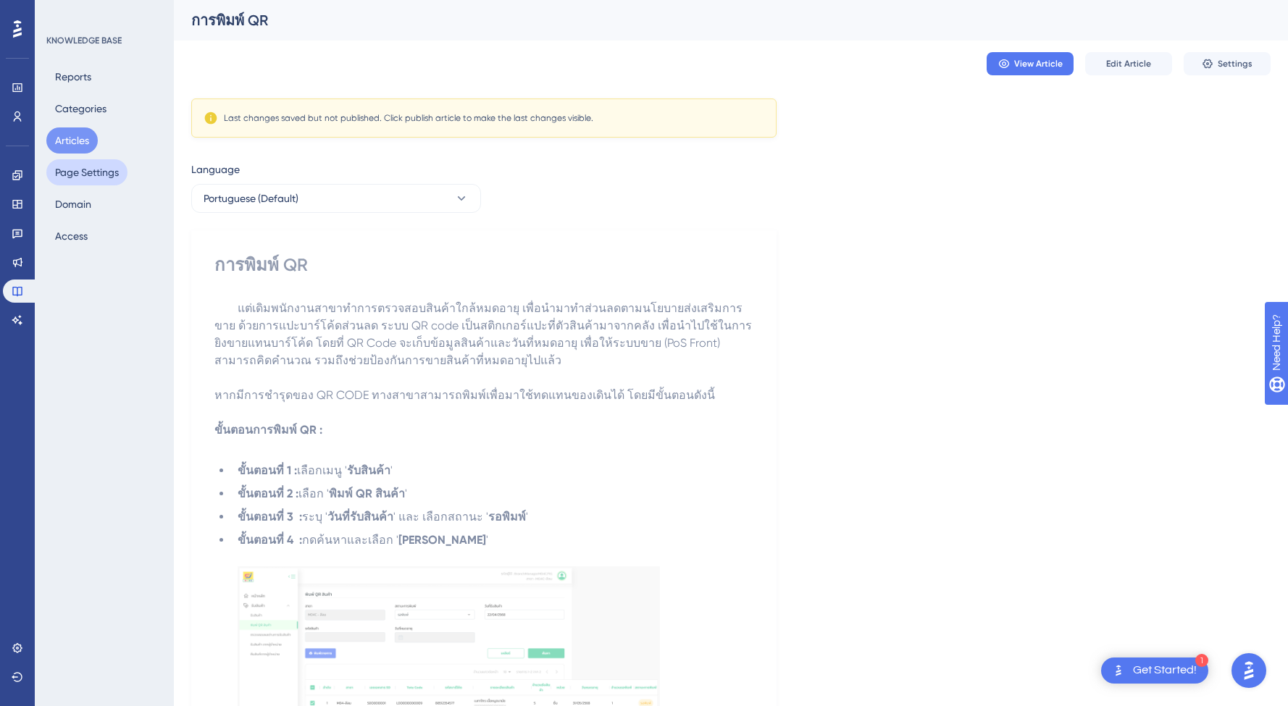
click at [107, 175] on button "Page Settings" at bounding box center [86, 172] width 81 height 26
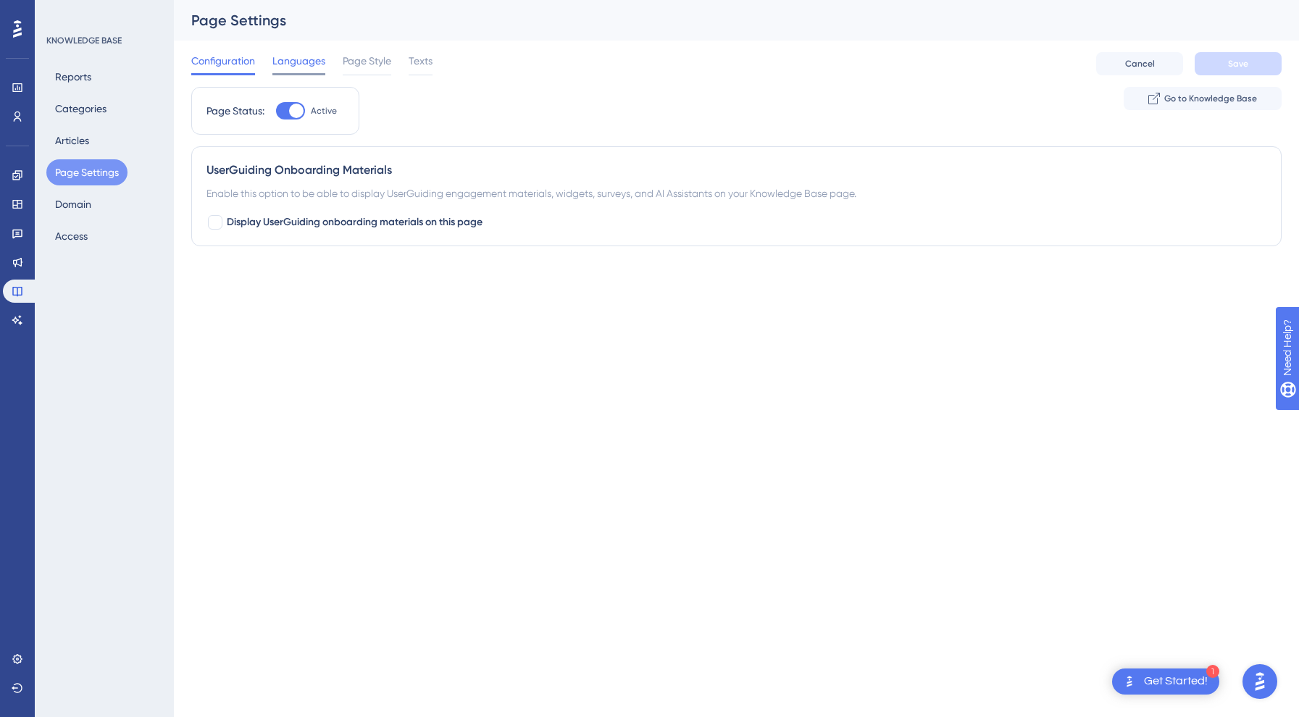
click at [309, 53] on span "Languages" at bounding box center [298, 60] width 53 height 17
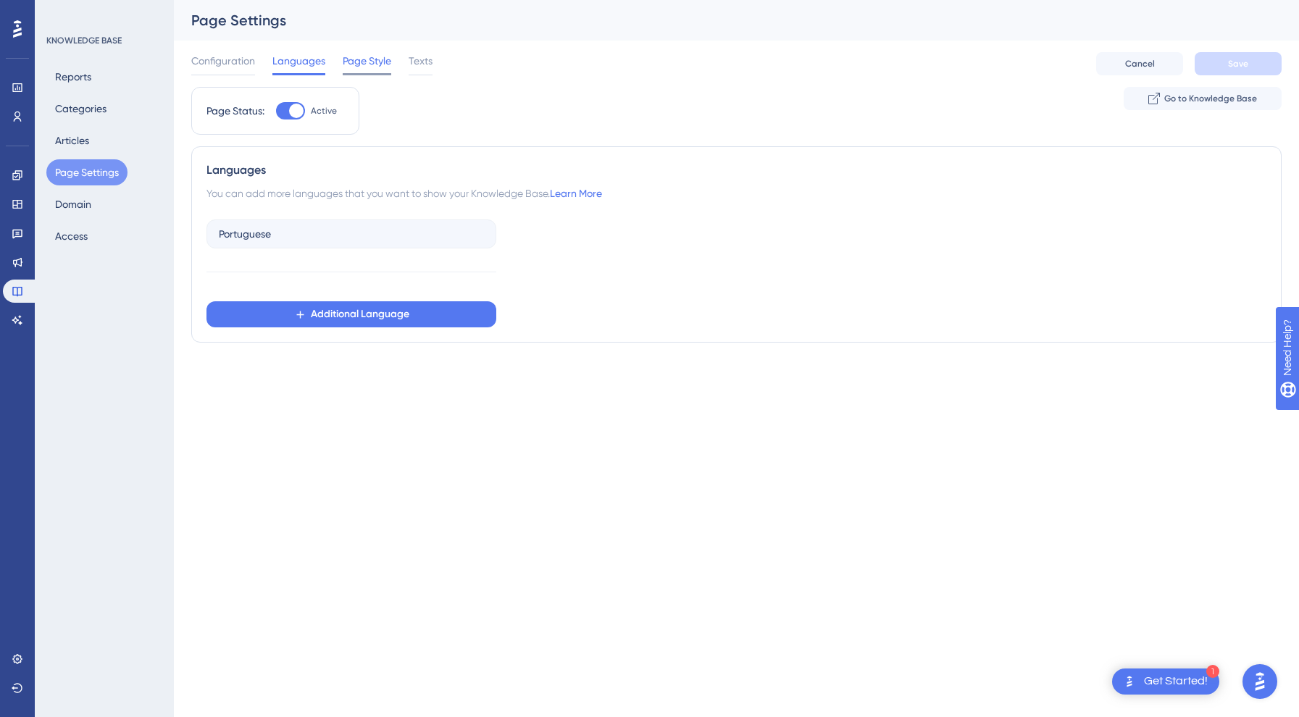
click at [359, 62] on span "Page Style" at bounding box center [367, 60] width 49 height 17
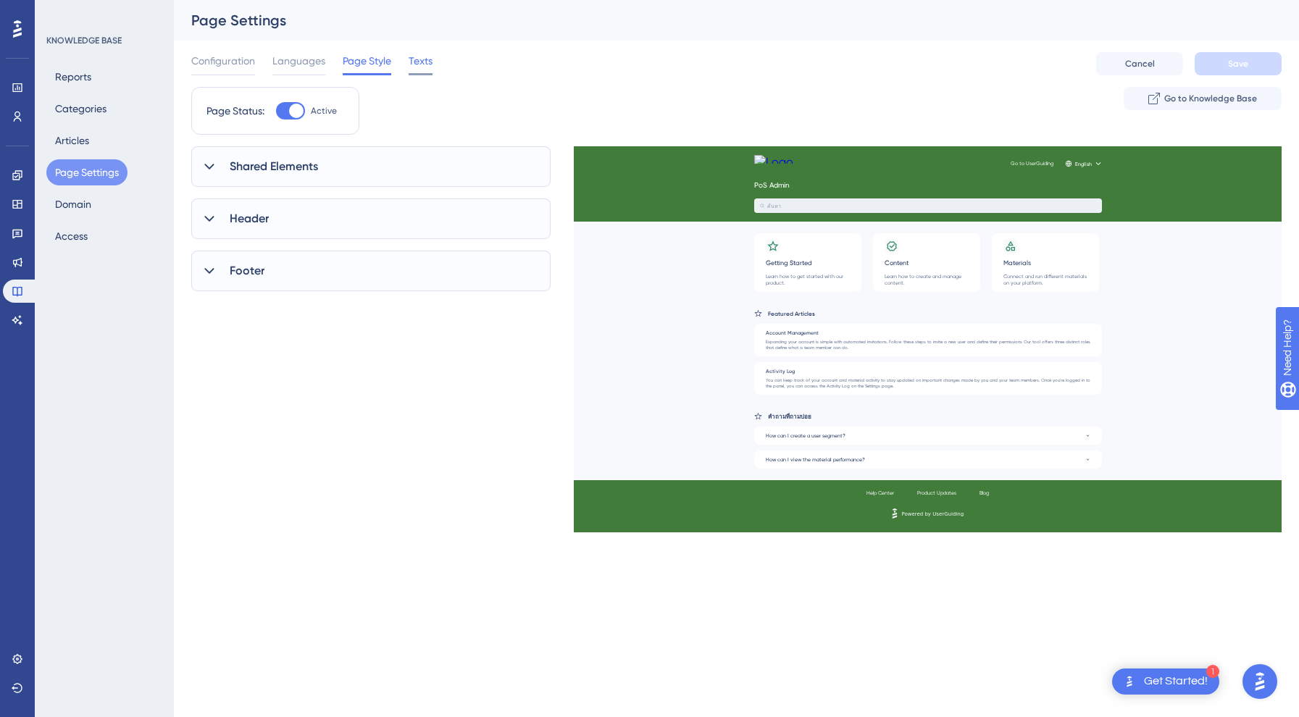
click at [414, 55] on span "Texts" at bounding box center [421, 60] width 24 height 17
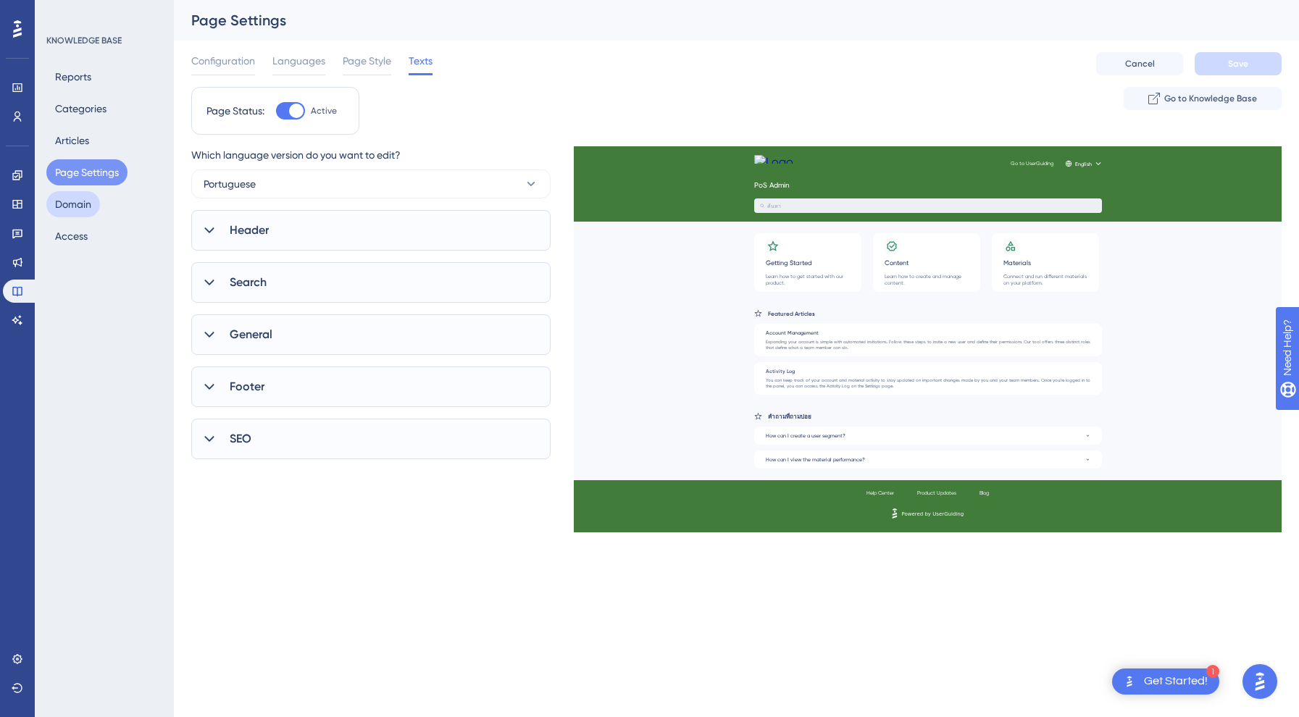
click at [80, 210] on button "Domain" at bounding box center [73, 204] width 54 height 26
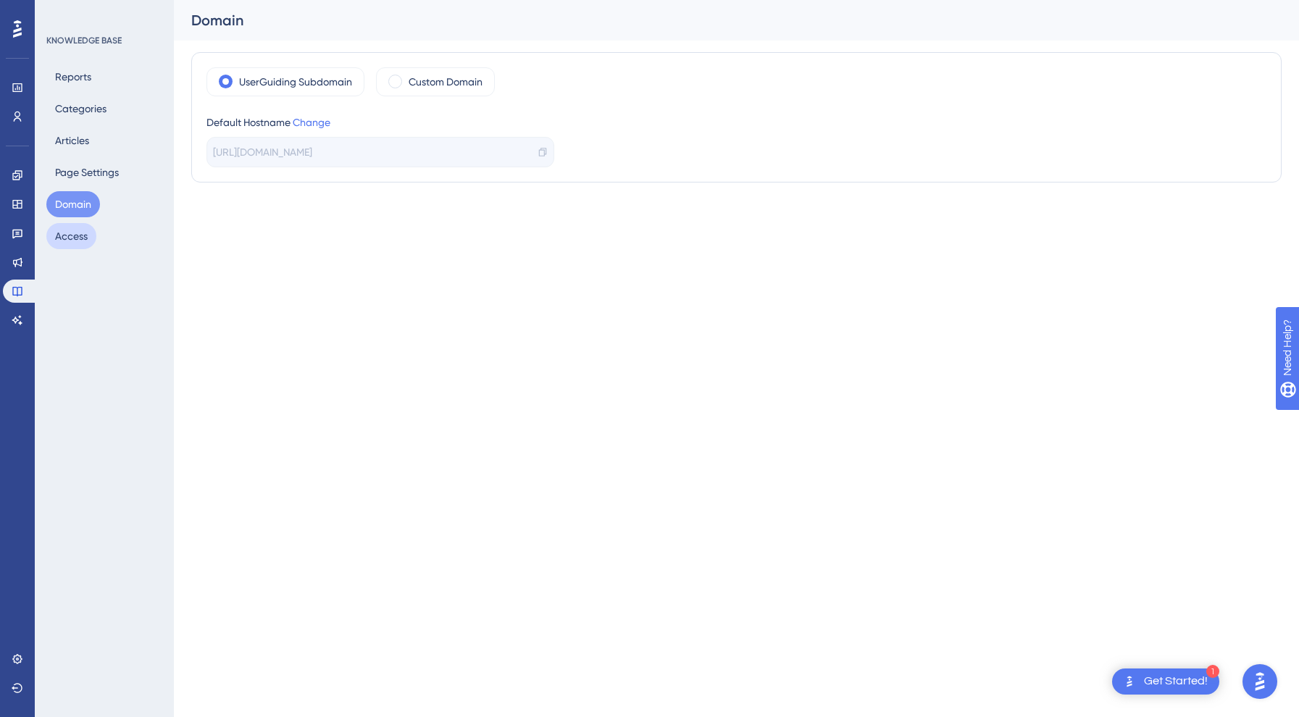
click at [74, 231] on button "Access" at bounding box center [71, 236] width 50 height 26
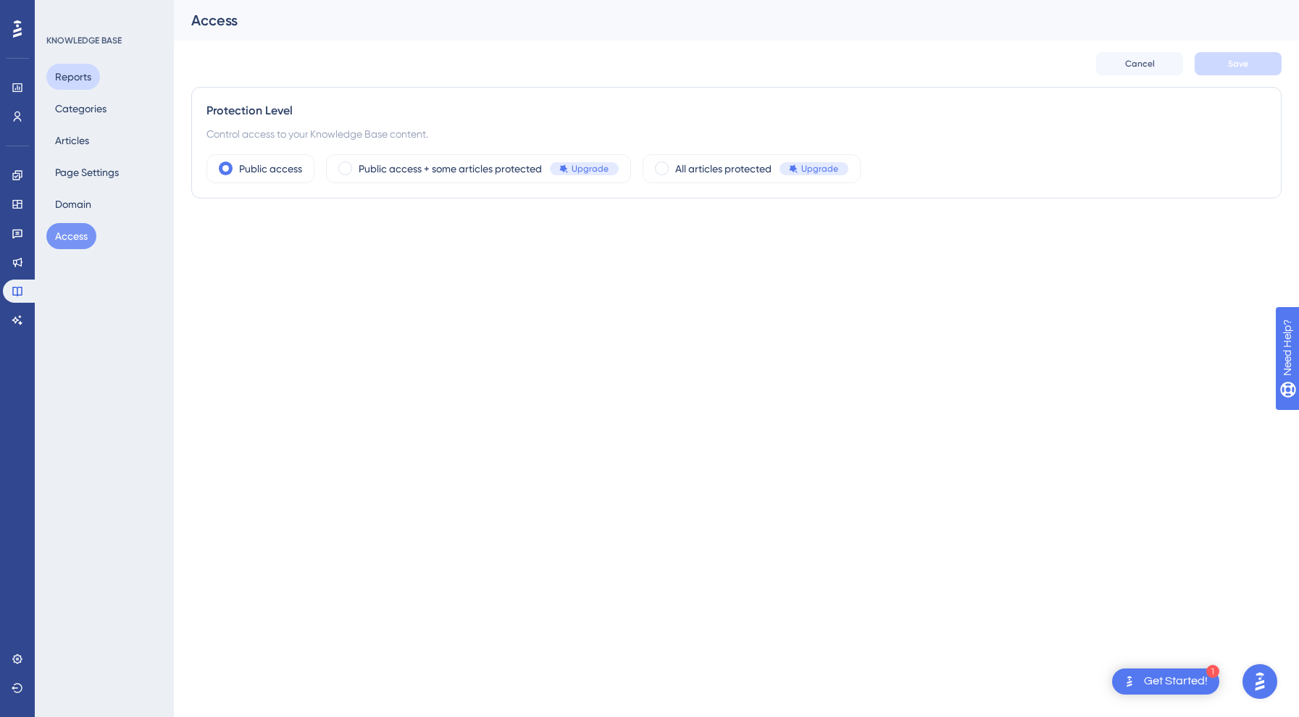
click at [92, 75] on button "Reports" at bounding box center [73, 77] width 54 height 26
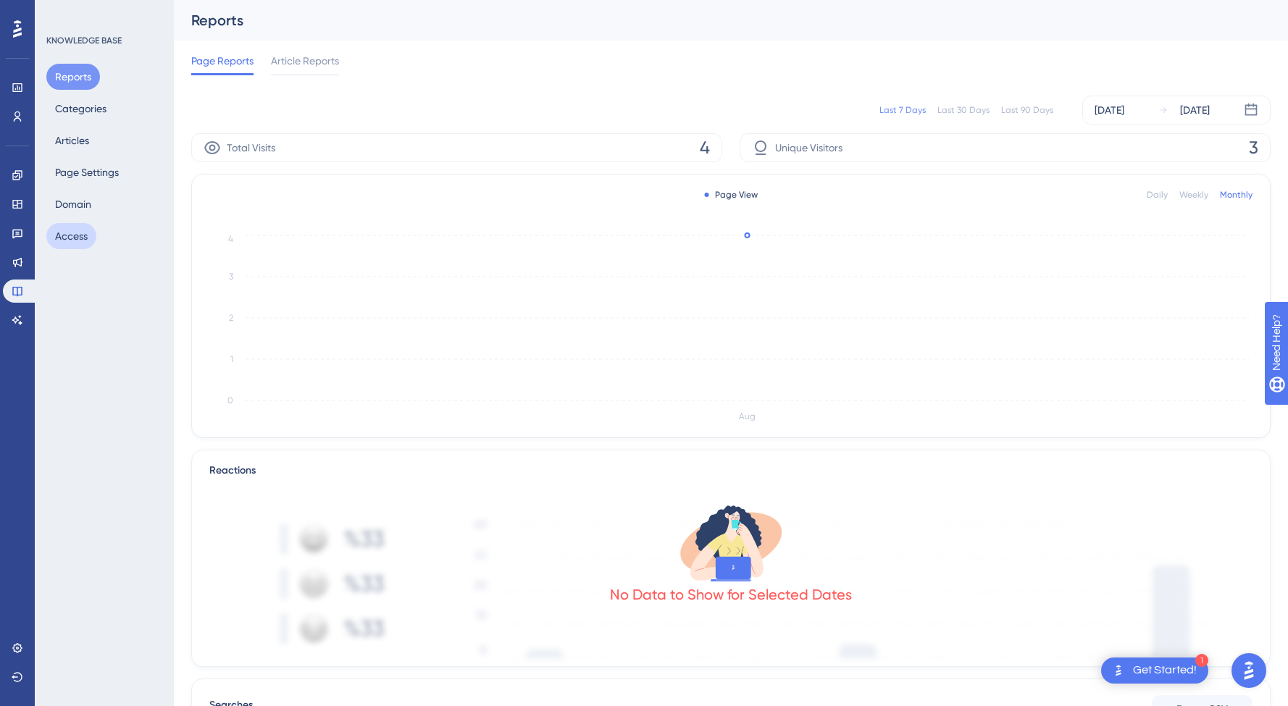
click at [77, 237] on button "Access" at bounding box center [71, 236] width 50 height 26
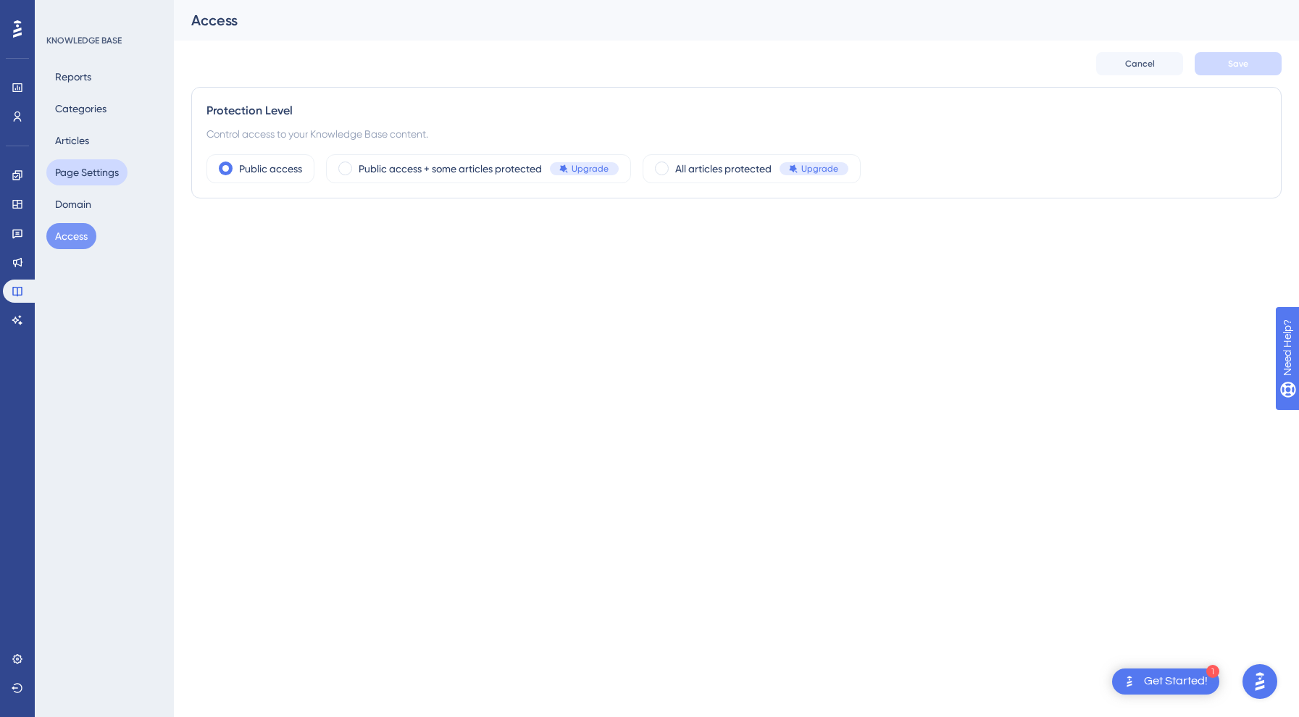
click at [67, 180] on button "Page Settings" at bounding box center [86, 172] width 81 height 26
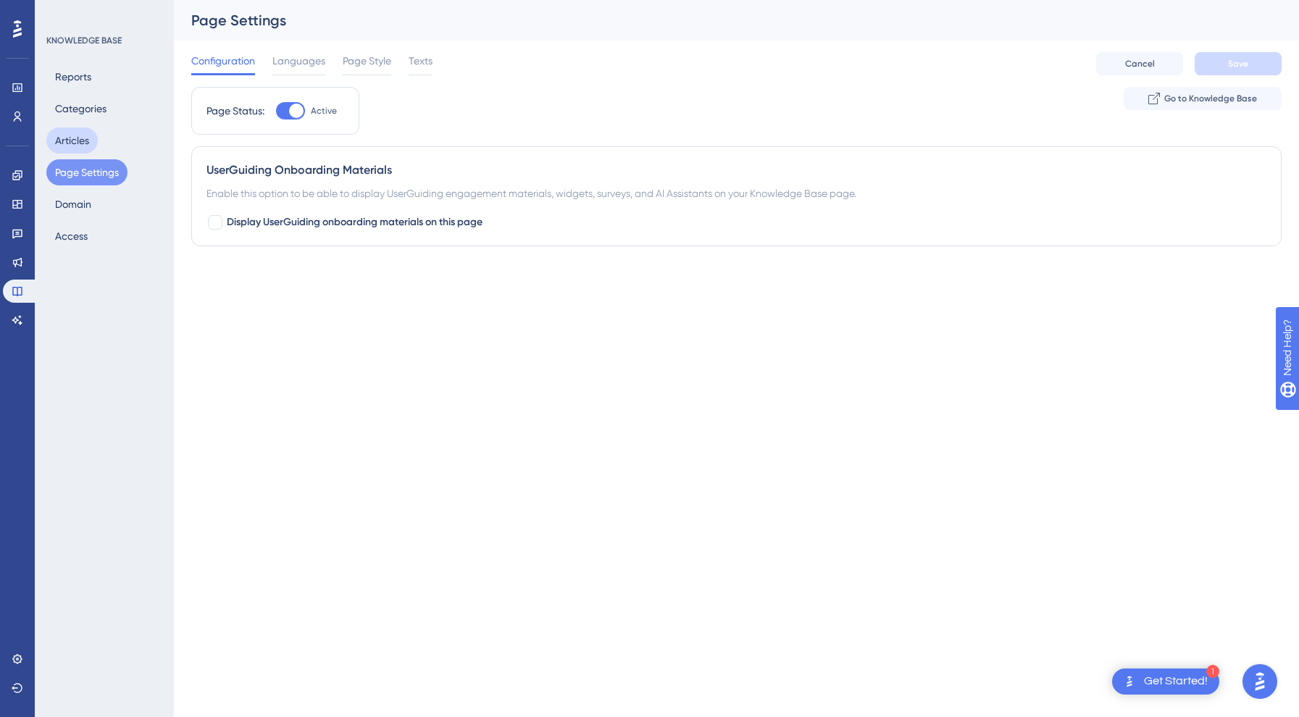
click at [86, 135] on button "Articles" at bounding box center [71, 141] width 51 height 26
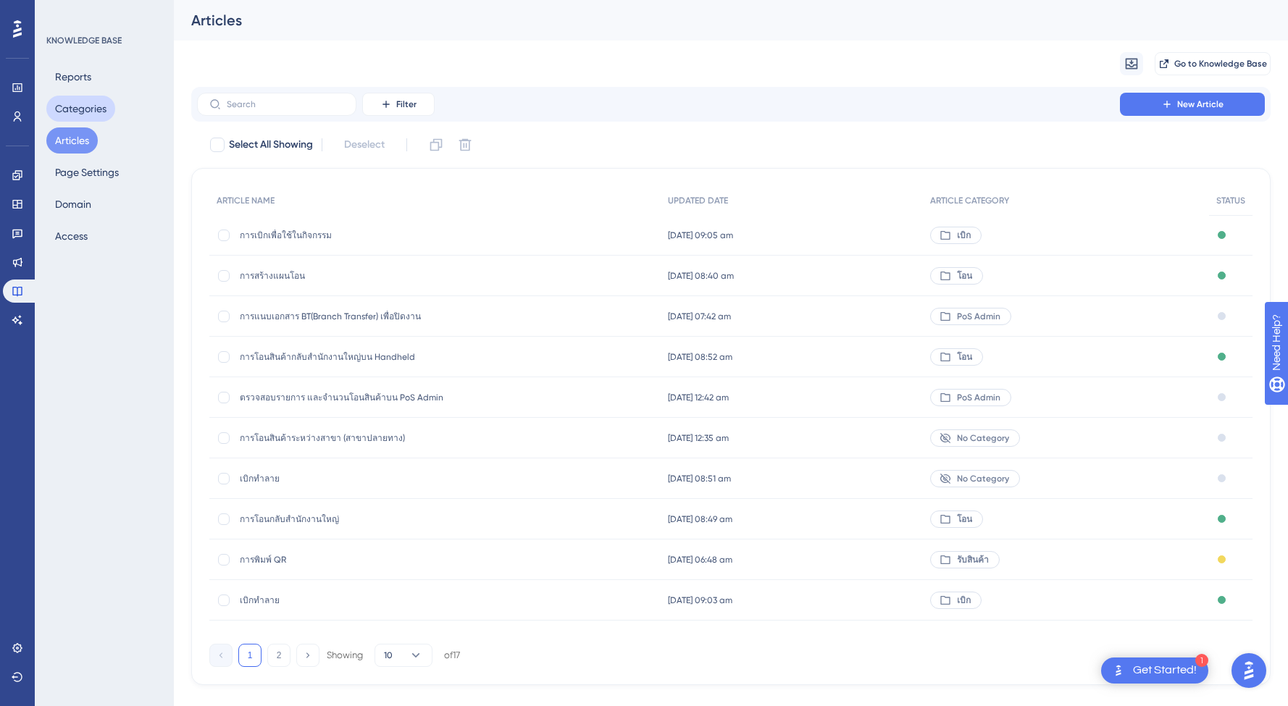
click at [77, 107] on button "Categories" at bounding box center [80, 109] width 69 height 26
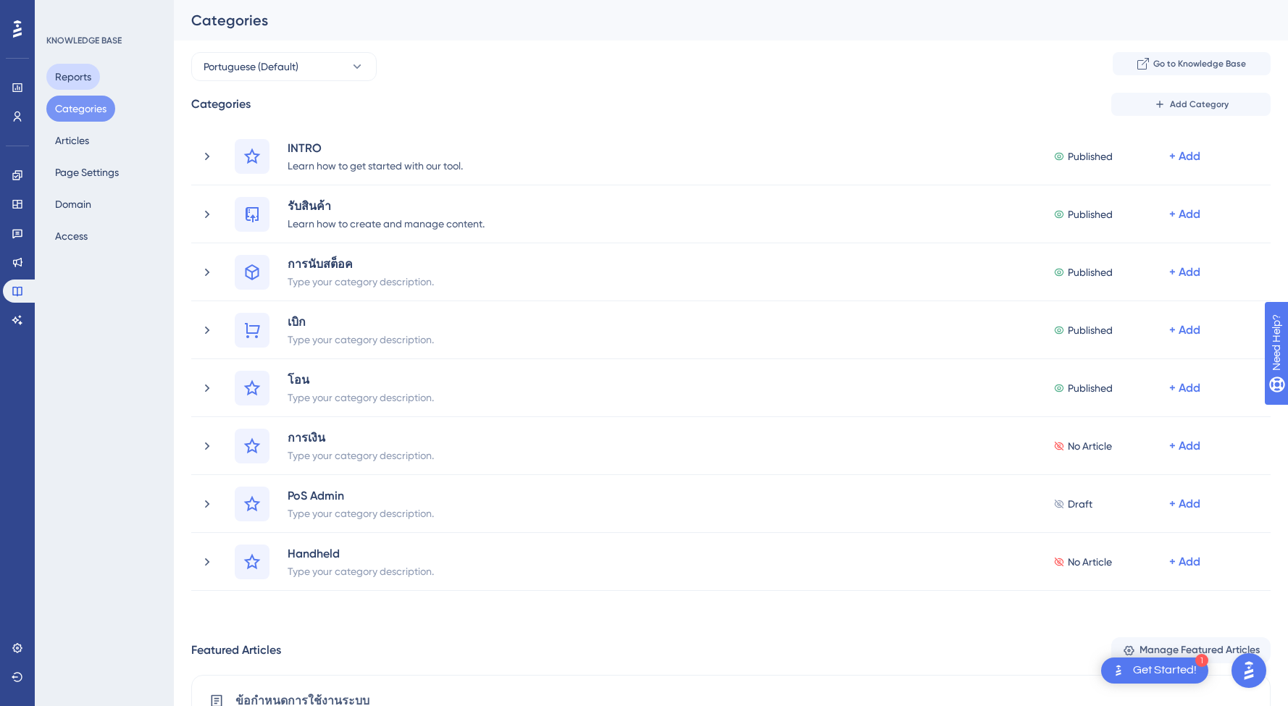
click at [73, 69] on button "Reports" at bounding box center [73, 77] width 54 height 26
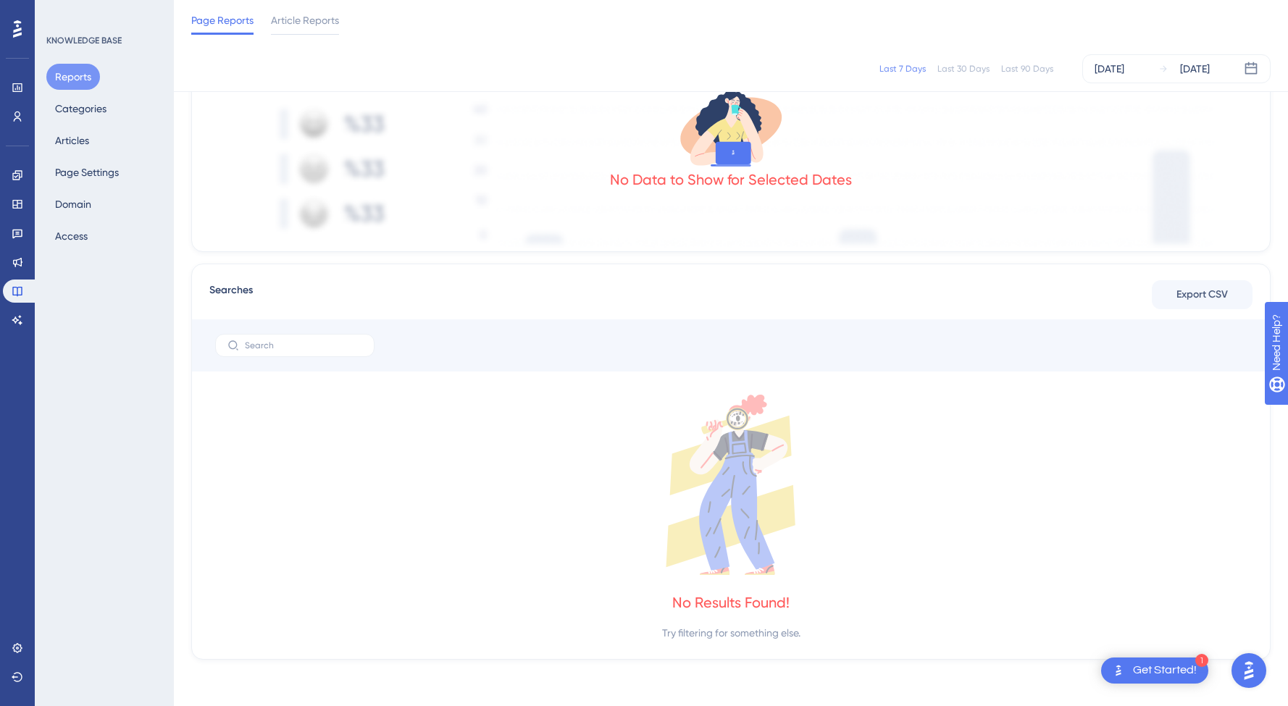
scroll to position [409, 0]
